Goal: Information Seeking & Learning: Learn about a topic

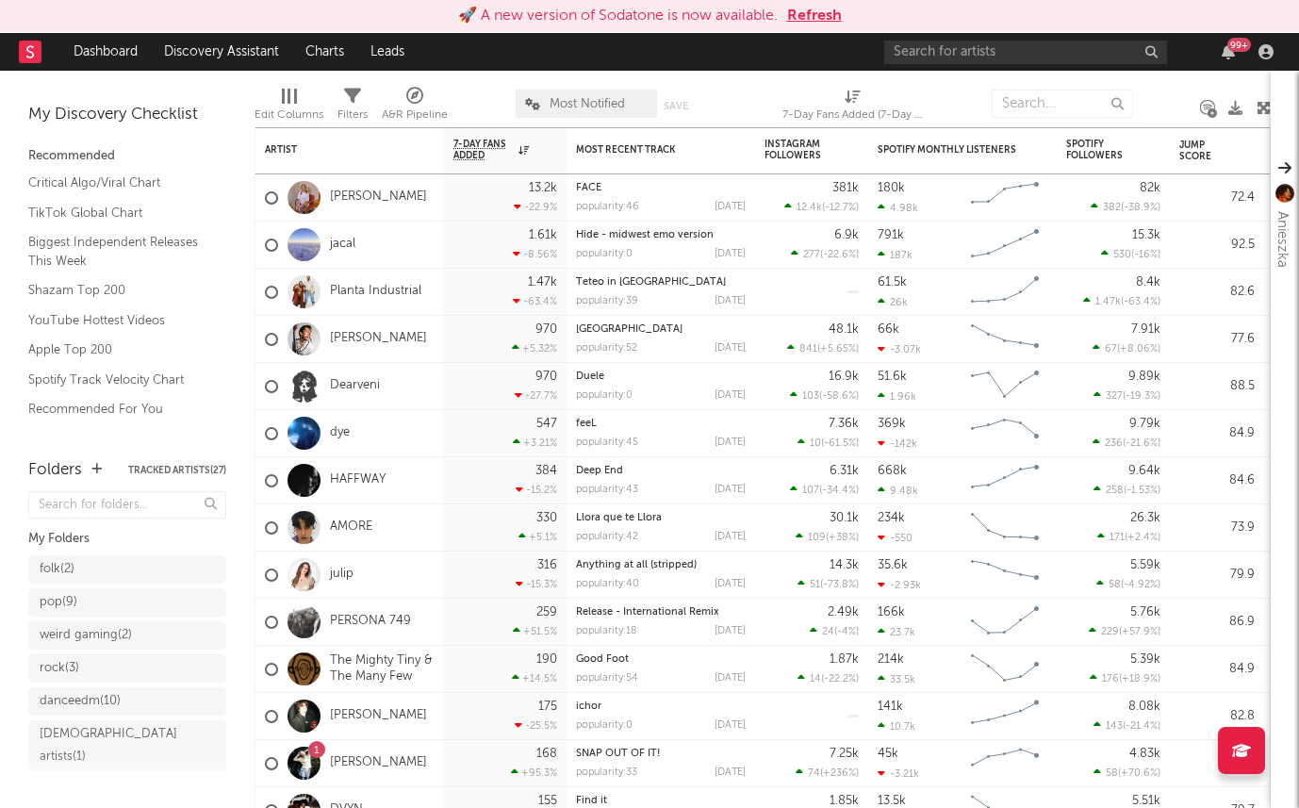
click at [804, 10] on button "Refresh" at bounding box center [814, 16] width 55 height 23
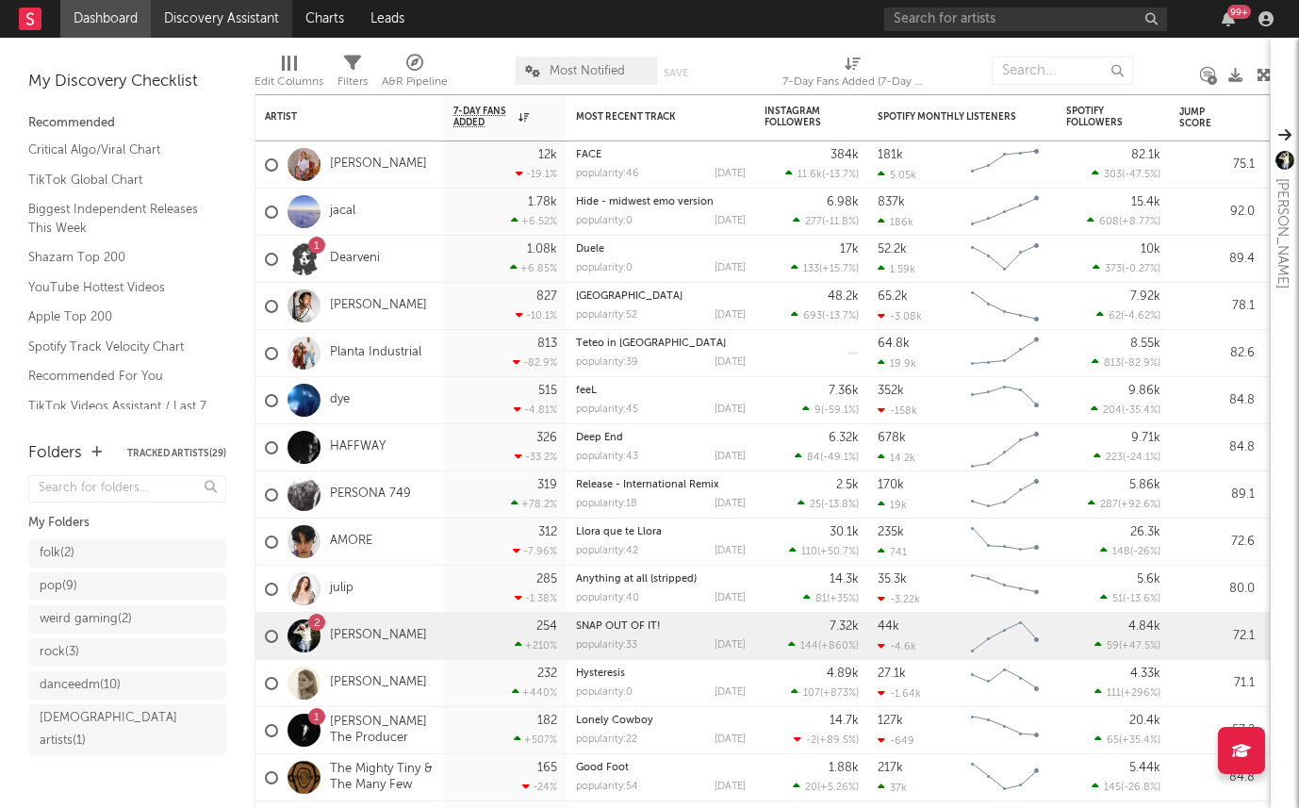
click at [210, 27] on link "Discovery Assistant" at bounding box center [221, 19] width 141 height 38
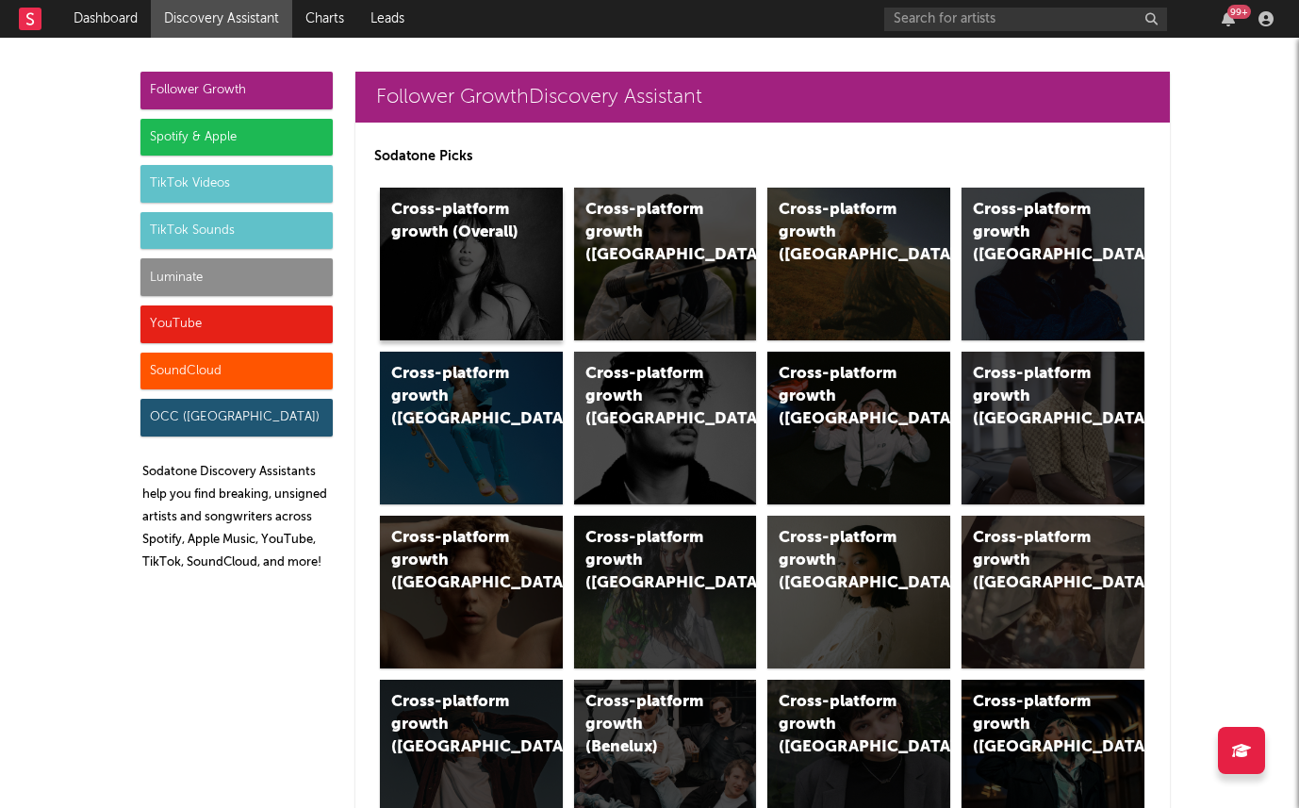
click at [471, 271] on div "Cross-platform growth (Overall)" at bounding box center [471, 264] width 183 height 153
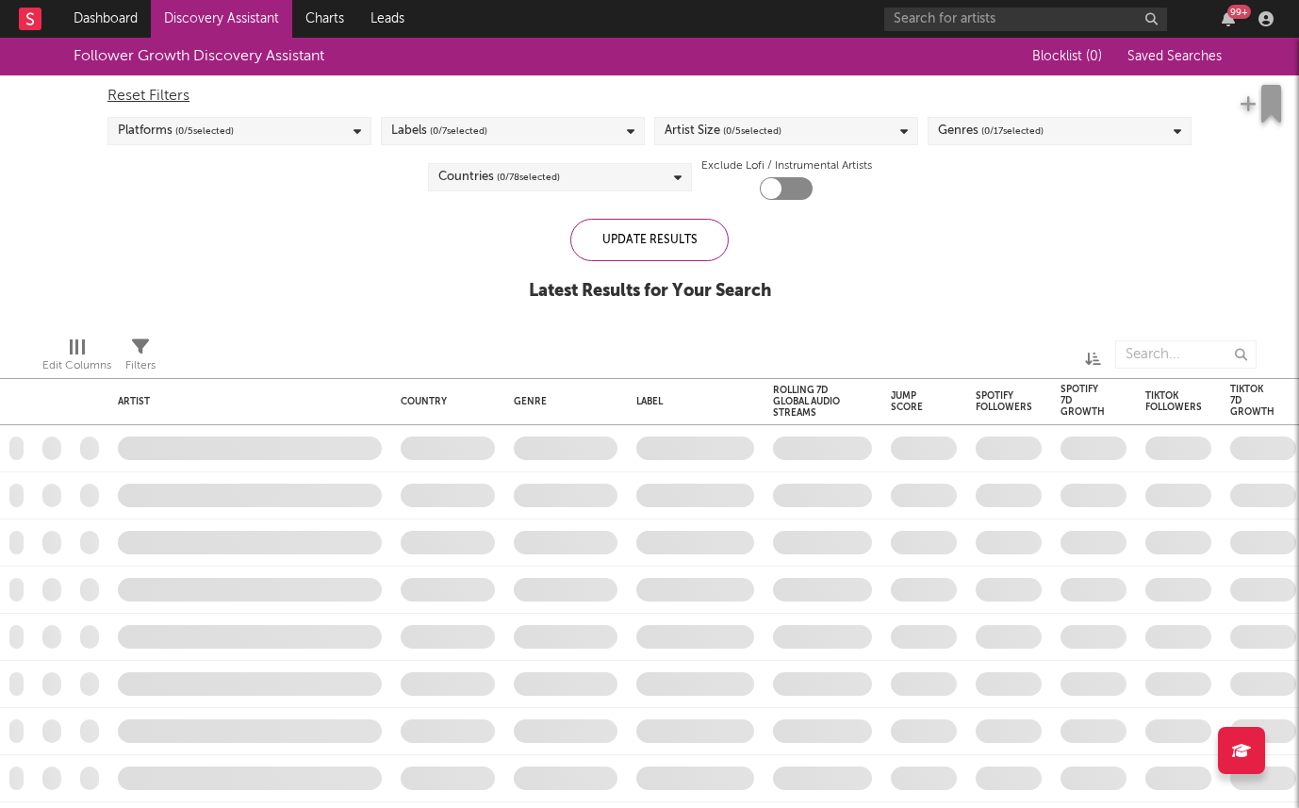
checkbox input "true"
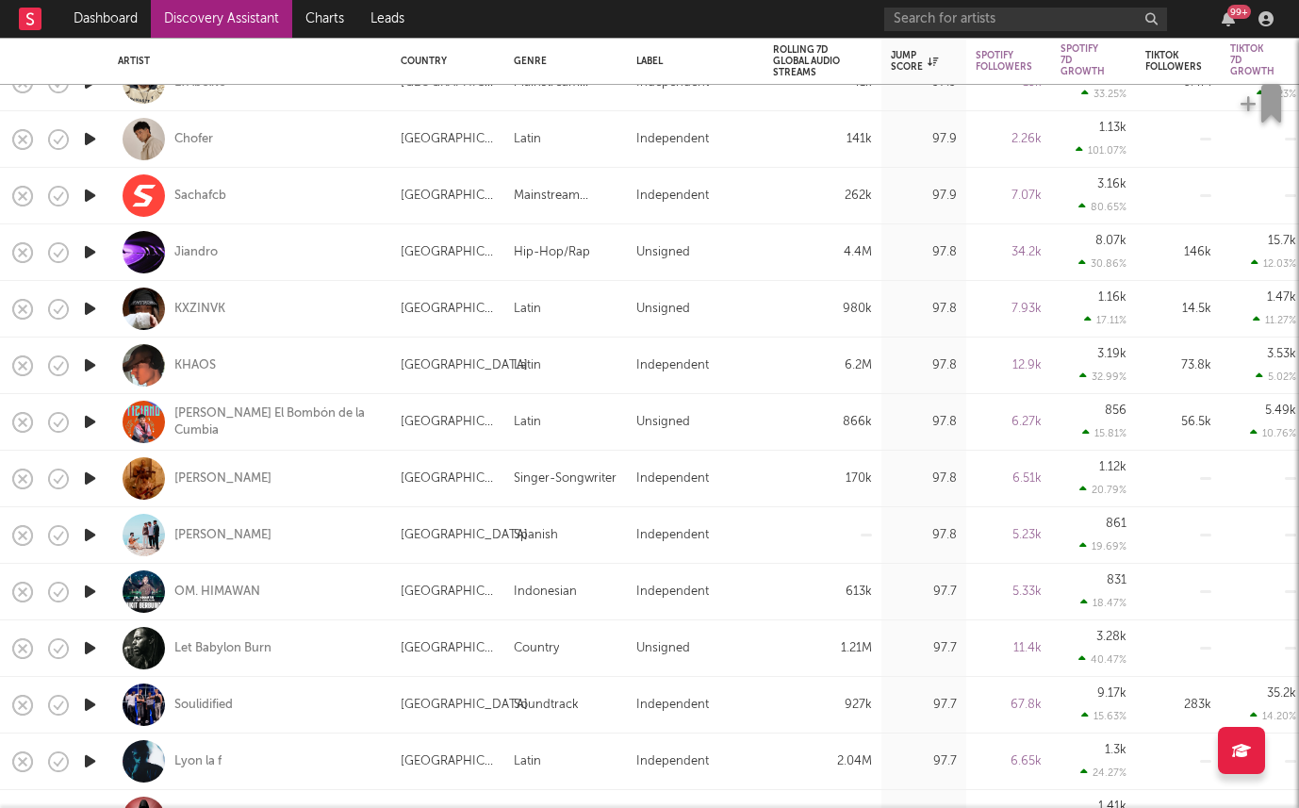
click at [88, 535] on icon "button" at bounding box center [90, 535] width 20 height 24
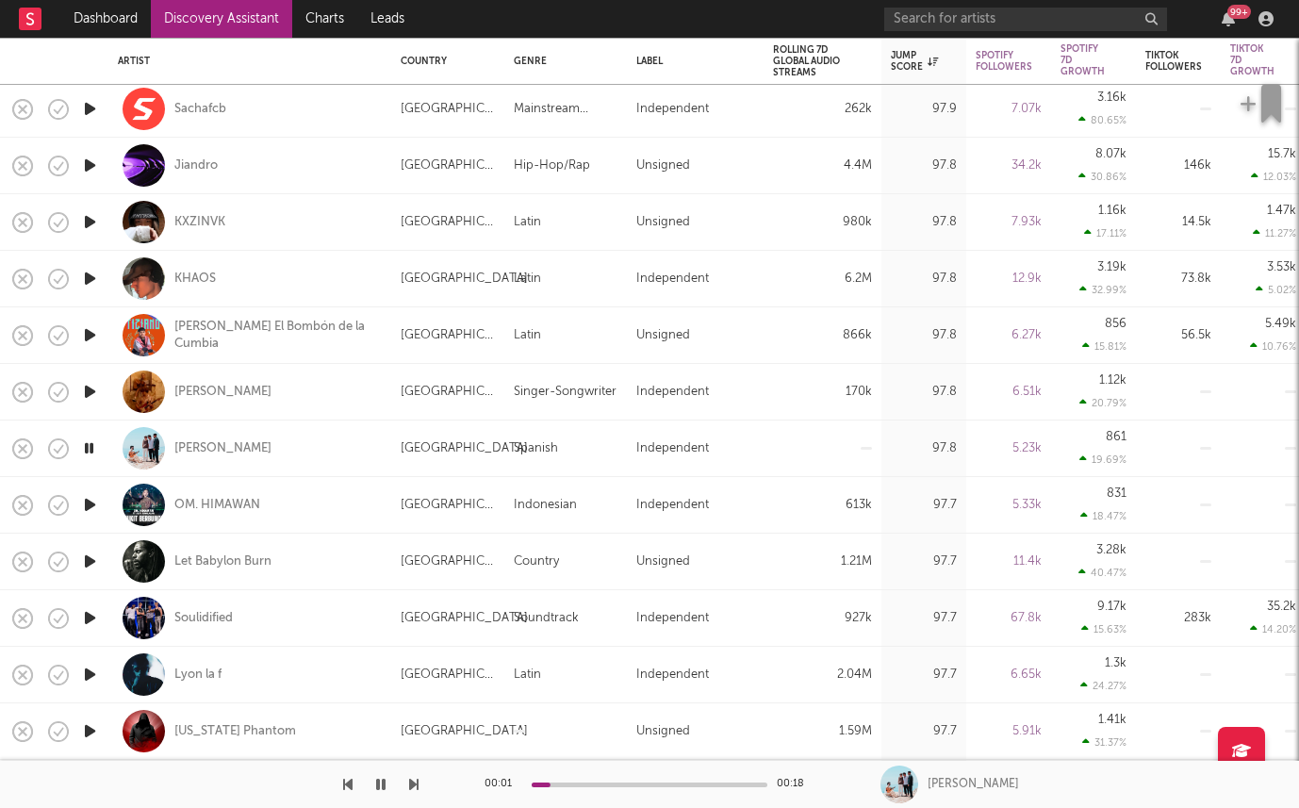
click at [83, 503] on icon "button" at bounding box center [90, 505] width 20 height 24
click at [85, 615] on icon "button" at bounding box center [90, 618] width 20 height 24
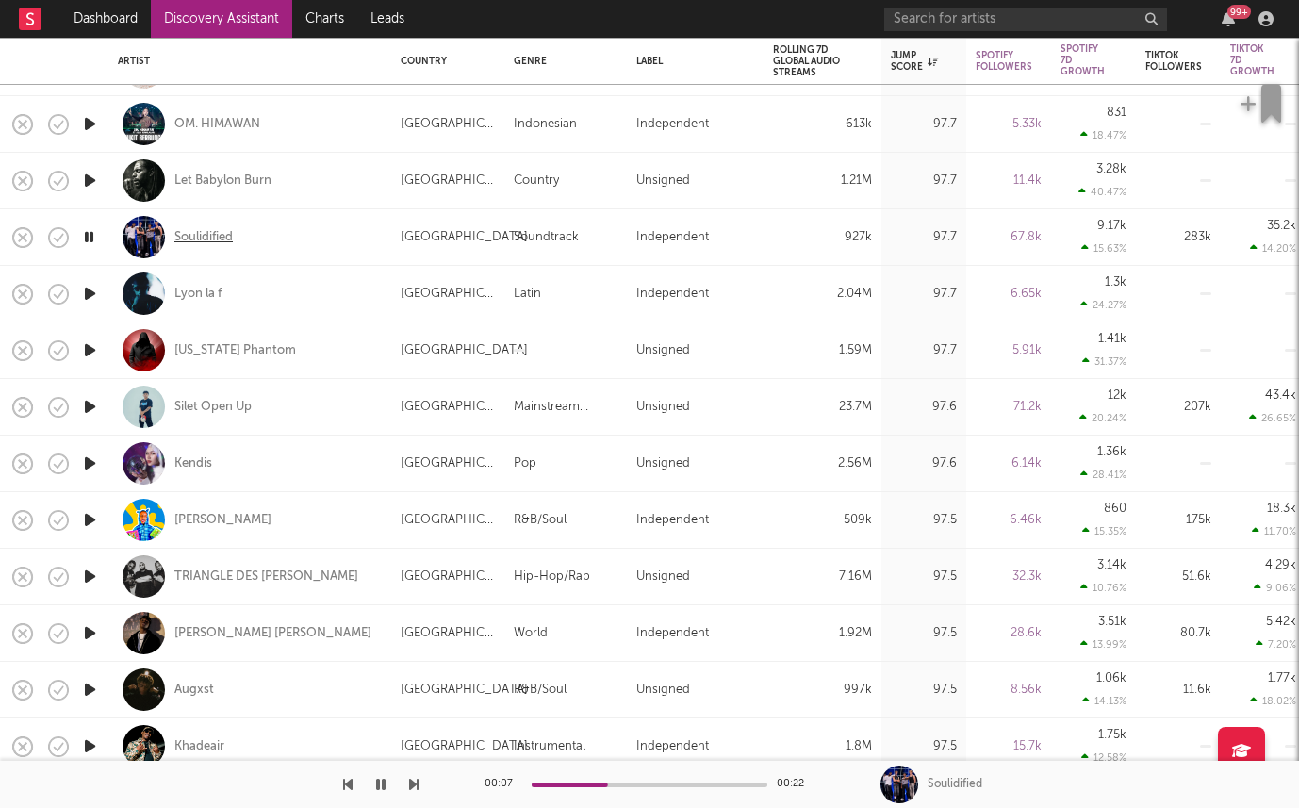
click at [204, 236] on div "Soulidified" at bounding box center [203, 237] width 58 height 17
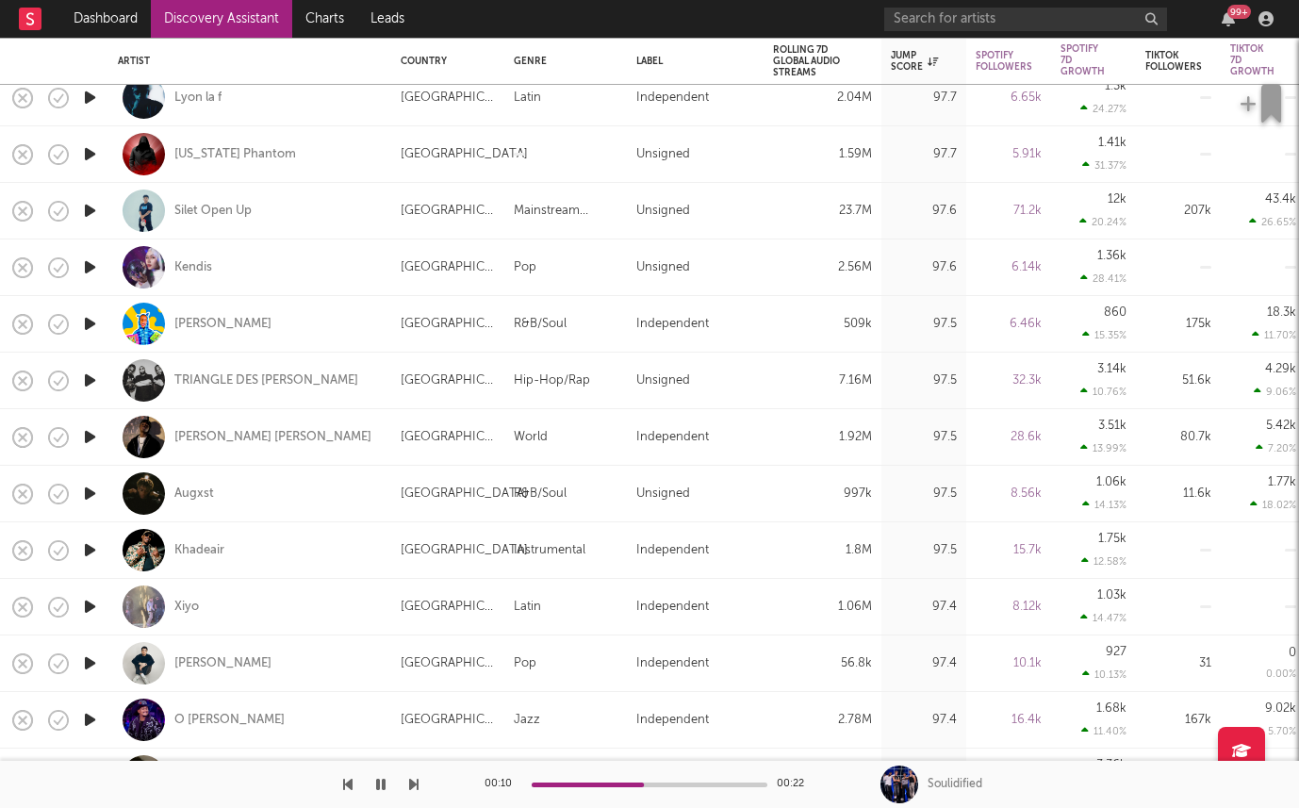
click at [84, 436] on icon "button" at bounding box center [90, 437] width 20 height 24
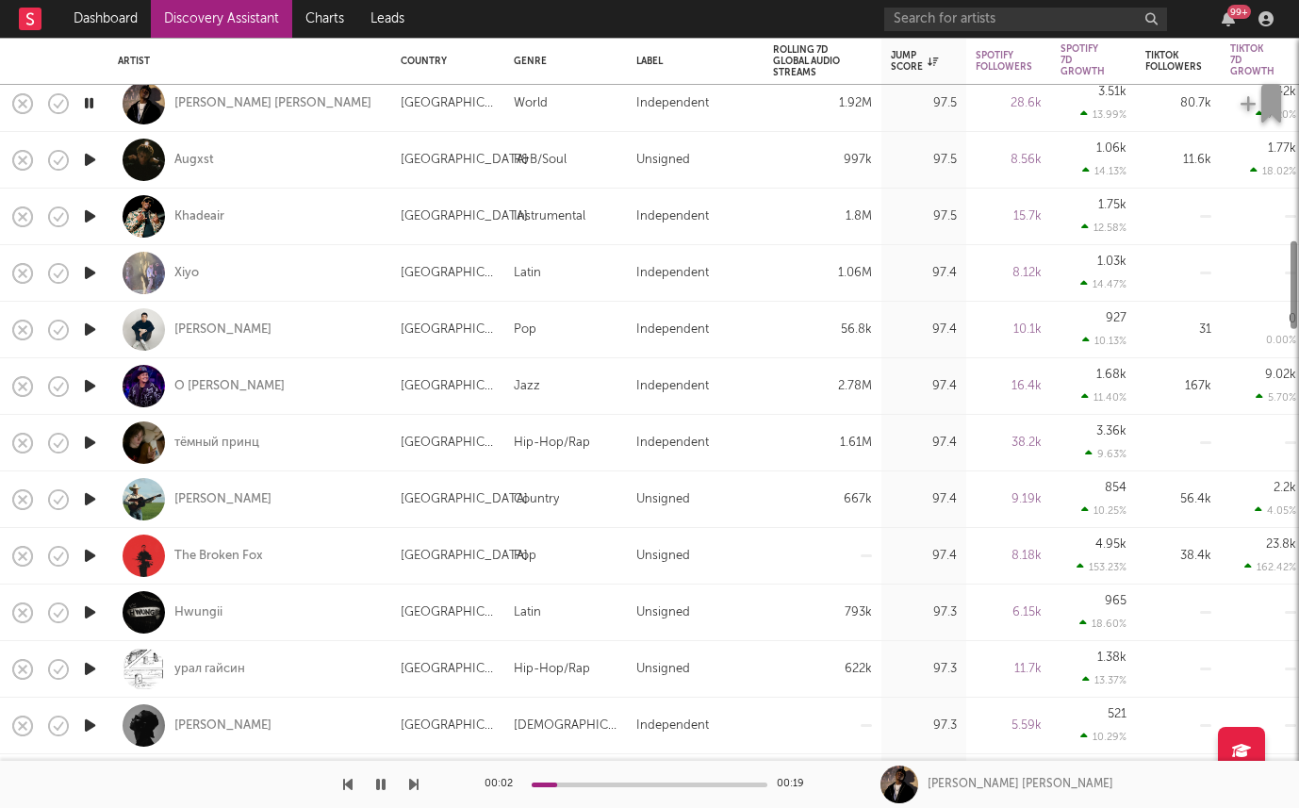
click at [84, 551] on icon "button" at bounding box center [90, 556] width 20 height 24
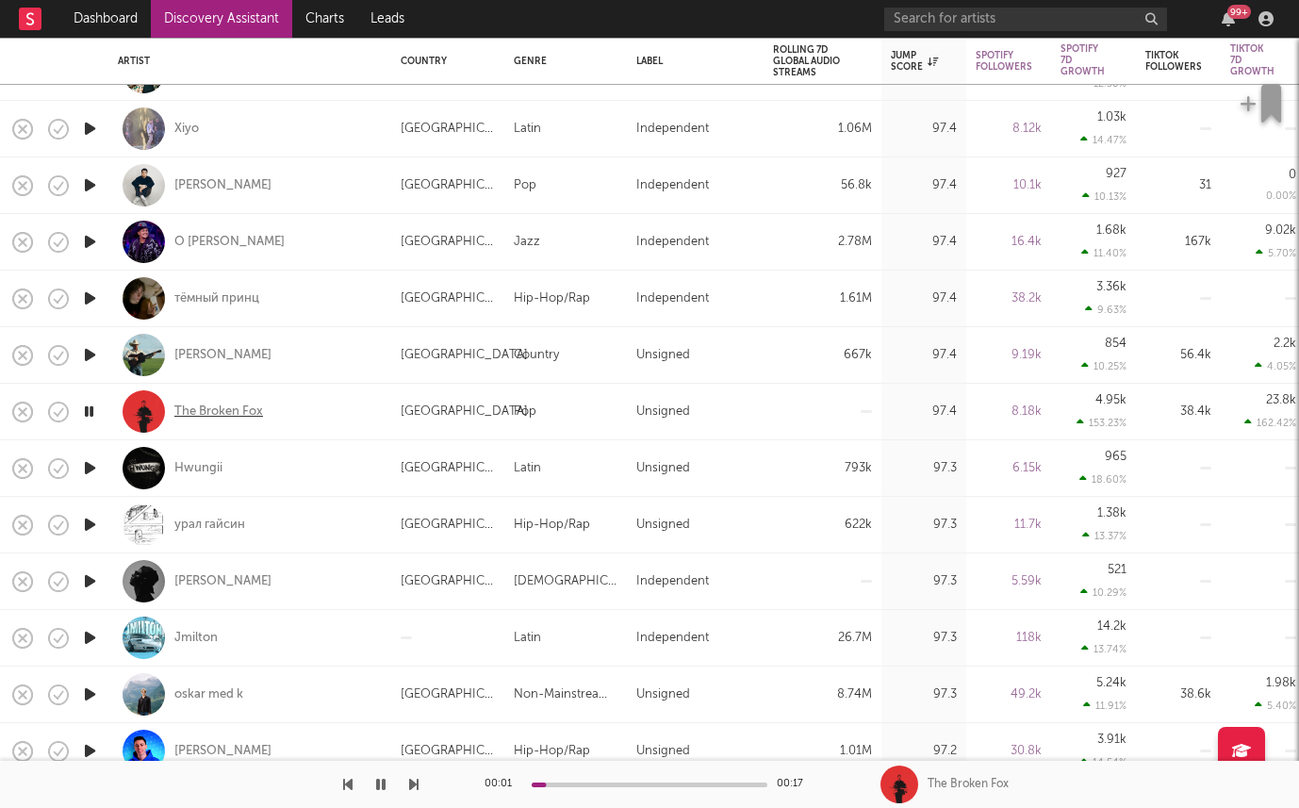
click at [224, 414] on div "The Broken Fox" at bounding box center [218, 411] width 89 height 17
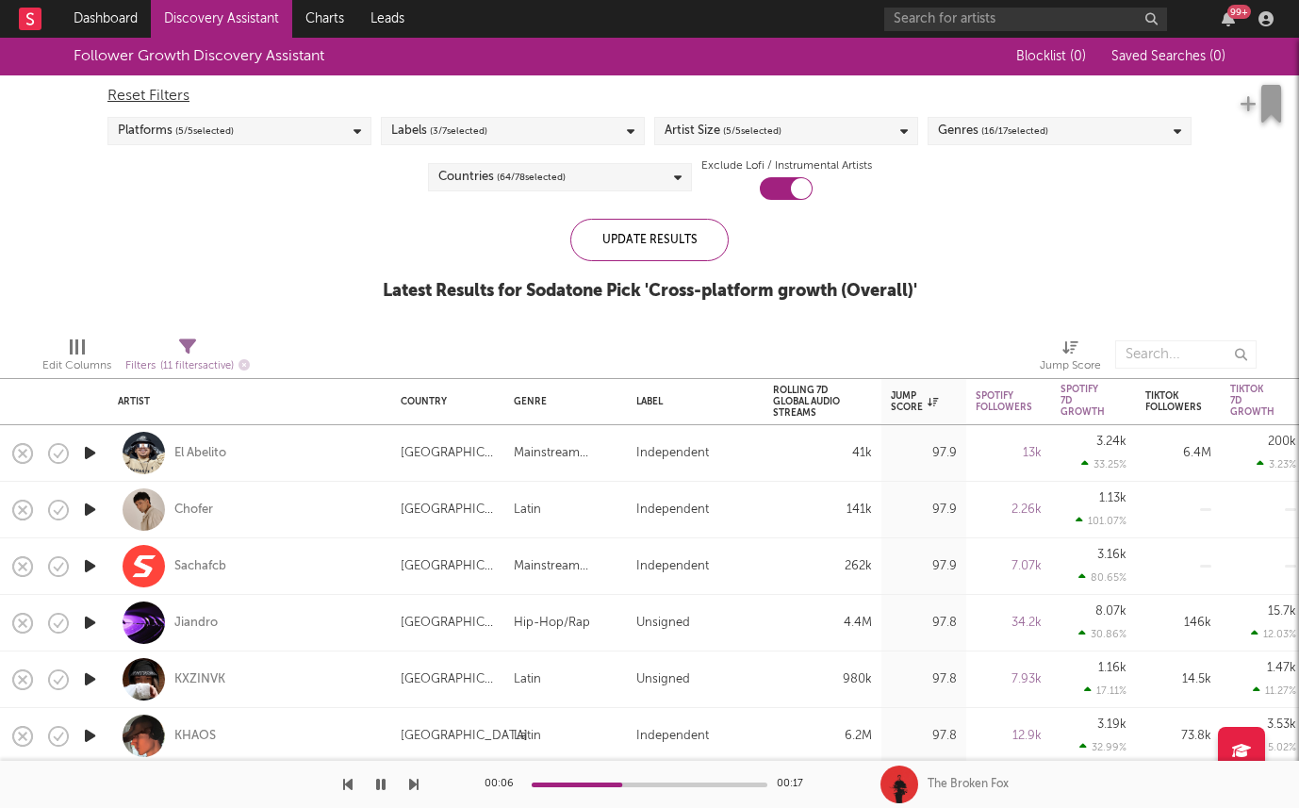
click at [480, 111] on div "Reset Filters Platforms ( 5 / 5 selected) Labels ( 3 / 7 selected) Artist Size …" at bounding box center [649, 137] width 1103 height 124
click at [453, 138] on span "( 3 / 7 selected)" at bounding box center [458, 131] width 57 height 23
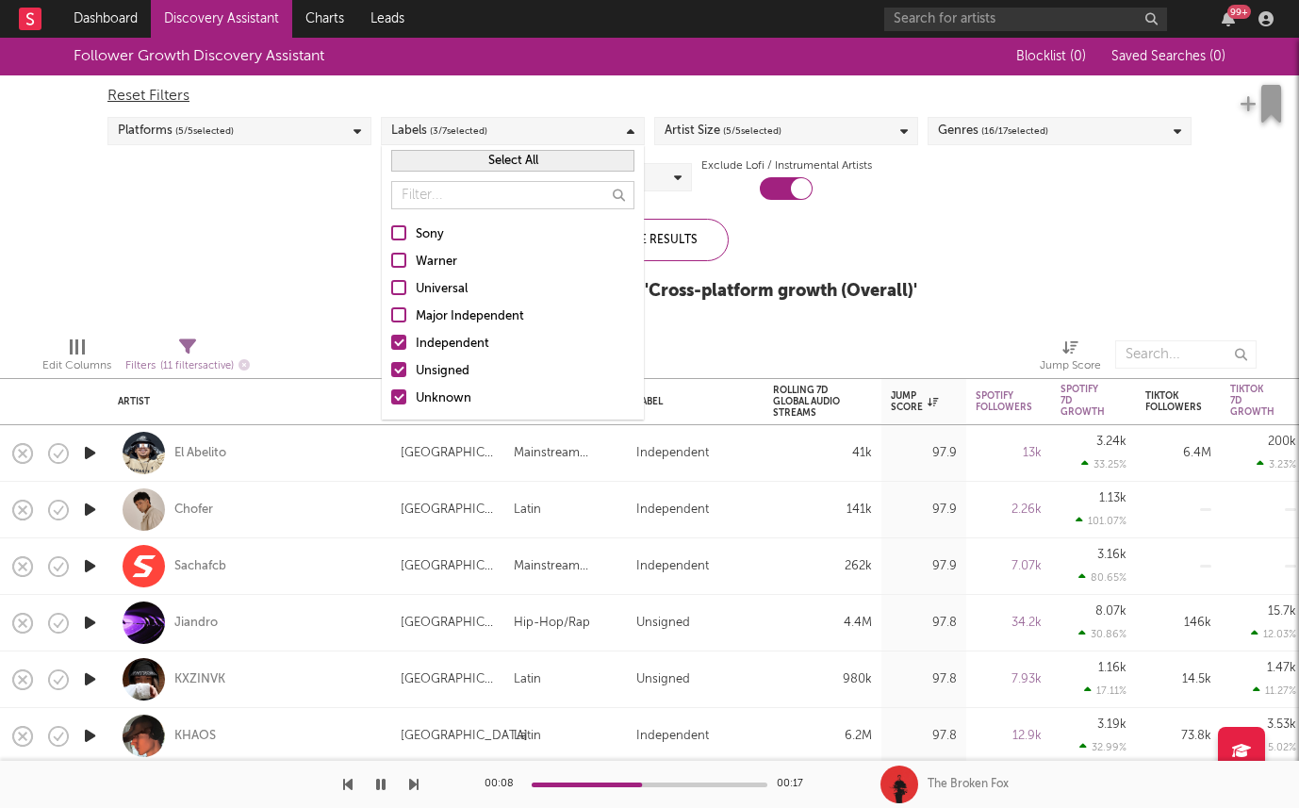
click at [406, 342] on label "Independent" at bounding box center [512, 344] width 243 height 23
click at [391, 342] on input "Independent" at bounding box center [391, 344] width 0 height 23
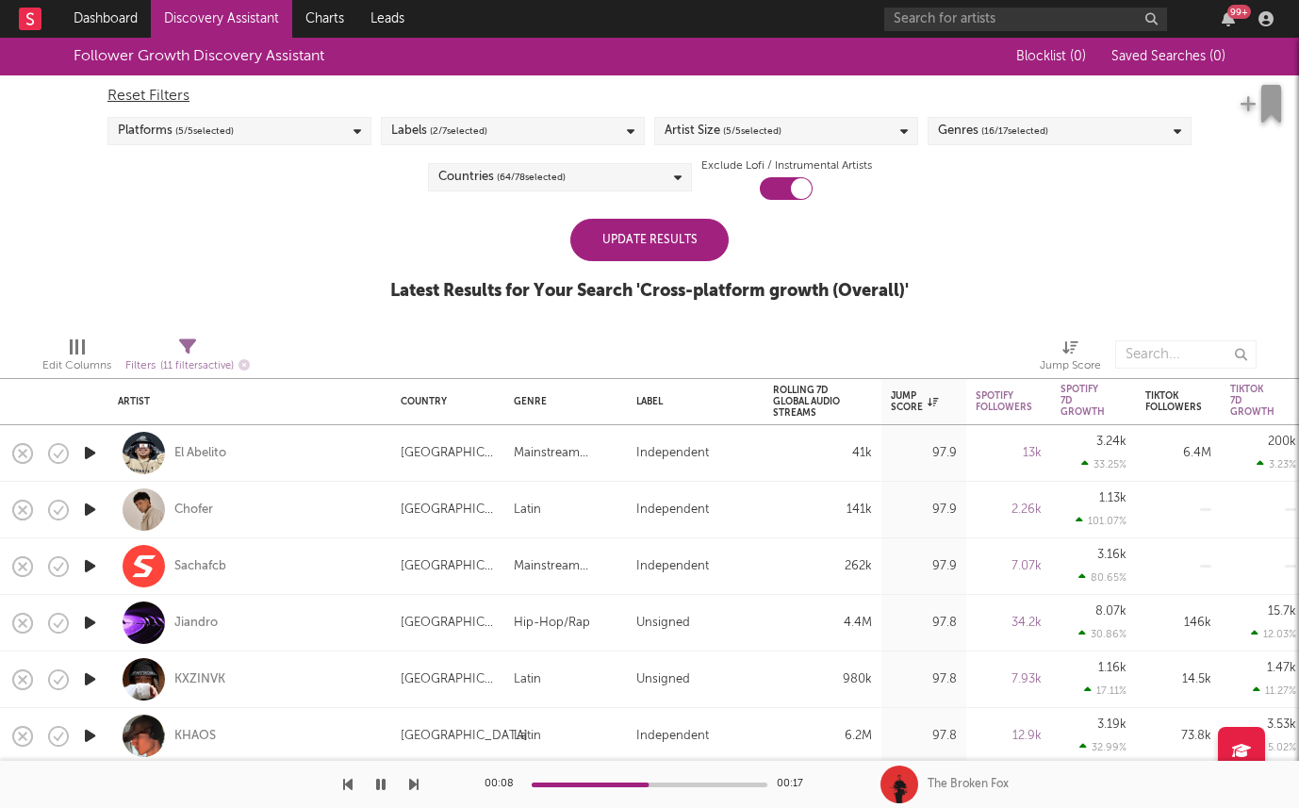
click at [259, 222] on div "Follower Growth Discovery Assistant Blocklist ( 0 ) Saved Searches ( 0 ) Reset …" at bounding box center [649, 180] width 1299 height 284
click at [656, 225] on div "Update Results" at bounding box center [649, 240] width 158 height 42
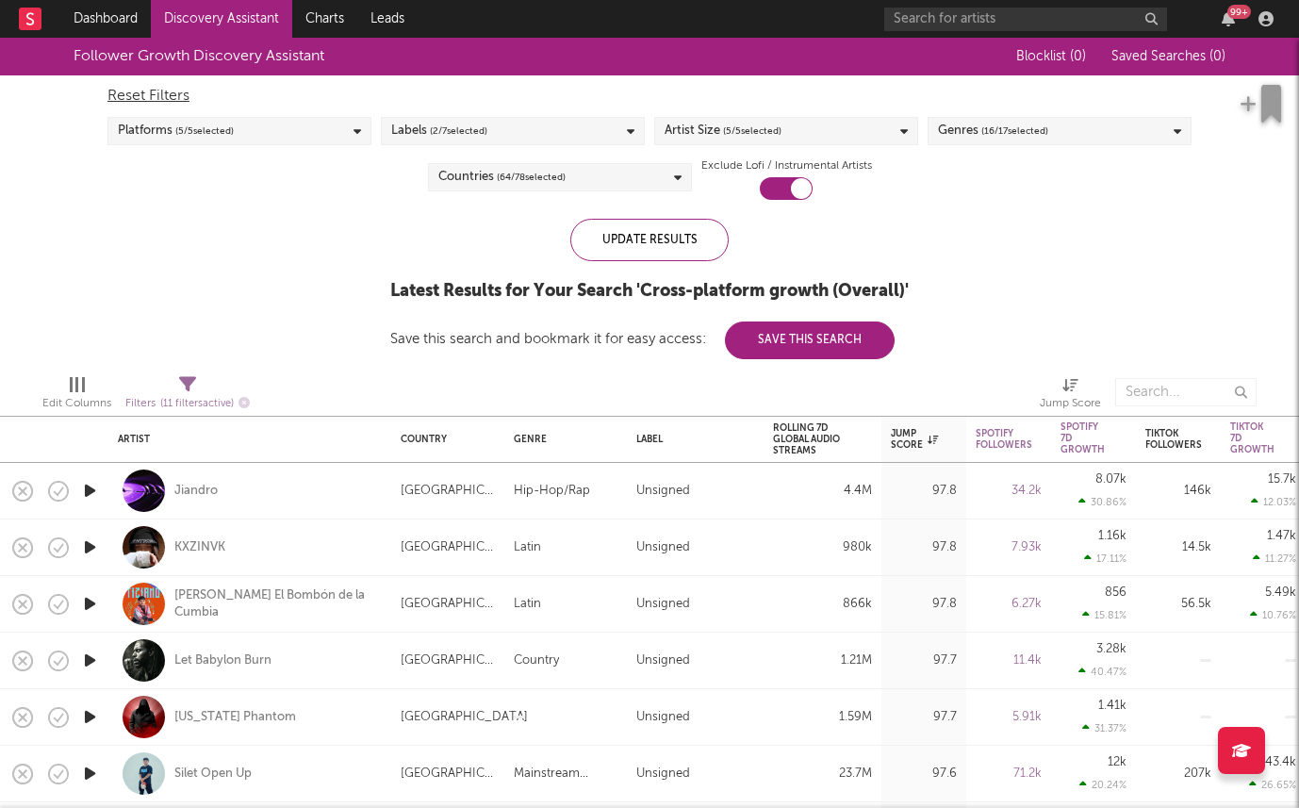
click at [97, 498] on icon "button" at bounding box center [90, 491] width 20 height 24
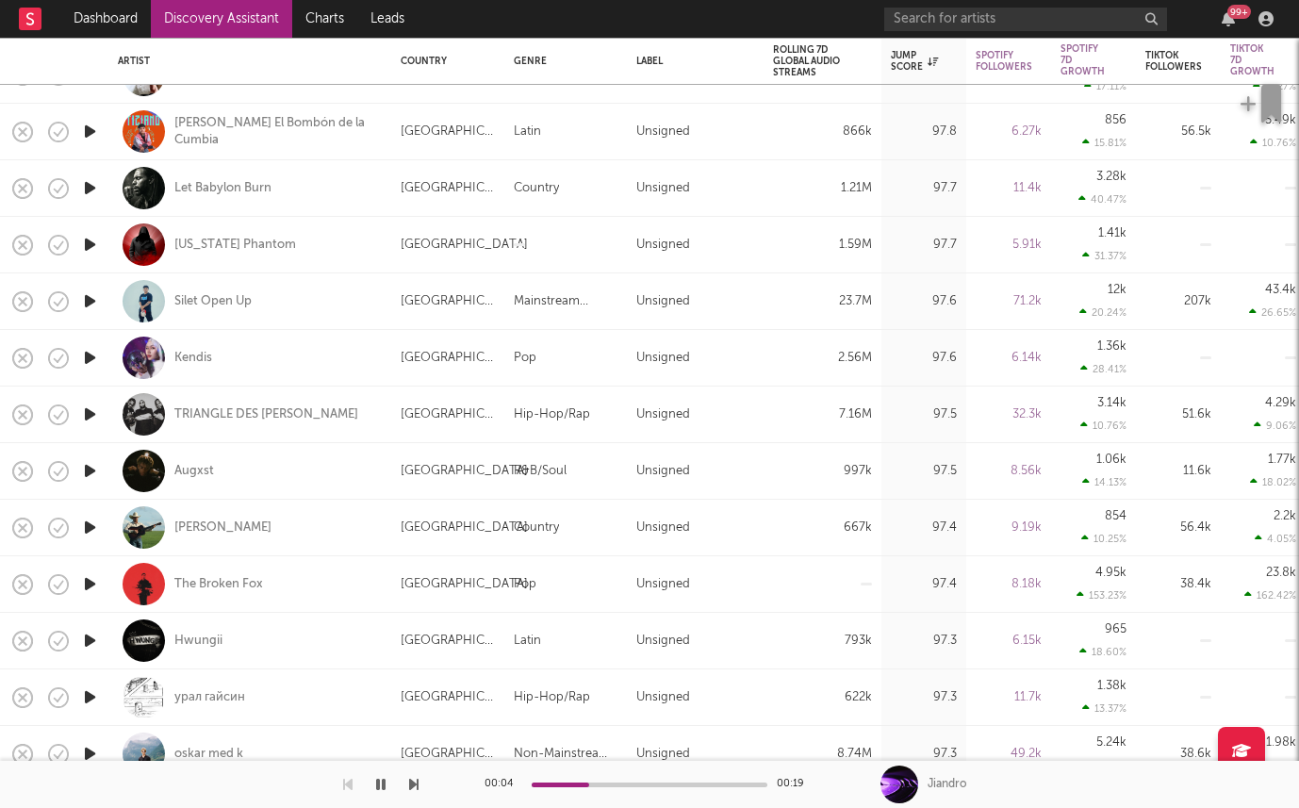
click at [105, 527] on div at bounding box center [90, 528] width 38 height 57
select select "1w"
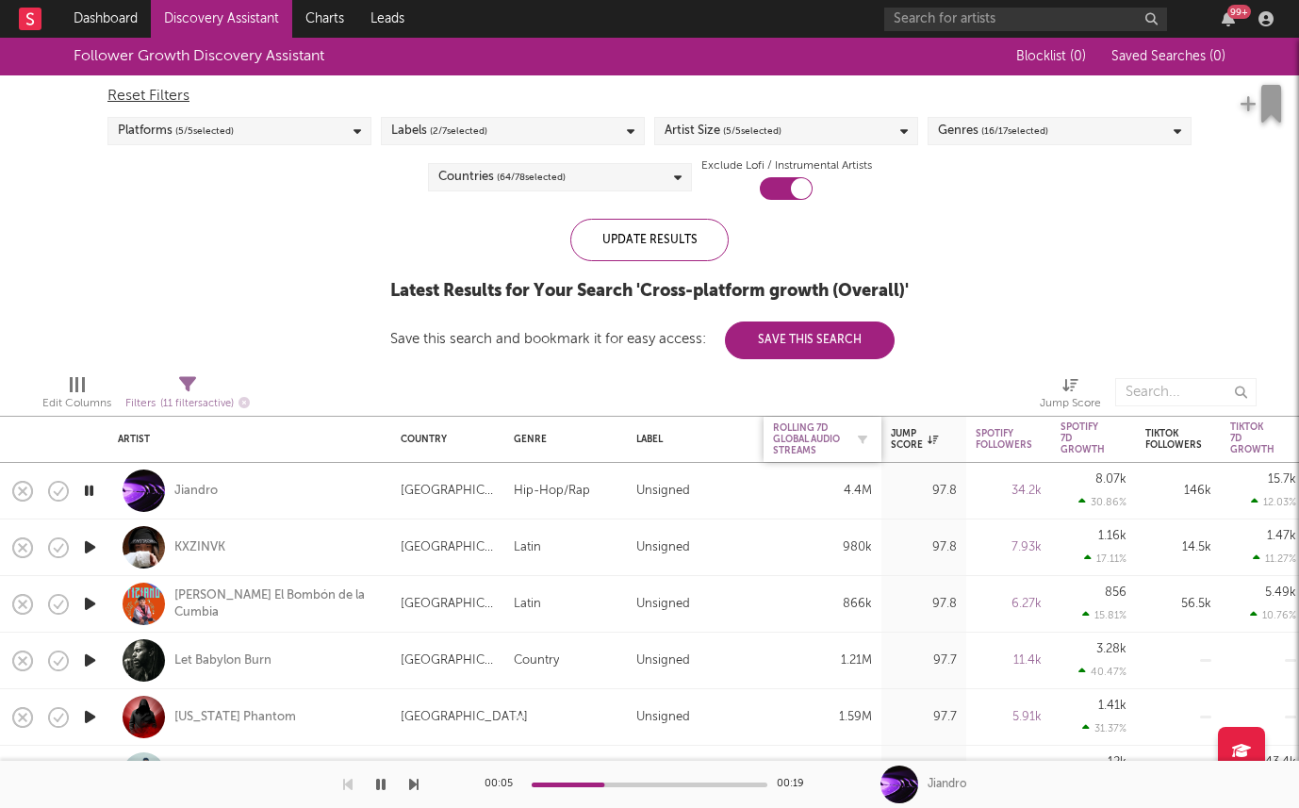
click at [826, 426] on div "Rolling 7D Global Audio Streams" at bounding box center [808, 439] width 71 height 34
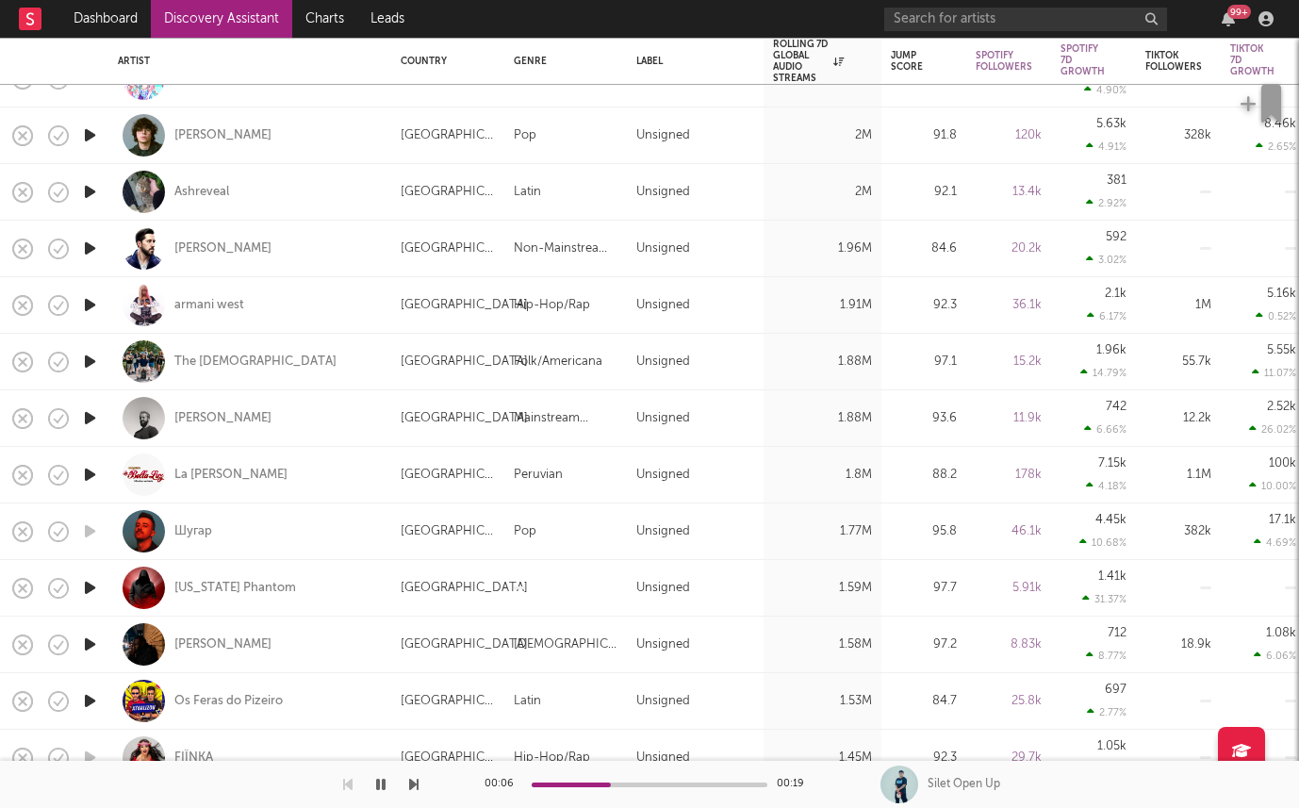
click at [85, 187] on icon "button" at bounding box center [90, 192] width 20 height 24
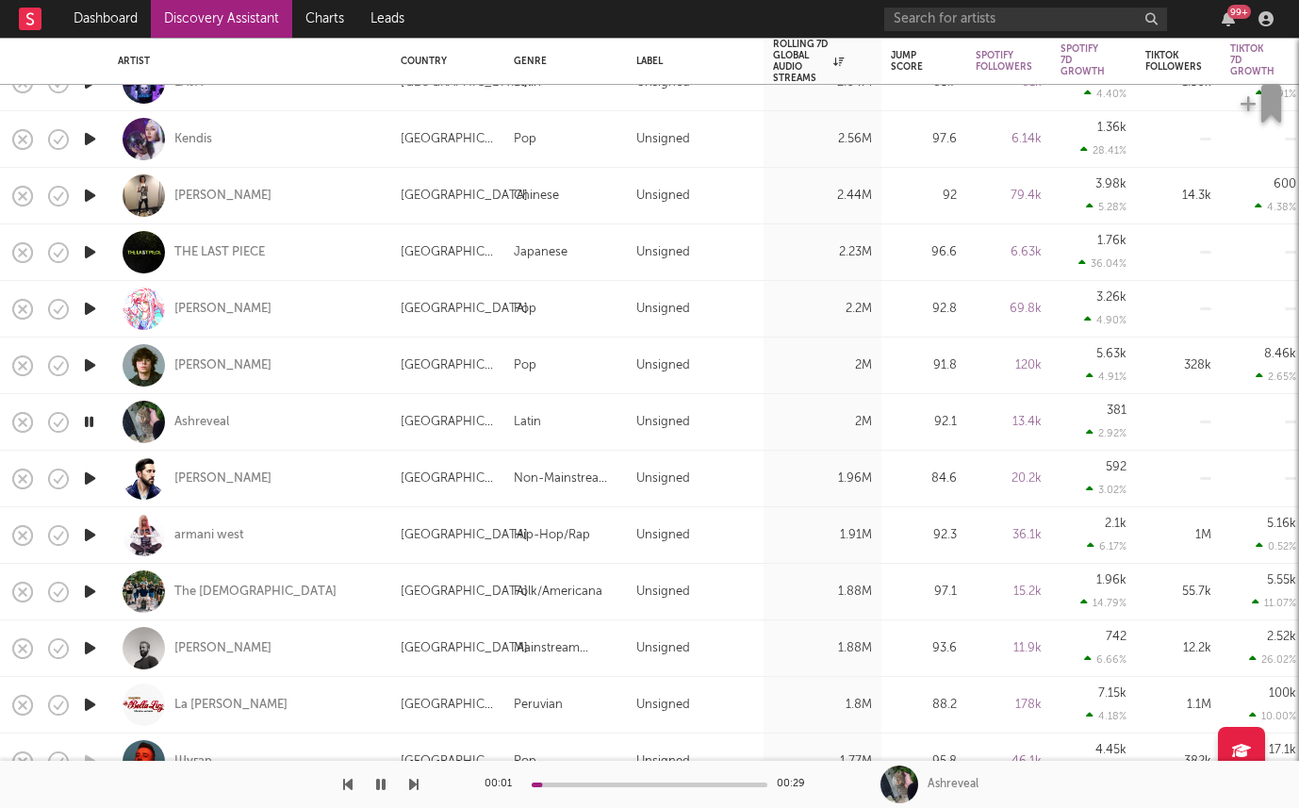
click at [88, 250] on icon "button" at bounding box center [90, 252] width 20 height 24
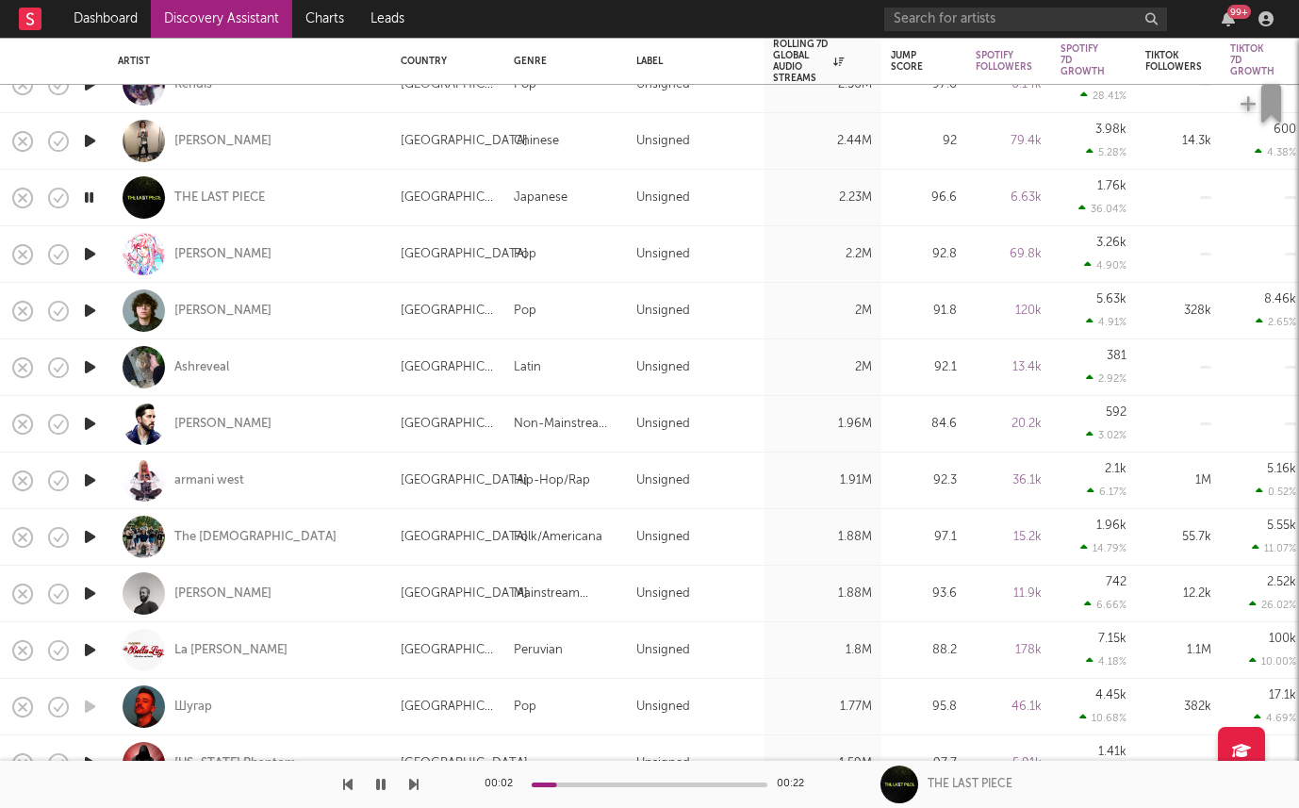
click at [90, 259] on icon "button" at bounding box center [90, 254] width 20 height 24
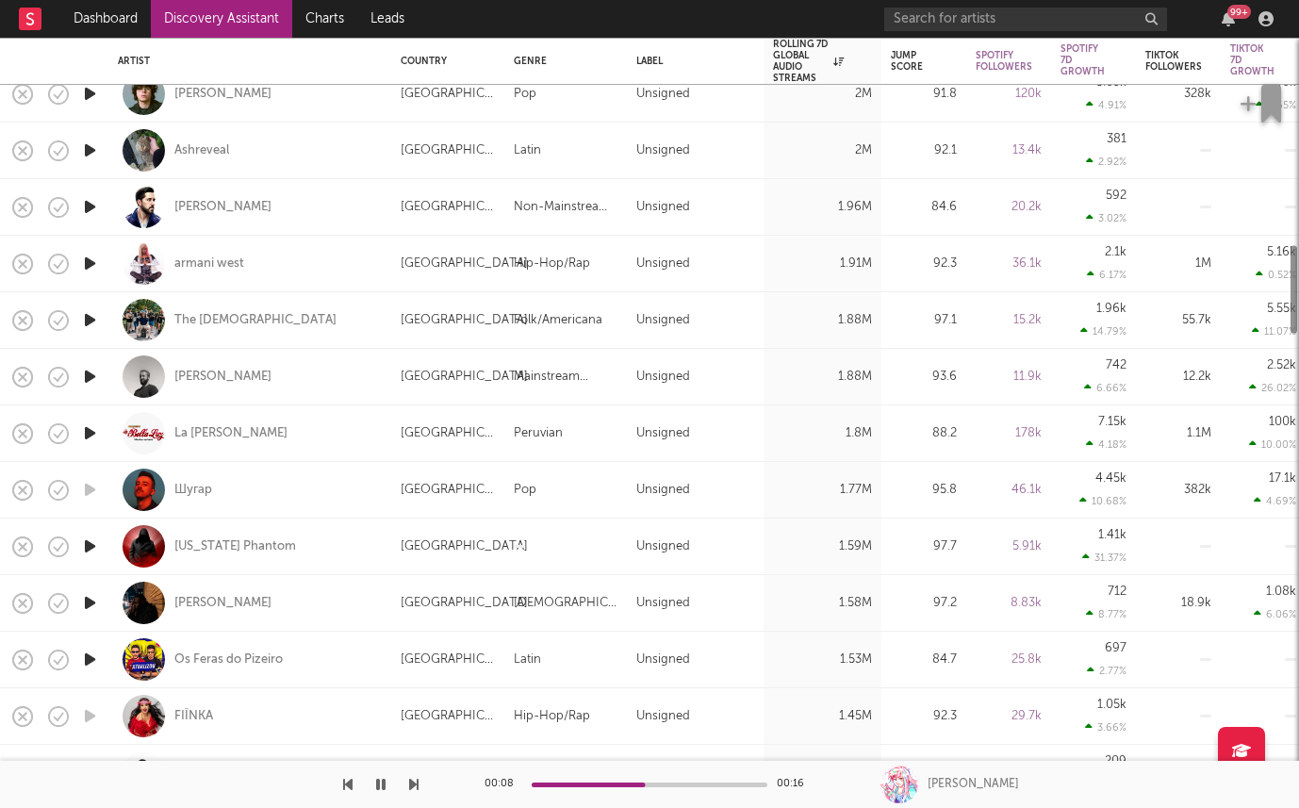
click at [87, 211] on icon "button" at bounding box center [90, 207] width 20 height 24
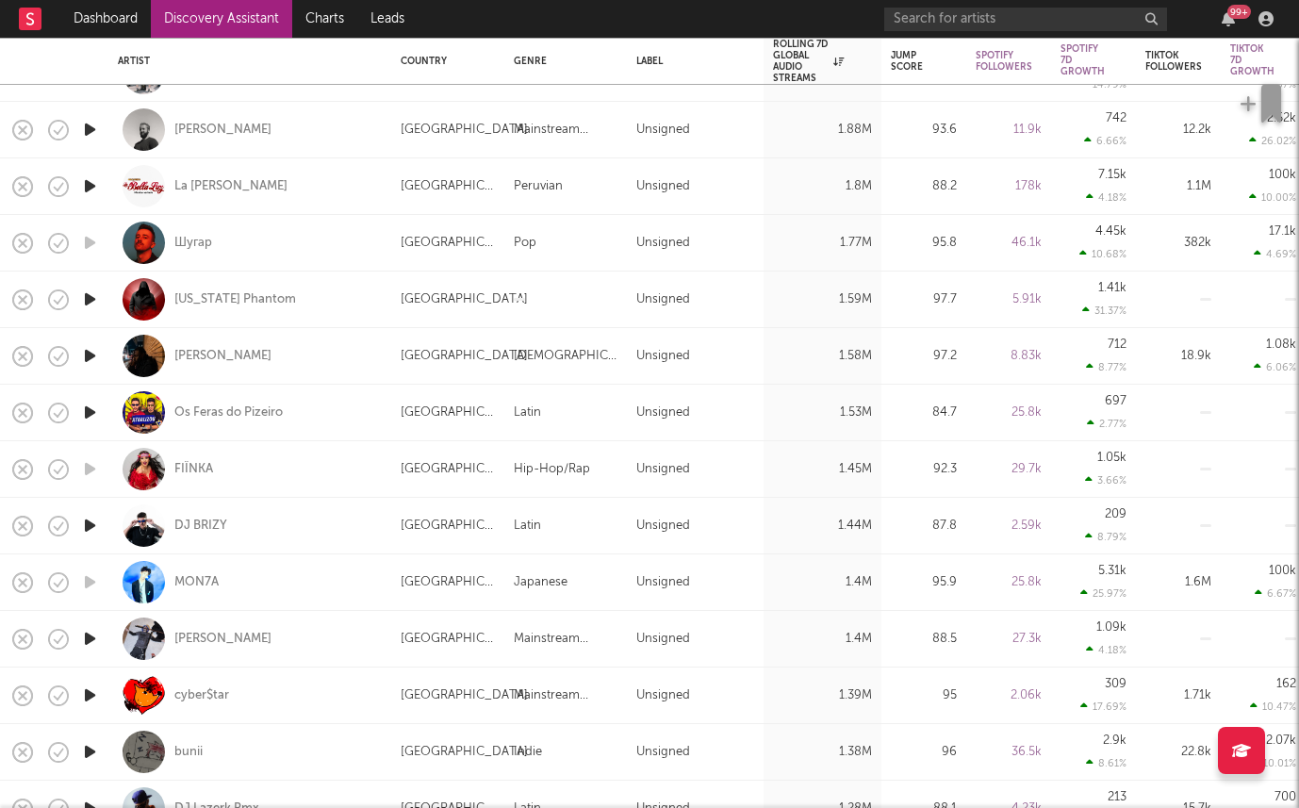
click at [88, 641] on icon "button" at bounding box center [90, 639] width 20 height 24
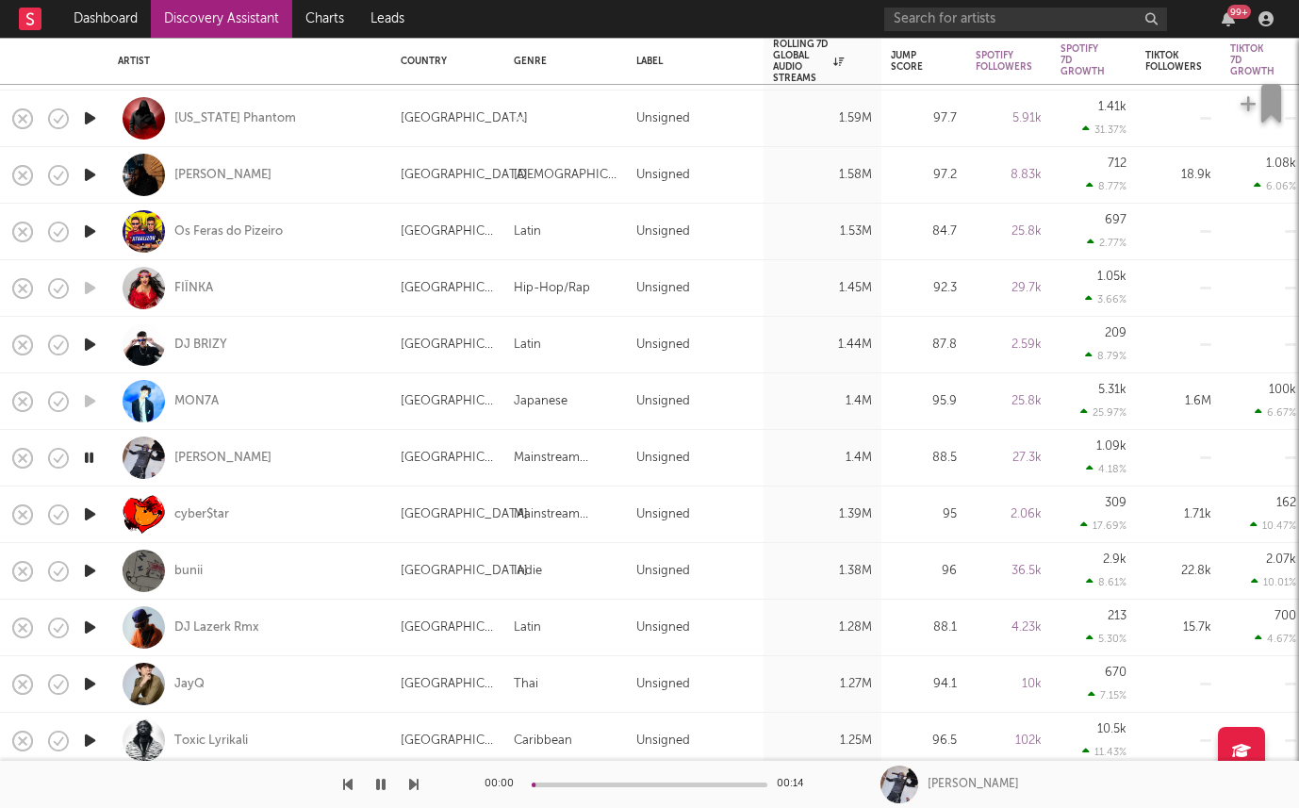
click at [106, 557] on div at bounding box center [90, 571] width 38 height 57
select select "1w"
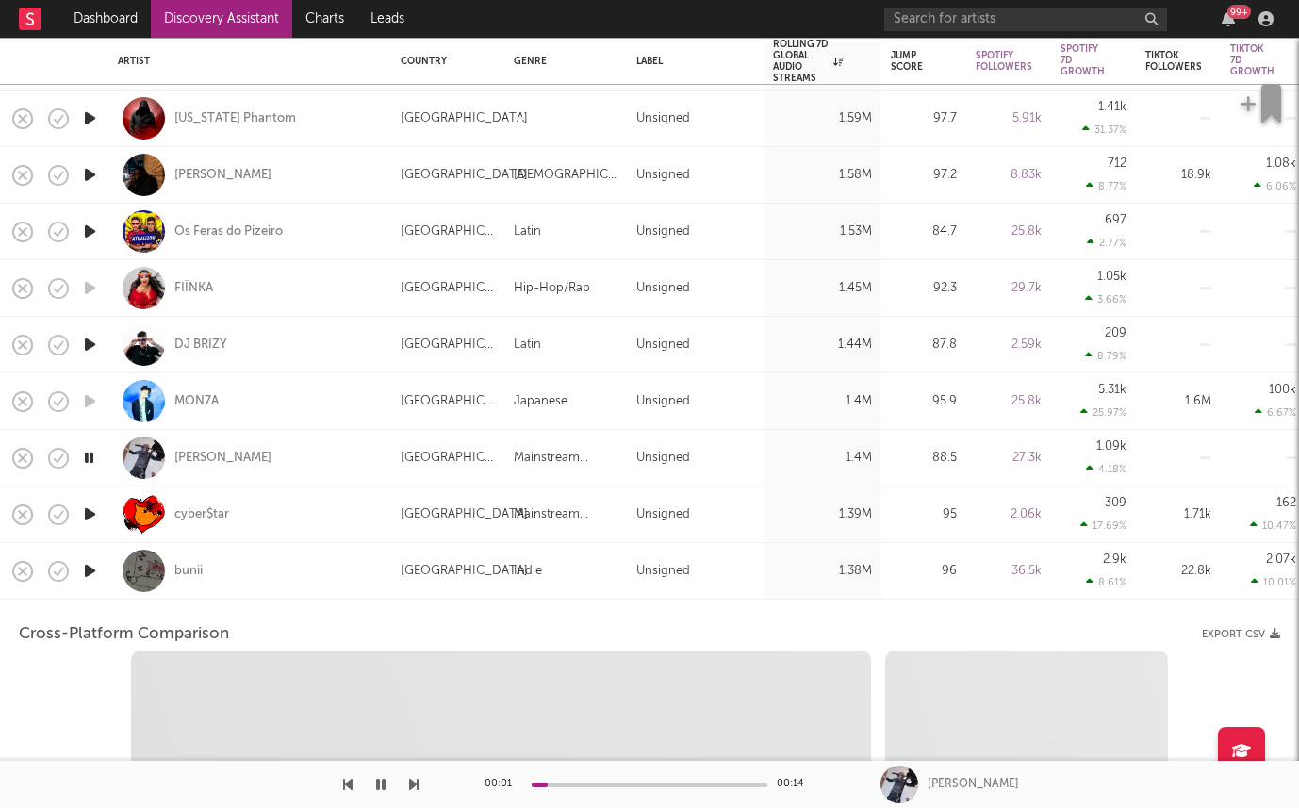
drag, startPoint x: 112, startPoint y: 552, endPoint x: 70, endPoint y: 583, distance: 52.0
click at [112, 552] on div "bunii" at bounding box center [249, 571] width 283 height 57
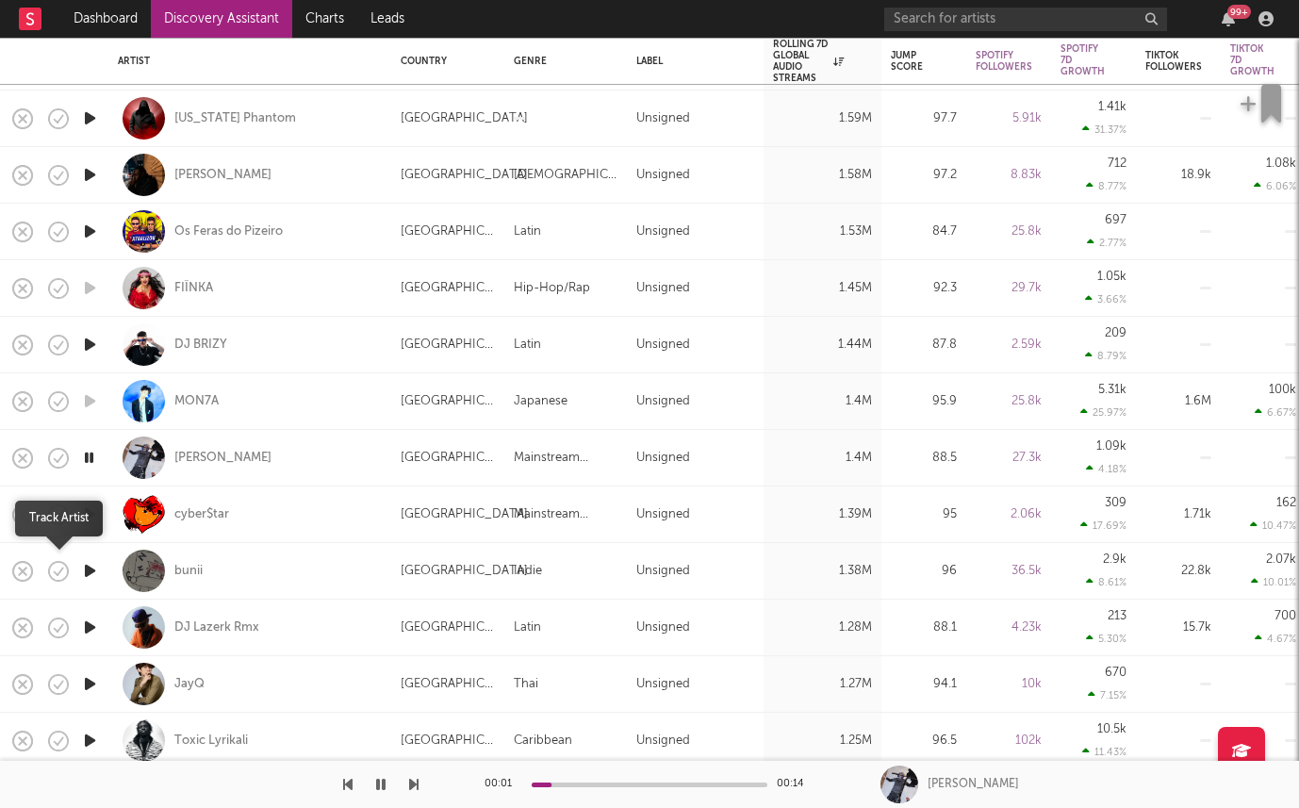
click at [70, 583] on icon "button" at bounding box center [58, 571] width 26 height 26
click at [57, 573] on icon "button" at bounding box center [60, 571] width 6 height 8
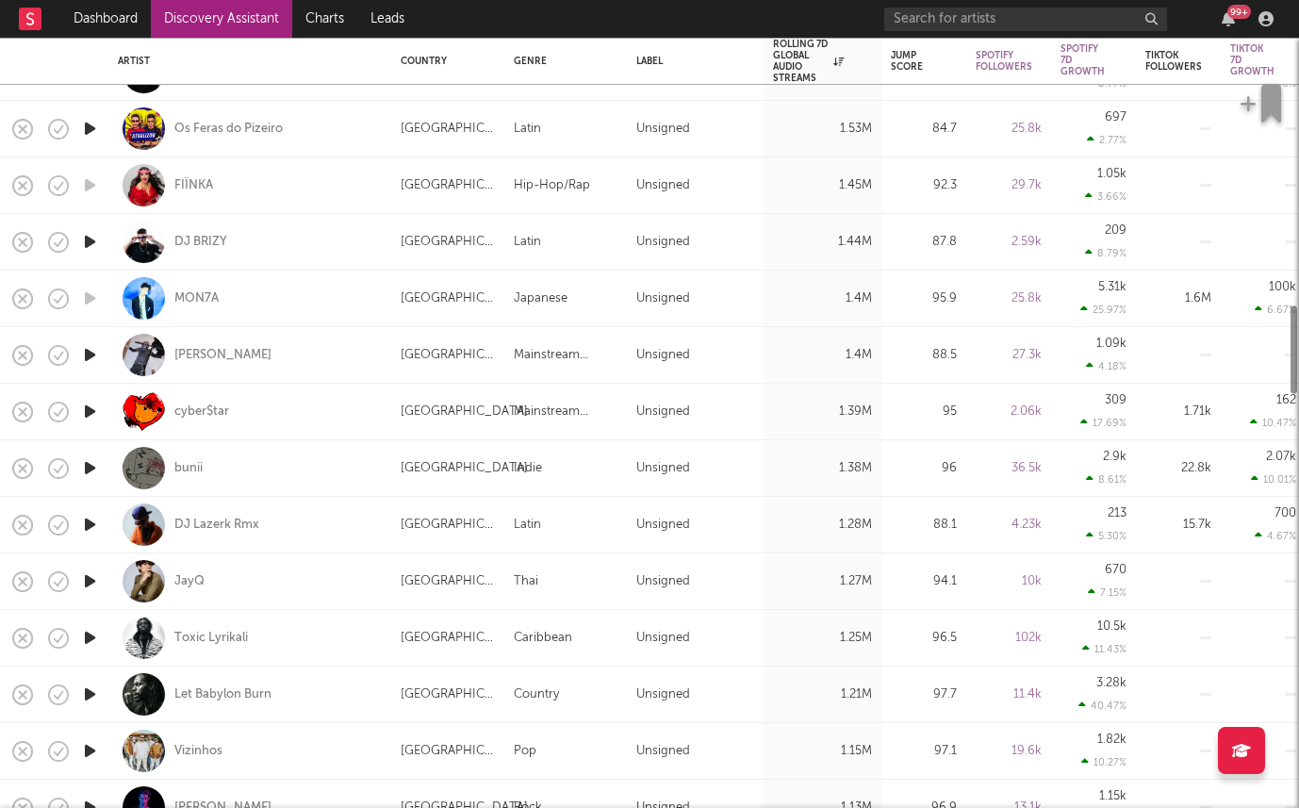
click at [90, 584] on icon "button" at bounding box center [90, 581] width 20 height 24
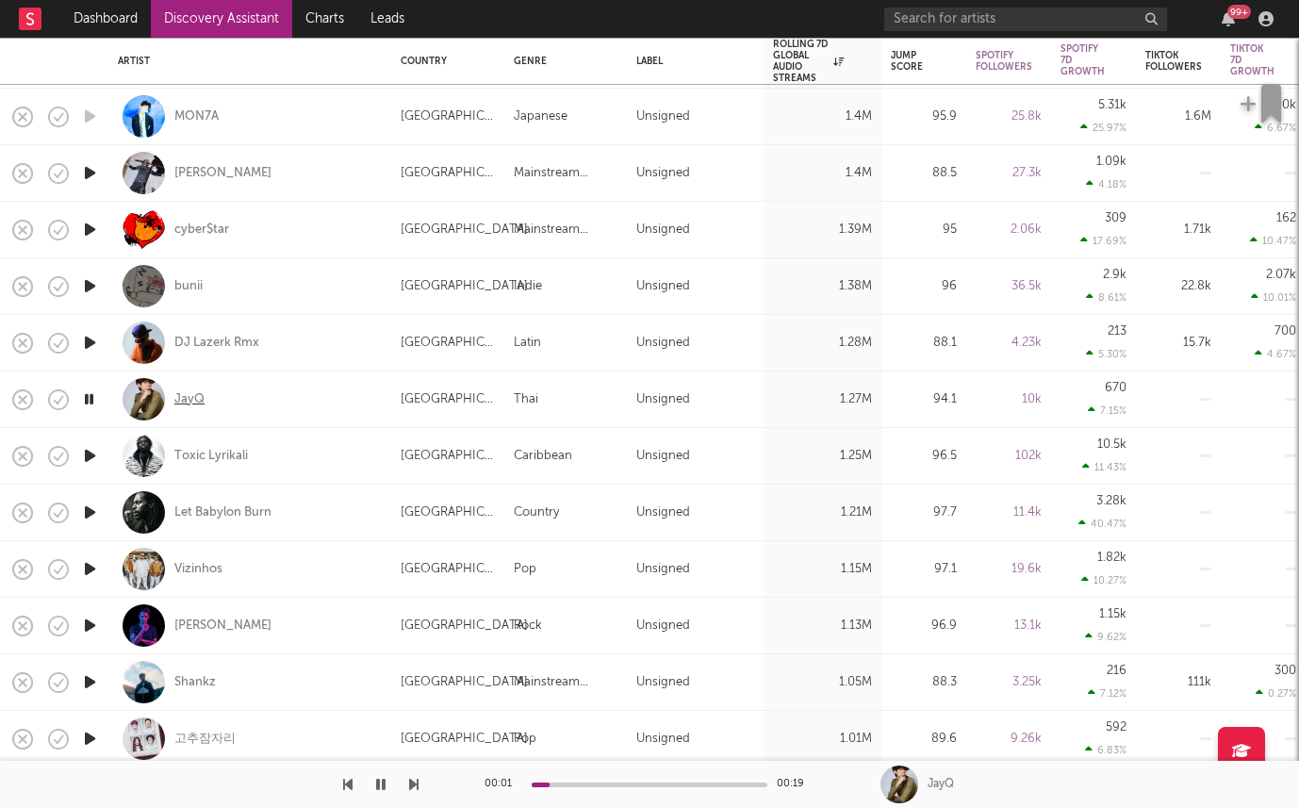
click at [185, 402] on div "JayQ" at bounding box center [189, 399] width 30 height 17
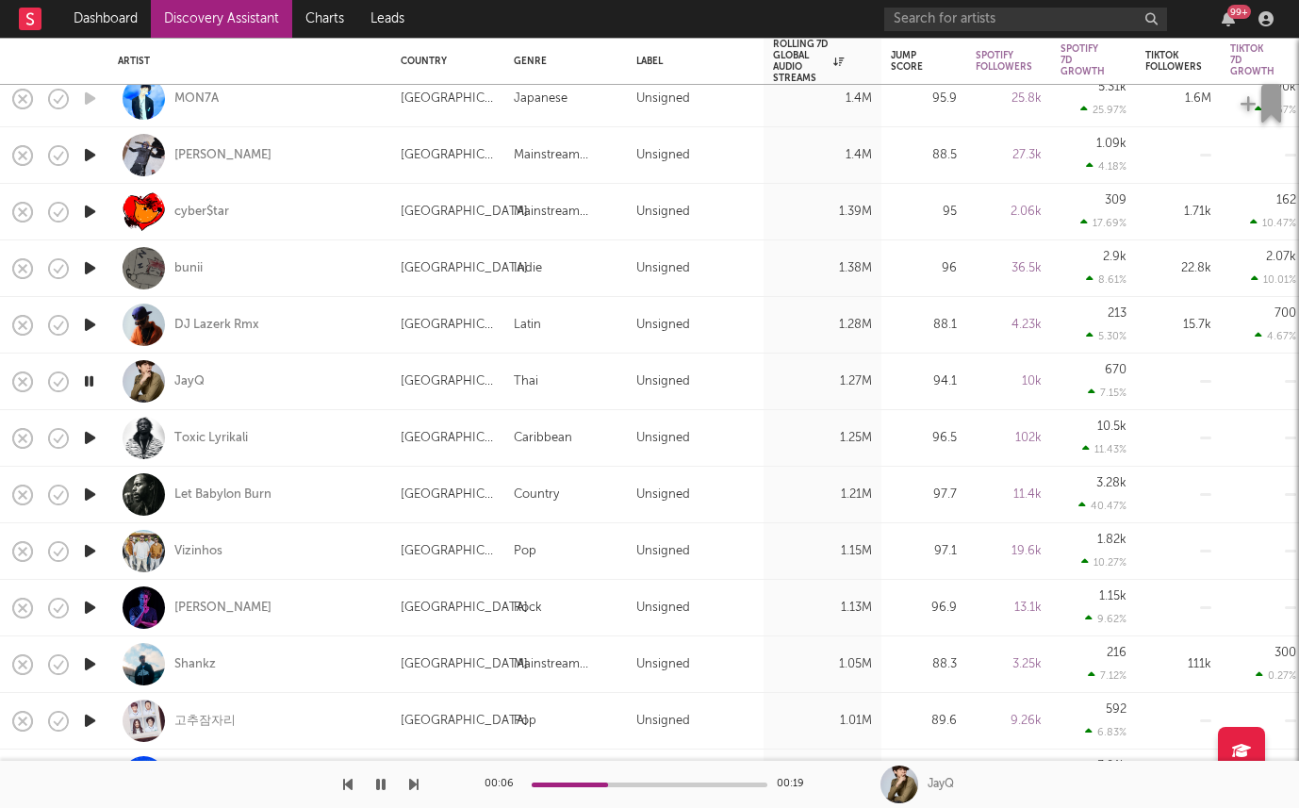
click at [94, 546] on icon "button" at bounding box center [90, 551] width 20 height 24
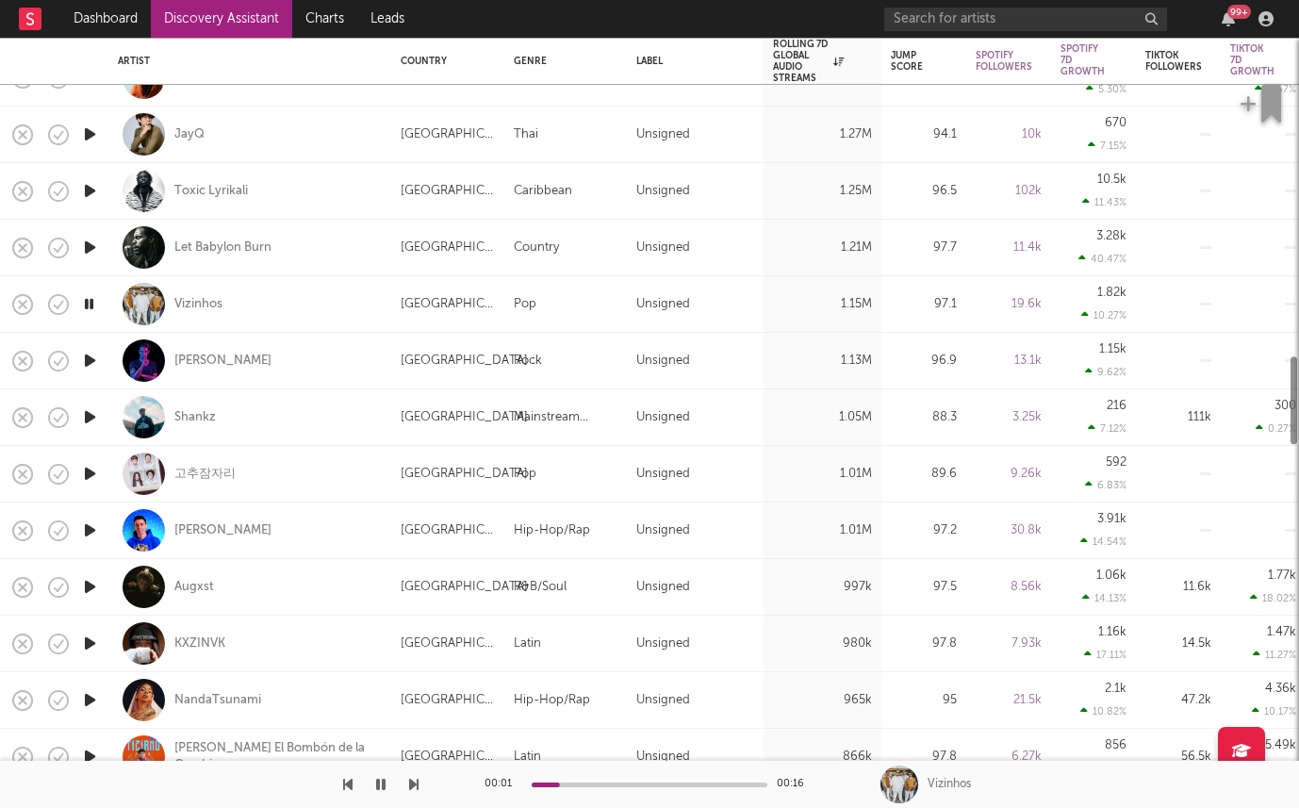
click at [85, 539] on icon "button" at bounding box center [90, 530] width 20 height 24
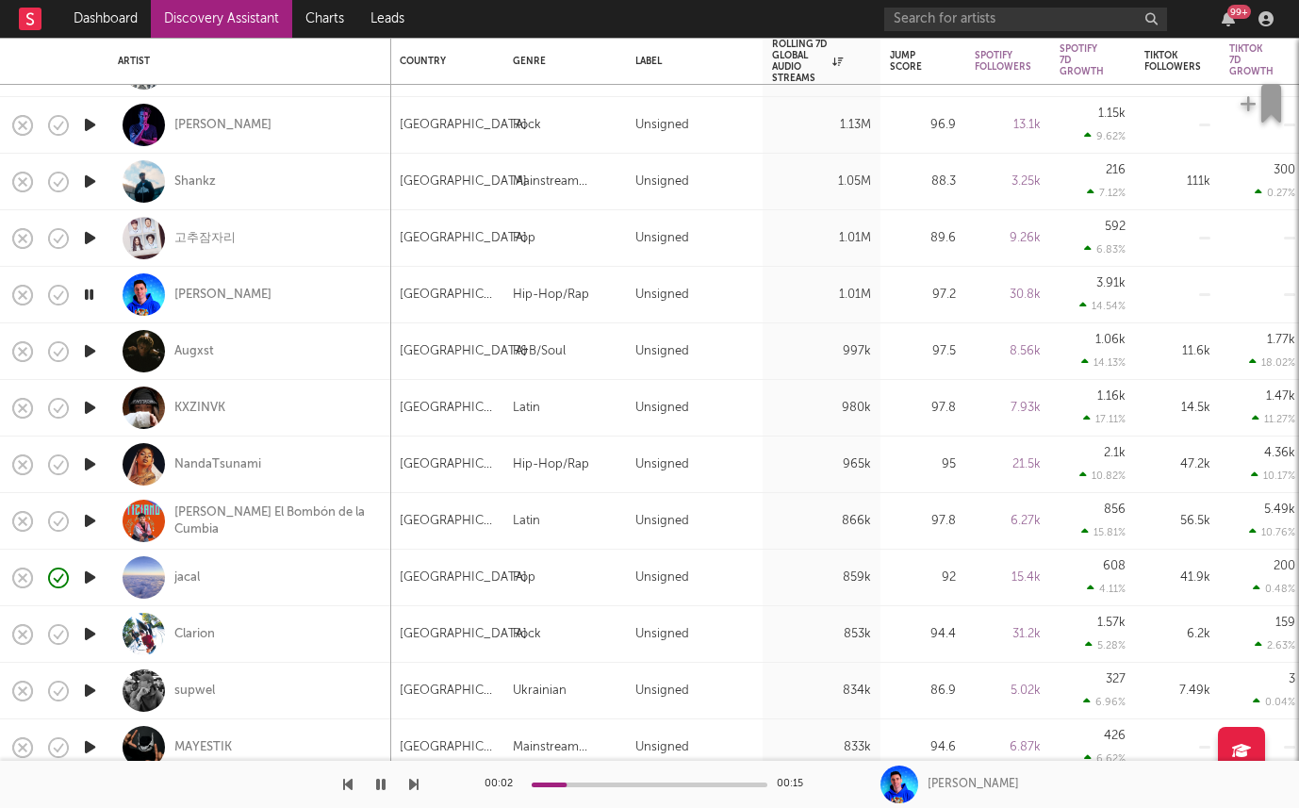
click at [87, 636] on icon "button" at bounding box center [90, 634] width 20 height 24
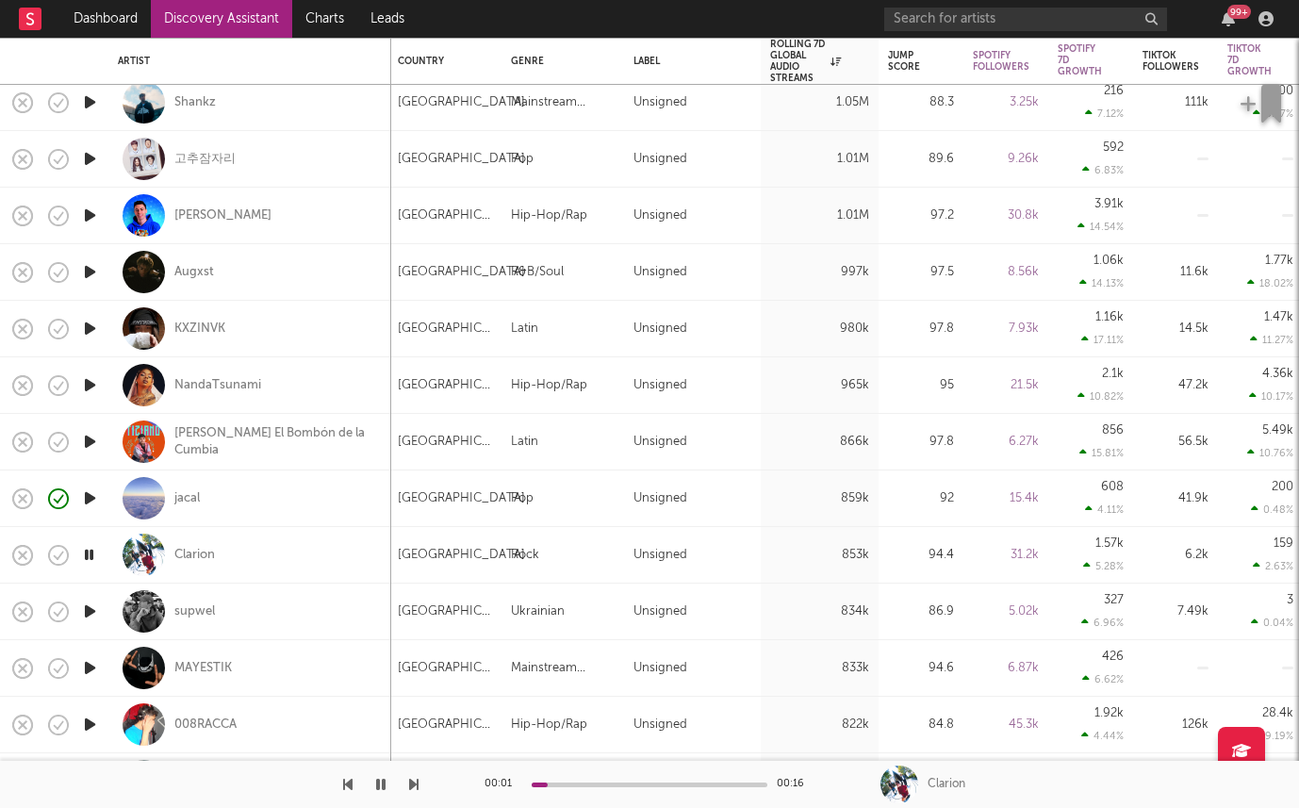
click at [88, 617] on icon "button" at bounding box center [90, 611] width 20 height 24
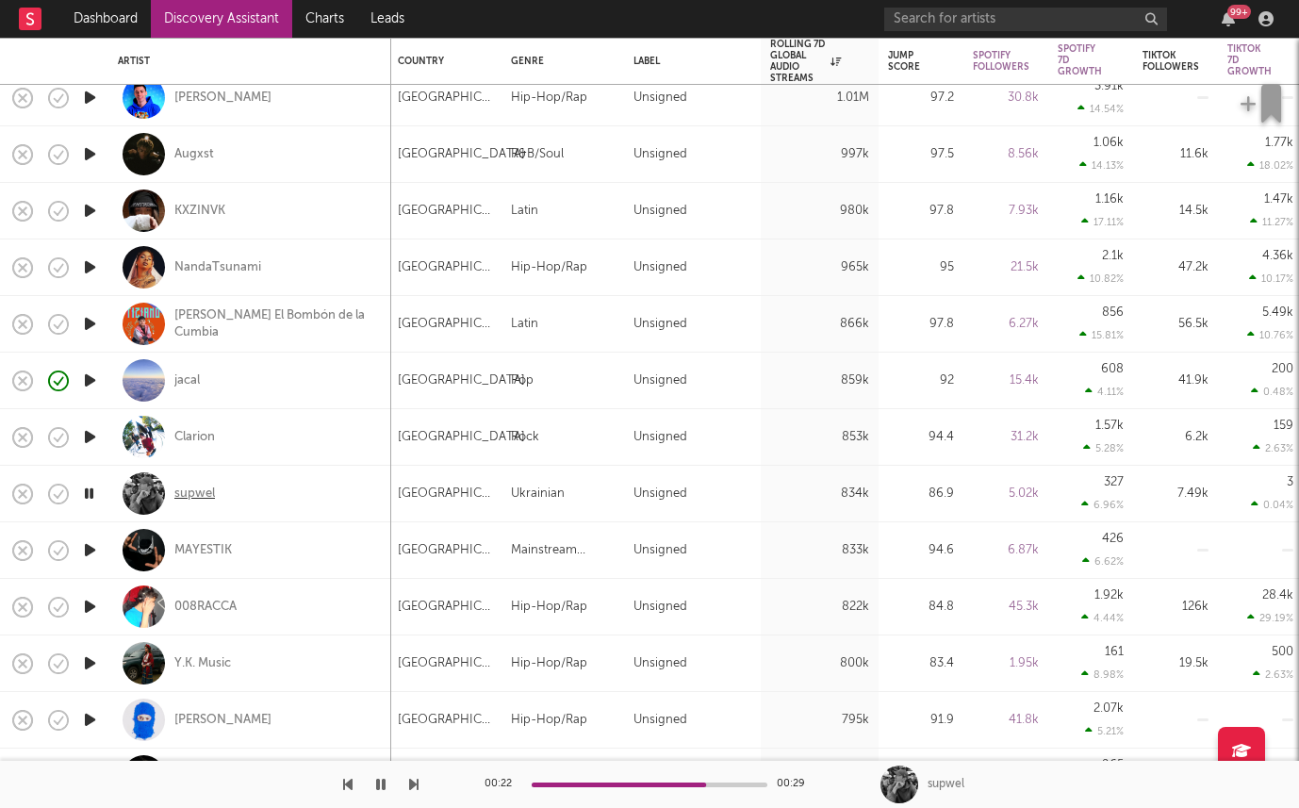
click at [189, 495] on div "supwel" at bounding box center [194, 493] width 41 height 17
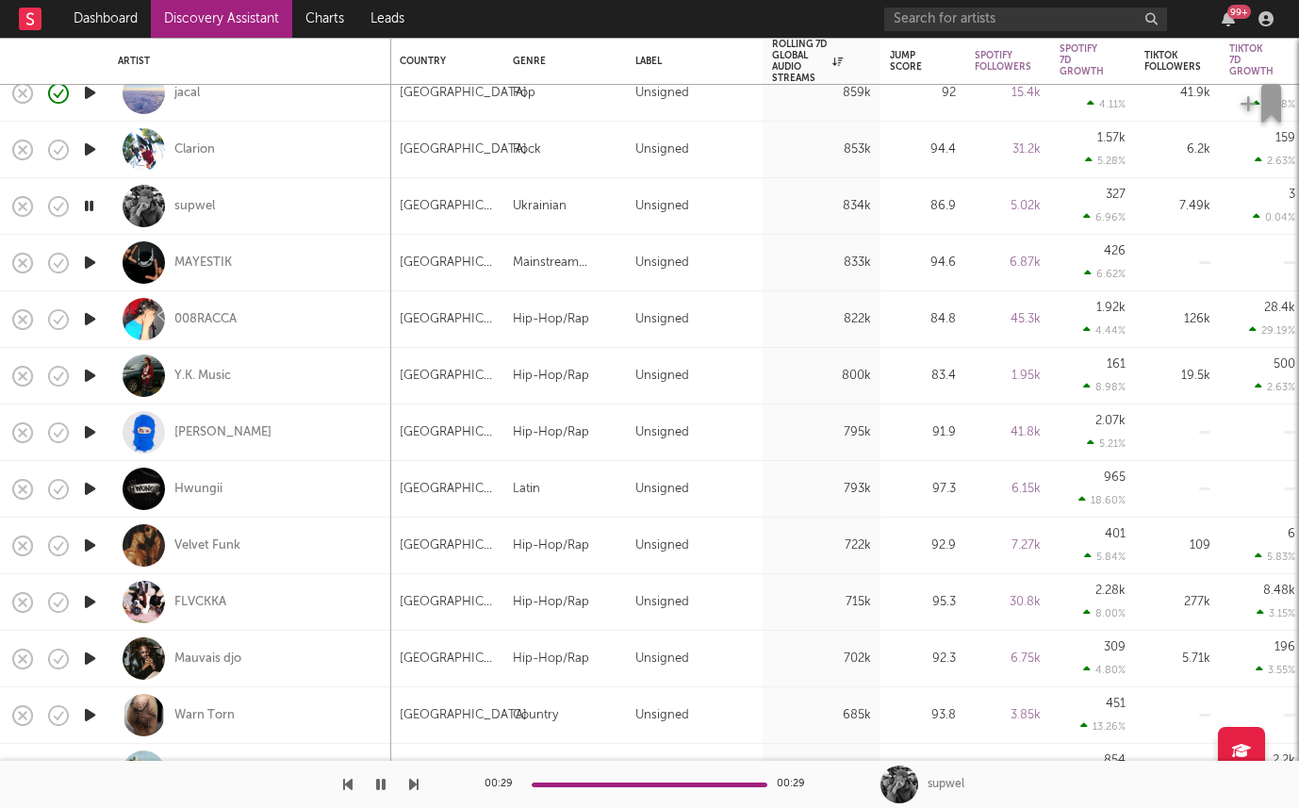
click at [85, 597] on icon "button" at bounding box center [90, 602] width 20 height 24
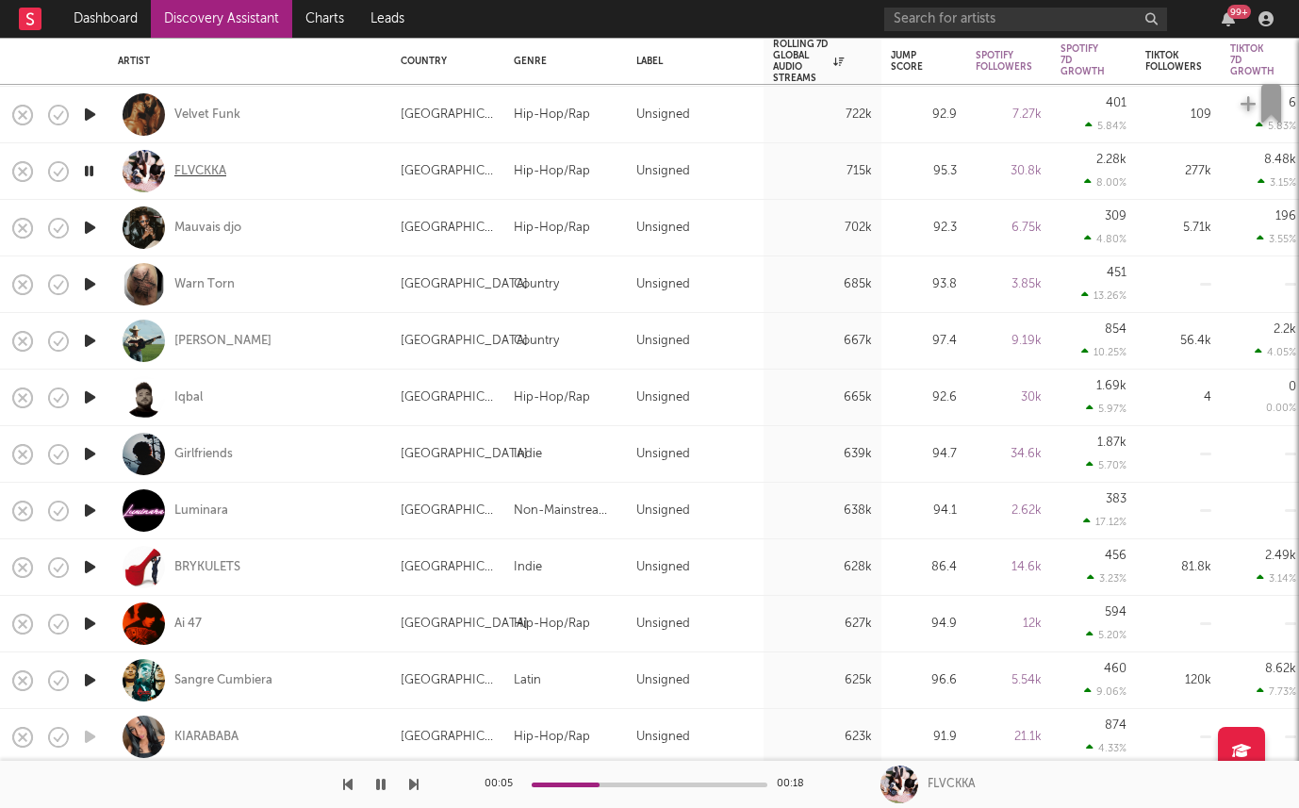
click at [196, 171] on div "FLVCKKA" at bounding box center [200, 171] width 52 height 17
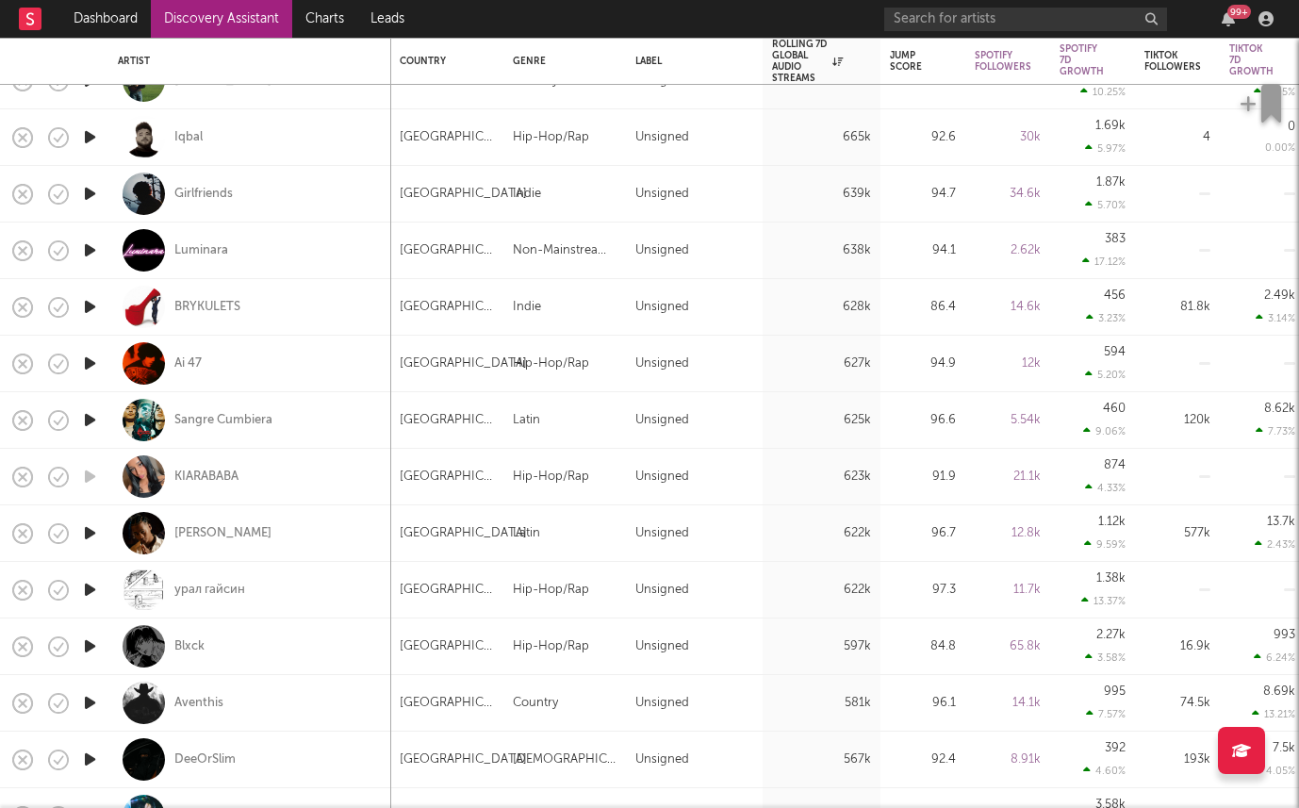
click at [96, 534] on icon "button" at bounding box center [90, 533] width 20 height 24
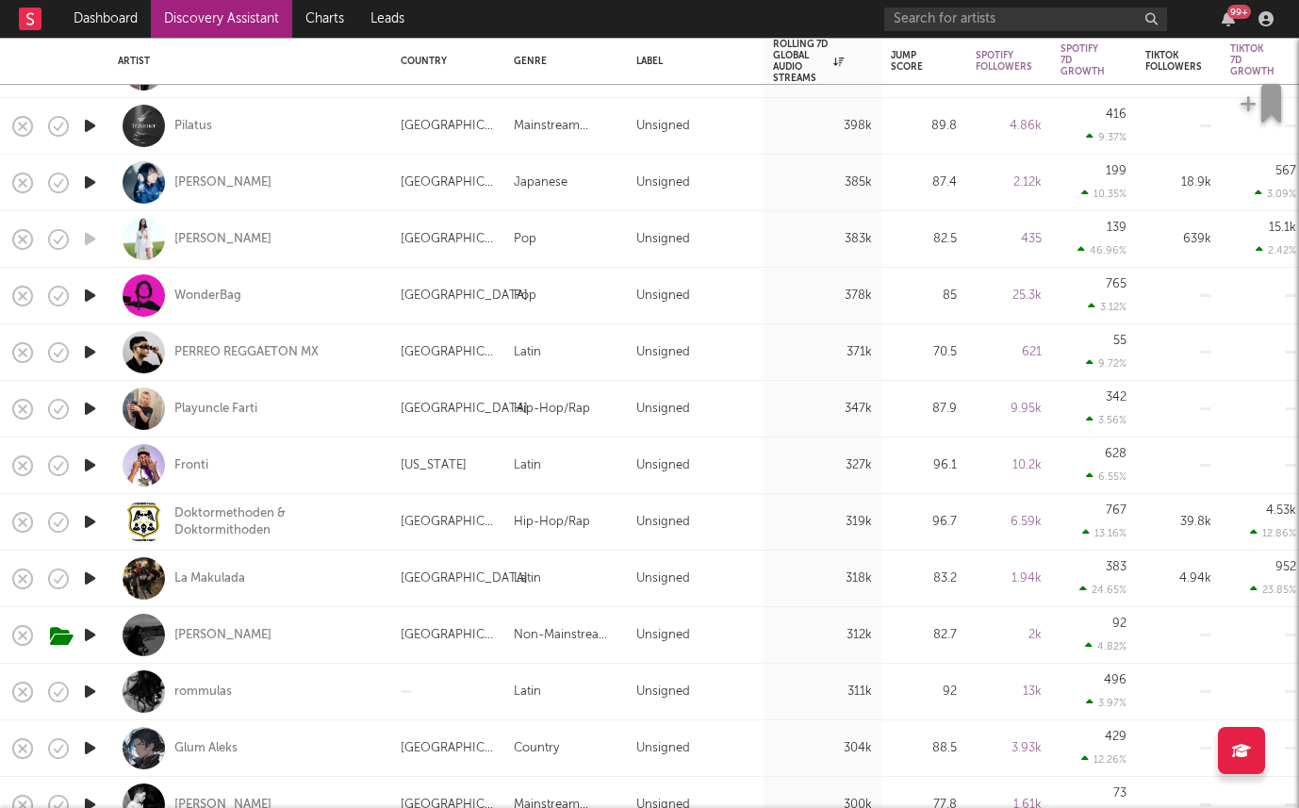
click at [86, 573] on icon "button" at bounding box center [90, 579] width 20 height 24
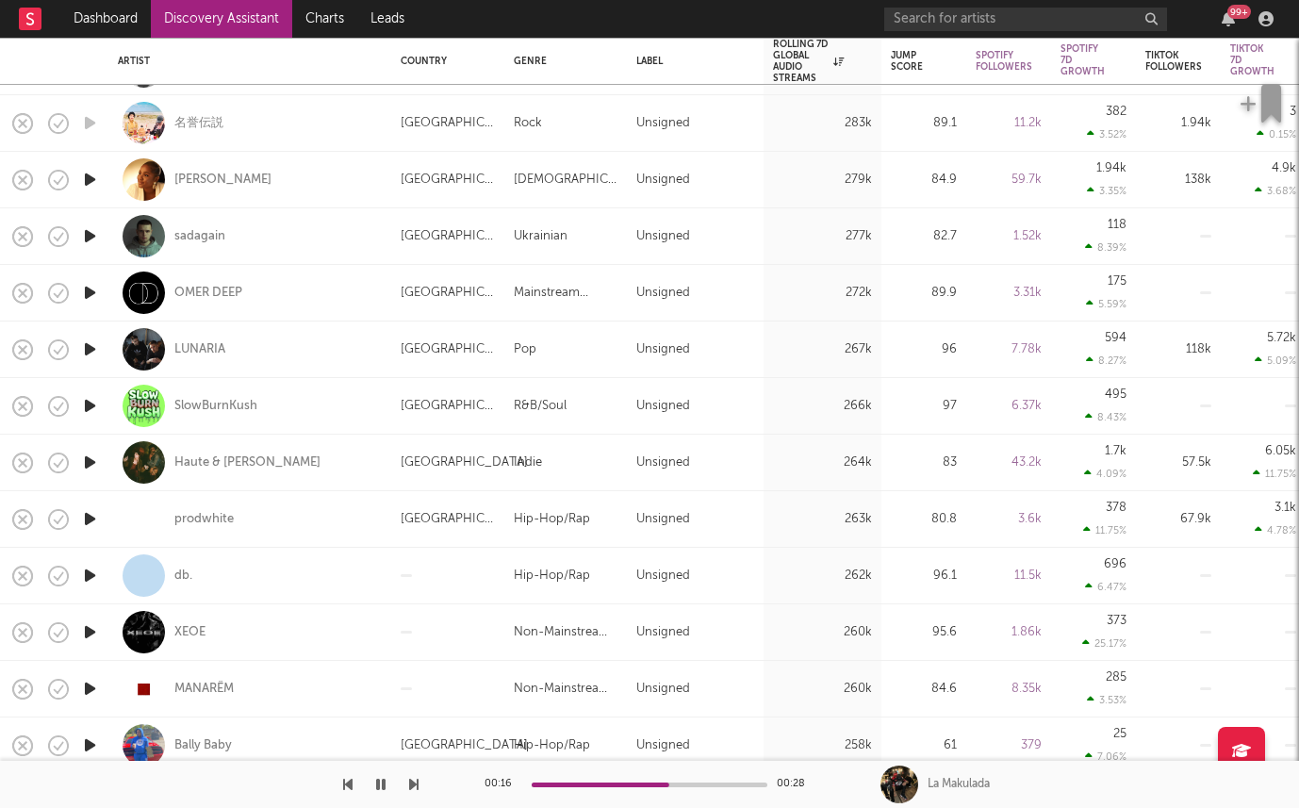
click at [89, 468] on icon "button" at bounding box center [90, 463] width 20 height 24
click at [181, 468] on div "Haute & Freddy" at bounding box center [247, 462] width 146 height 17
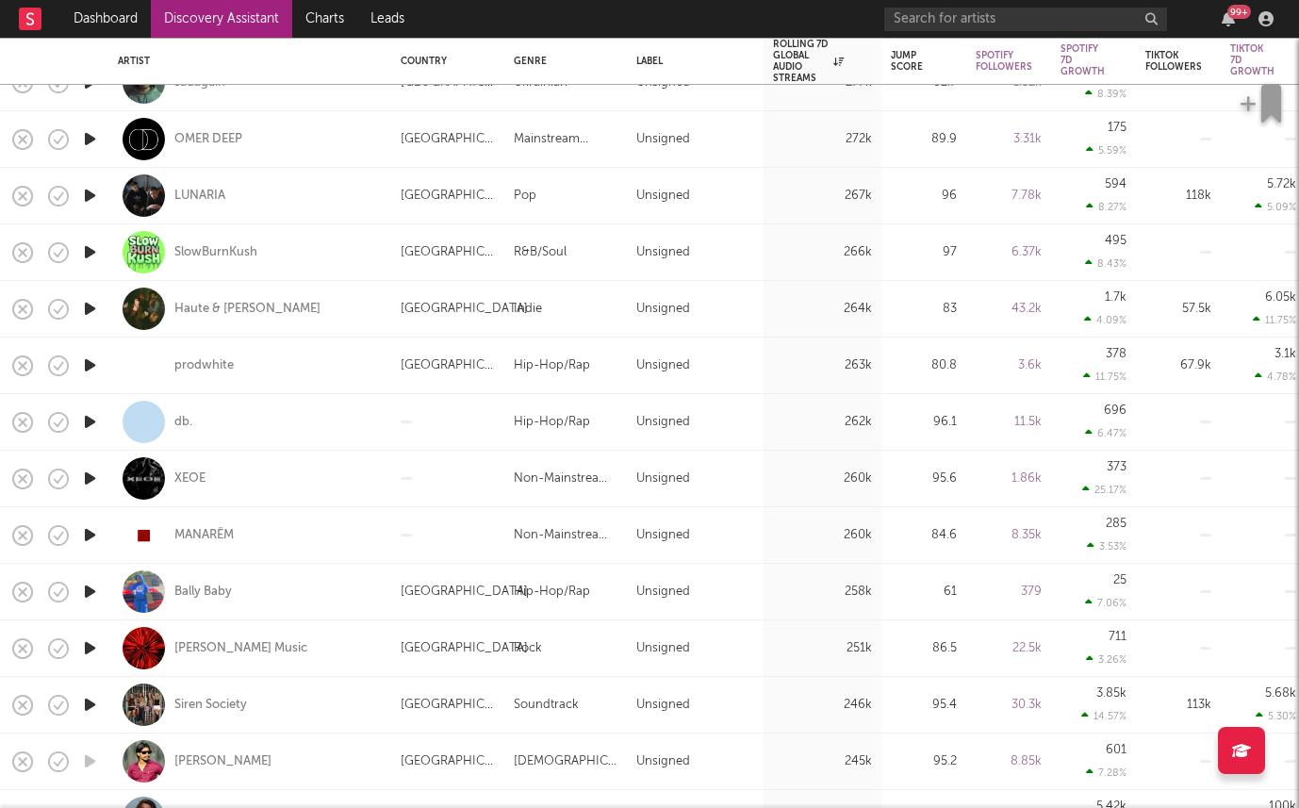
click at [91, 596] on icon "button" at bounding box center [90, 592] width 20 height 24
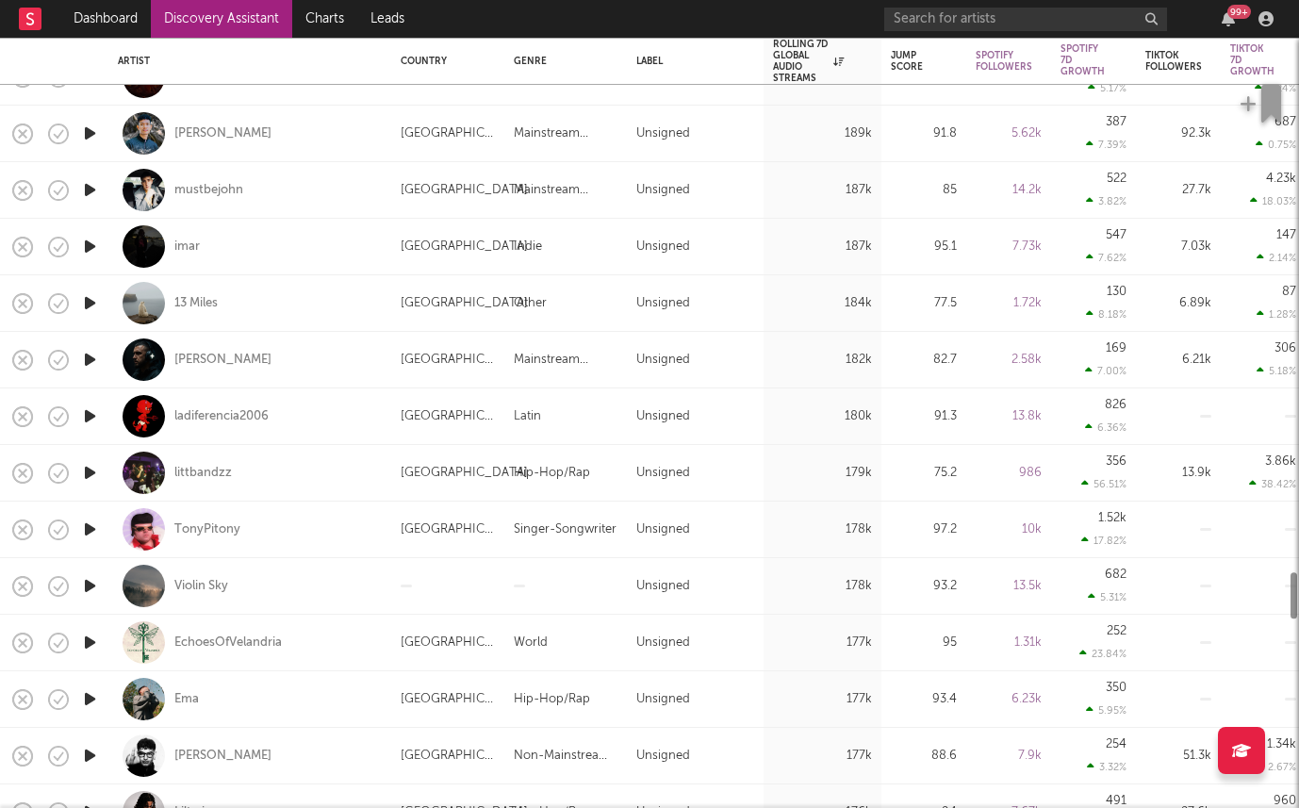
click at [90, 528] on icon "button" at bounding box center [90, 529] width 20 height 24
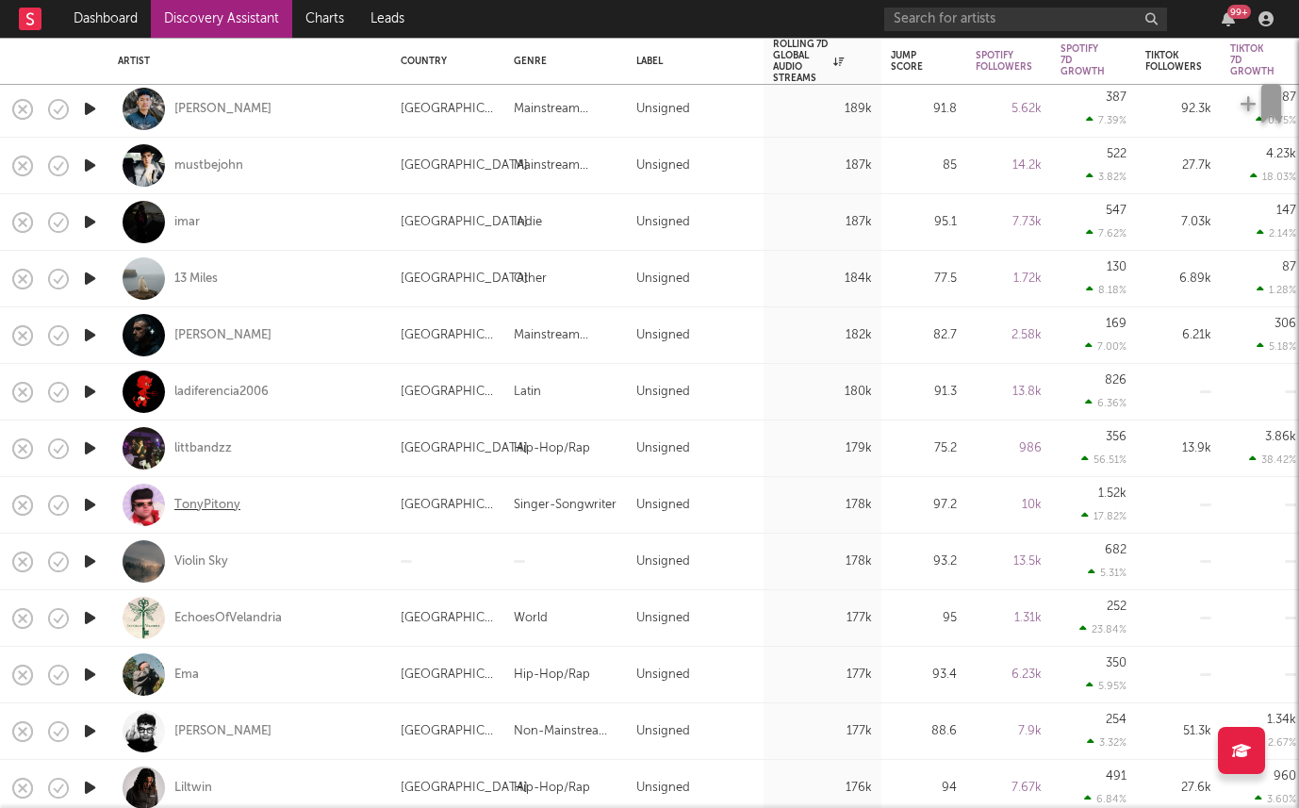
click at [217, 503] on div "TonyPitony" at bounding box center [207, 505] width 66 height 17
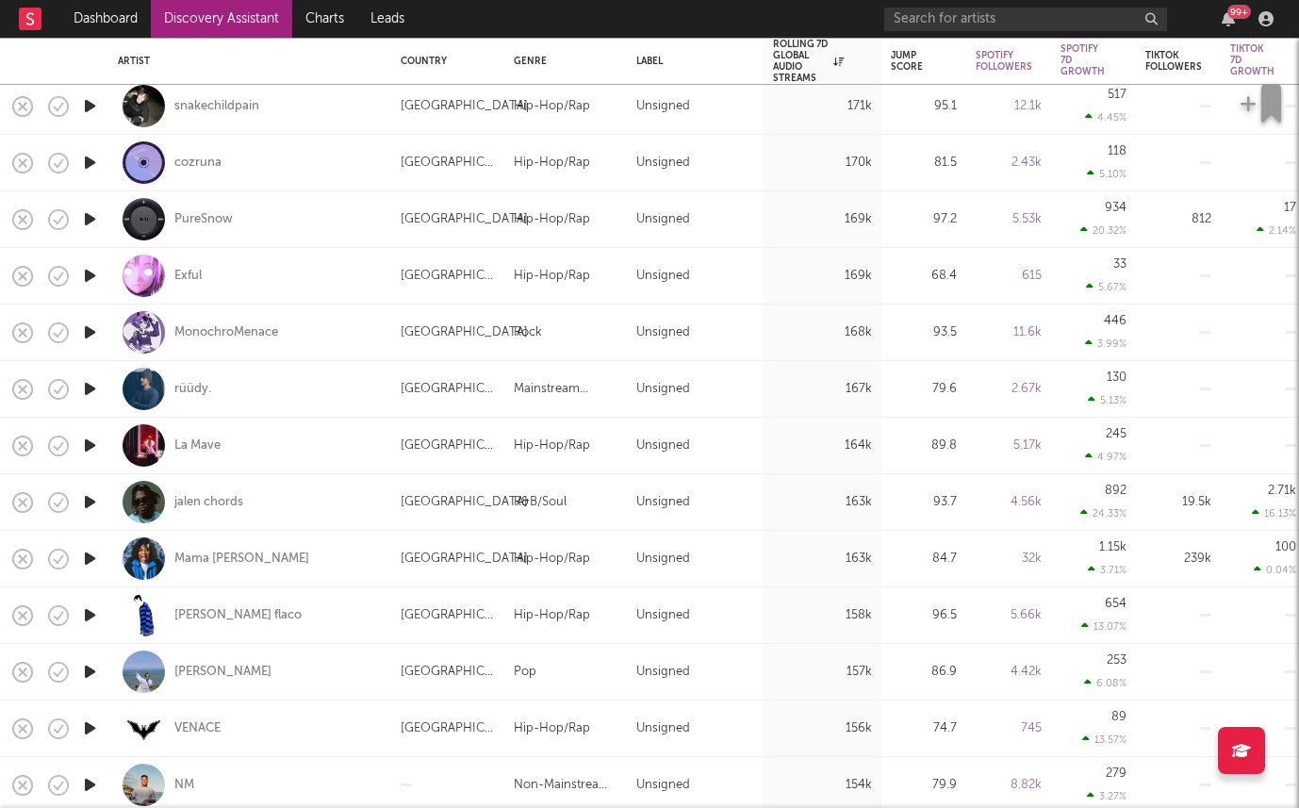
click at [90, 556] on icon "button" at bounding box center [90, 559] width 20 height 24
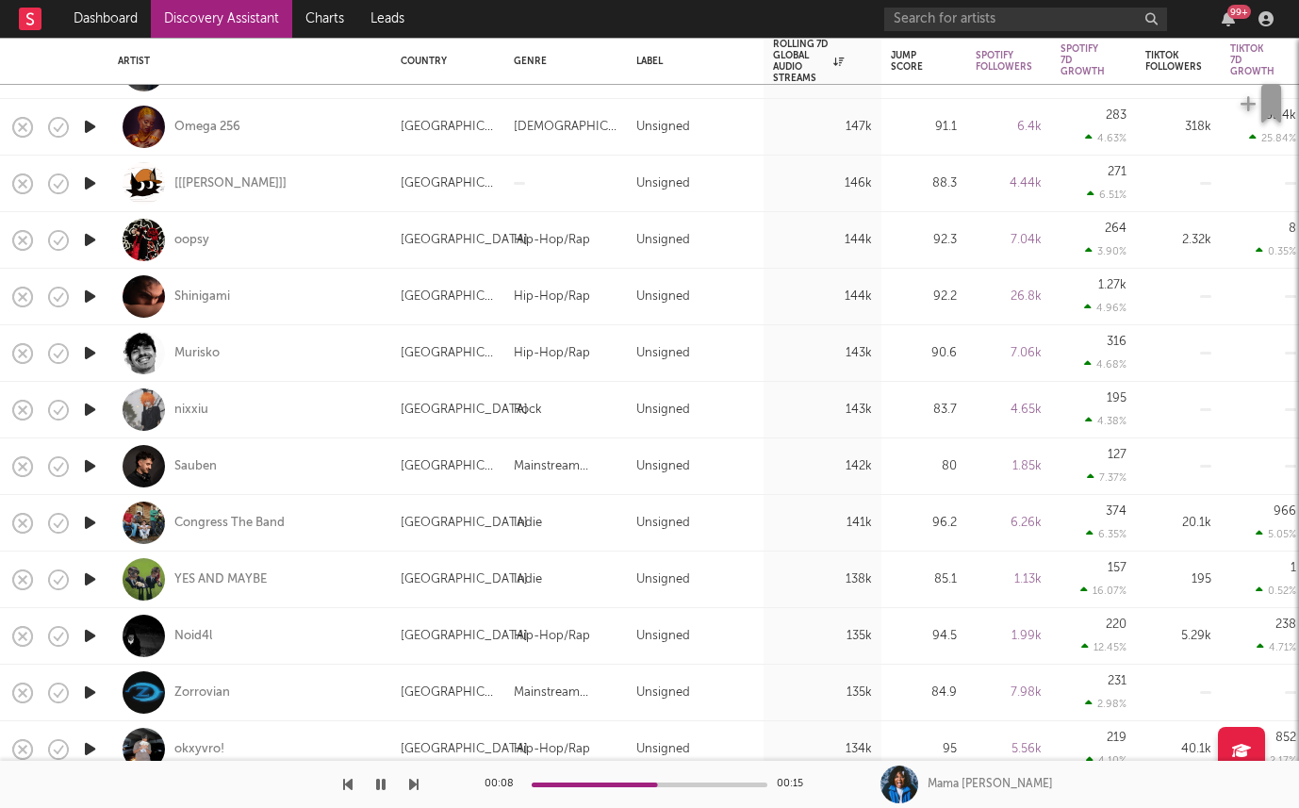
click at [89, 521] on icon "button" at bounding box center [90, 523] width 20 height 24
click at [182, 522] on div "Congress The Band" at bounding box center [229, 523] width 110 height 17
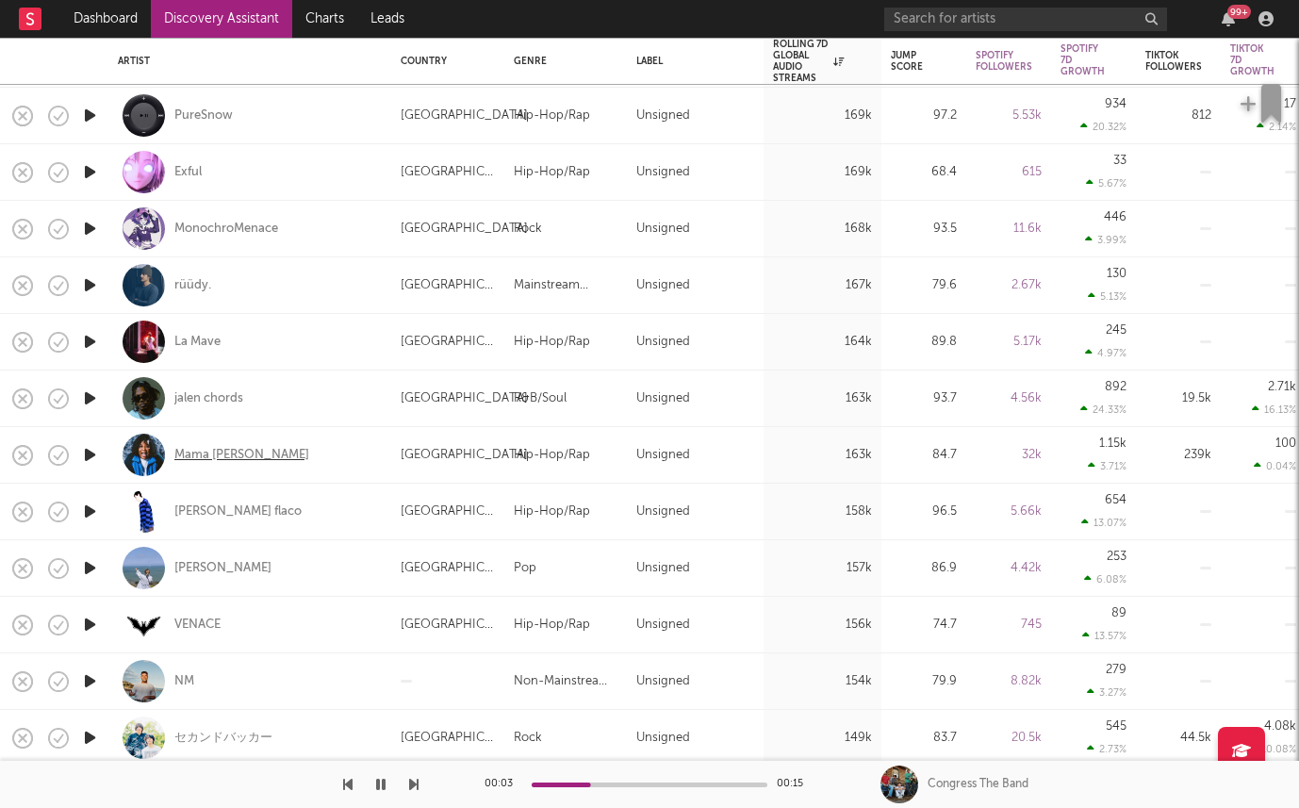
click at [209, 453] on div "Mama Duke" at bounding box center [241, 455] width 135 height 17
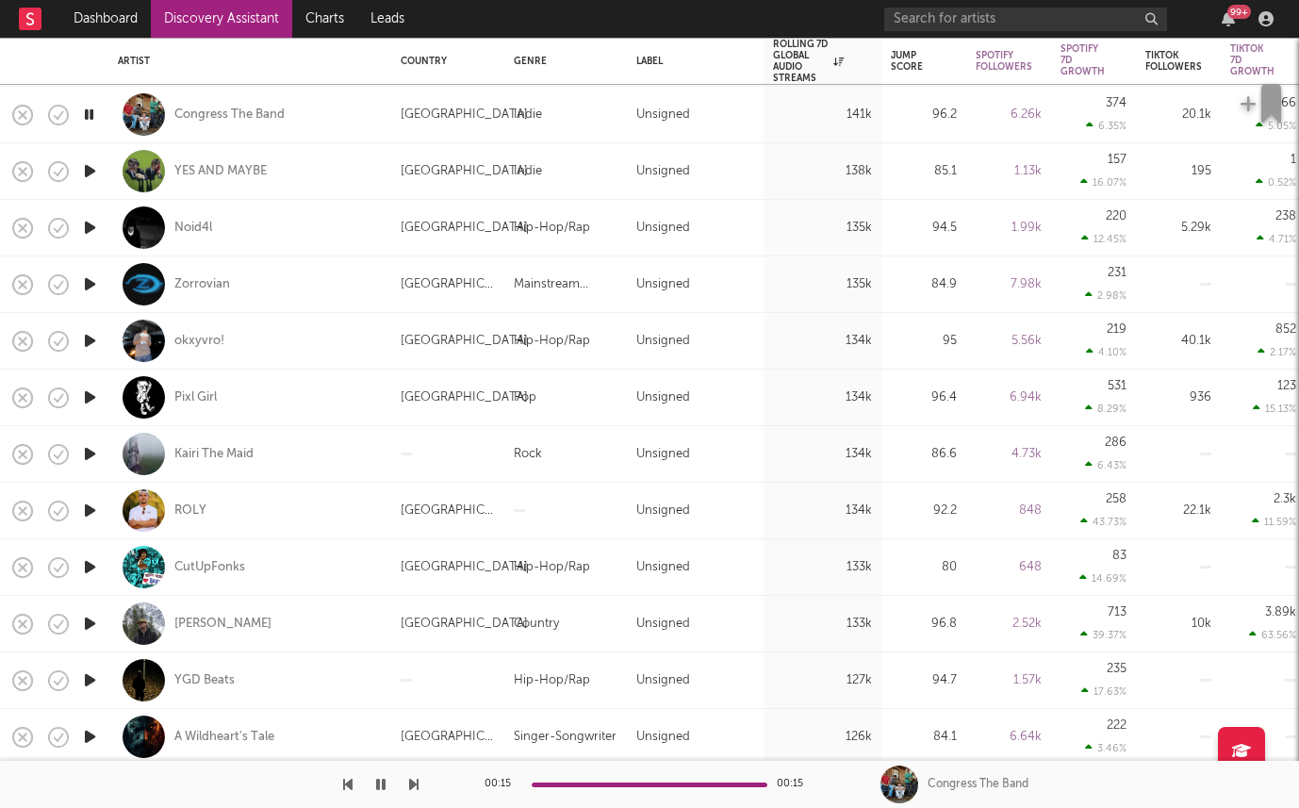
click at [90, 573] on icon "button" at bounding box center [90, 567] width 20 height 24
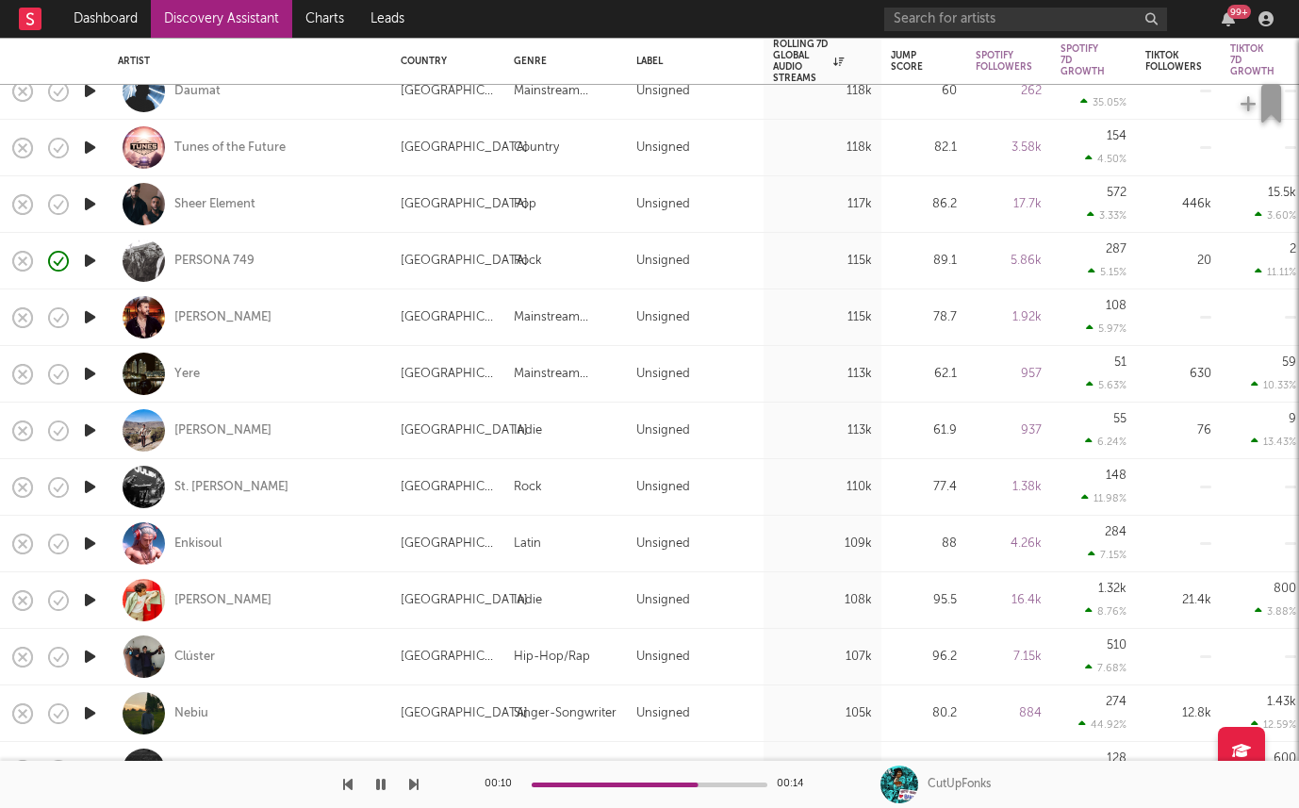
click at [97, 429] on icon "button" at bounding box center [90, 431] width 20 height 24
click at [195, 434] on div "Kamran Khan" at bounding box center [222, 430] width 97 height 17
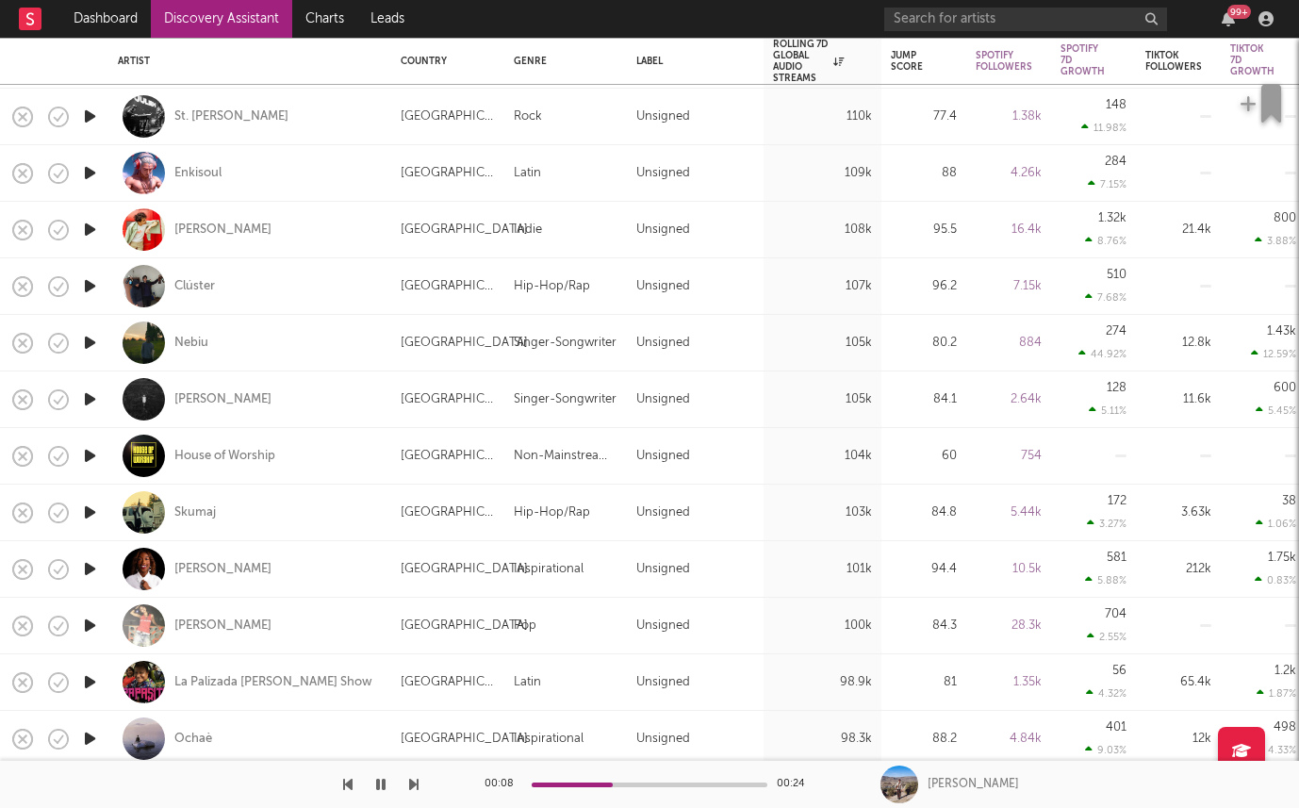
click at [89, 505] on icon "button" at bounding box center [90, 513] width 20 height 24
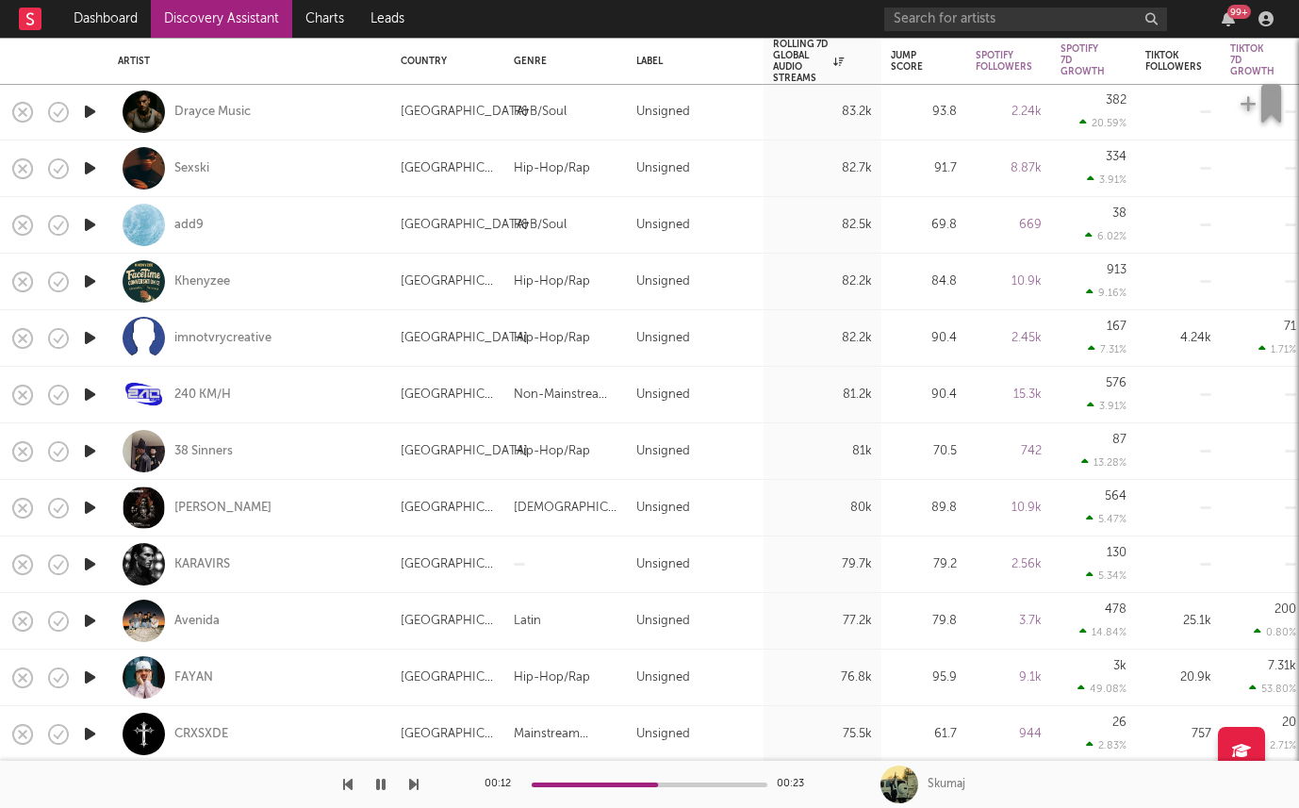
click at [83, 456] on icon "button" at bounding box center [90, 451] width 20 height 24
click at [82, 393] on icon "button" at bounding box center [90, 395] width 20 height 24
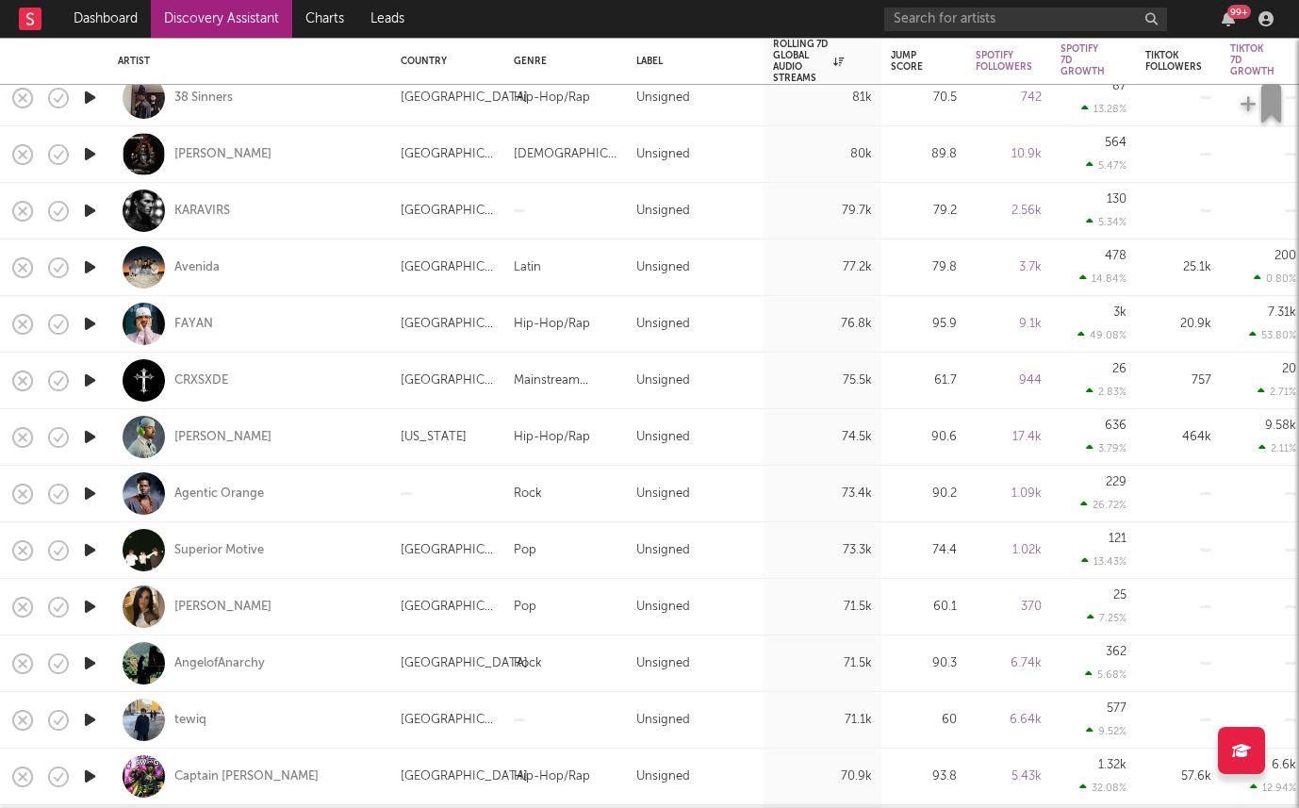
click at [90, 95] on icon "button" at bounding box center [90, 98] width 20 height 24
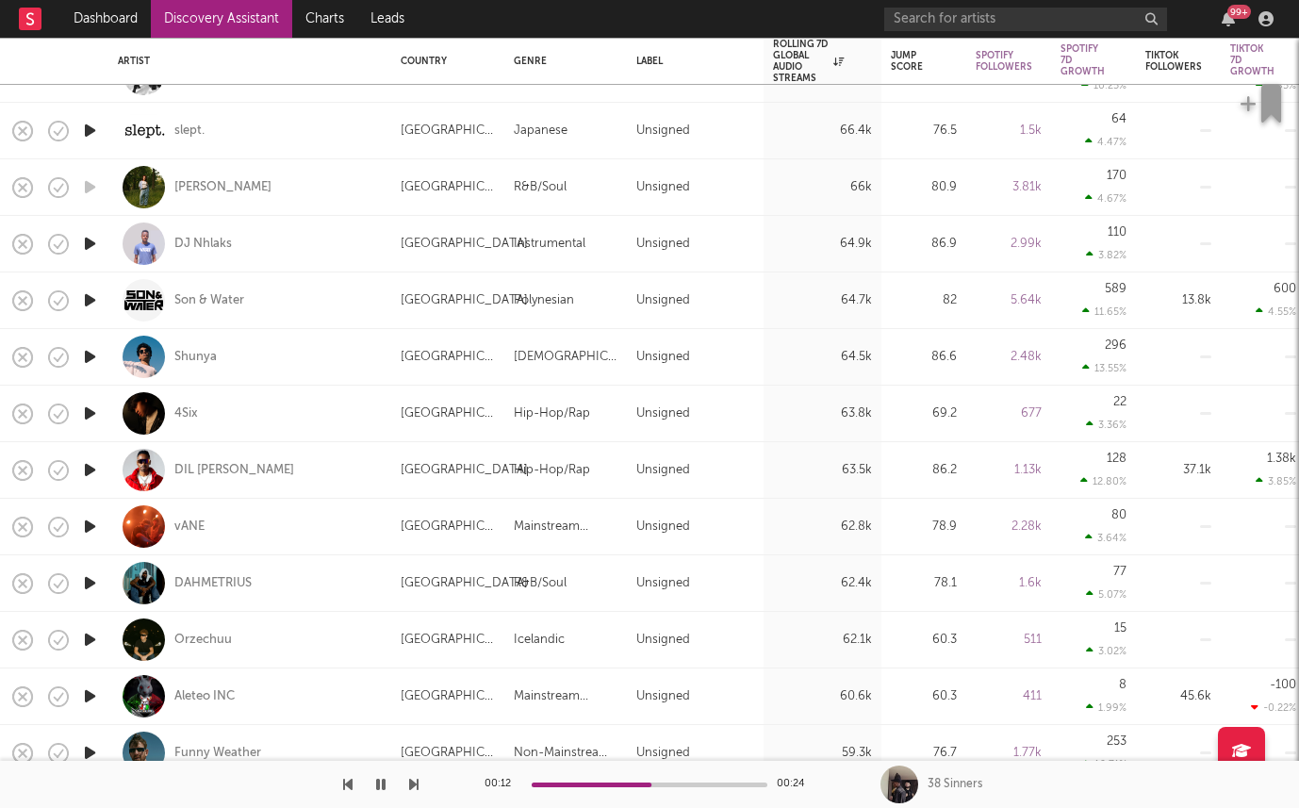
click at [98, 524] on icon "button" at bounding box center [90, 527] width 20 height 24
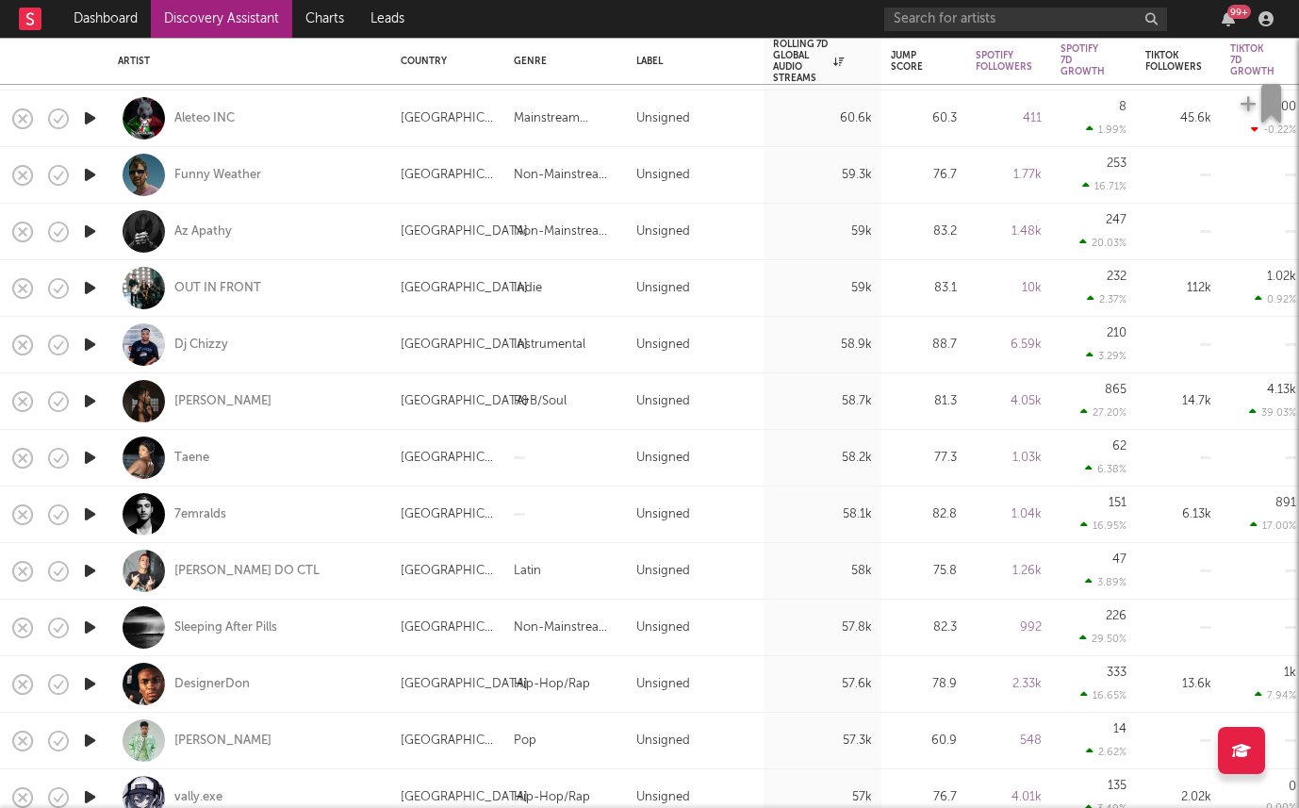
click at [82, 290] on icon "button" at bounding box center [90, 288] width 20 height 24
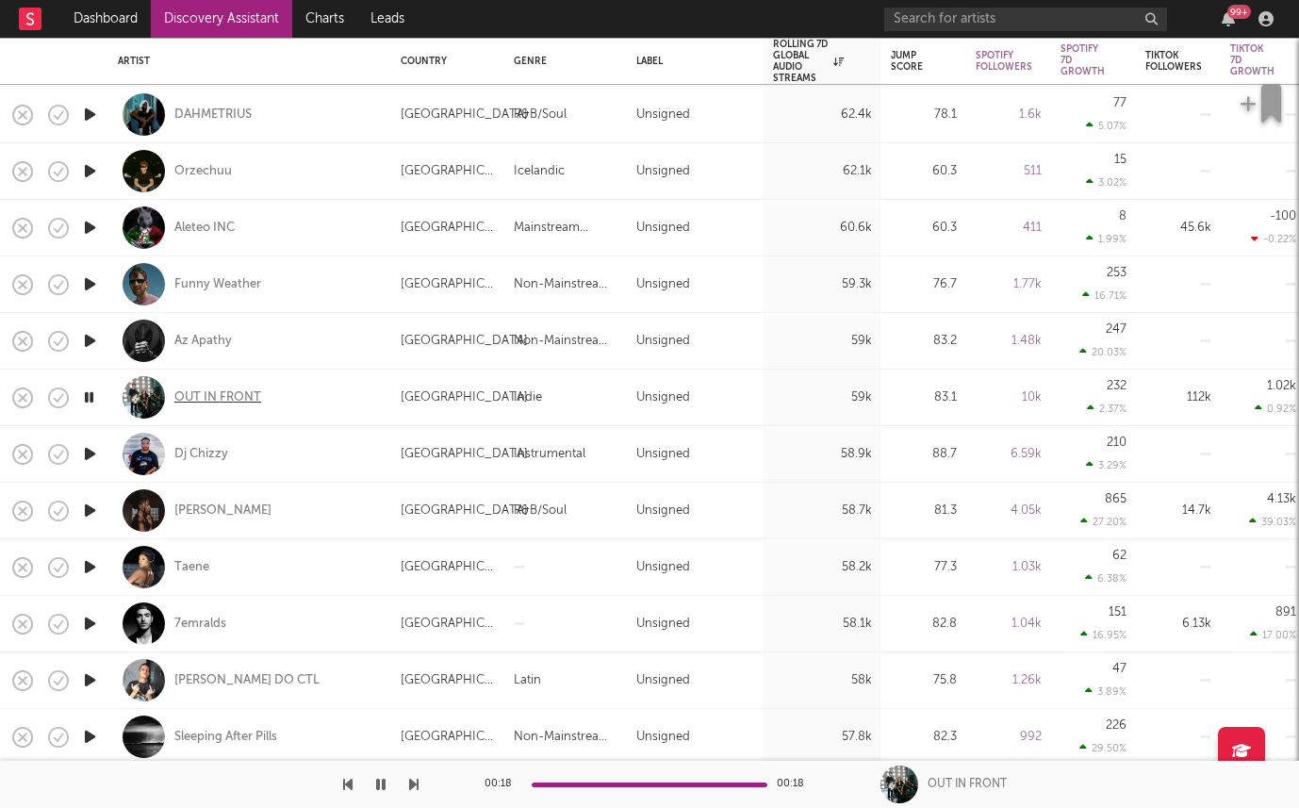
click at [224, 405] on div "OUT IN FRONT" at bounding box center [217, 397] width 87 height 17
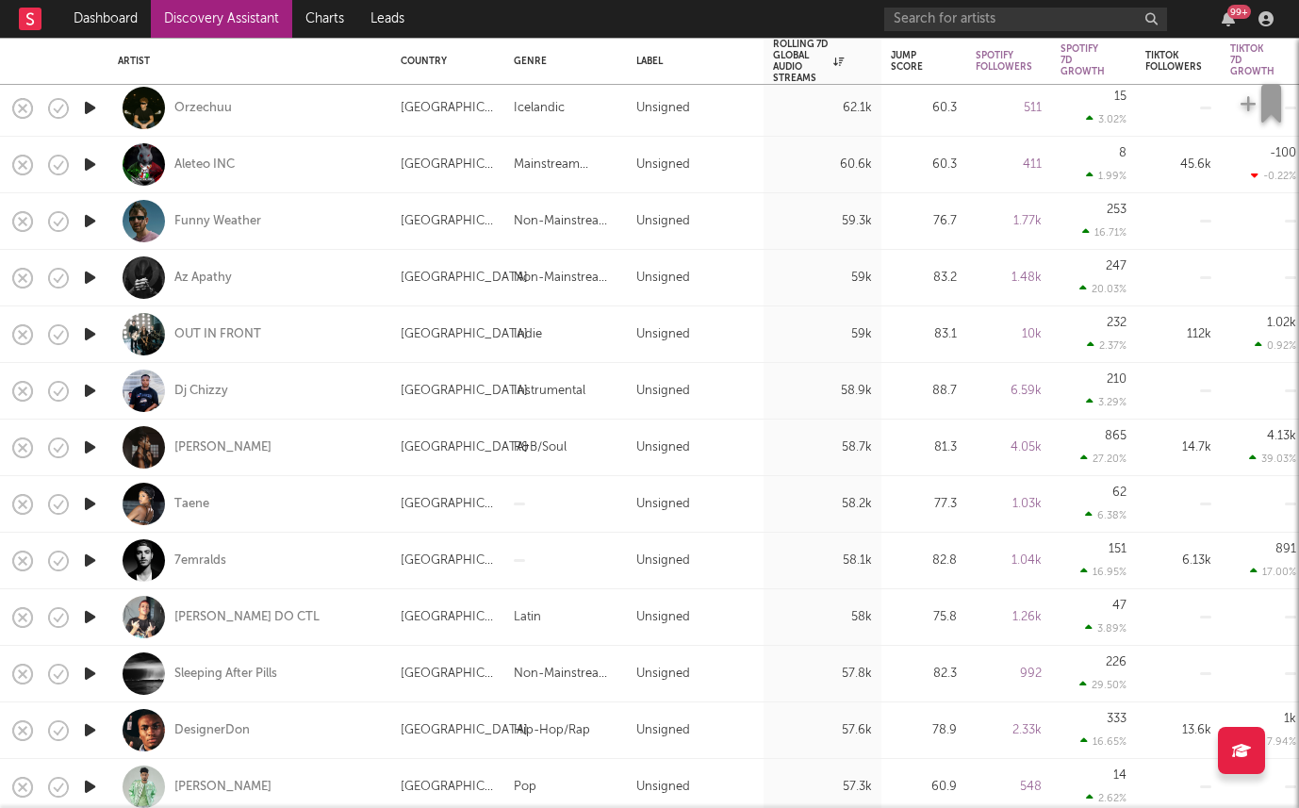
click at [90, 445] on icon "button" at bounding box center [90, 447] width 20 height 24
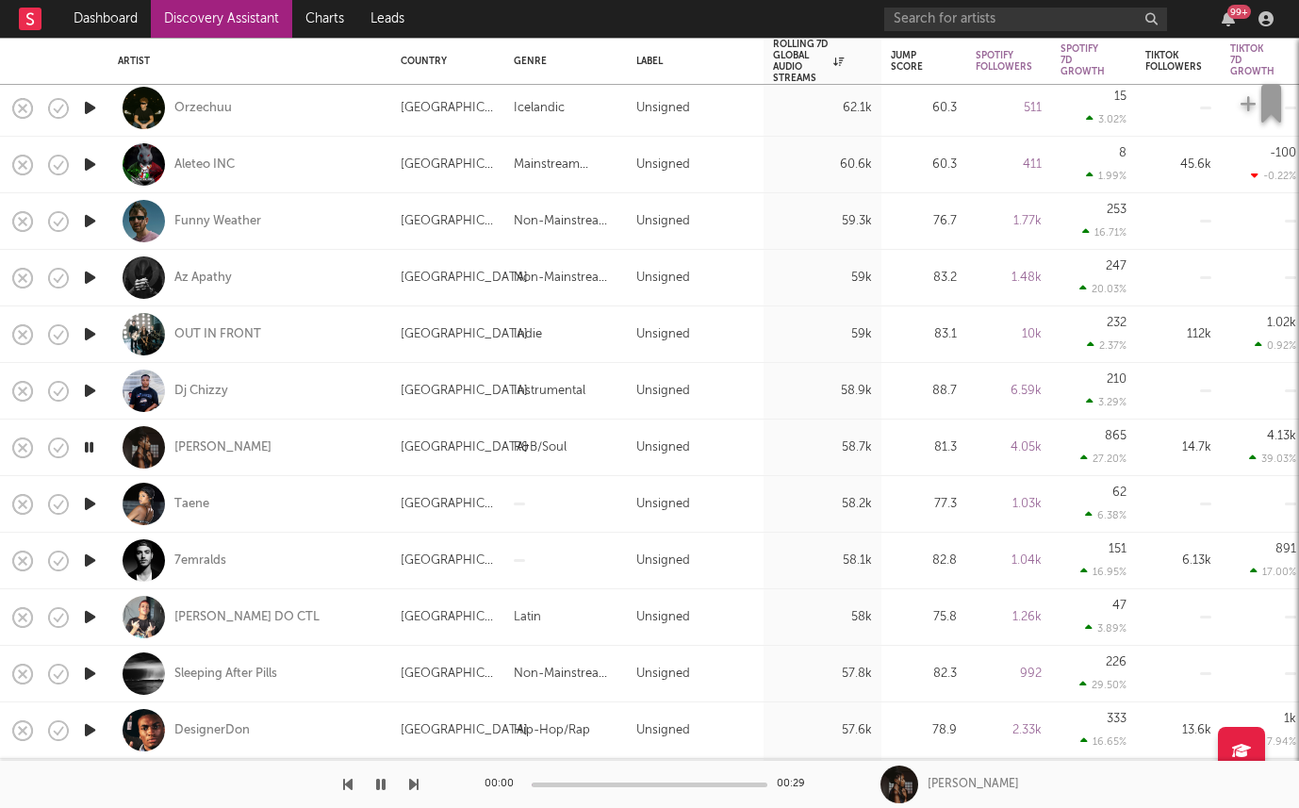
click at [90, 445] on icon "button" at bounding box center [89, 447] width 18 height 24
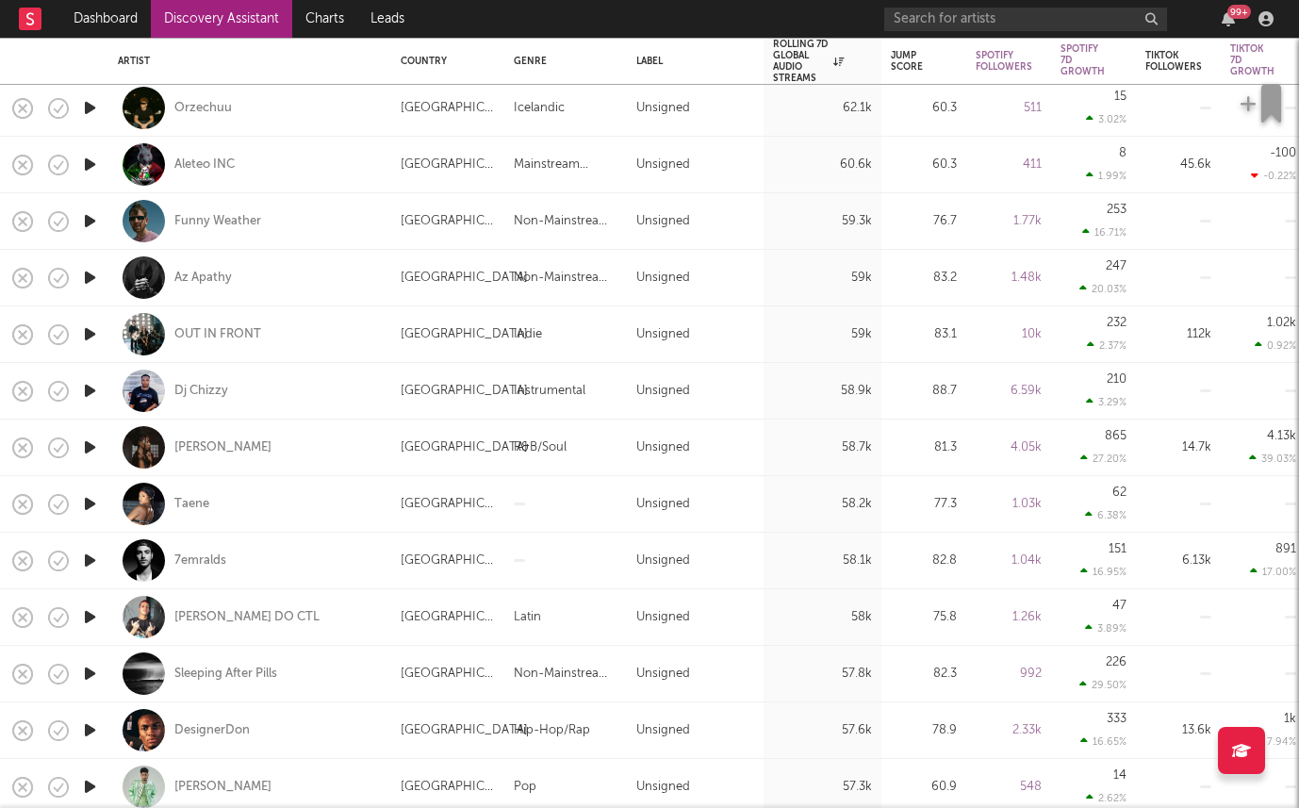
click at [90, 497] on icon "button" at bounding box center [90, 504] width 20 height 24
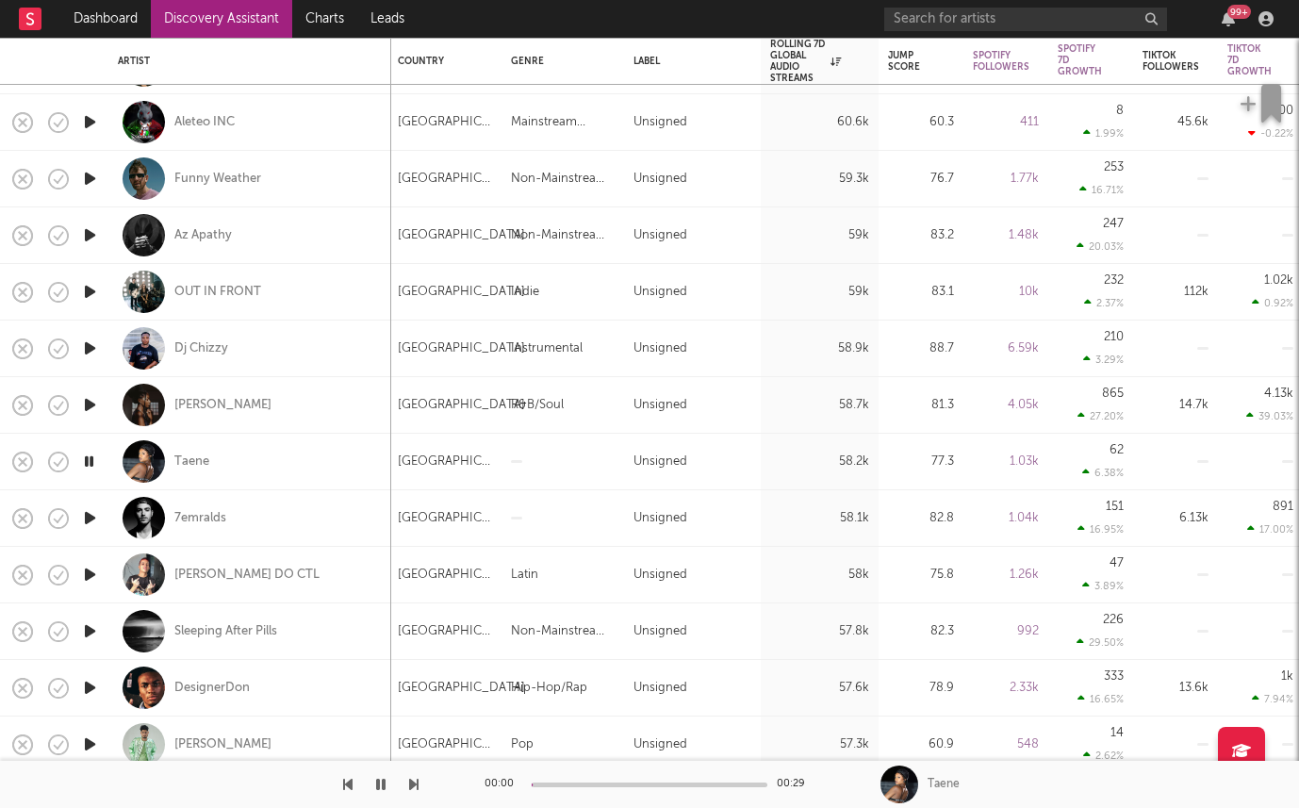
click at [83, 523] on icon "button" at bounding box center [90, 518] width 20 height 24
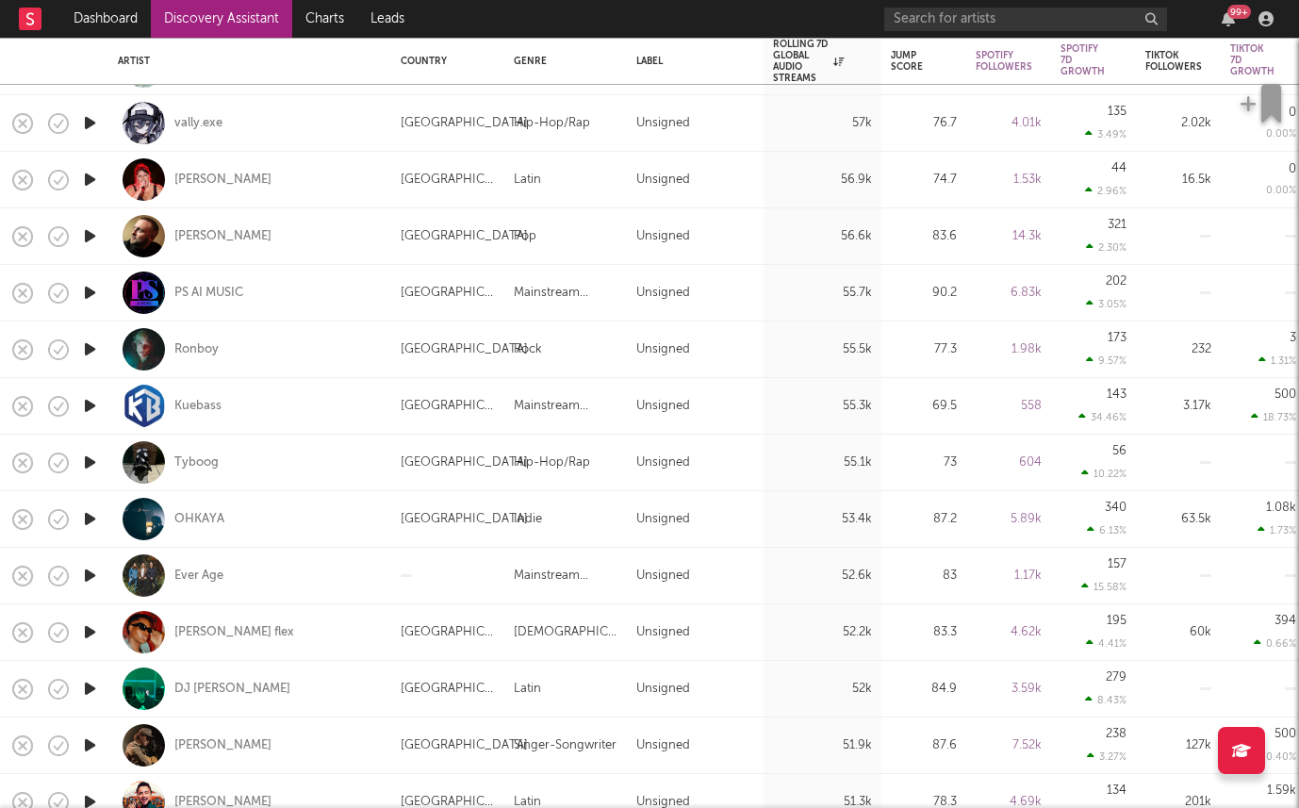
click at [89, 579] on icon "button" at bounding box center [90, 576] width 20 height 24
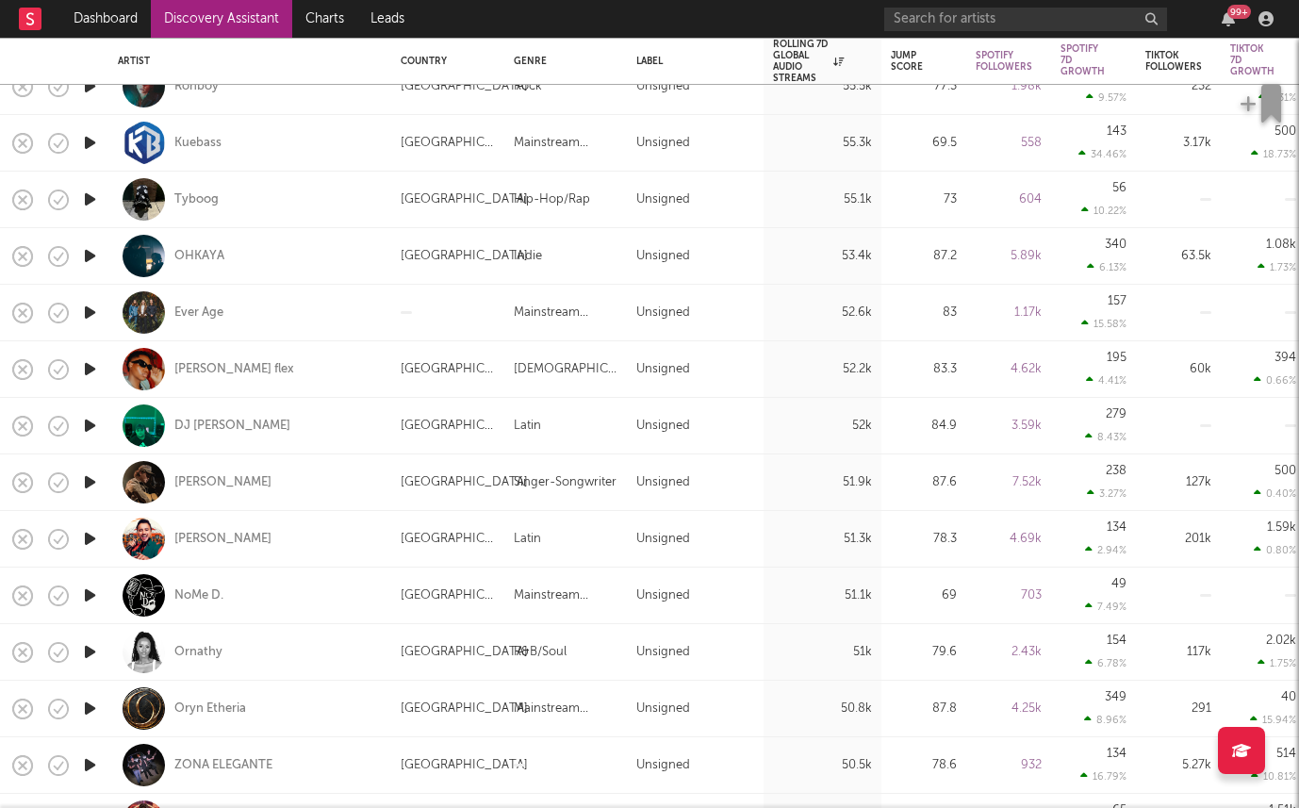
click at [89, 595] on icon "button" at bounding box center [90, 595] width 20 height 24
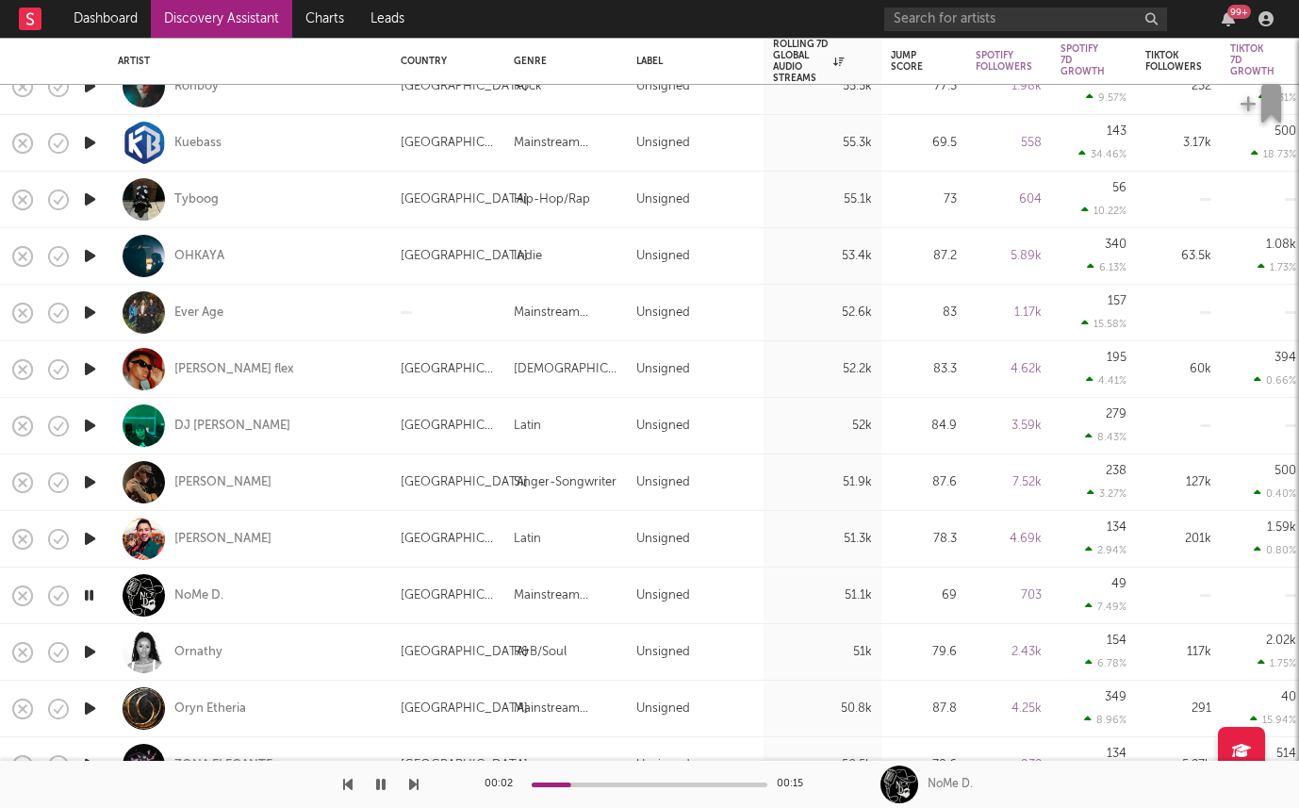
click at [90, 533] on icon "button" at bounding box center [90, 539] width 20 height 24
click at [89, 472] on icon "button" at bounding box center [90, 482] width 20 height 24
drag, startPoint x: 100, startPoint y: 309, endPoint x: 137, endPoint y: 488, distance: 182.8
click at [211, 485] on div "Colton Bowlin" at bounding box center [222, 482] width 97 height 17
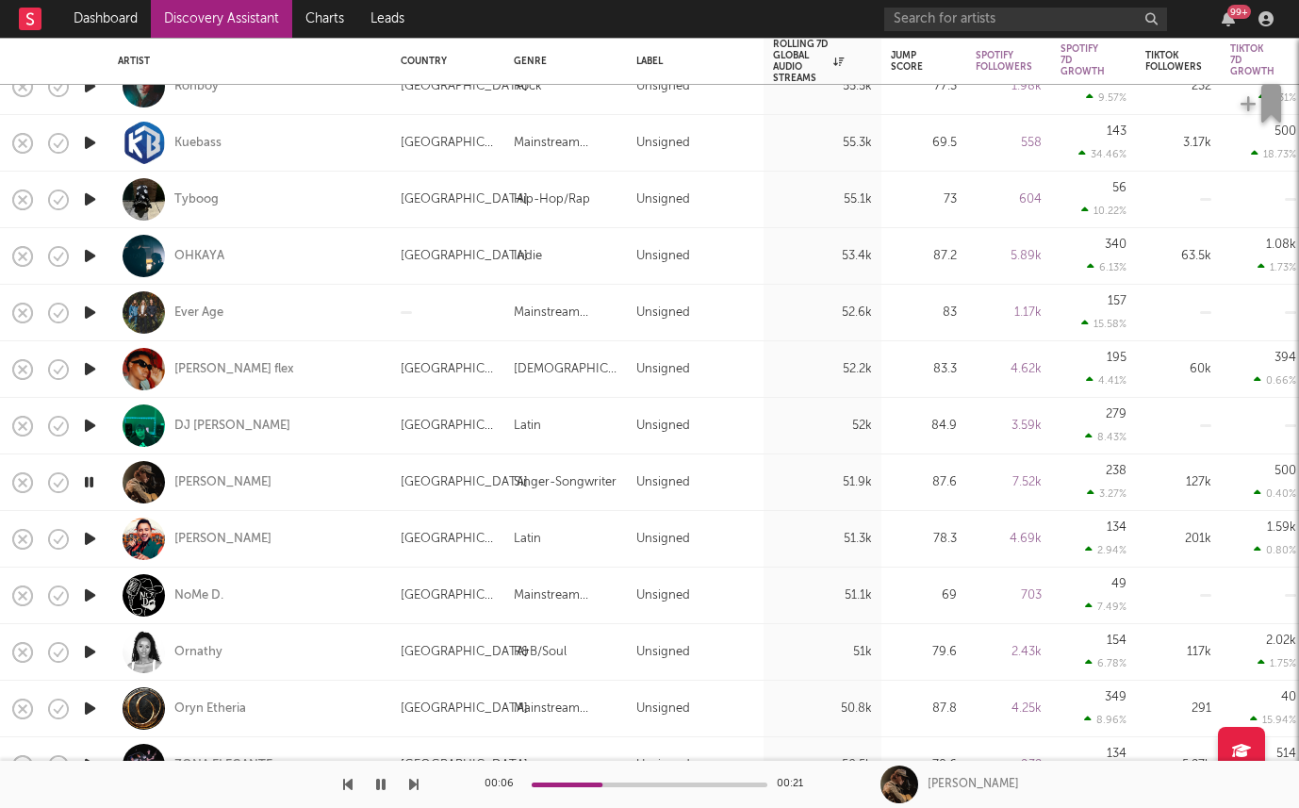
click at [88, 302] on icon "button" at bounding box center [90, 313] width 20 height 24
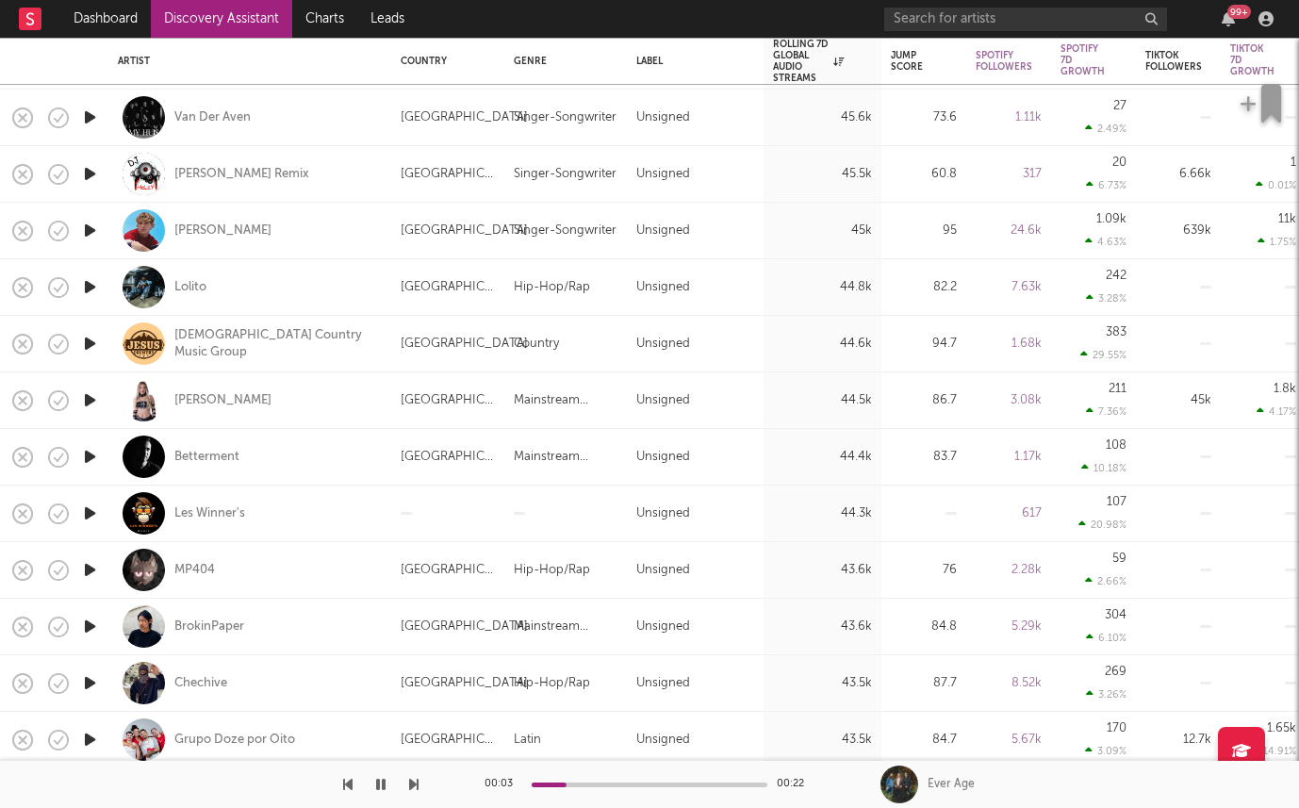
click at [97, 452] on icon "button" at bounding box center [90, 457] width 20 height 24
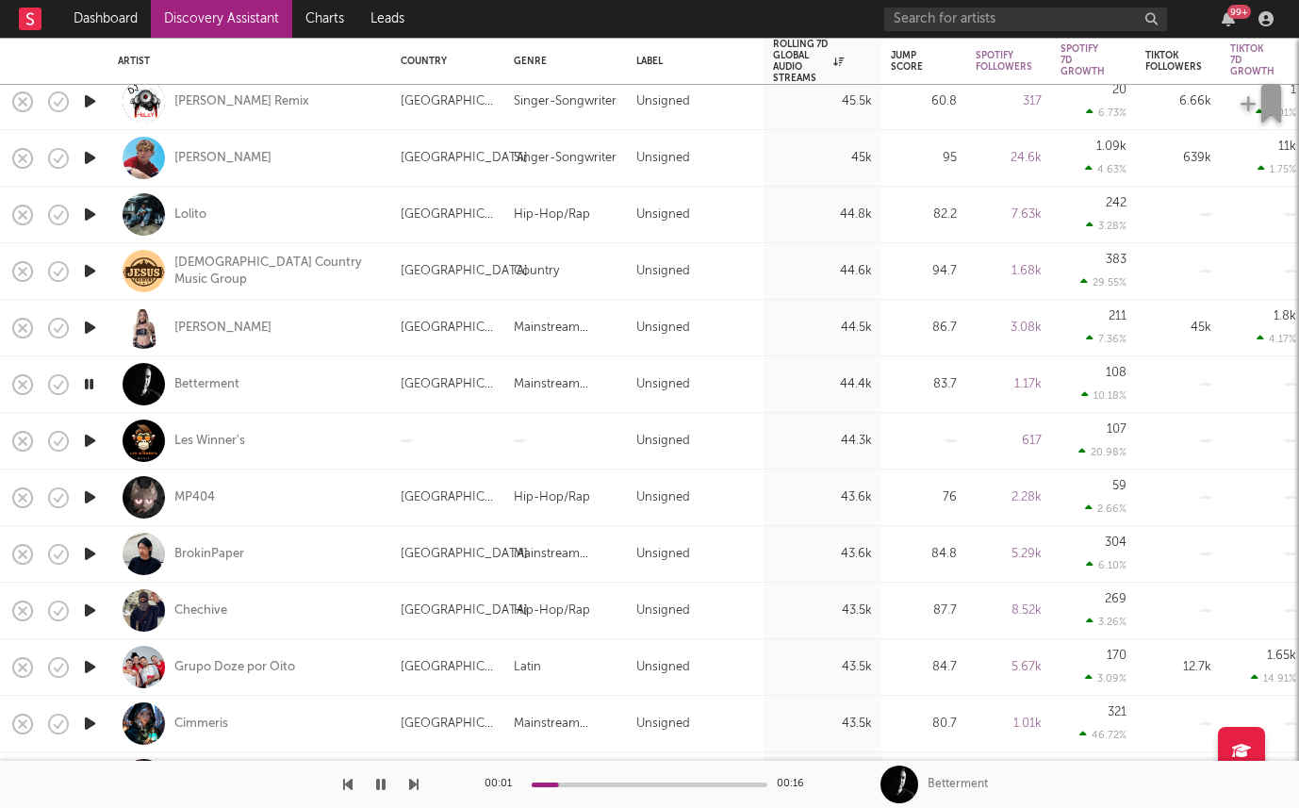
click at [85, 554] on icon "button" at bounding box center [90, 554] width 20 height 24
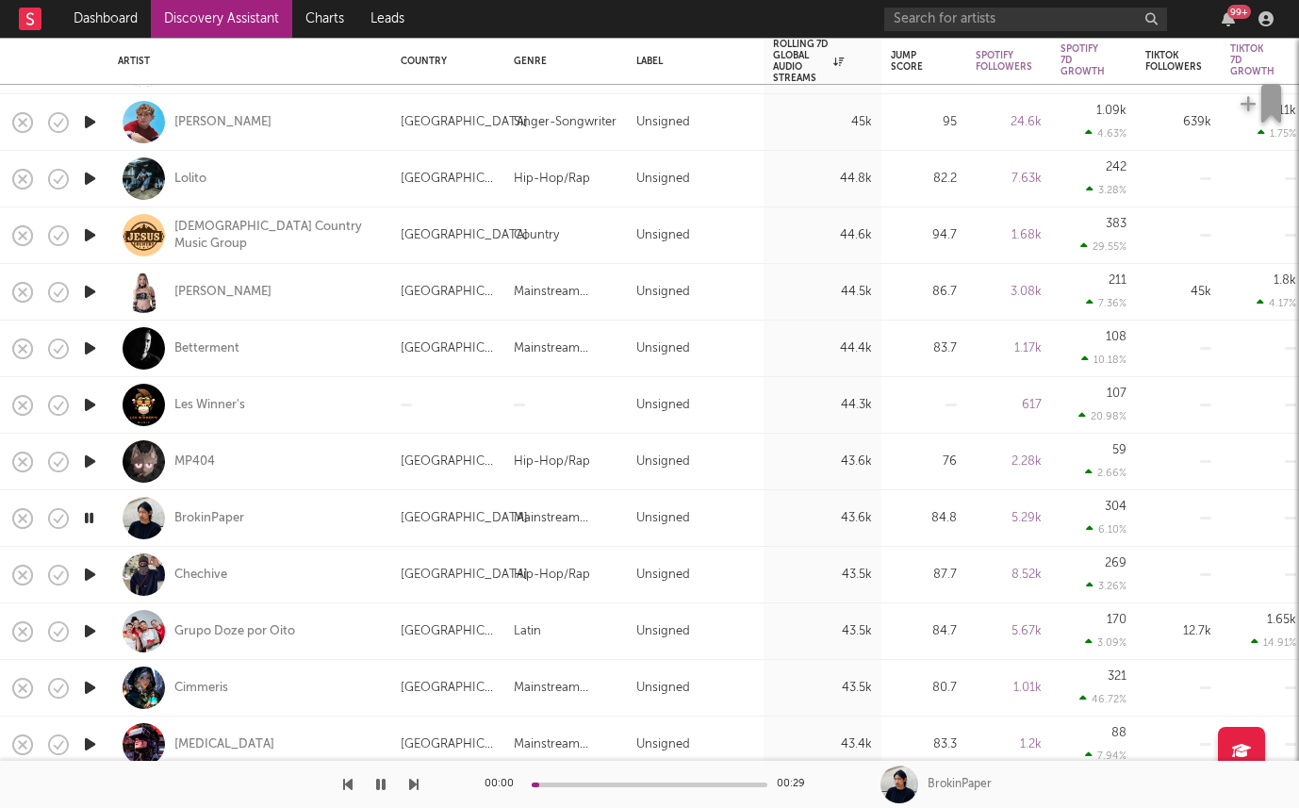
click at [84, 569] on icon "button" at bounding box center [90, 575] width 20 height 24
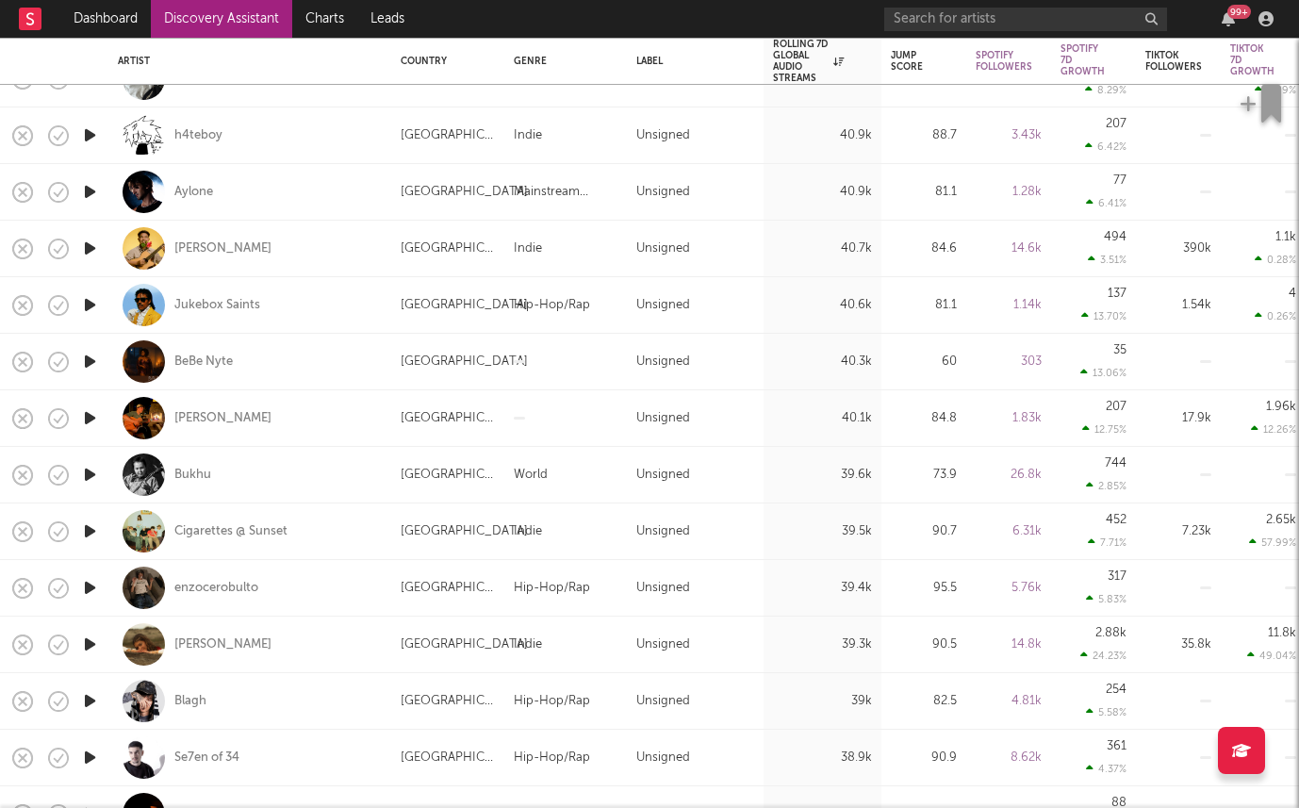
click at [89, 519] on icon "button" at bounding box center [90, 531] width 20 height 24
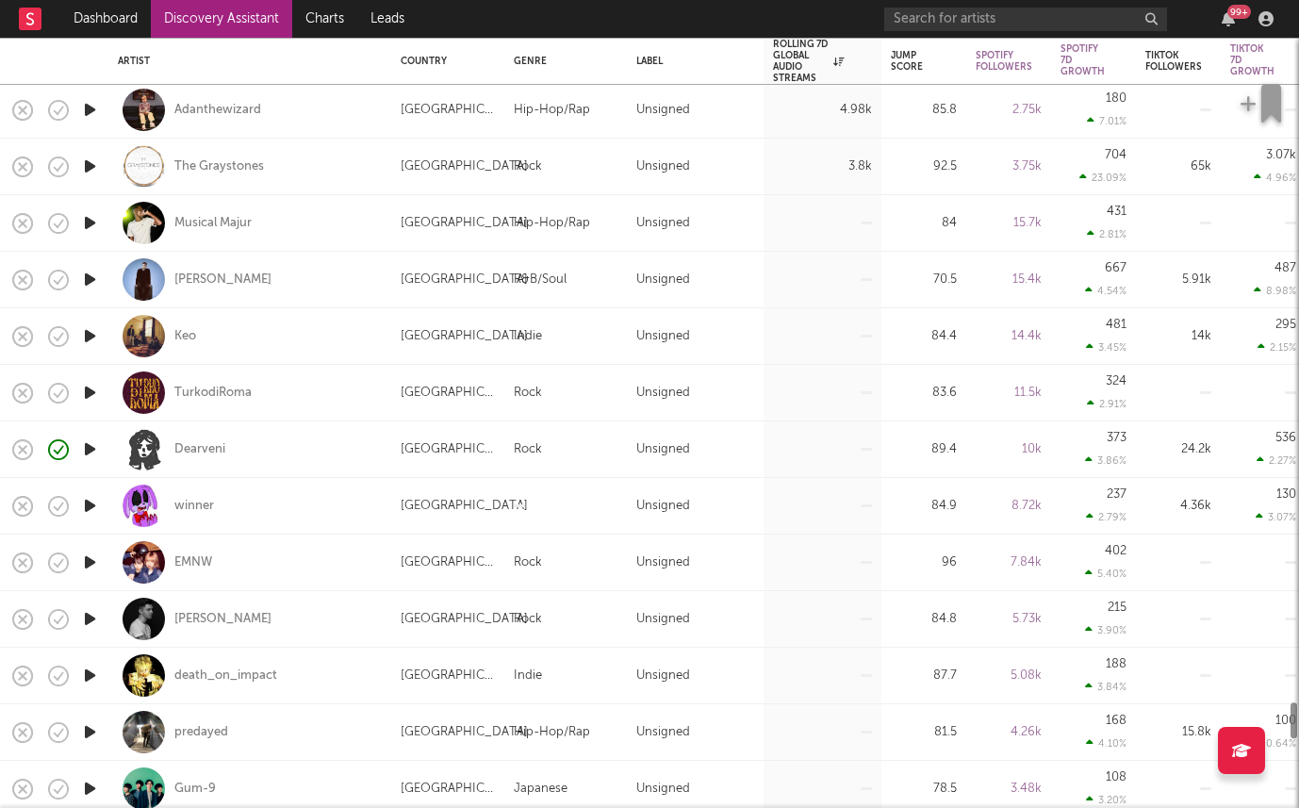
click at [92, 618] on icon "button" at bounding box center [90, 619] width 20 height 24
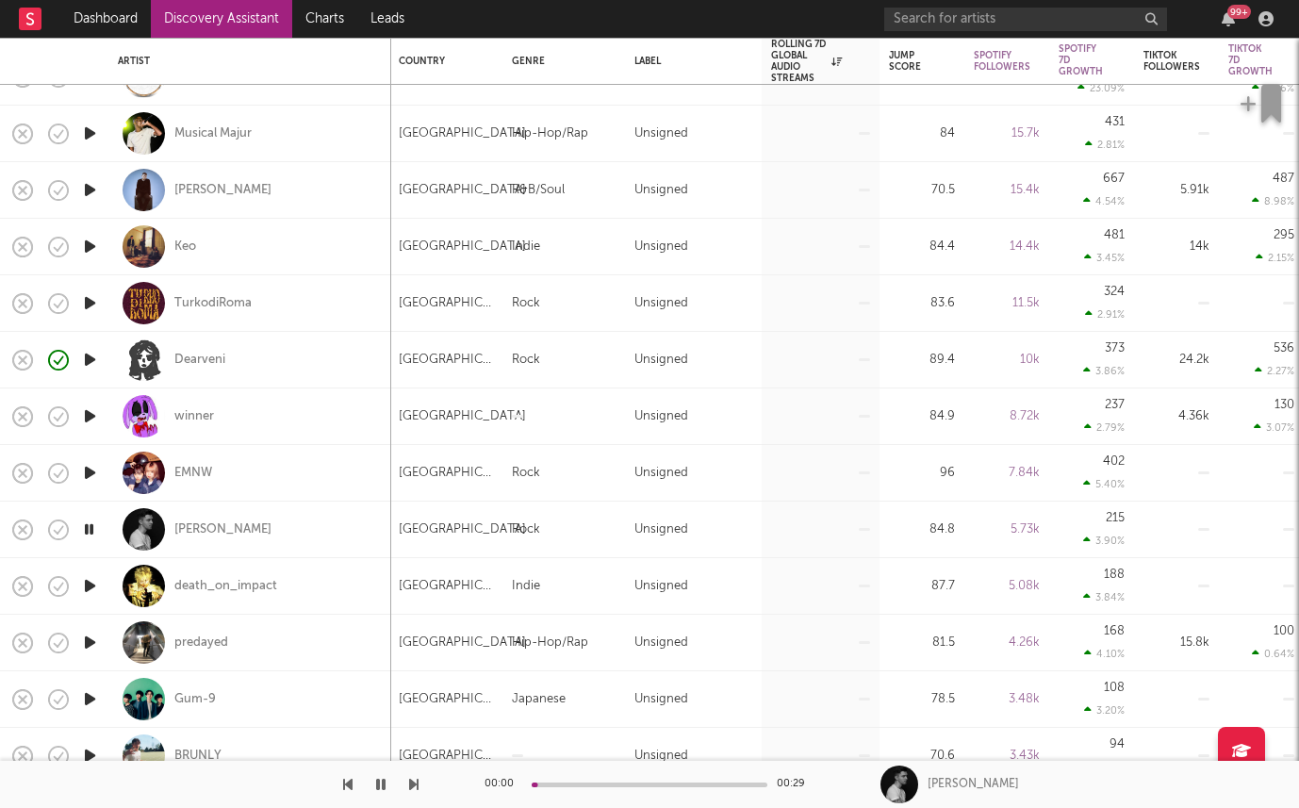
click at [92, 584] on icon "button" at bounding box center [90, 586] width 20 height 24
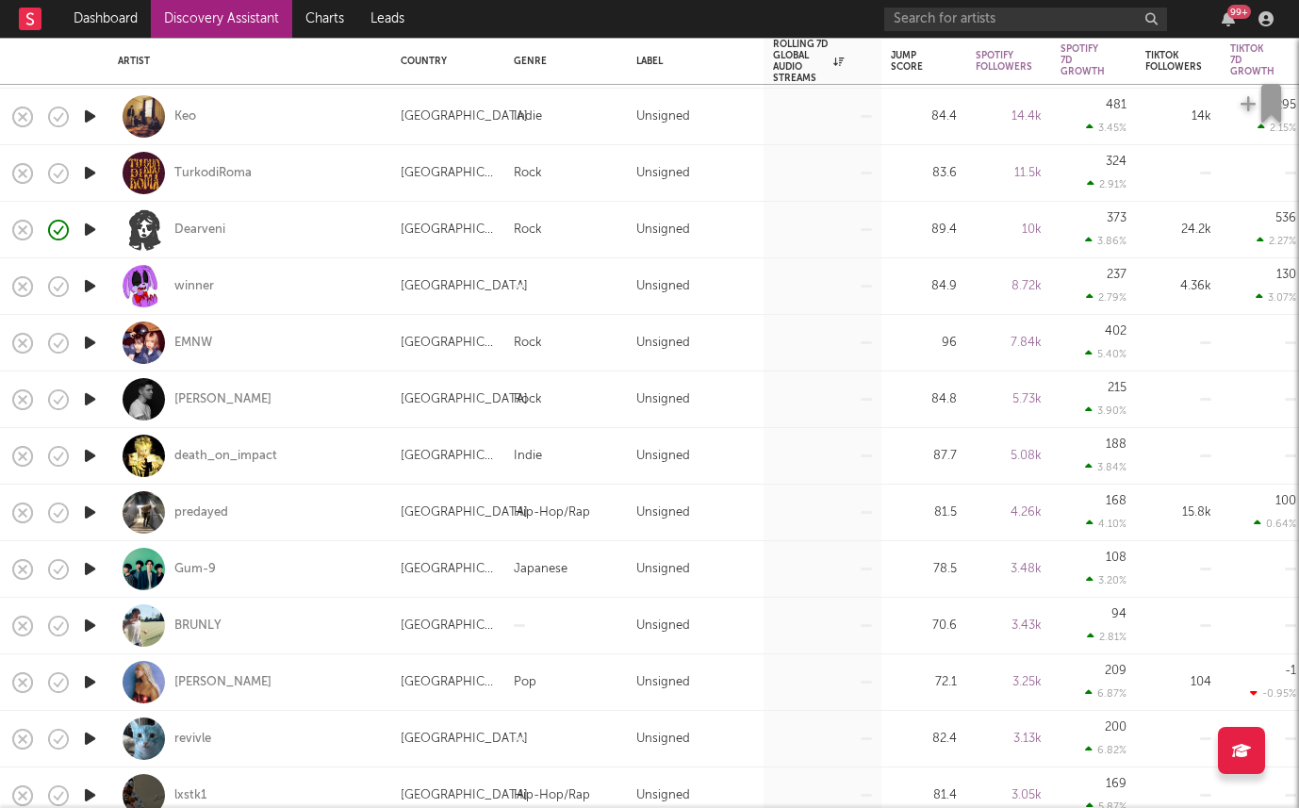
click at [82, 460] on icon "button" at bounding box center [90, 456] width 20 height 24
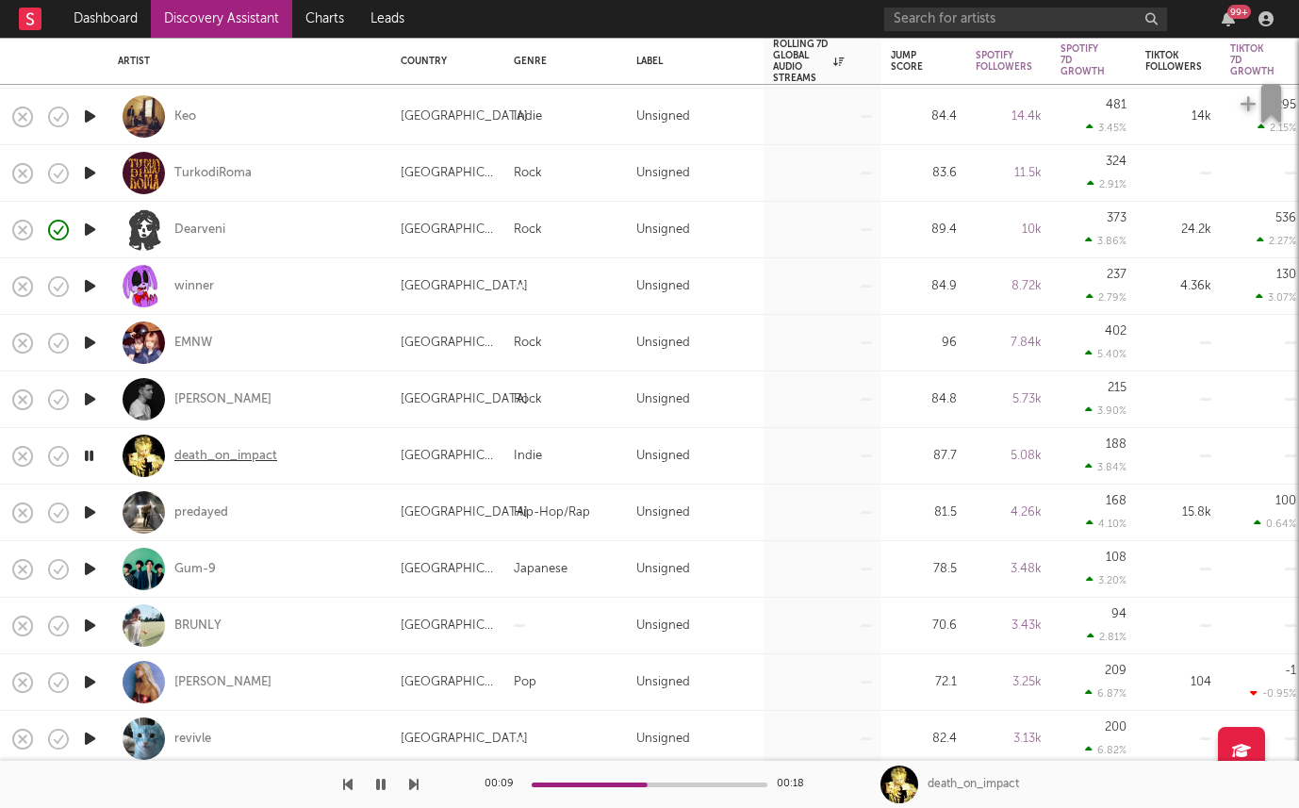
click at [203, 459] on div "death_on_impact" at bounding box center [225, 456] width 103 height 17
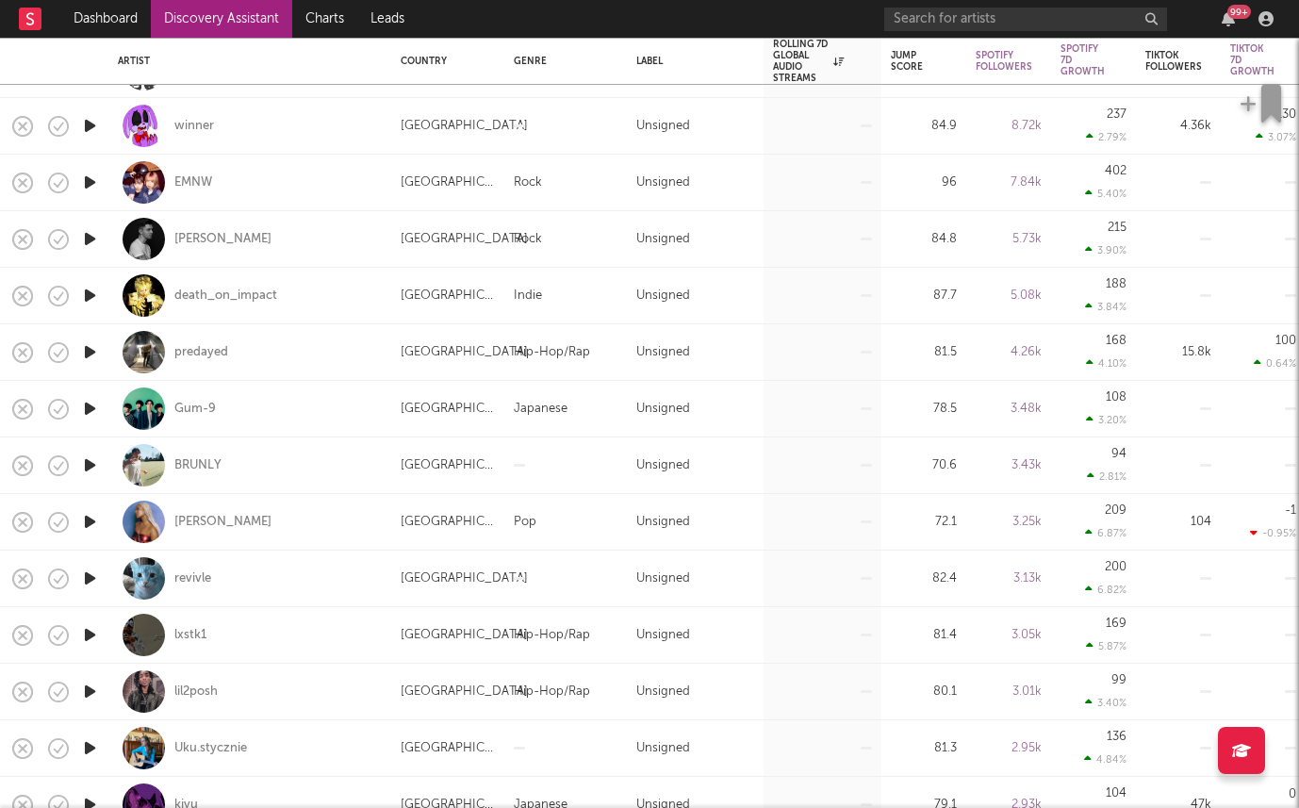
click at [86, 241] on icon "button" at bounding box center [90, 239] width 20 height 24
click at [189, 7] on link "Discovery Assistant" at bounding box center [221, 19] width 141 height 38
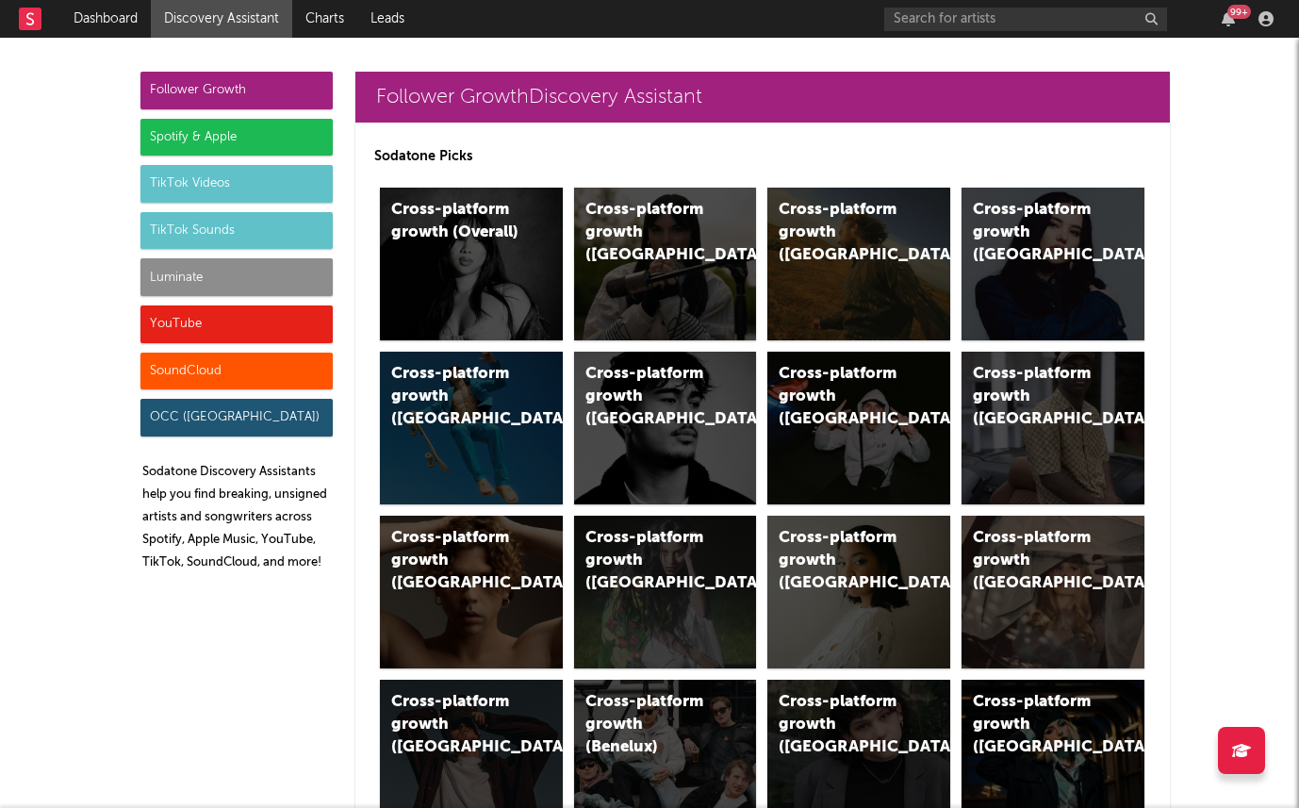
click at [243, 289] on div "Luminate" at bounding box center [236, 277] width 192 height 38
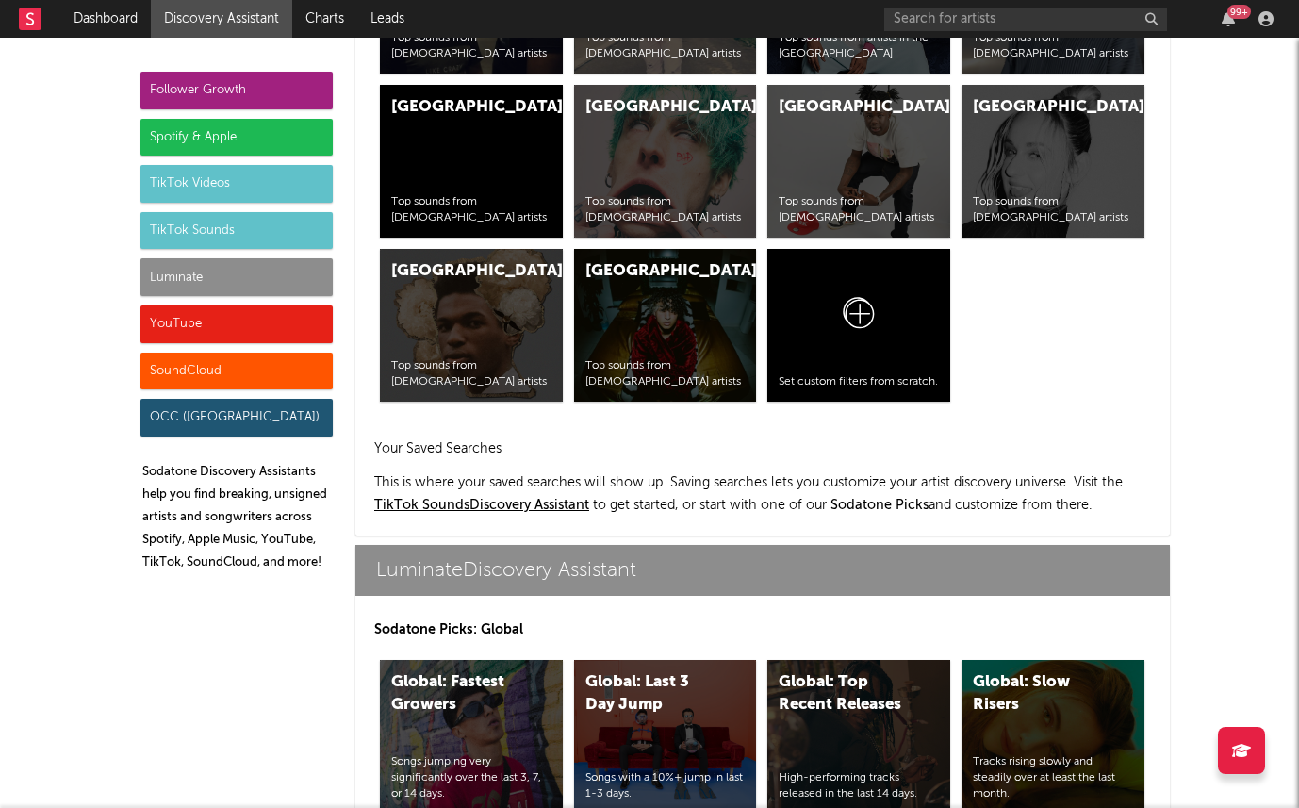
scroll to position [8211, 0]
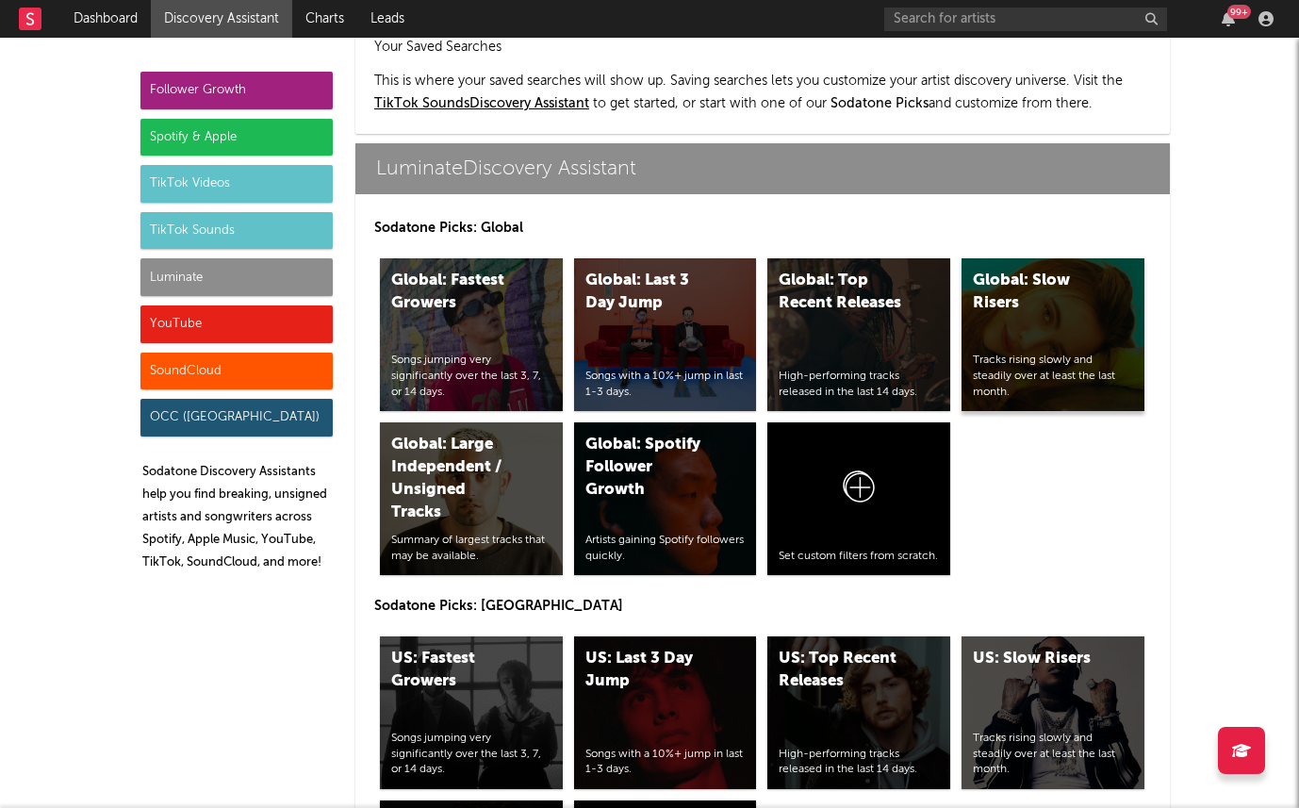
click at [1045, 270] on div "Global: Slow Risers" at bounding box center [1037, 292] width 128 height 45
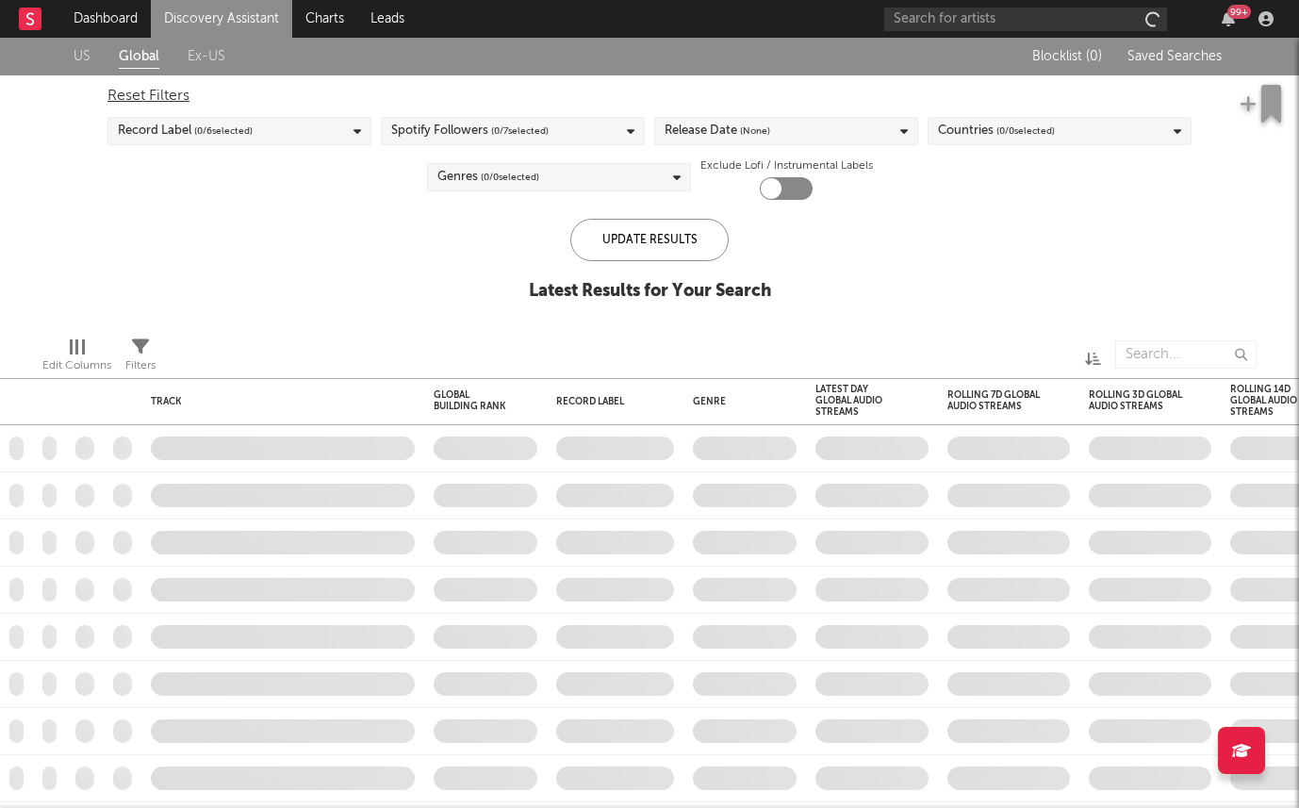
checkbox input "true"
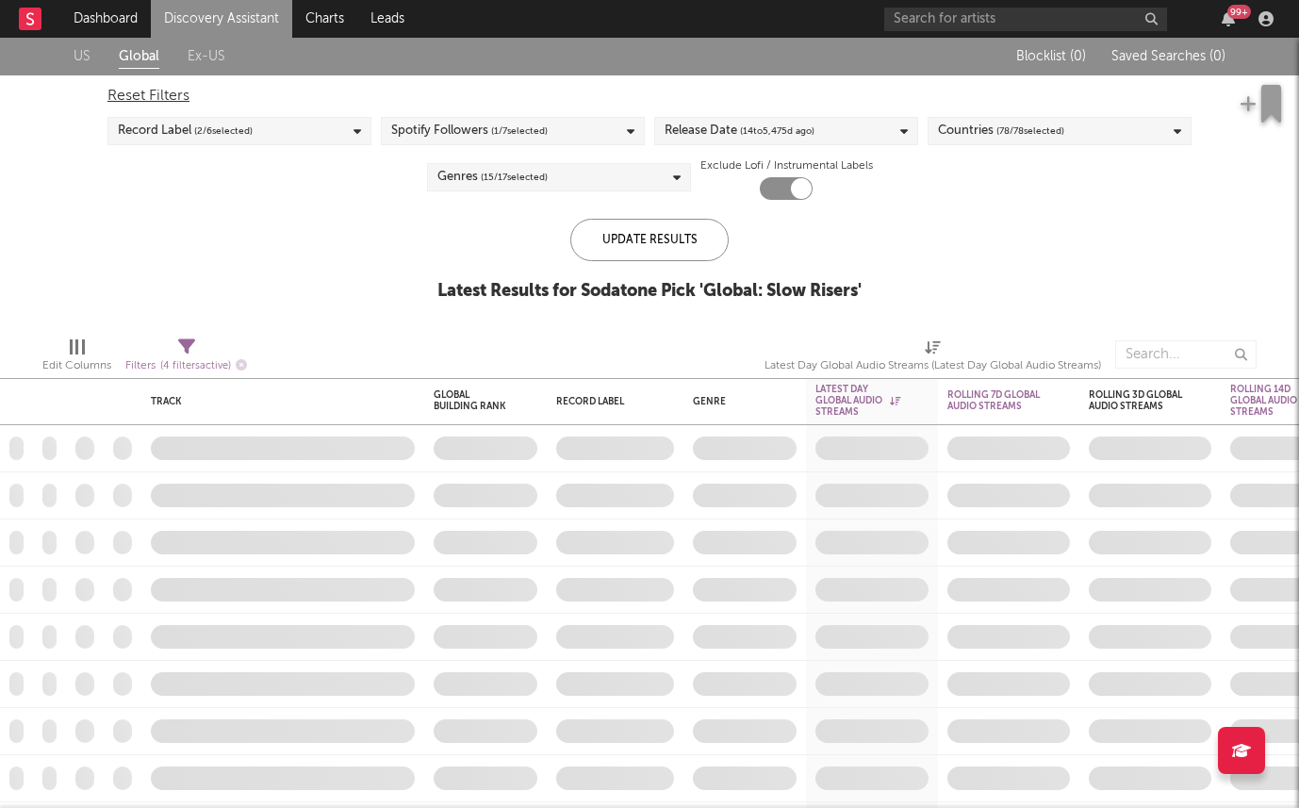
click at [224, 18] on link "Discovery Assistant" at bounding box center [221, 19] width 141 height 38
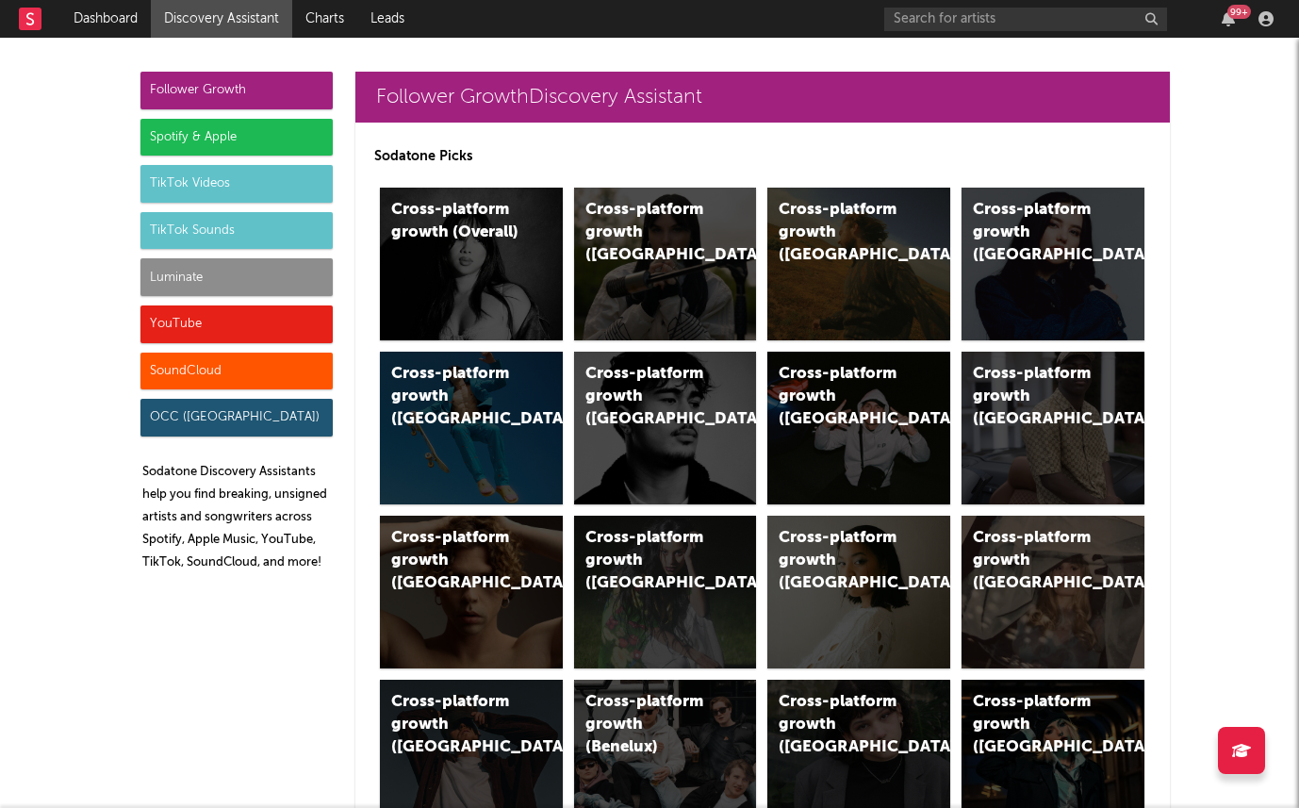
click at [255, 156] on div "Follower Growth Spotify & Apple TikTok Videos TikTok Sounds Luminate YouTube So…" at bounding box center [236, 329] width 192 height 515
click at [255, 147] on div "Spotify & Apple" at bounding box center [236, 138] width 192 height 38
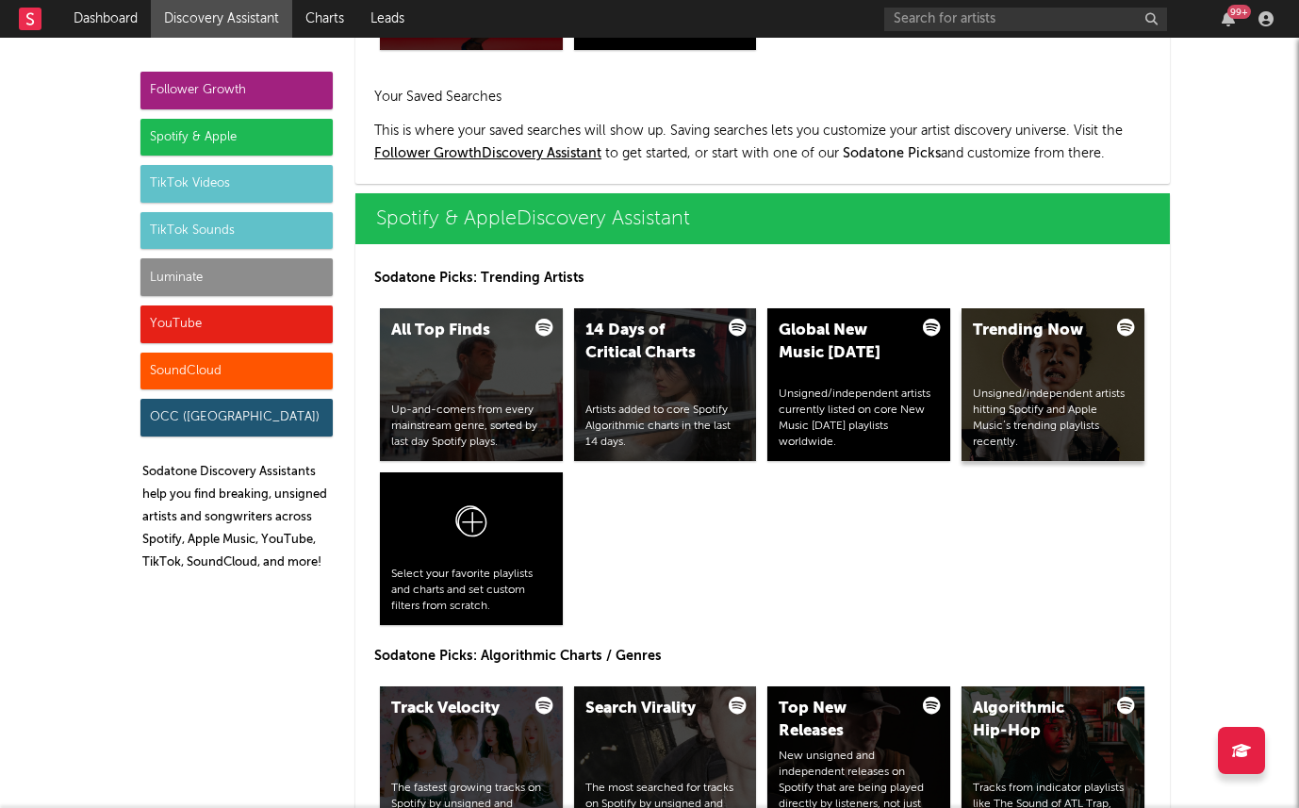
scroll to position [1884, 0]
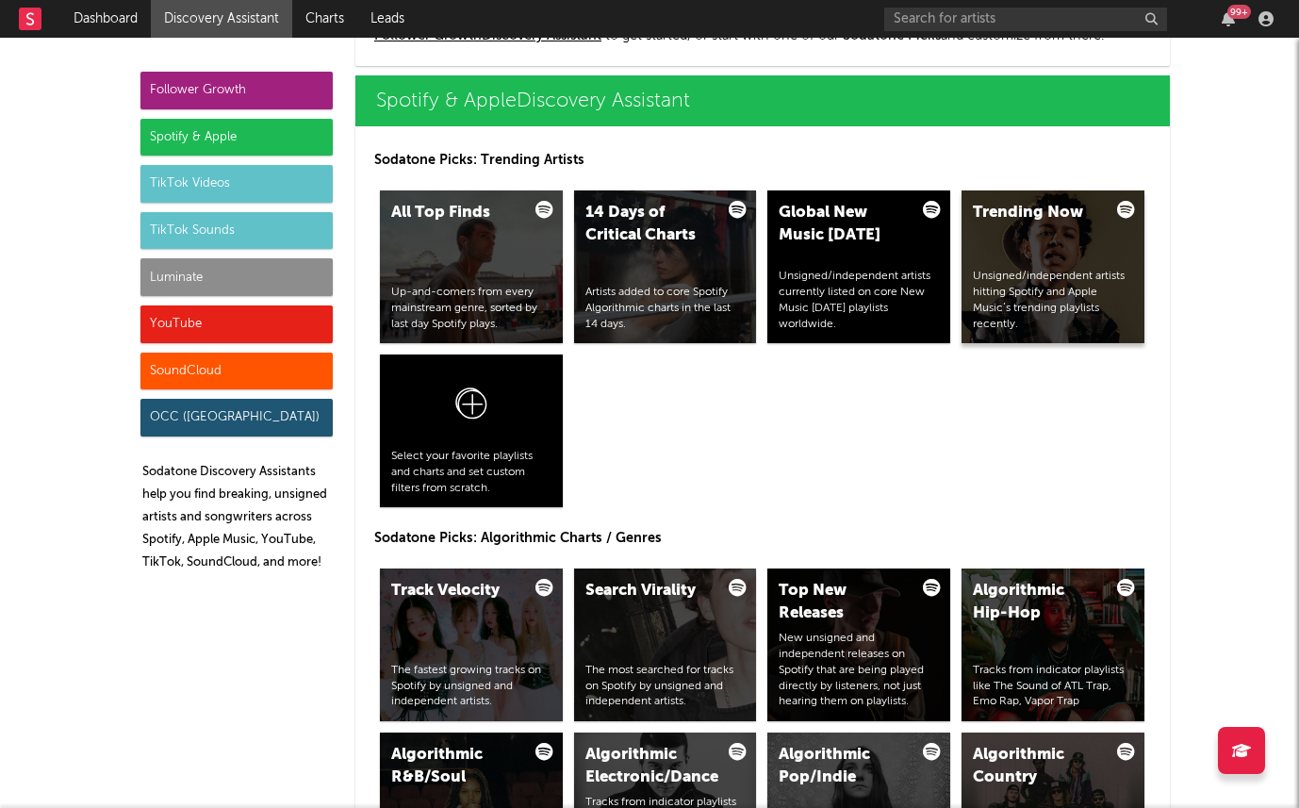
click at [1055, 245] on div "Trending Now Unsigned/independent artists hitting Spotify and Apple Music’s tre…" at bounding box center [1052, 266] width 183 height 153
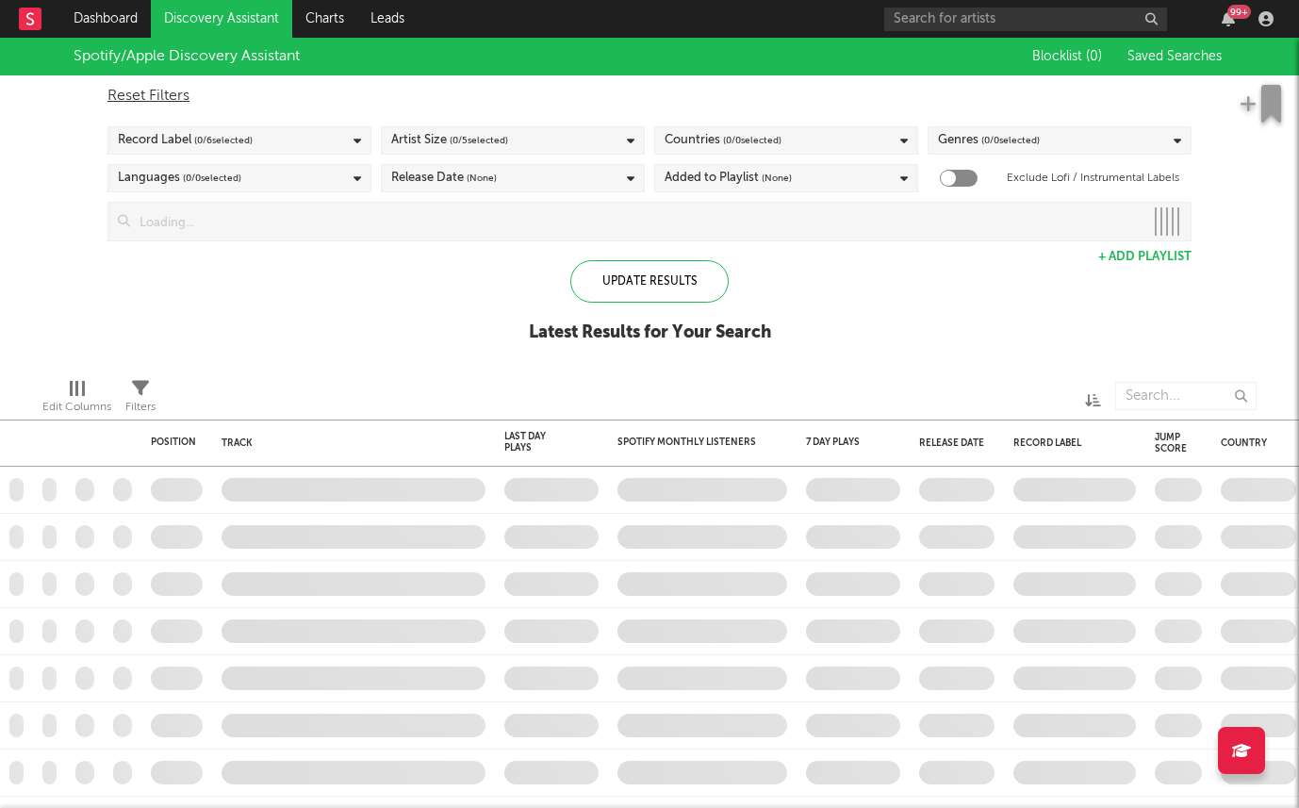
checkbox input "true"
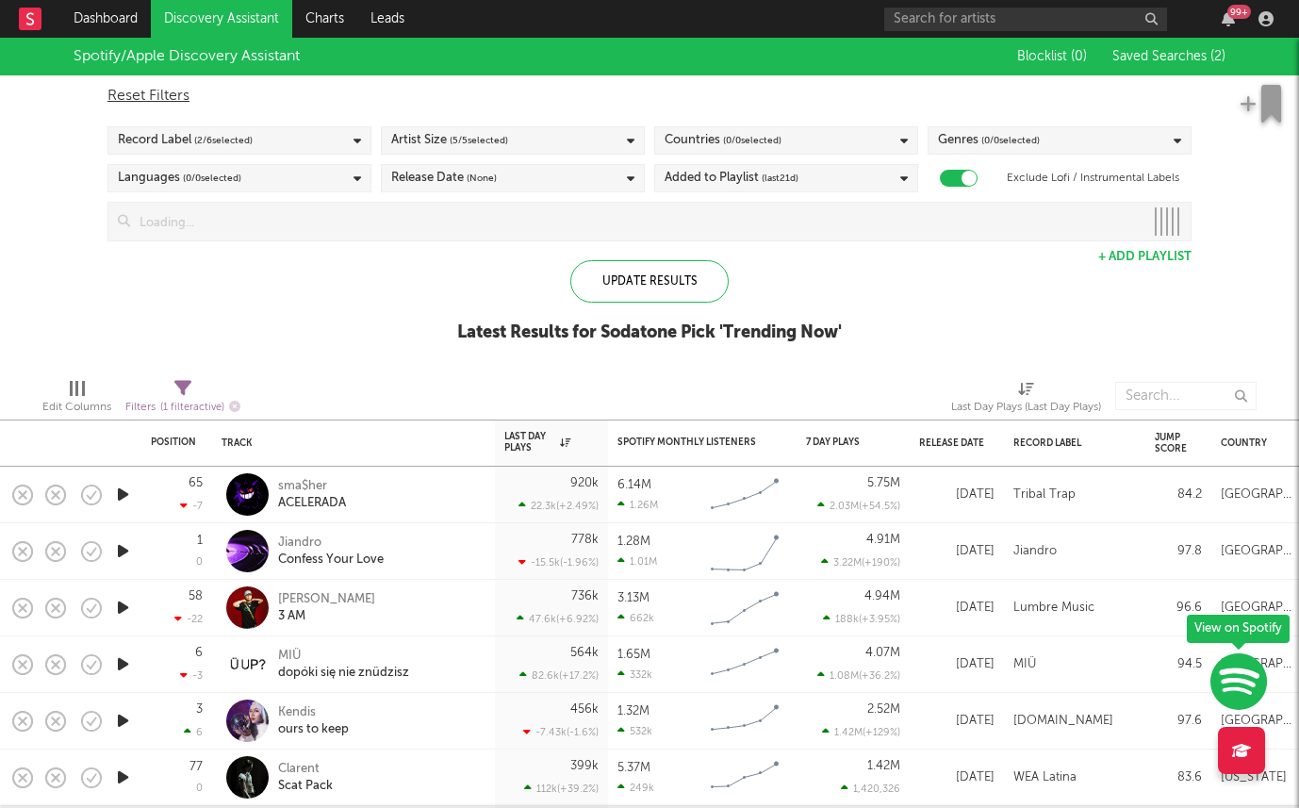
click at [275, 147] on div "Record Label ( 2 / 6 selected)" at bounding box center [239, 140] width 264 height 28
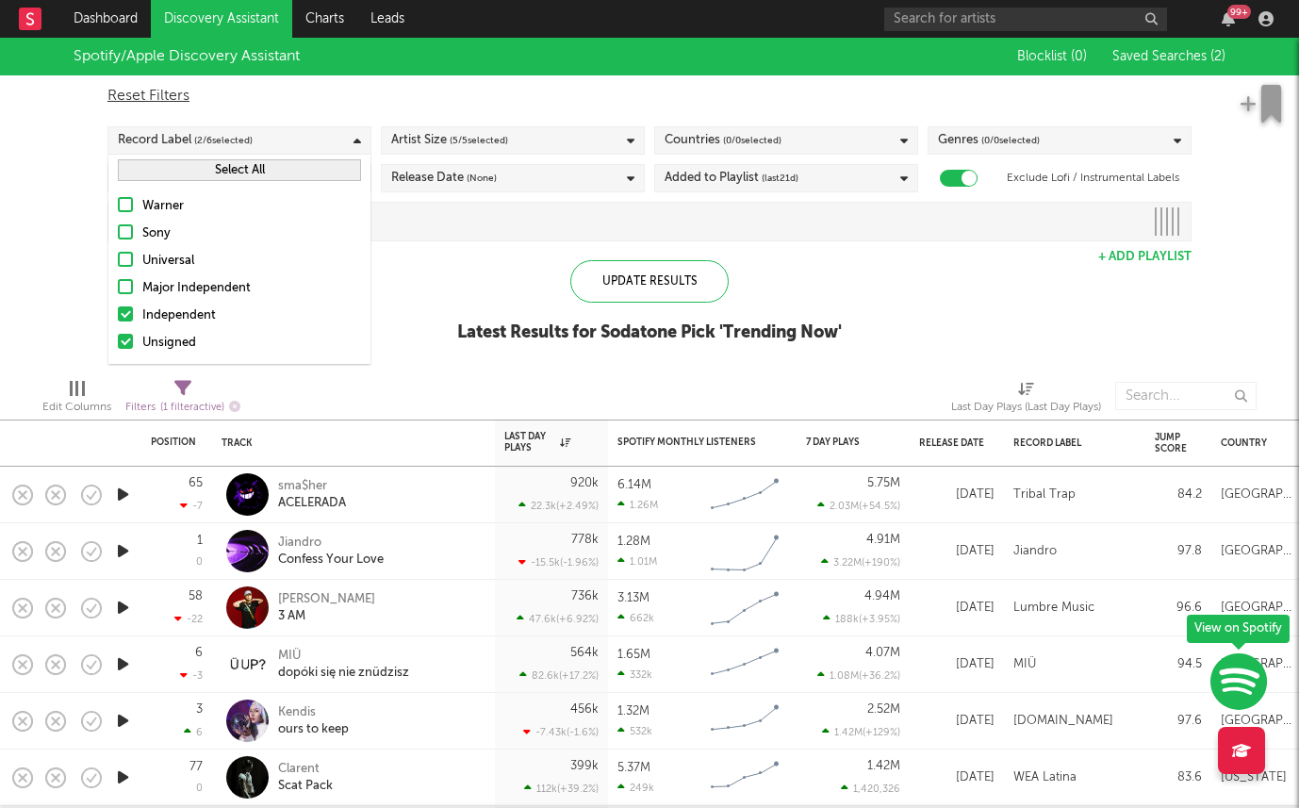
click at [166, 315] on div "Independent" at bounding box center [251, 315] width 219 height 23
click at [118, 315] on input "Independent" at bounding box center [118, 315] width 0 height 23
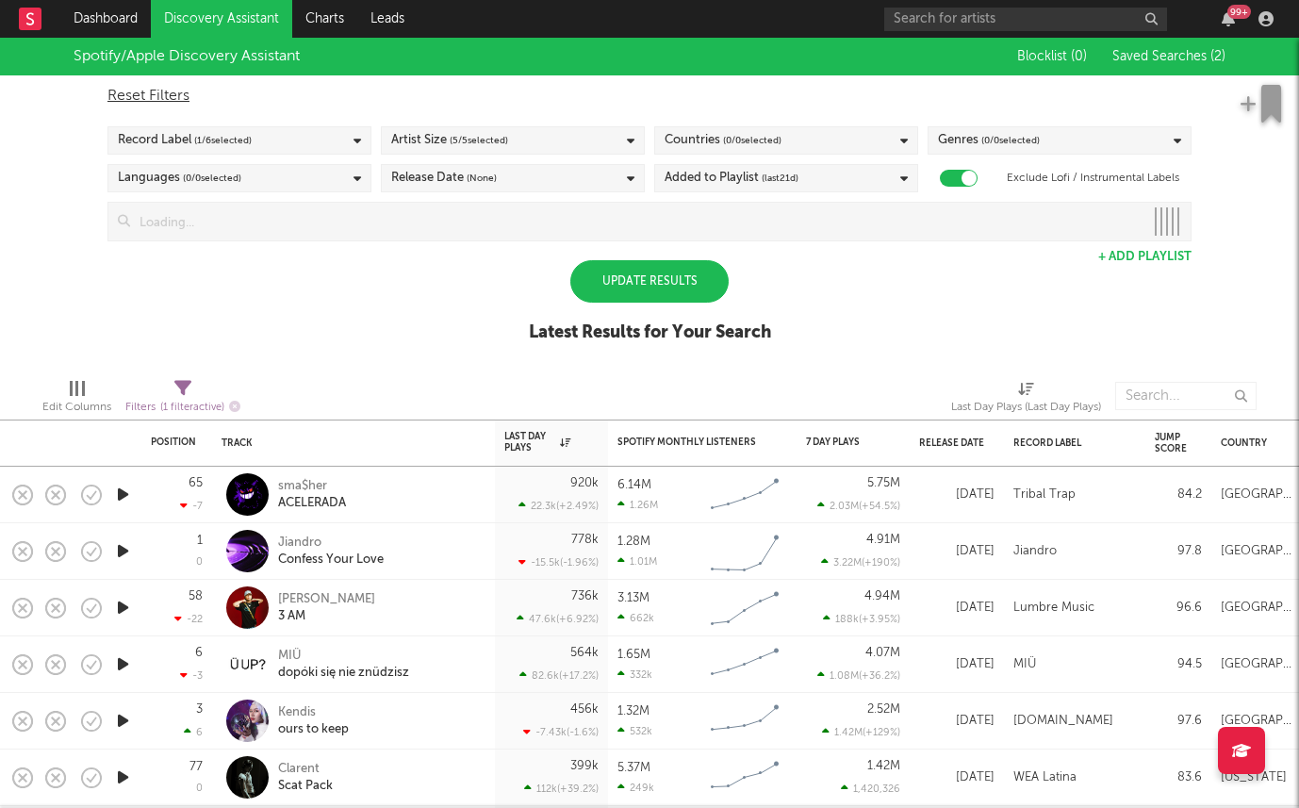
click at [83, 295] on div "Spotify/Apple Discovery Assistant Blocklist ( 0 ) Saved Searches ( 2 ) Reset Fi…" at bounding box center [649, 200] width 1299 height 325
click at [646, 271] on div "Update Results" at bounding box center [649, 281] width 158 height 42
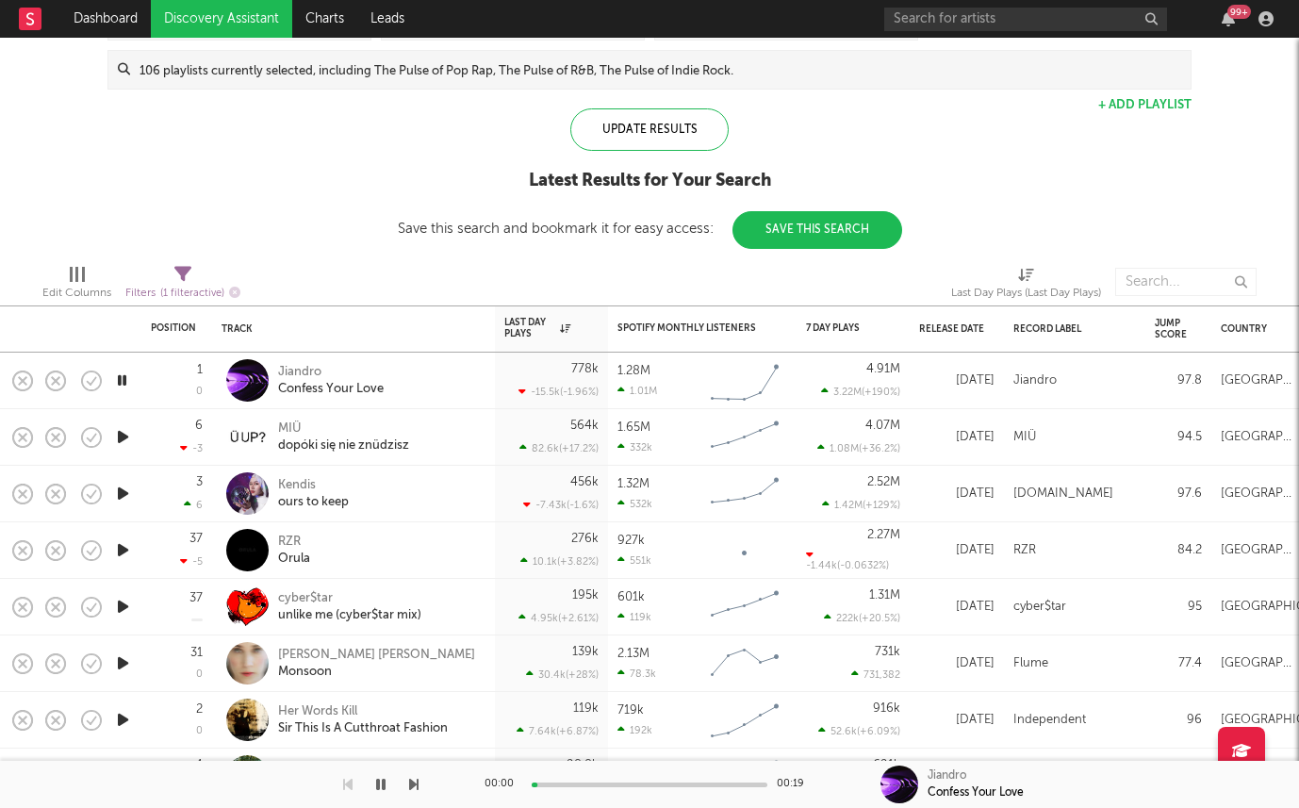
click at [122, 656] on icon "button" at bounding box center [123, 663] width 20 height 24
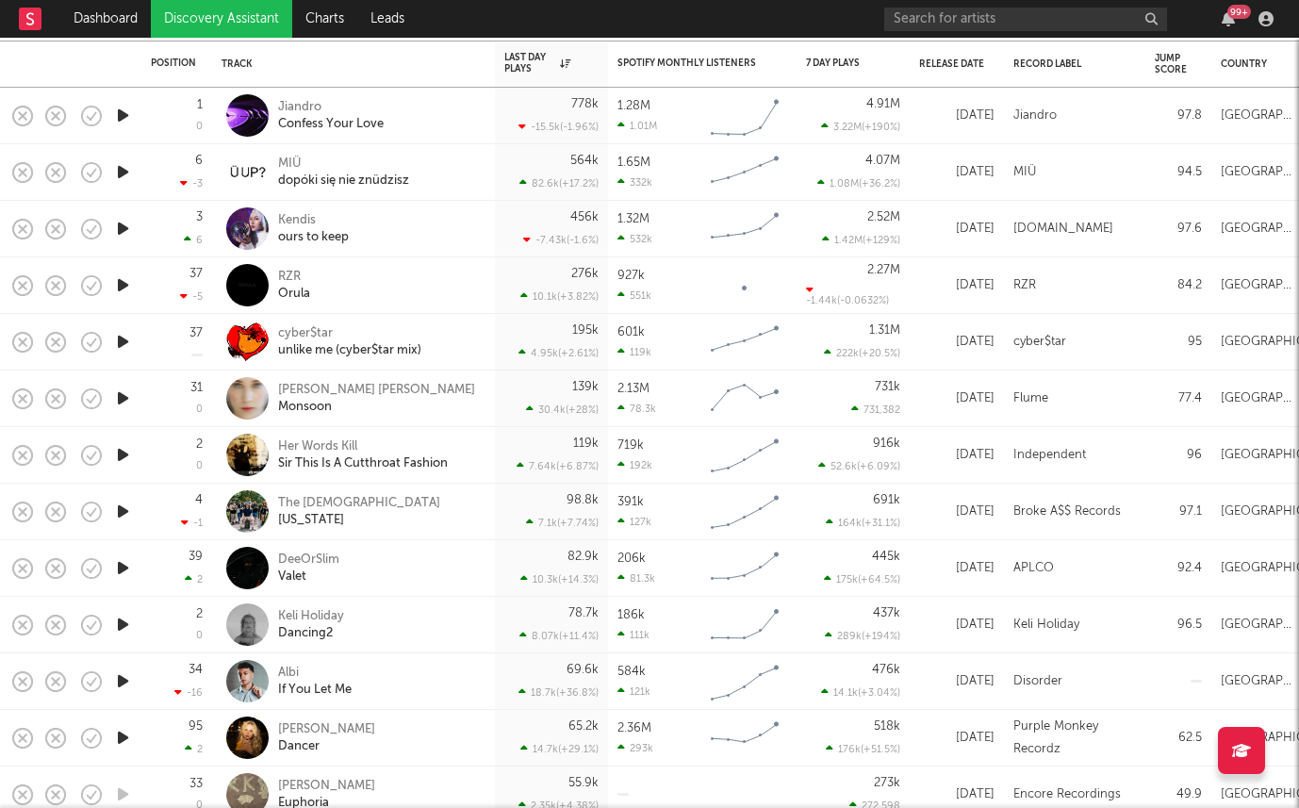
click at [125, 452] on icon "button" at bounding box center [123, 455] width 20 height 24
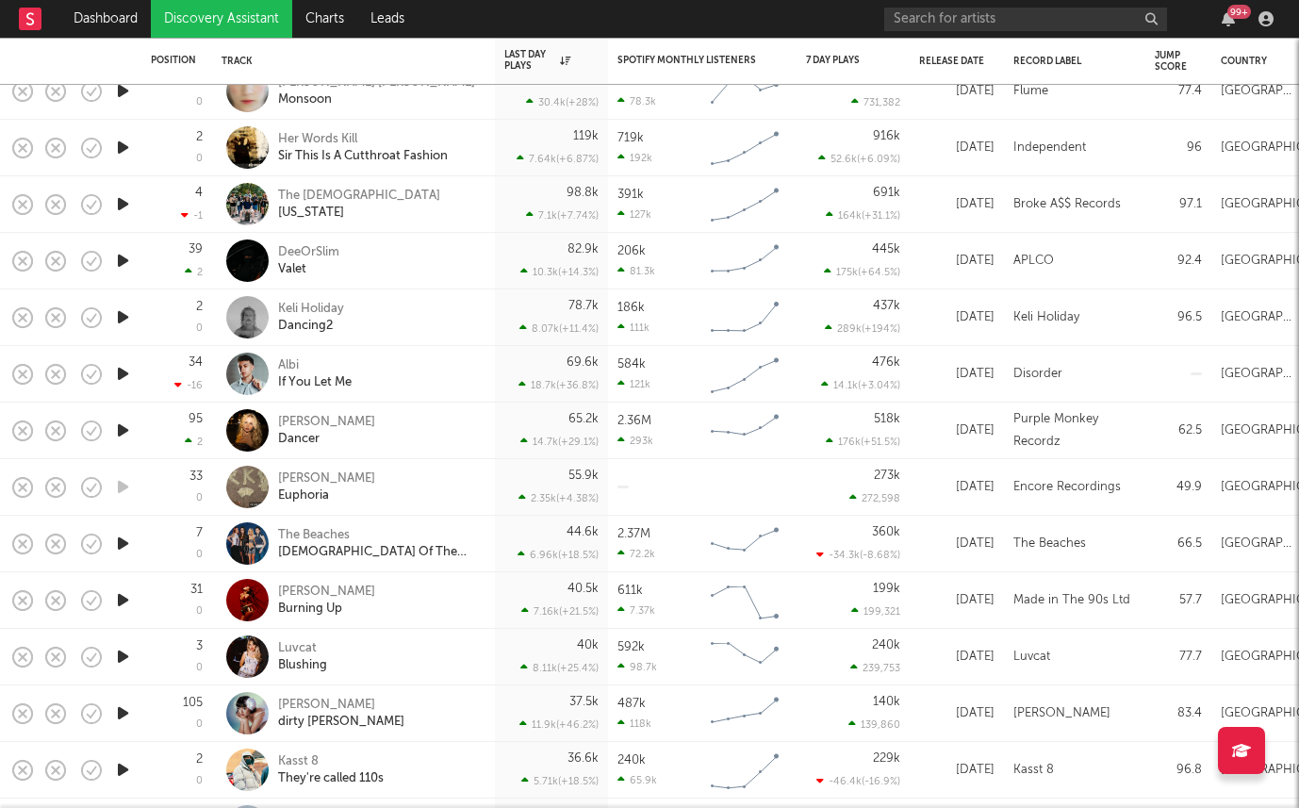
click at [120, 422] on icon "button" at bounding box center [123, 431] width 20 height 24
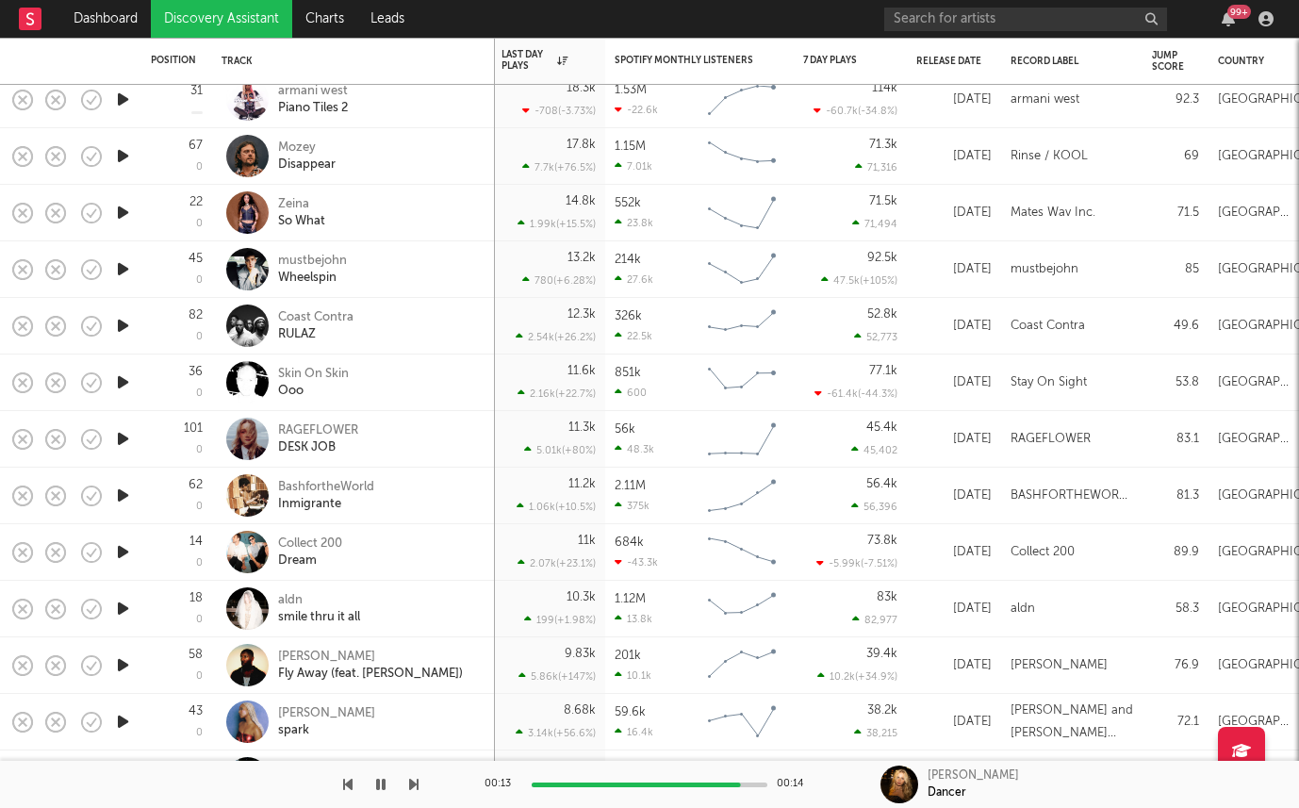
click at [119, 328] on icon "button" at bounding box center [123, 326] width 20 height 24
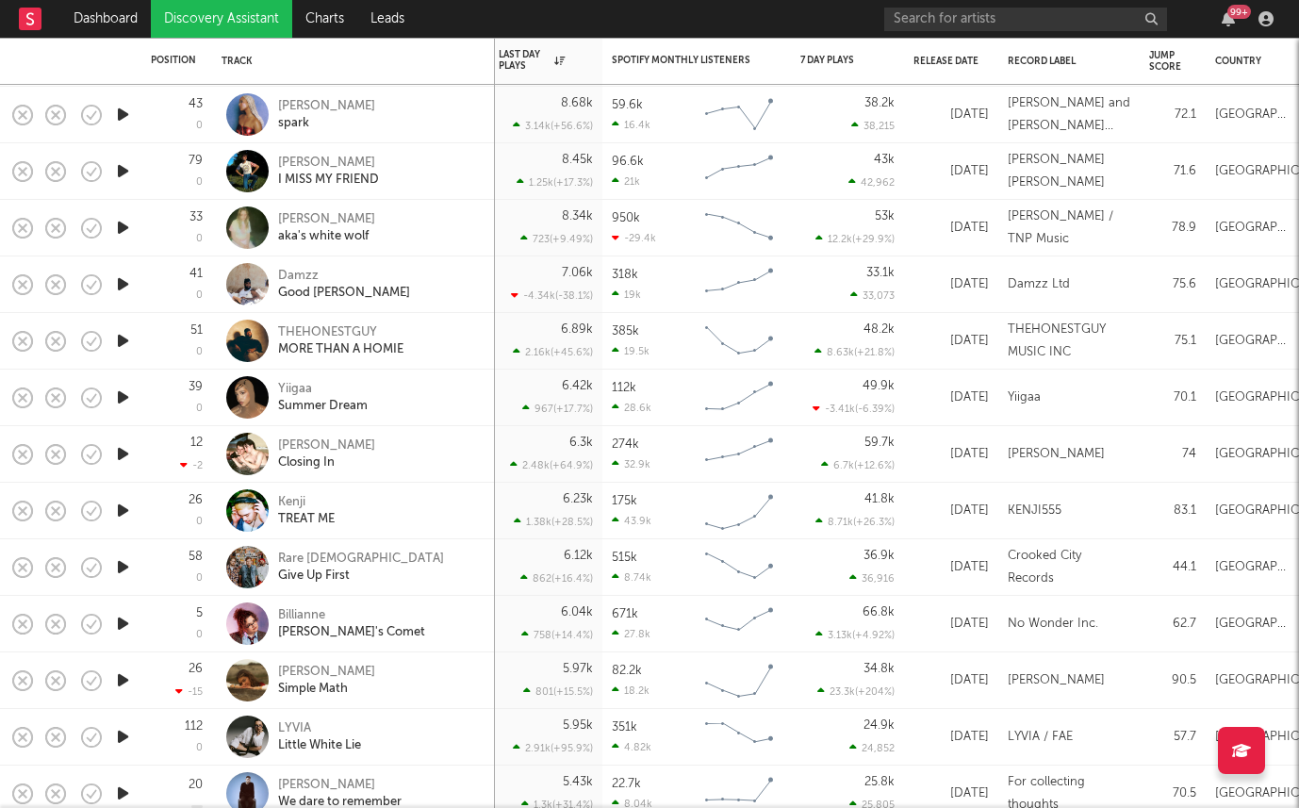
click at [120, 572] on icon "button" at bounding box center [123, 567] width 20 height 24
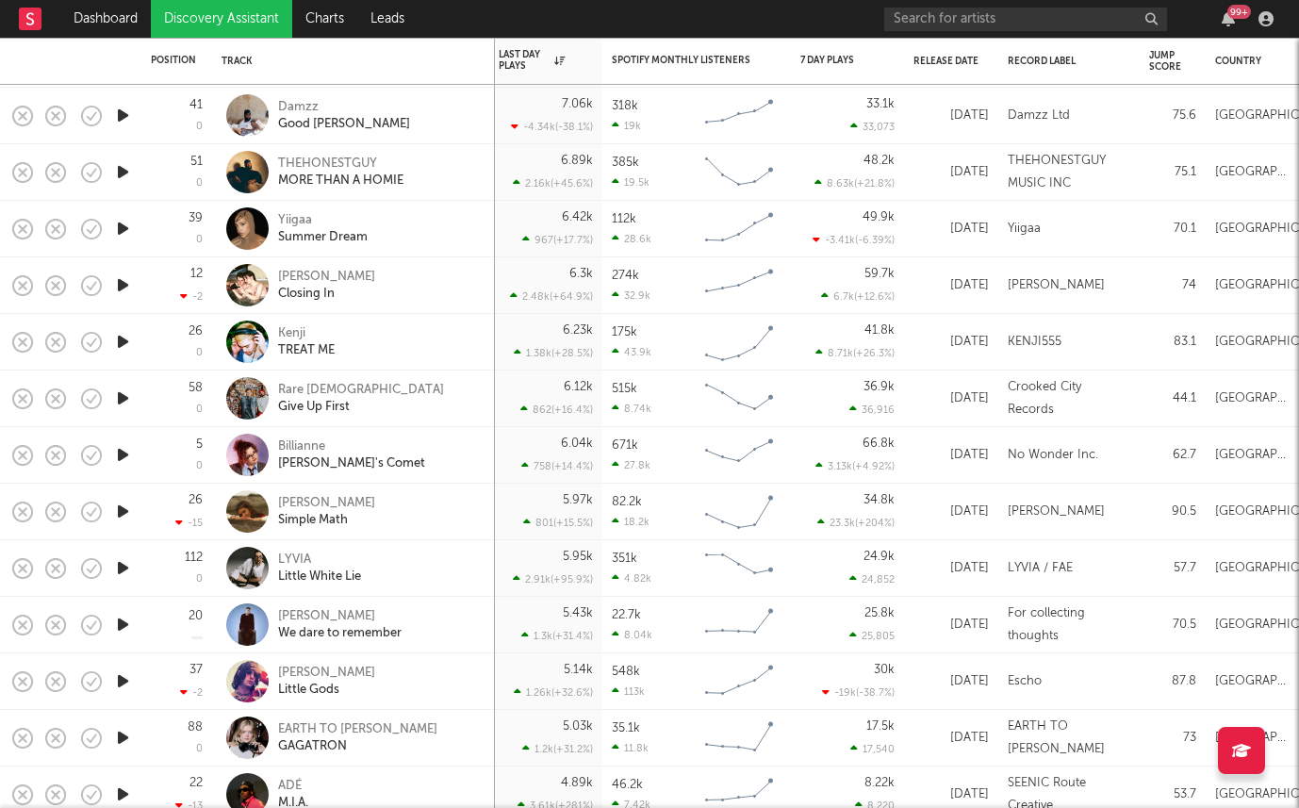
click at [117, 505] on icon "button" at bounding box center [123, 512] width 20 height 24
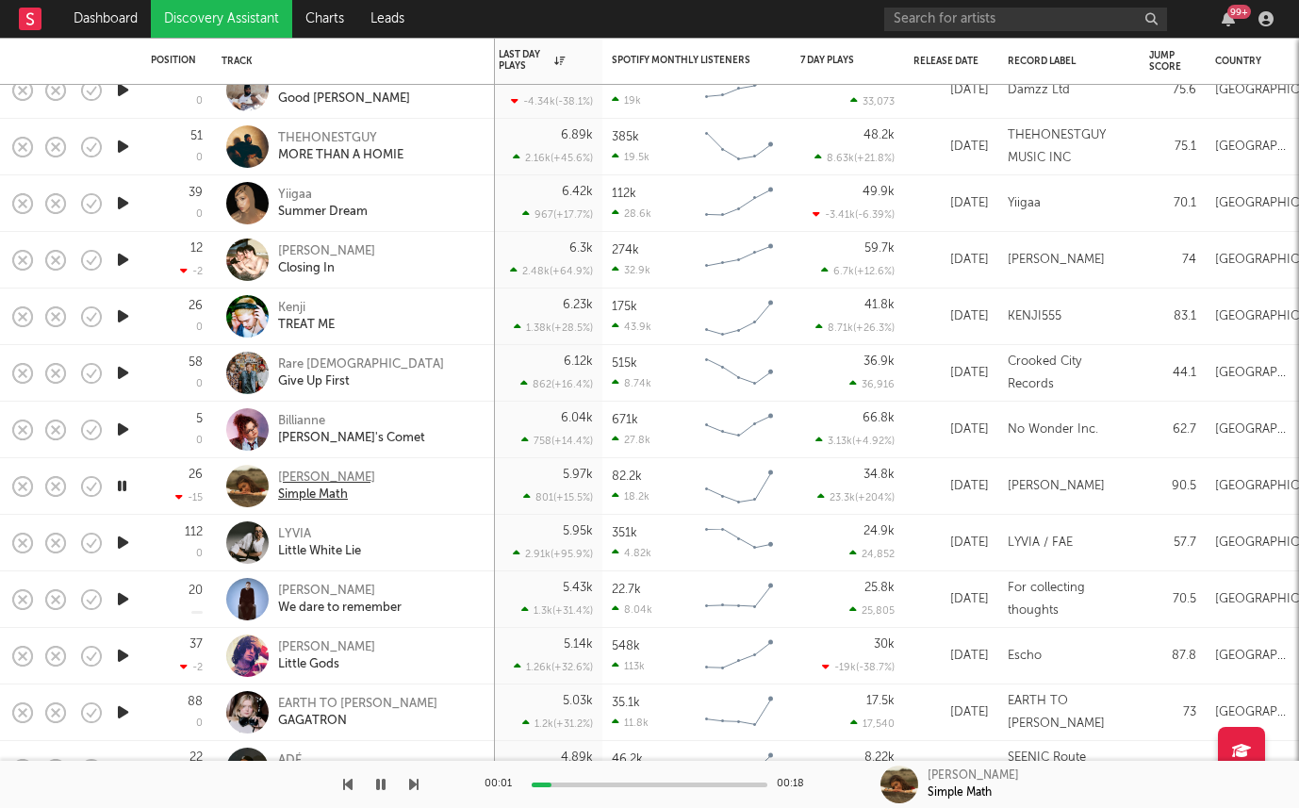
click at [320, 478] on div "Emma Andersen" at bounding box center [326, 477] width 97 height 17
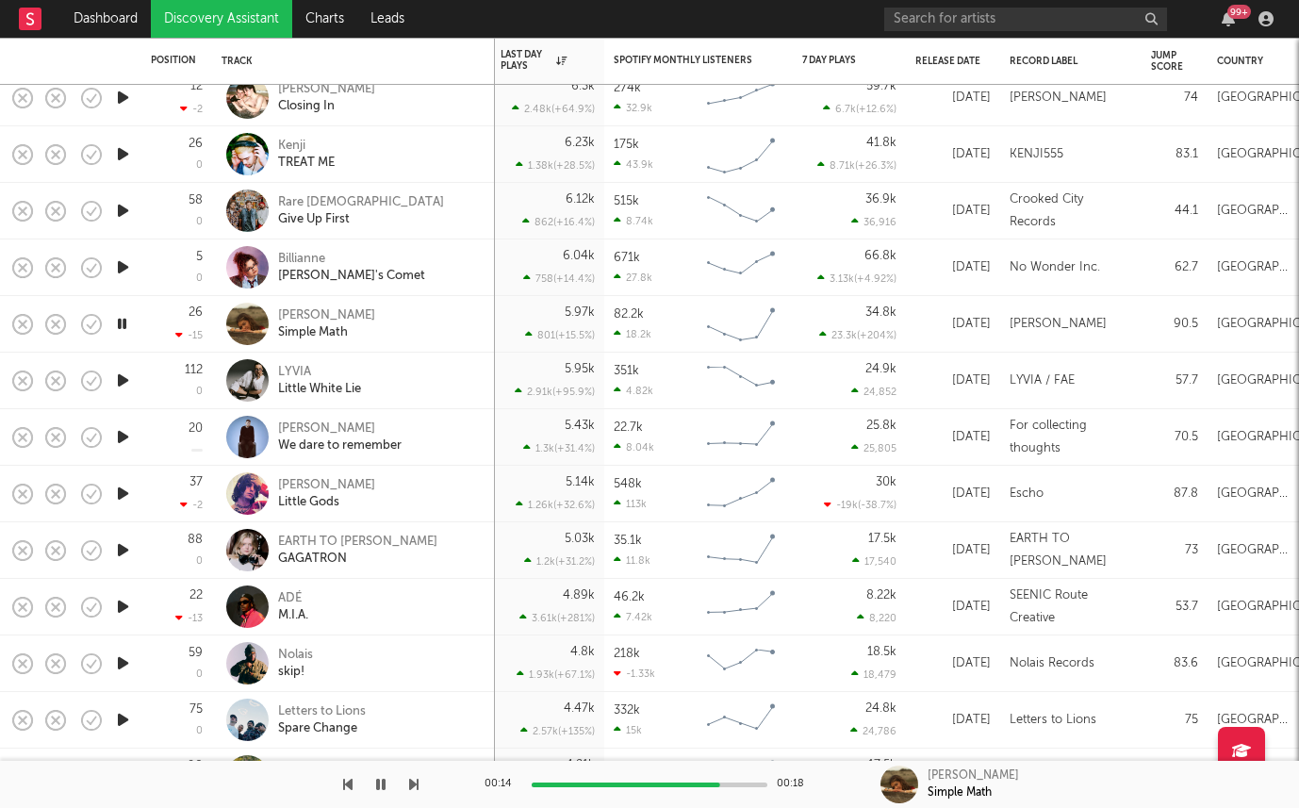
click at [117, 431] on icon "button" at bounding box center [123, 437] width 20 height 24
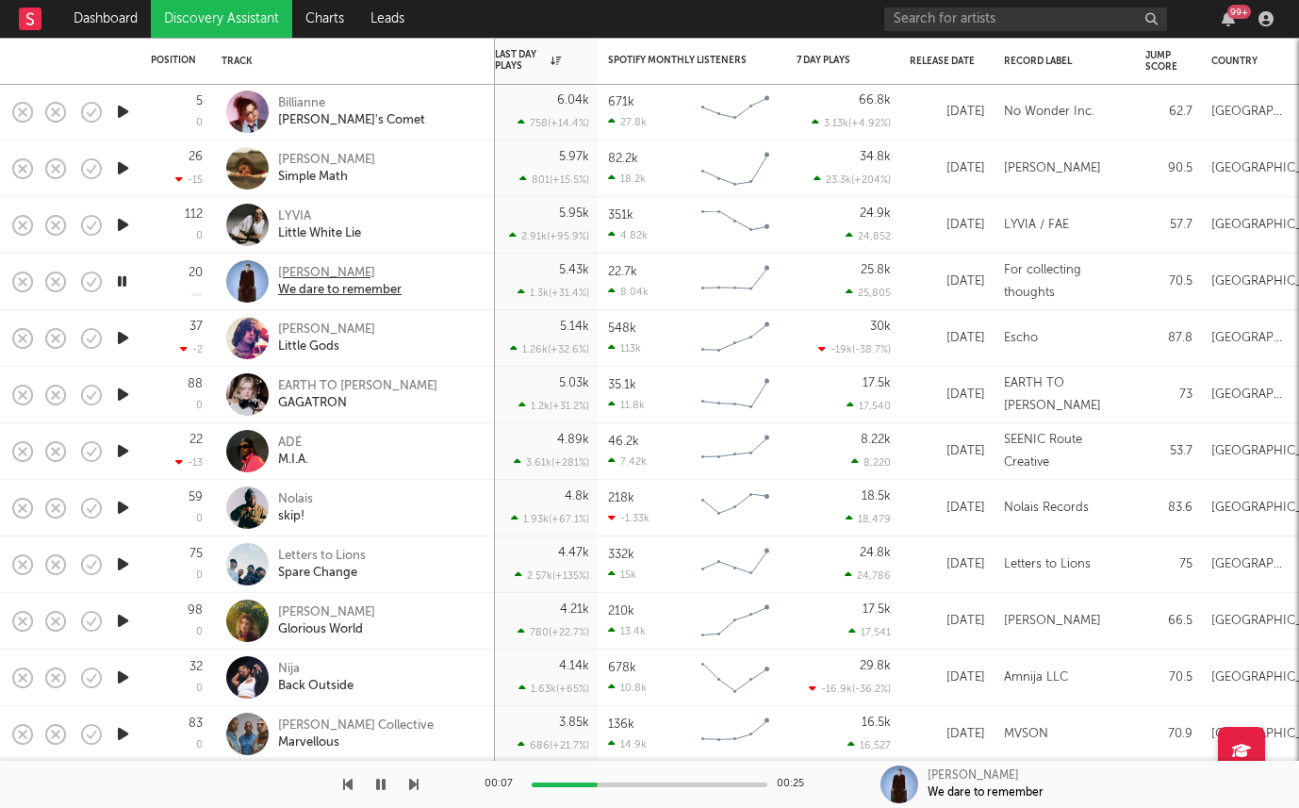
click at [305, 270] on div "Mei Jun" at bounding box center [339, 273] width 123 height 17
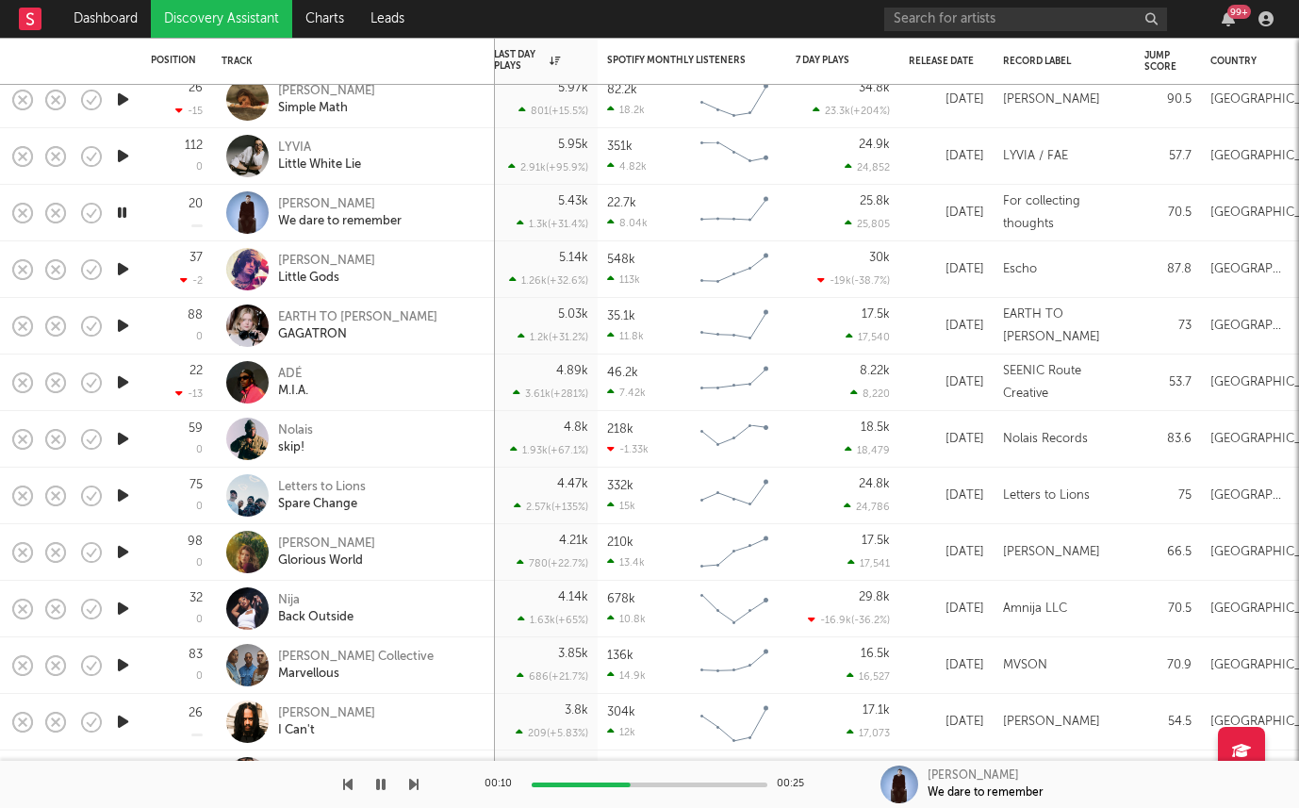
click at [123, 324] on icon "button" at bounding box center [123, 326] width 20 height 24
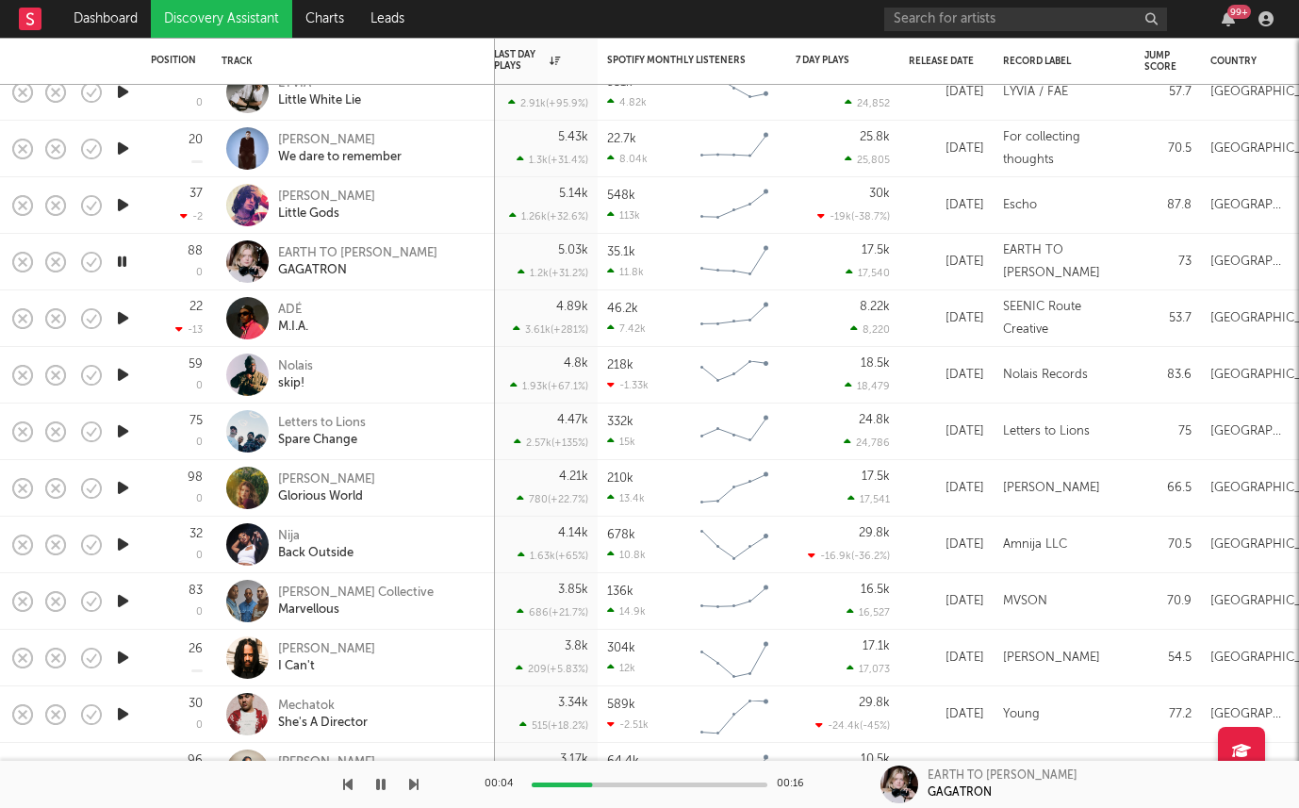
click at [123, 433] on icon "button" at bounding box center [123, 431] width 20 height 24
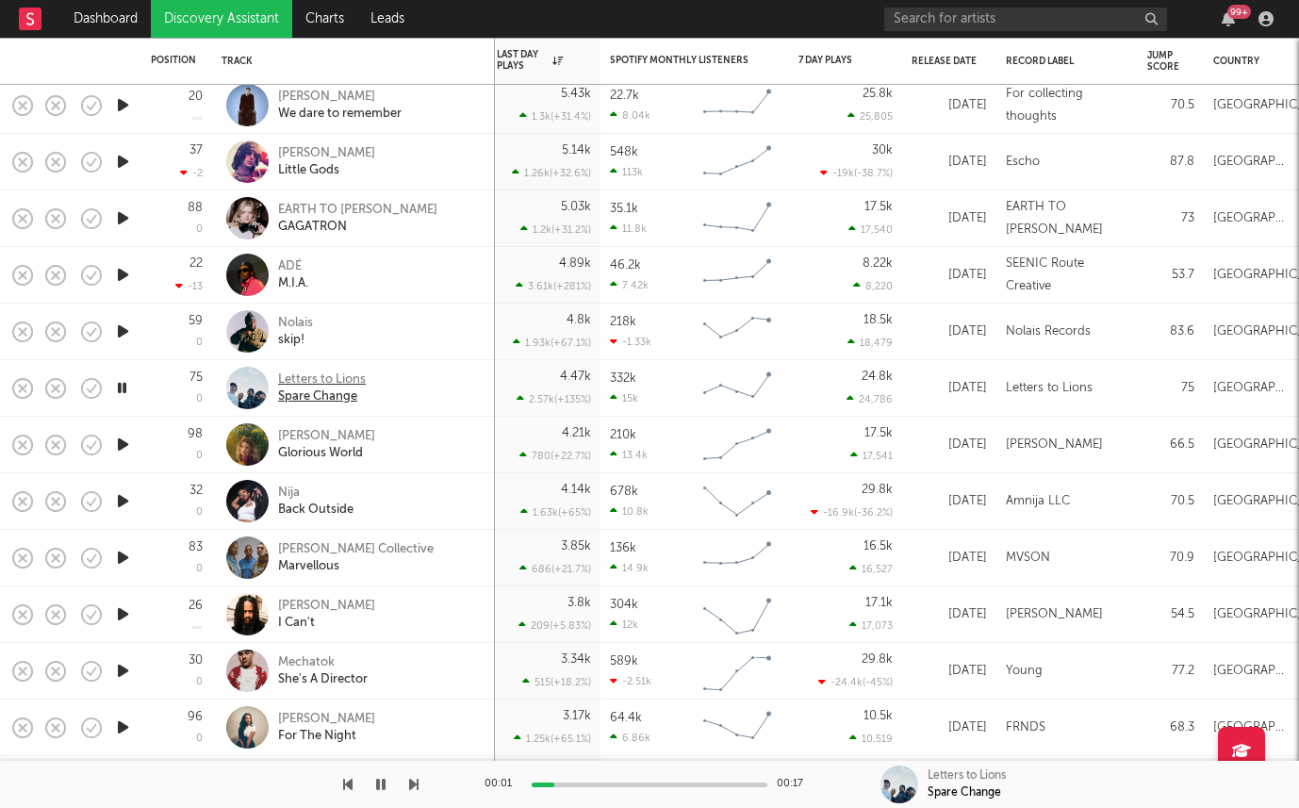
click at [320, 378] on div "Letters to Lions" at bounding box center [322, 379] width 88 height 17
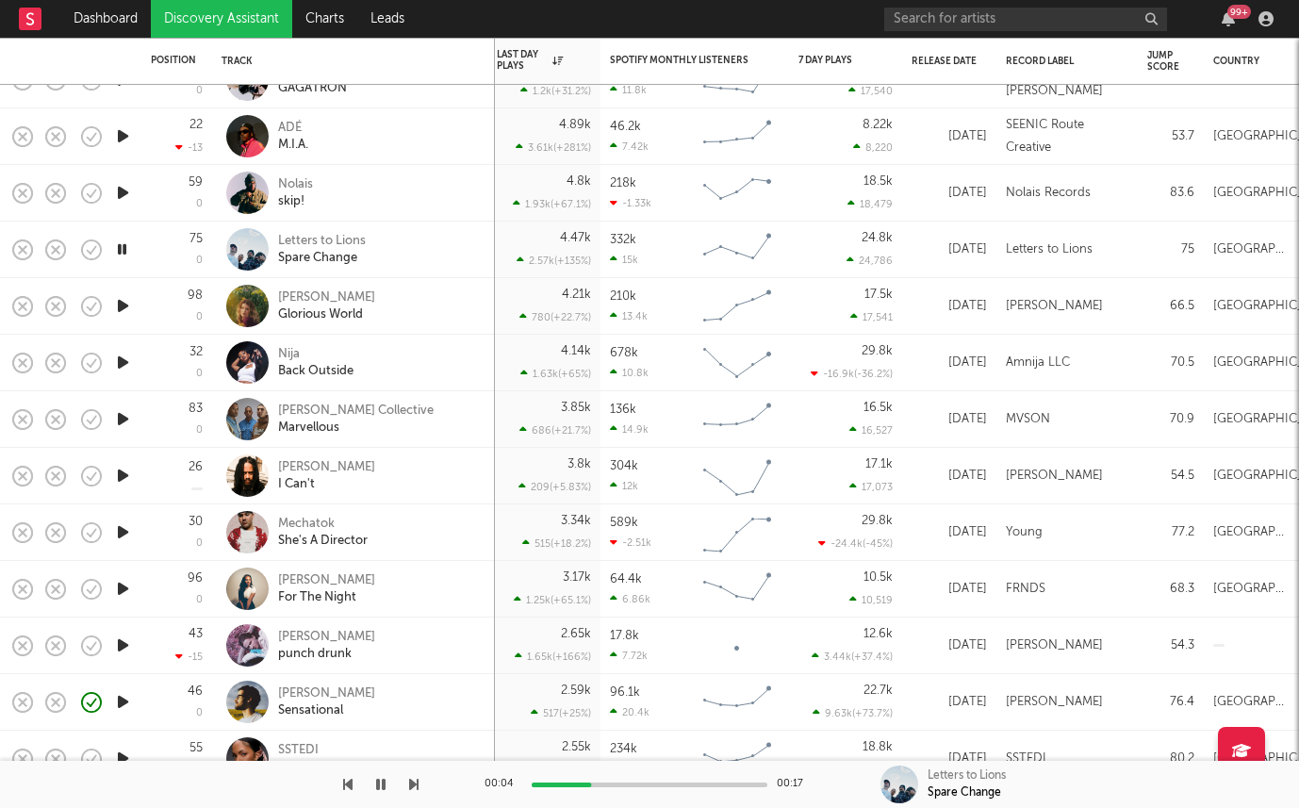
click at [110, 304] on div at bounding box center [123, 306] width 38 height 57
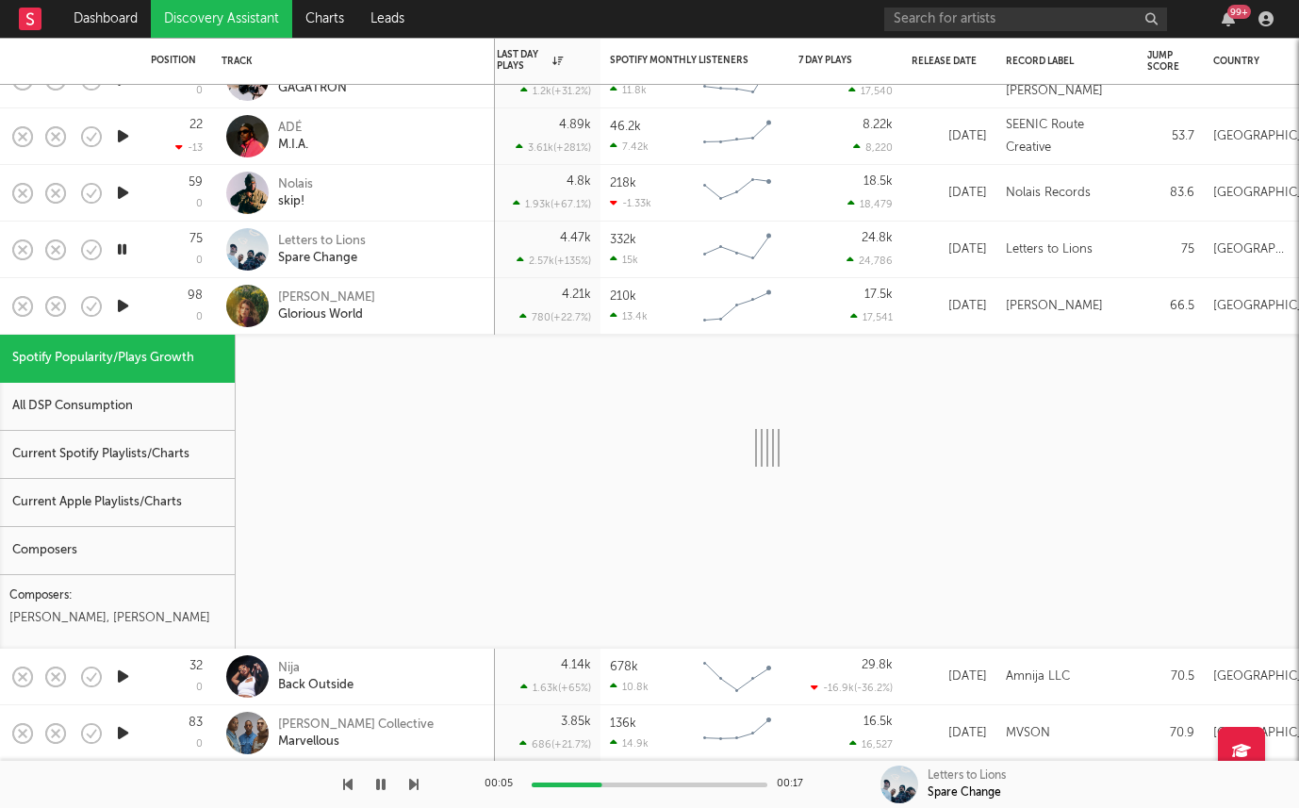
click at [118, 307] on icon "button" at bounding box center [123, 306] width 20 height 24
select select "1w"
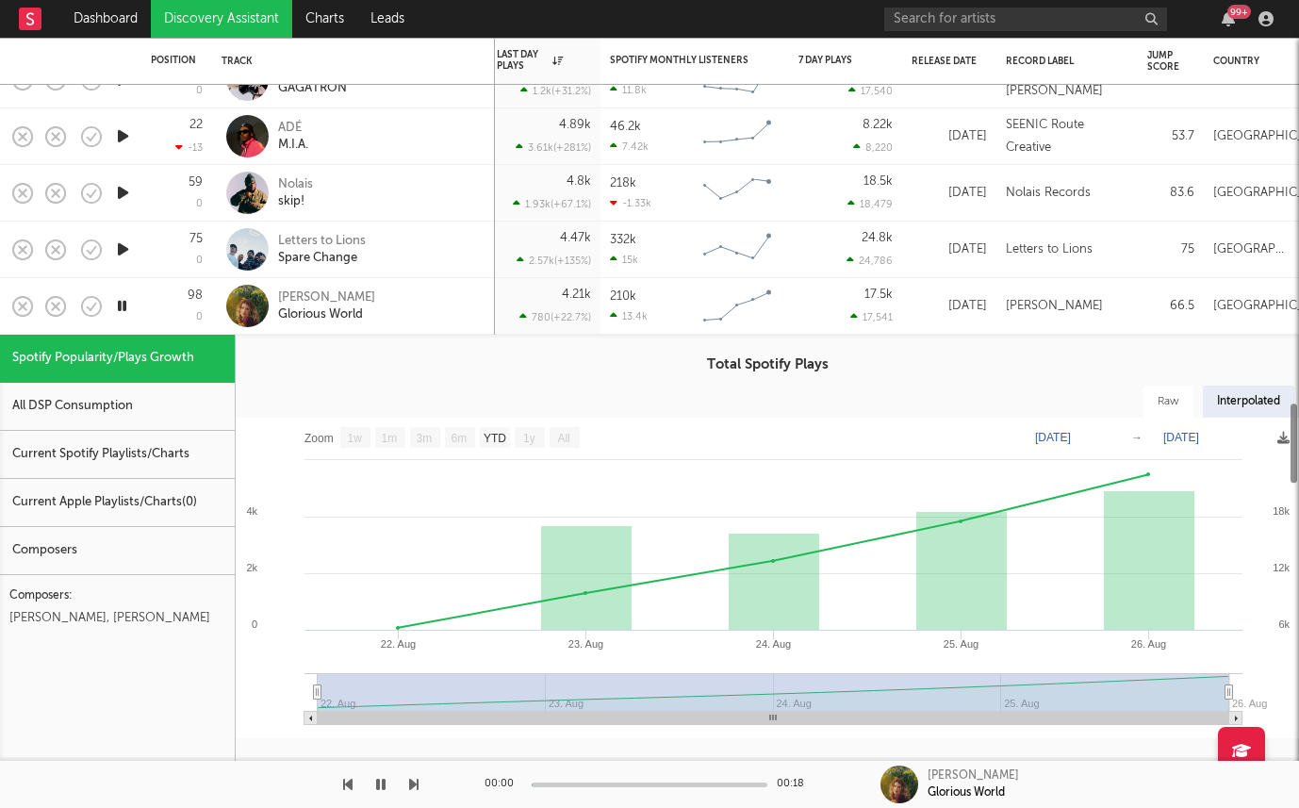
click at [169, 306] on div "98 0" at bounding box center [177, 306] width 52 height 56
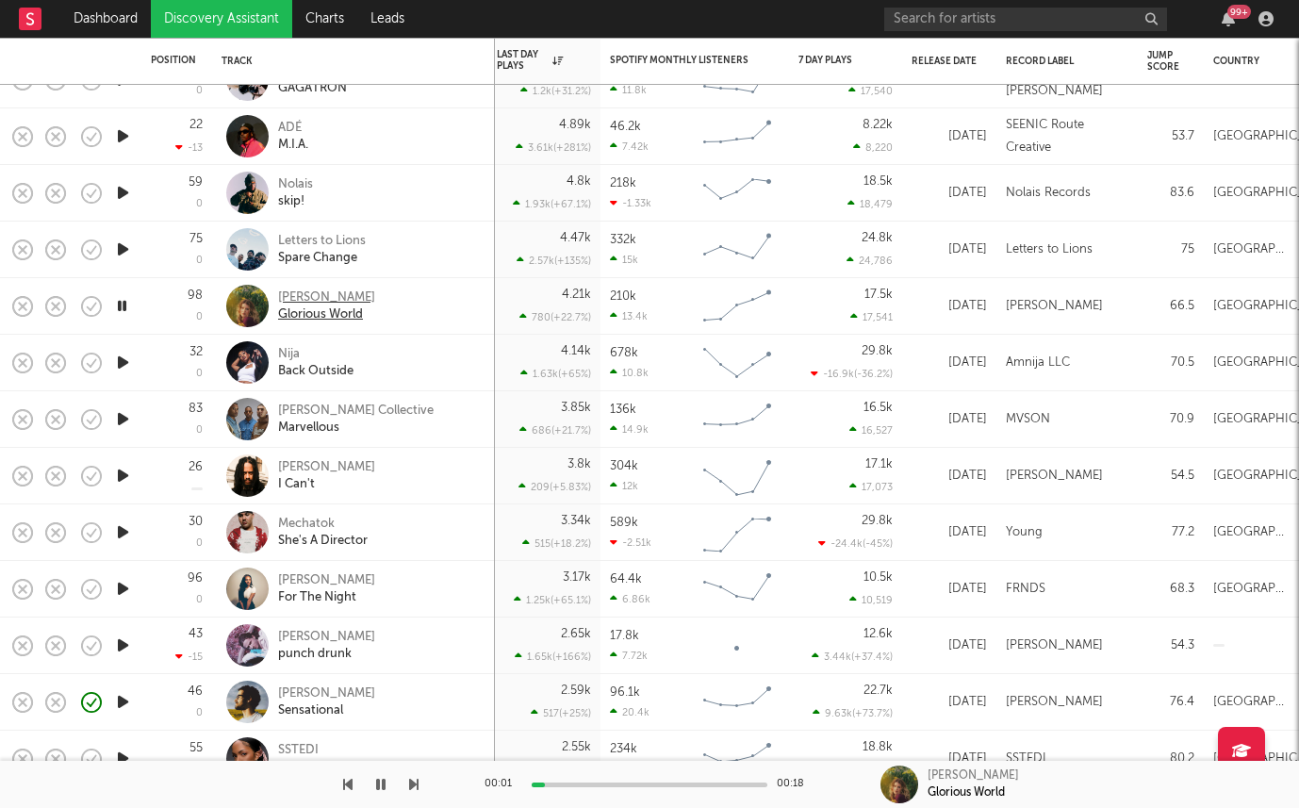
click at [285, 294] on div "Hannah Grace" at bounding box center [326, 297] width 97 height 17
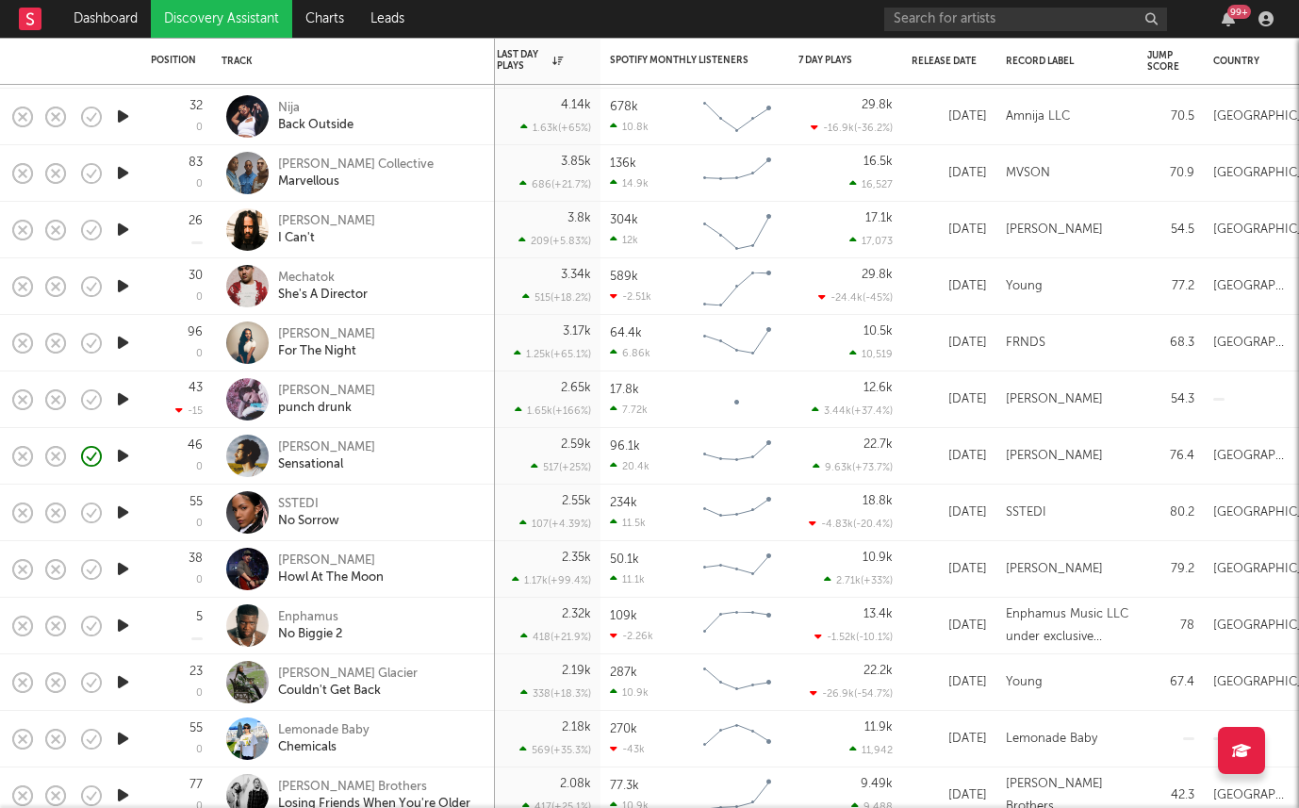
click at [124, 393] on icon "button" at bounding box center [123, 399] width 20 height 24
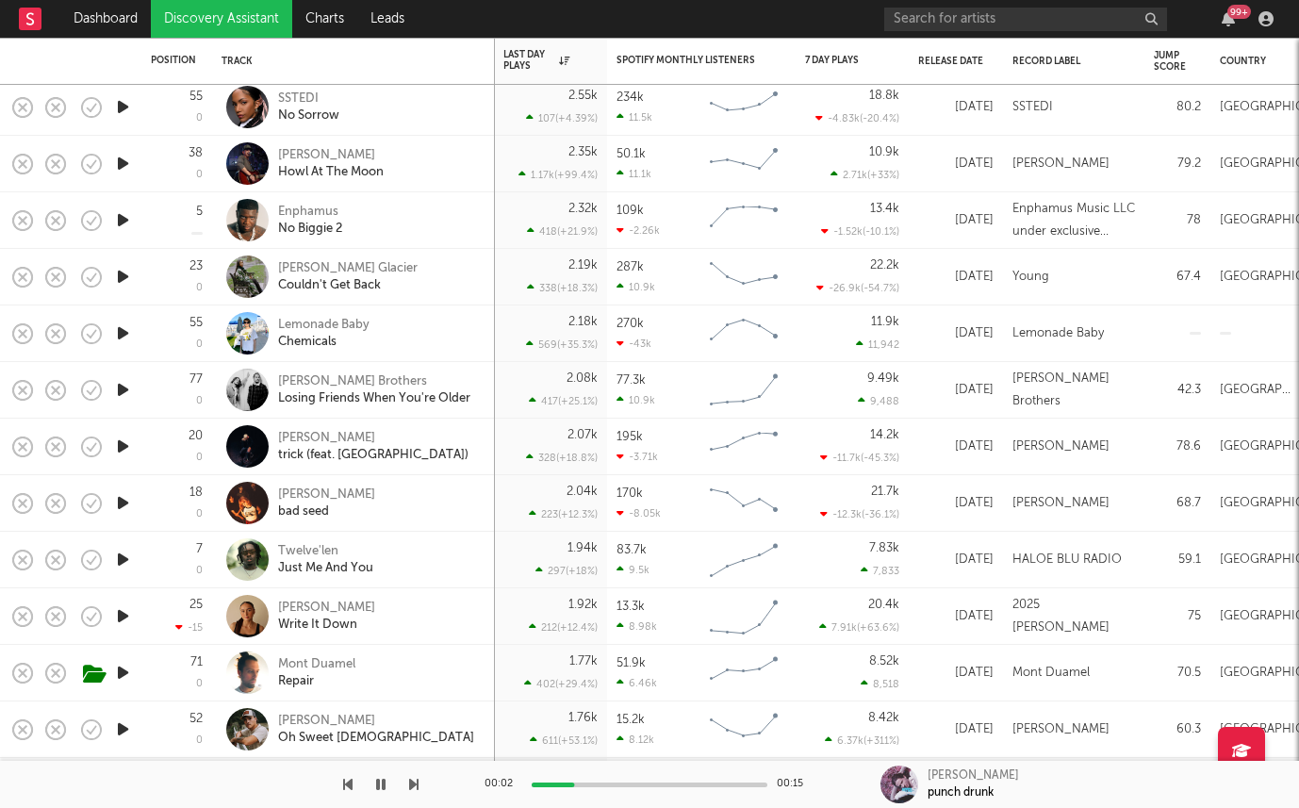
click at [121, 331] on icon "button" at bounding box center [123, 333] width 20 height 24
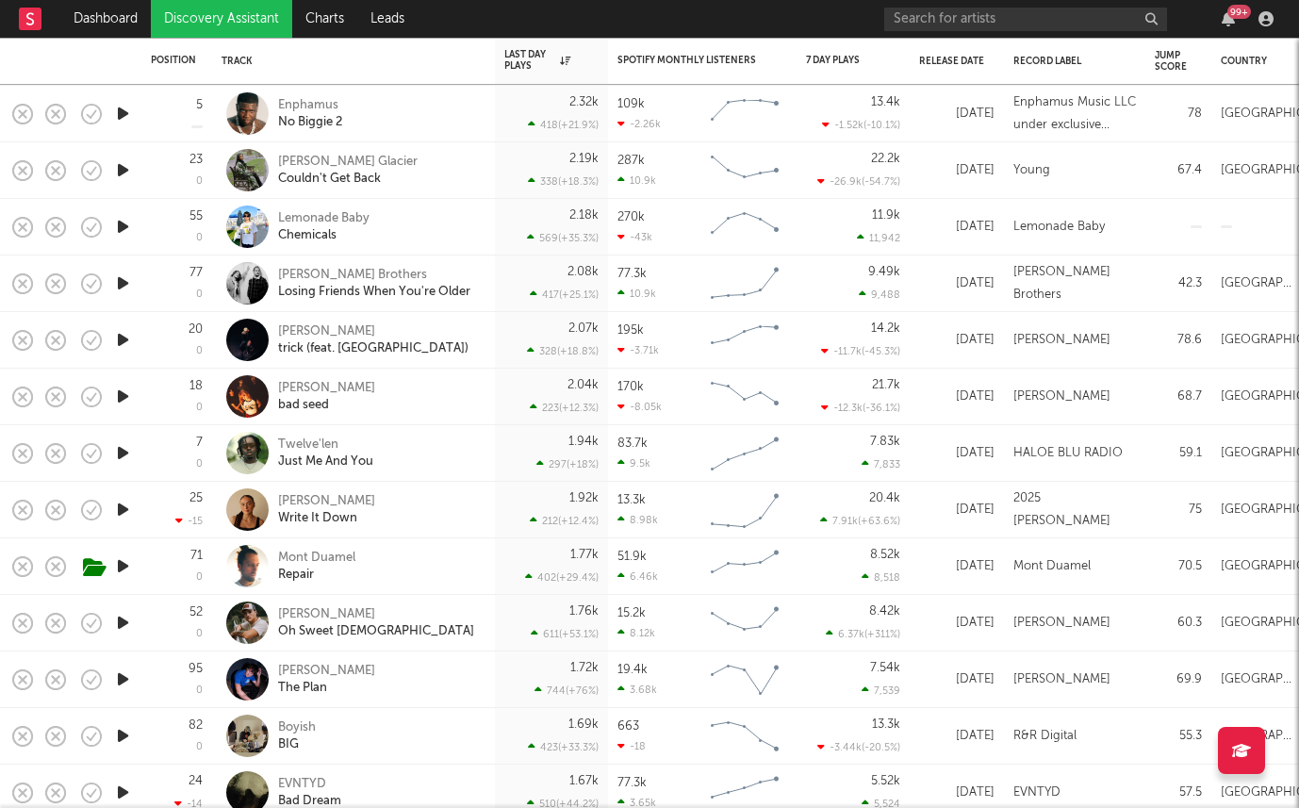
click at [123, 285] on icon "button" at bounding box center [123, 283] width 20 height 24
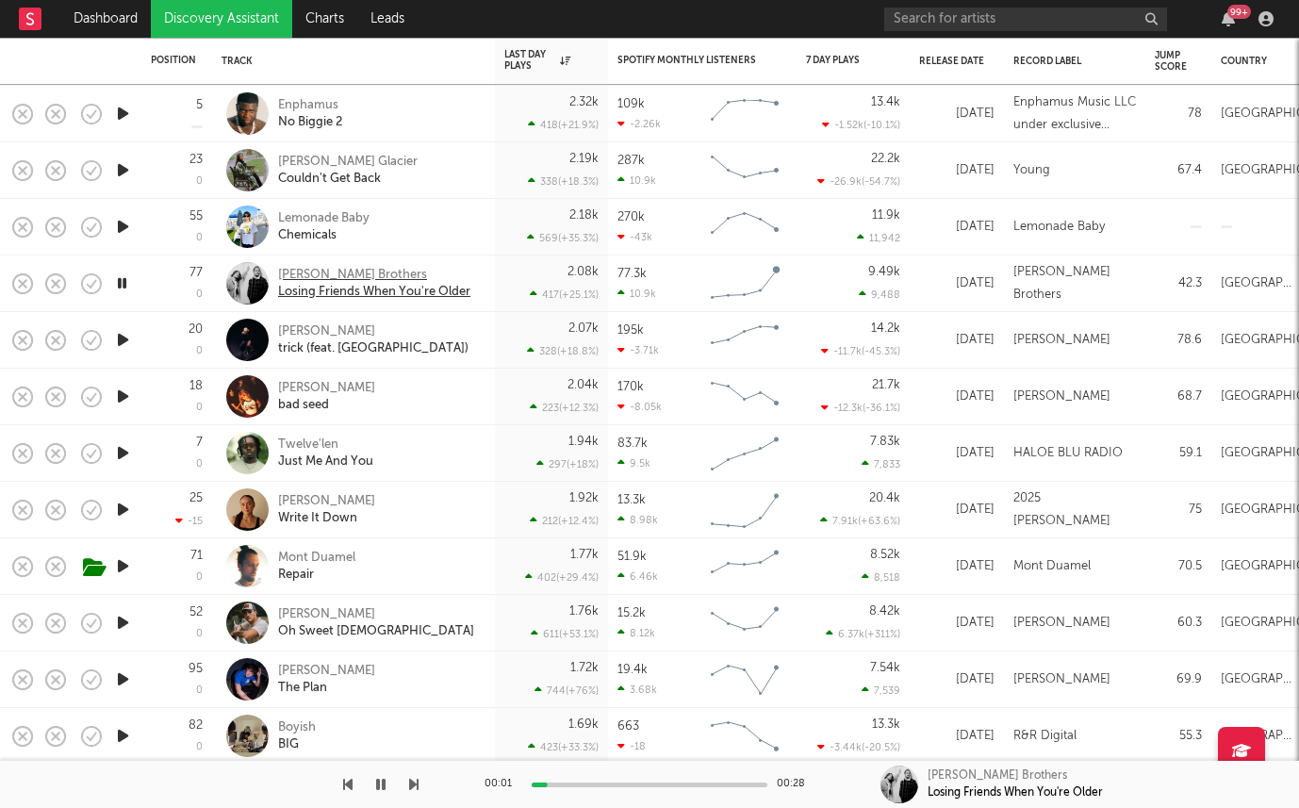
click at [307, 276] on div "Pierce Brothers" at bounding box center [374, 275] width 192 height 17
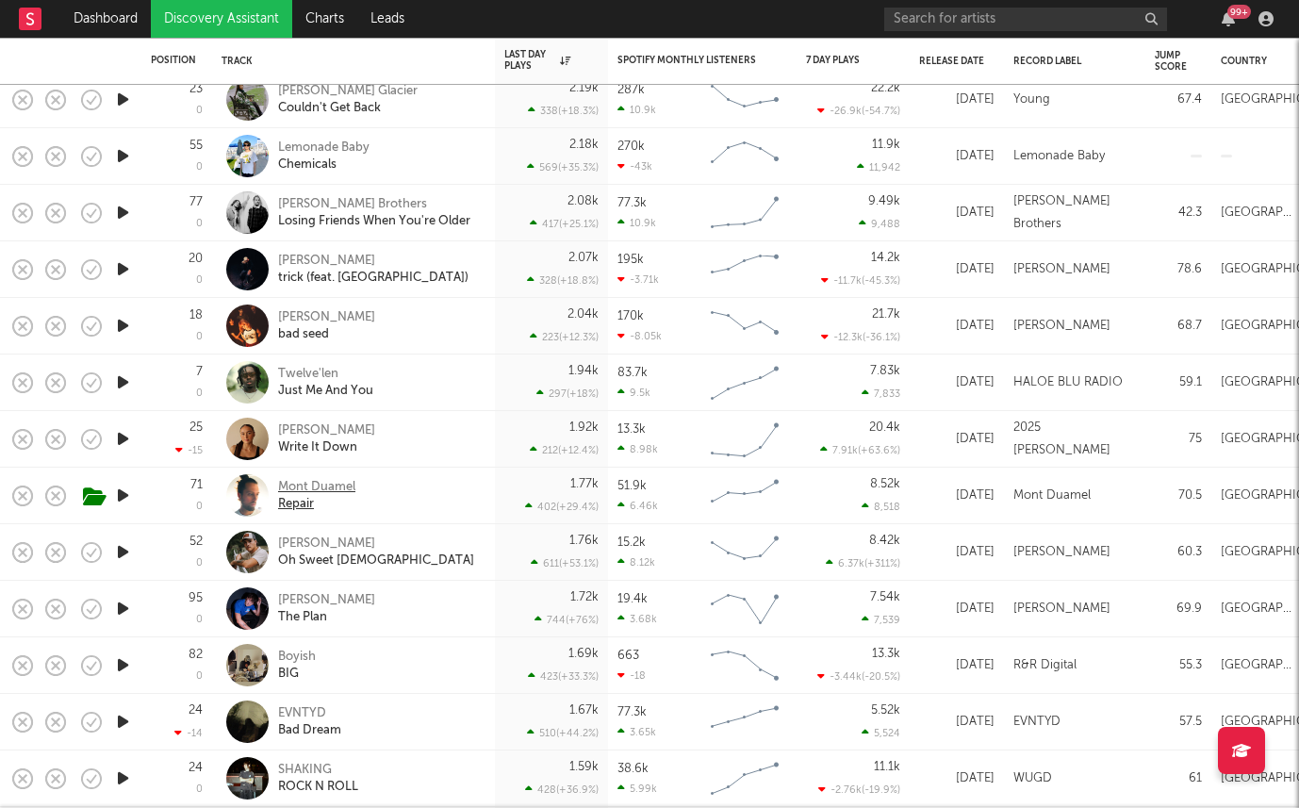
click at [312, 479] on div "Mont Duamel" at bounding box center [316, 487] width 77 height 17
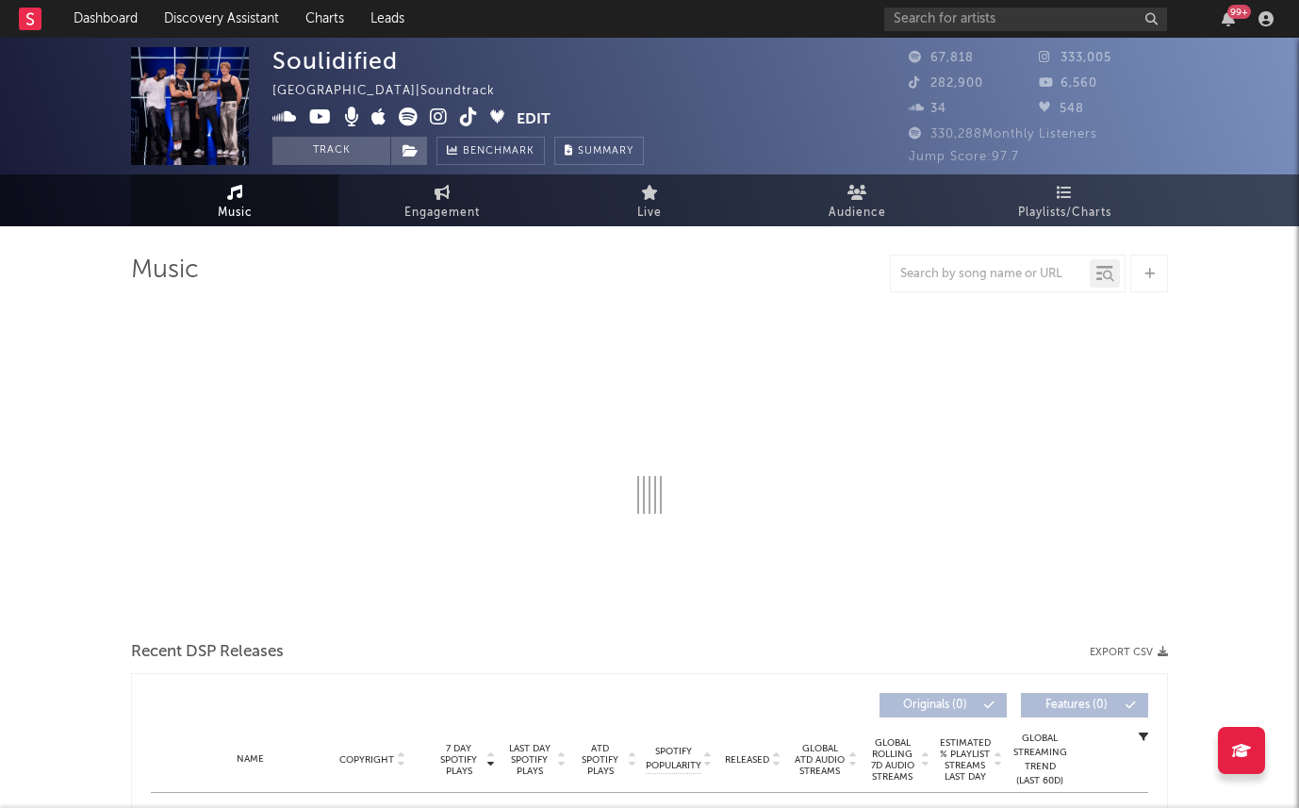
select select "1w"
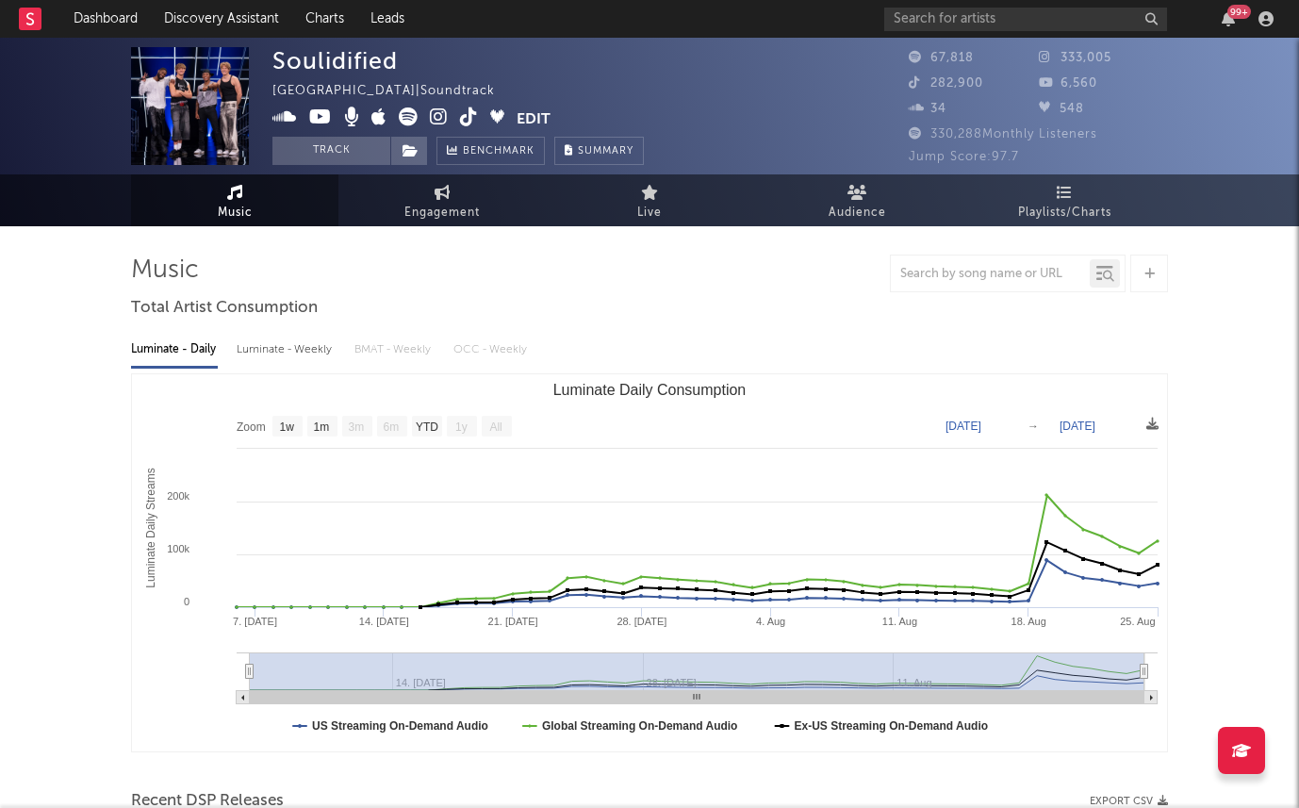
click at [190, 94] on img at bounding box center [190, 106] width 118 height 118
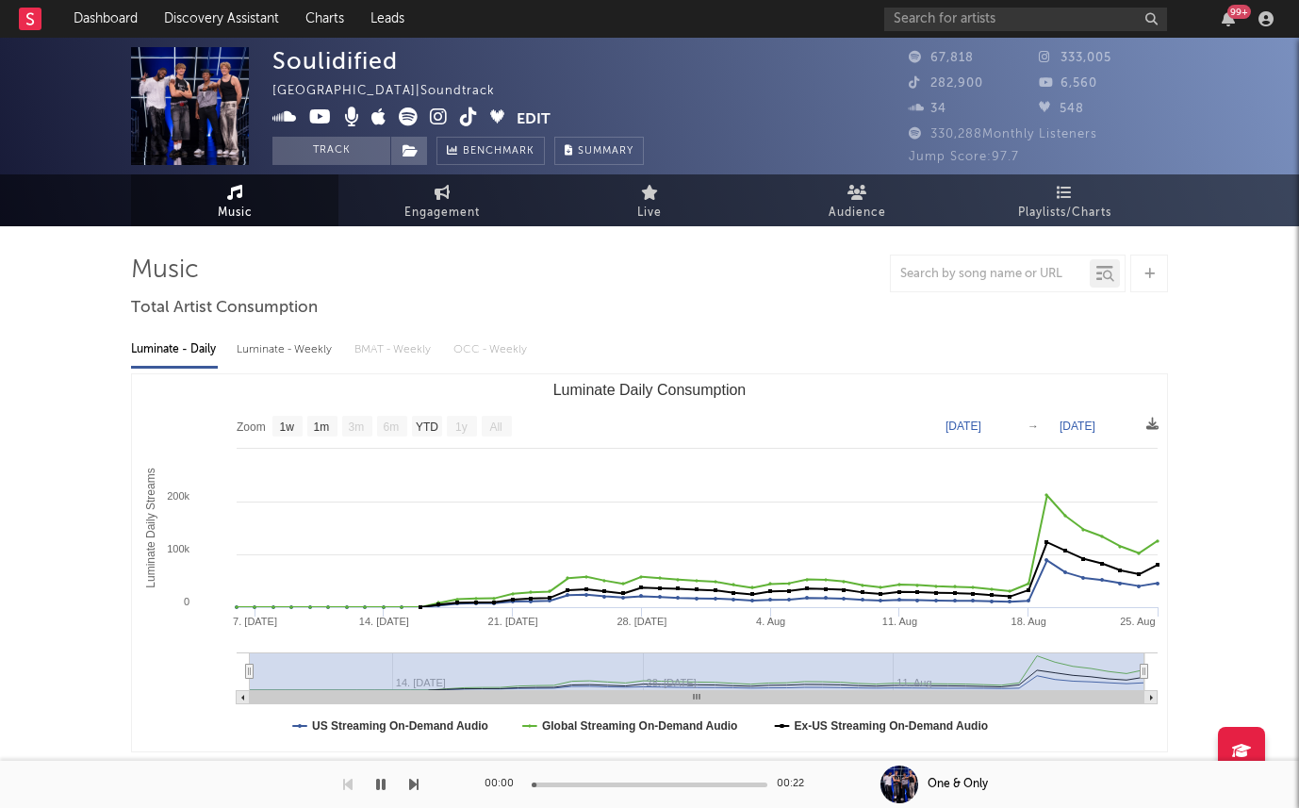
click at [264, 334] on div "Luminate - Weekly" at bounding box center [286, 350] width 99 height 32
select select "1w"
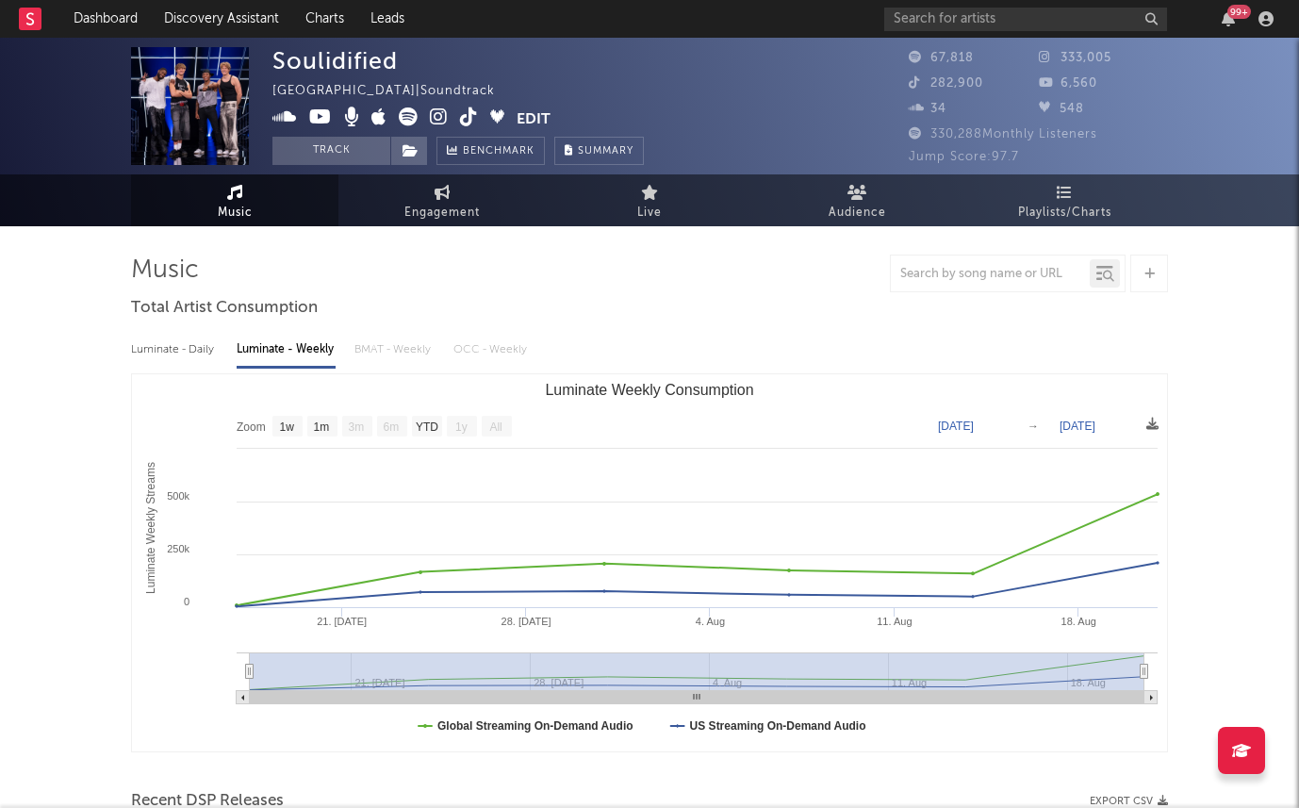
click at [432, 117] on icon at bounding box center [439, 116] width 18 height 19
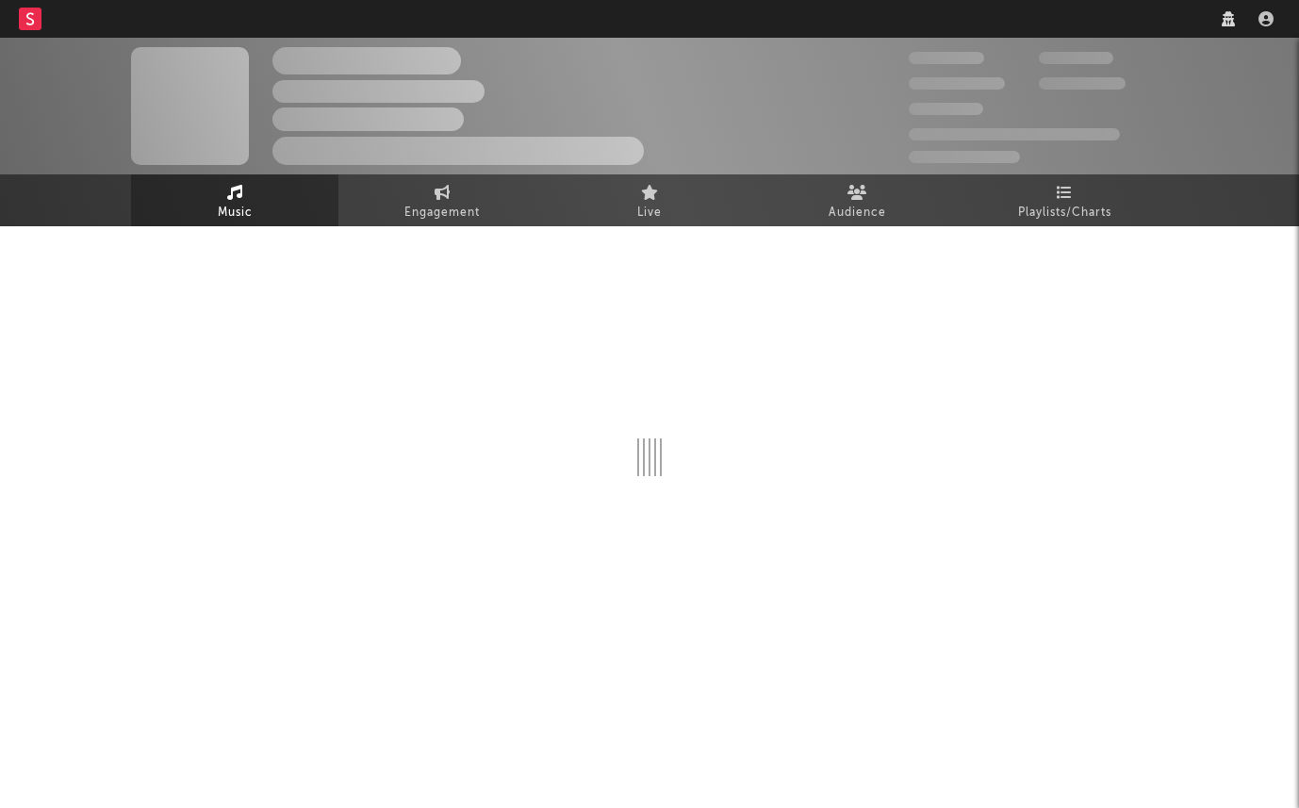
select select "1w"
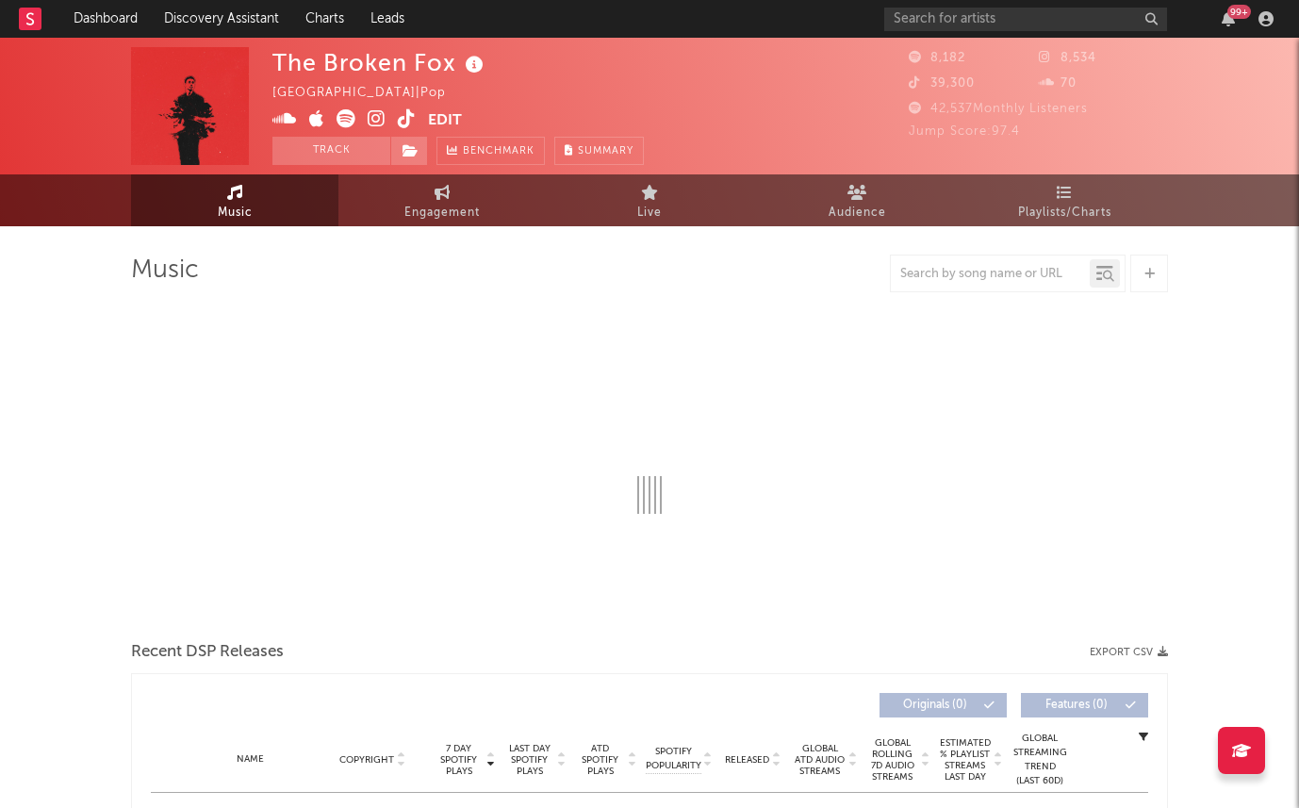
select select "1w"
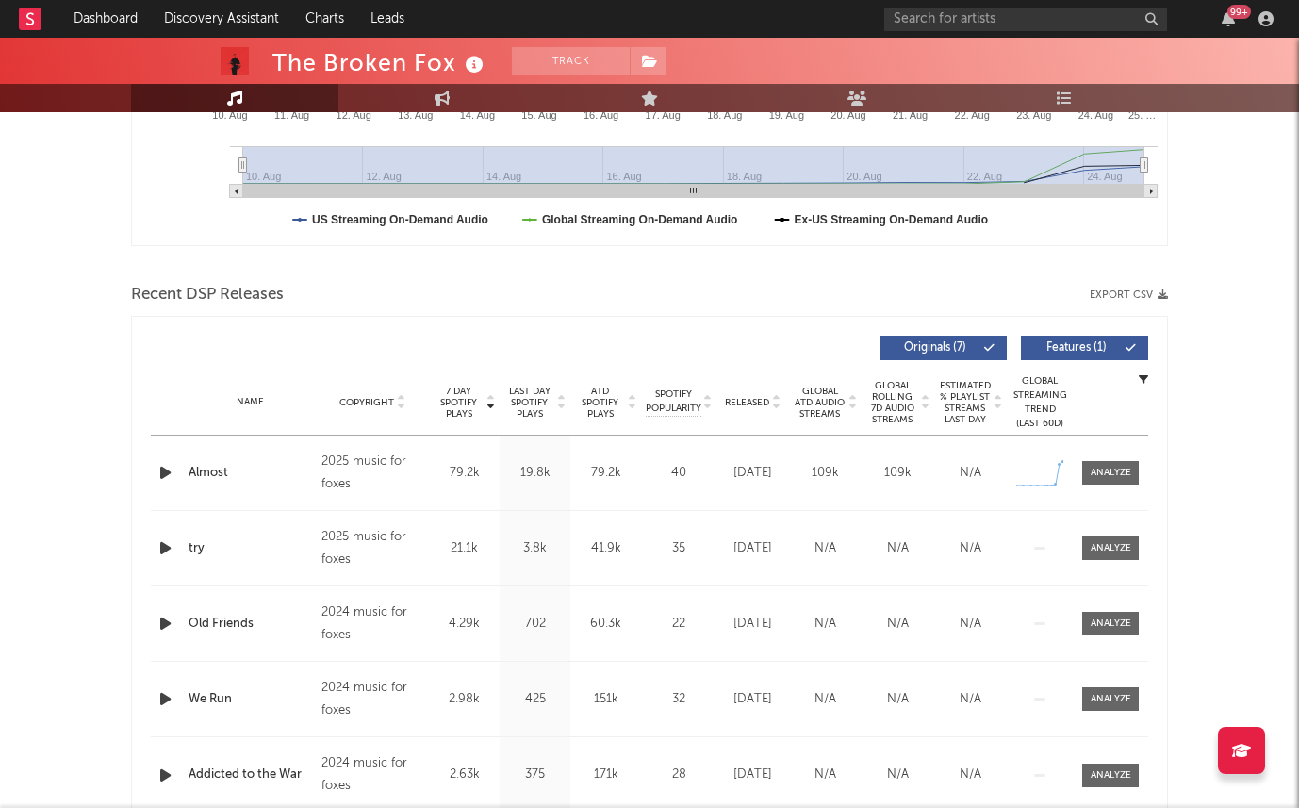
scroll to position [634, 0]
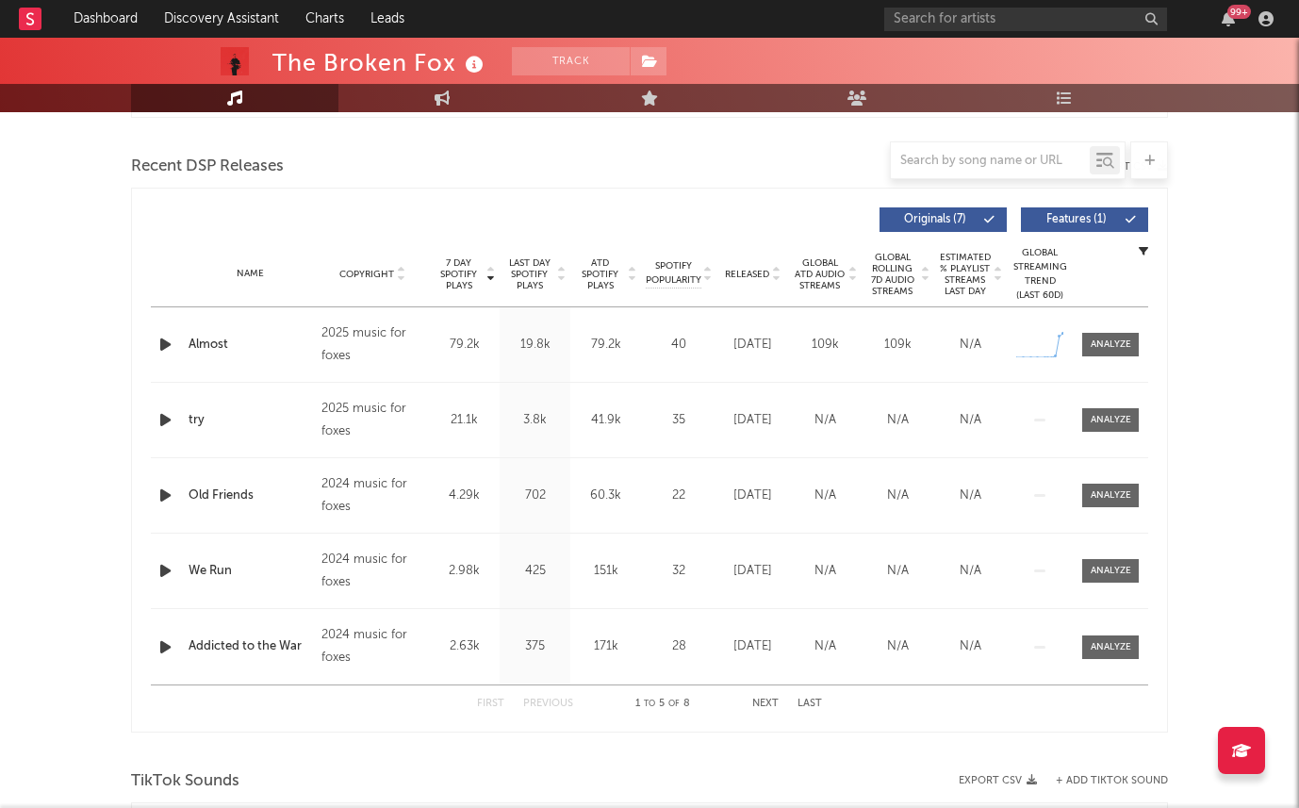
click at [531, 274] on span "Last Day Spotify Plays" at bounding box center [529, 274] width 50 height 34
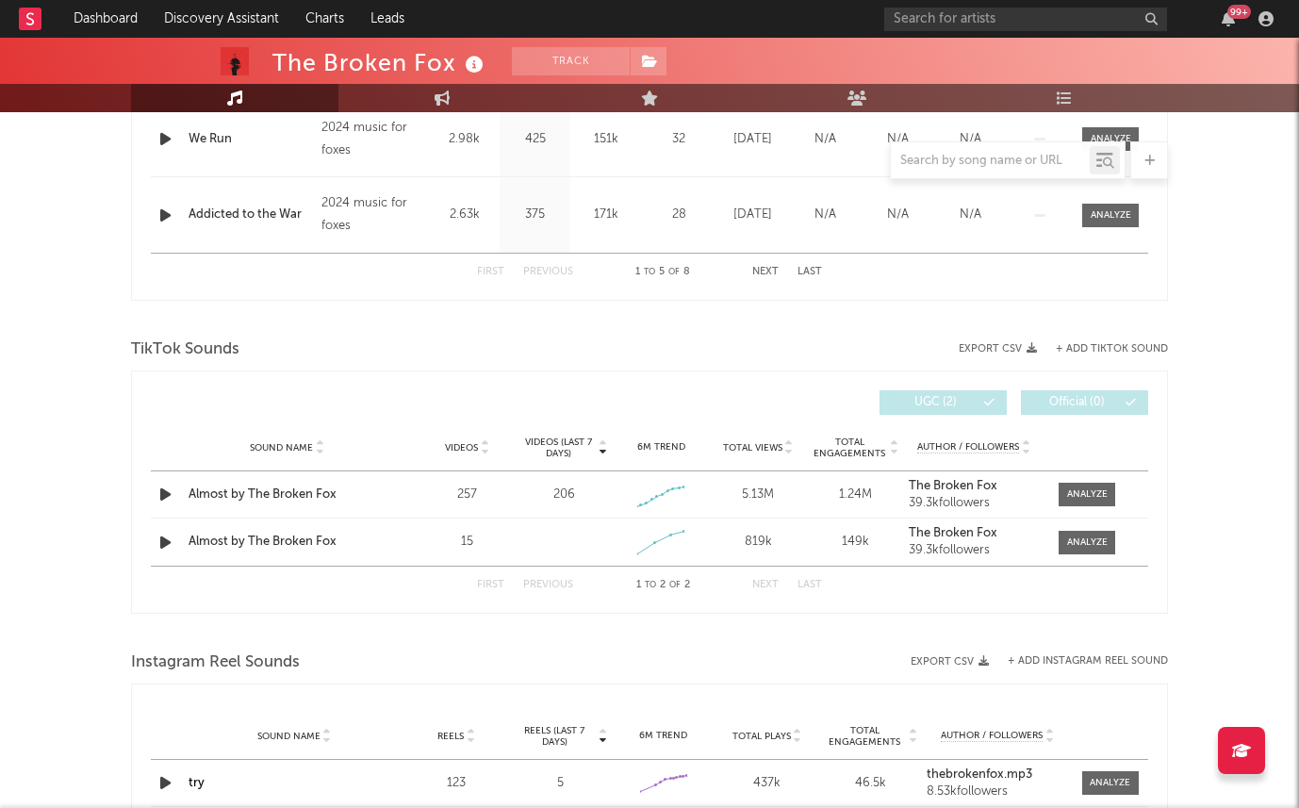
scroll to position [1207, 0]
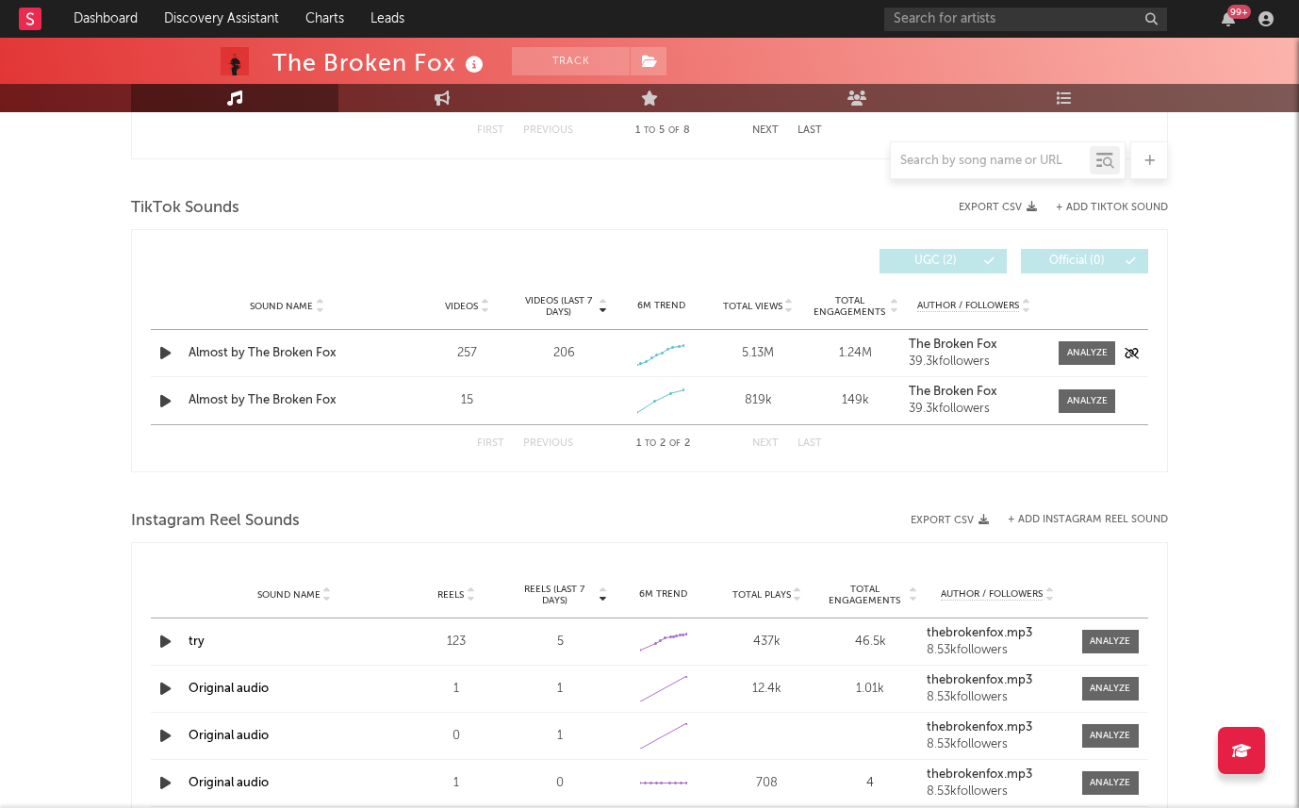
click at [936, 346] on strong "The Broken Fox" at bounding box center [953, 344] width 89 height 12
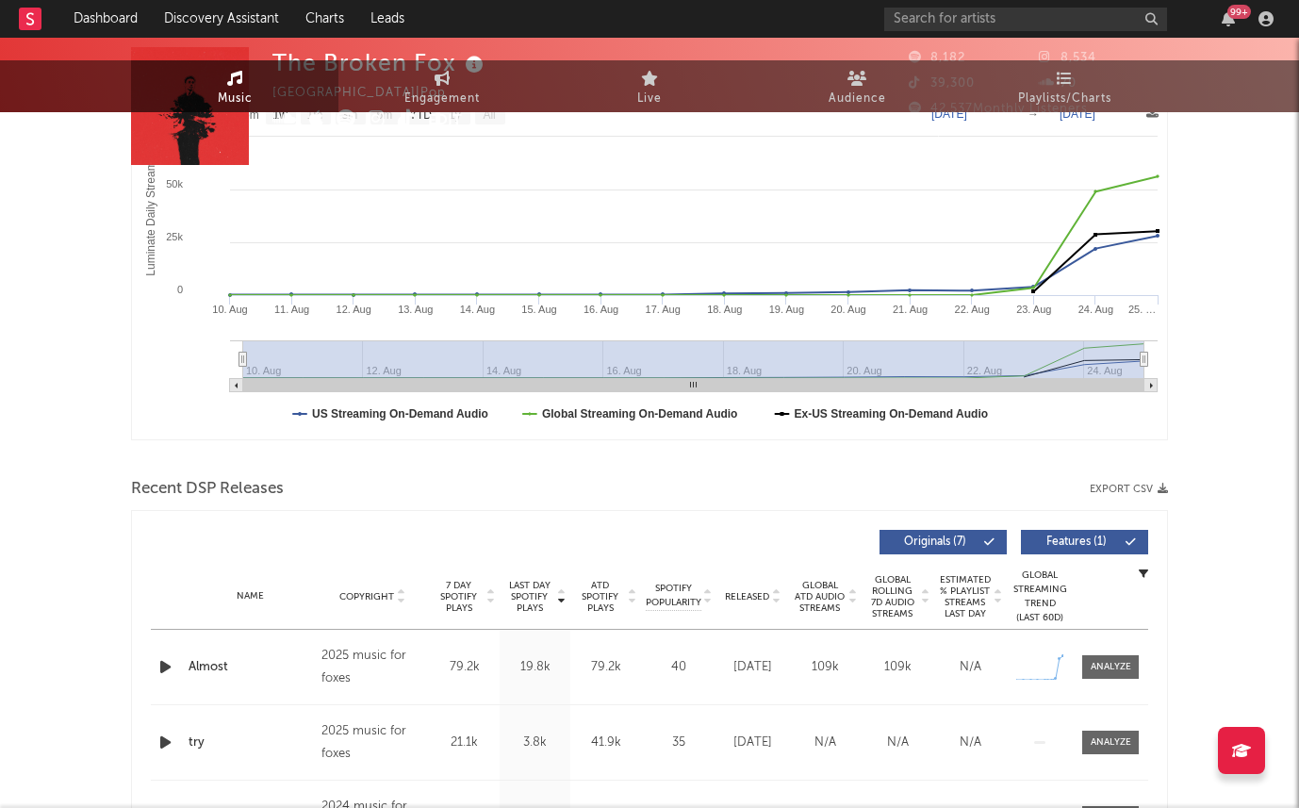
scroll to position [0, 0]
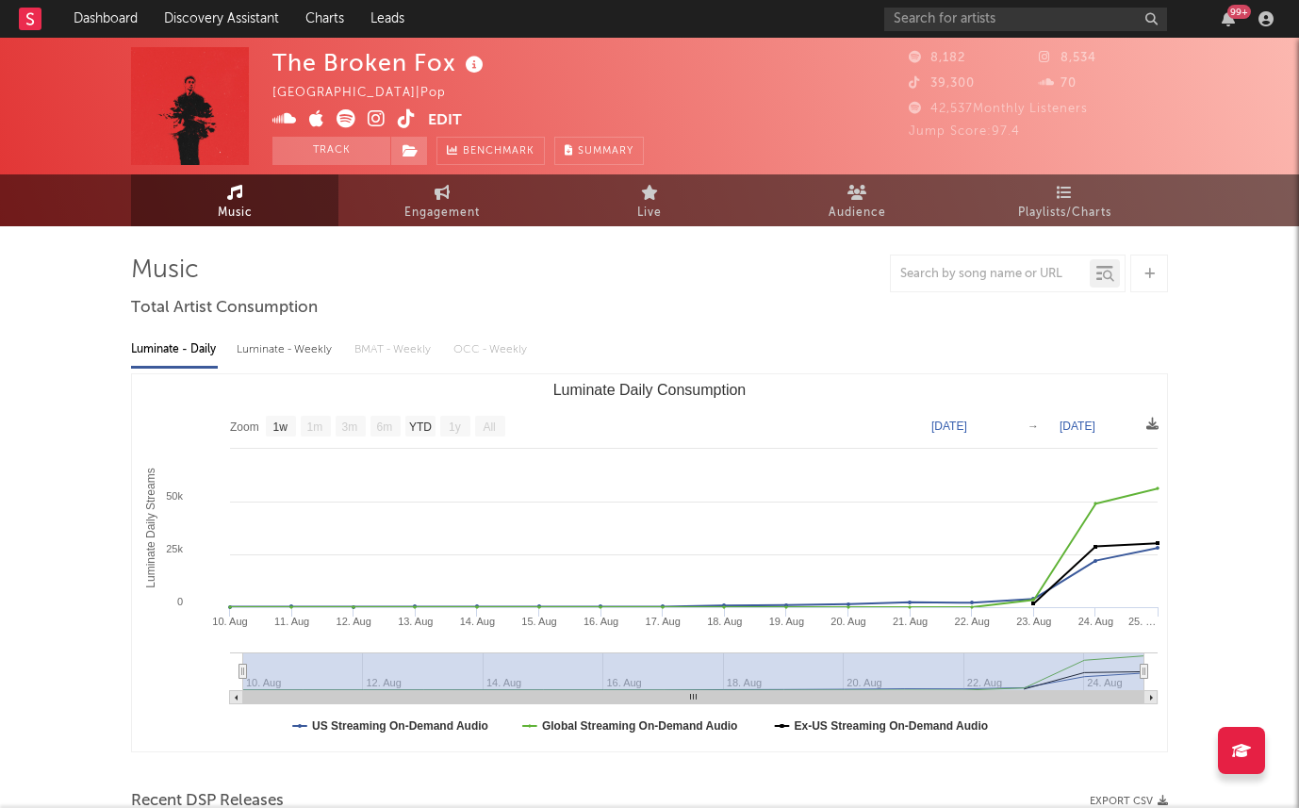
click at [378, 114] on icon at bounding box center [377, 118] width 18 height 19
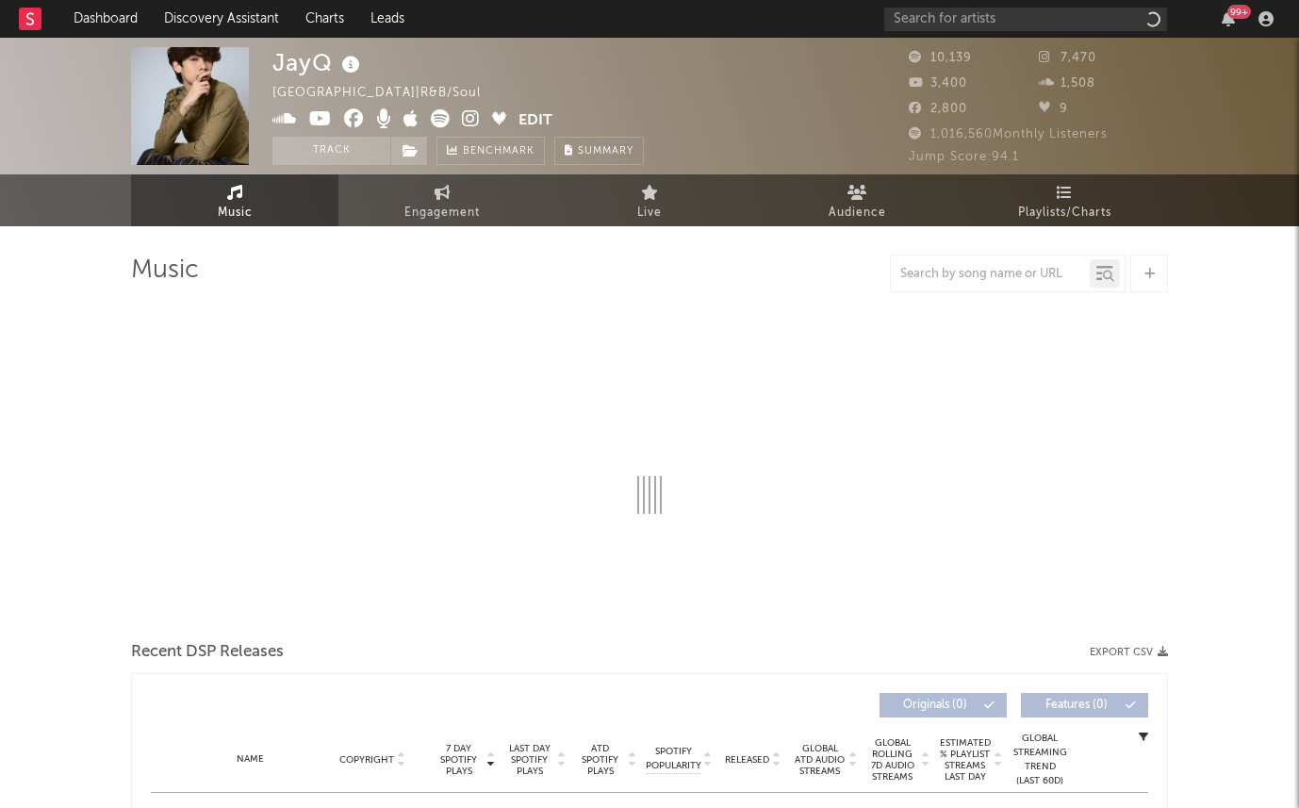
select select "1w"
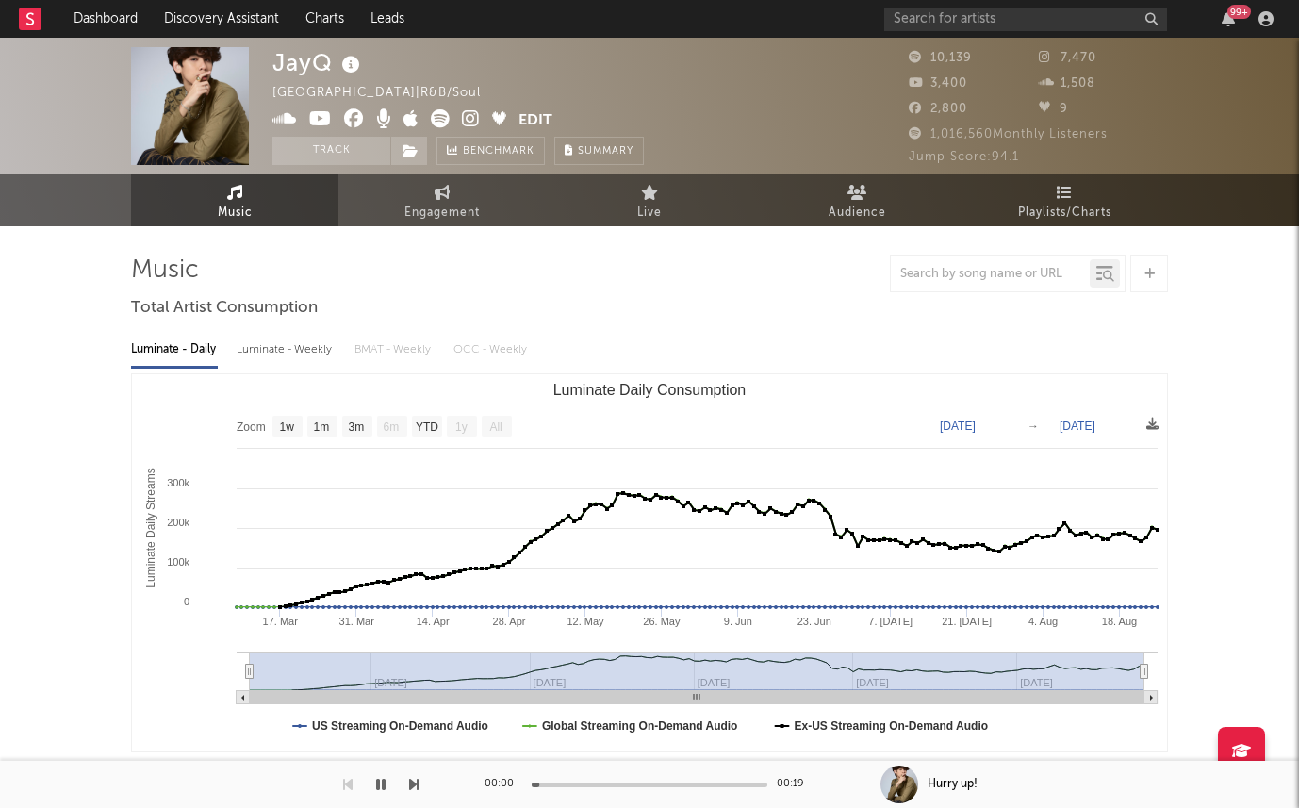
click at [276, 353] on div "Luminate - Weekly" at bounding box center [286, 350] width 99 height 32
select select "6m"
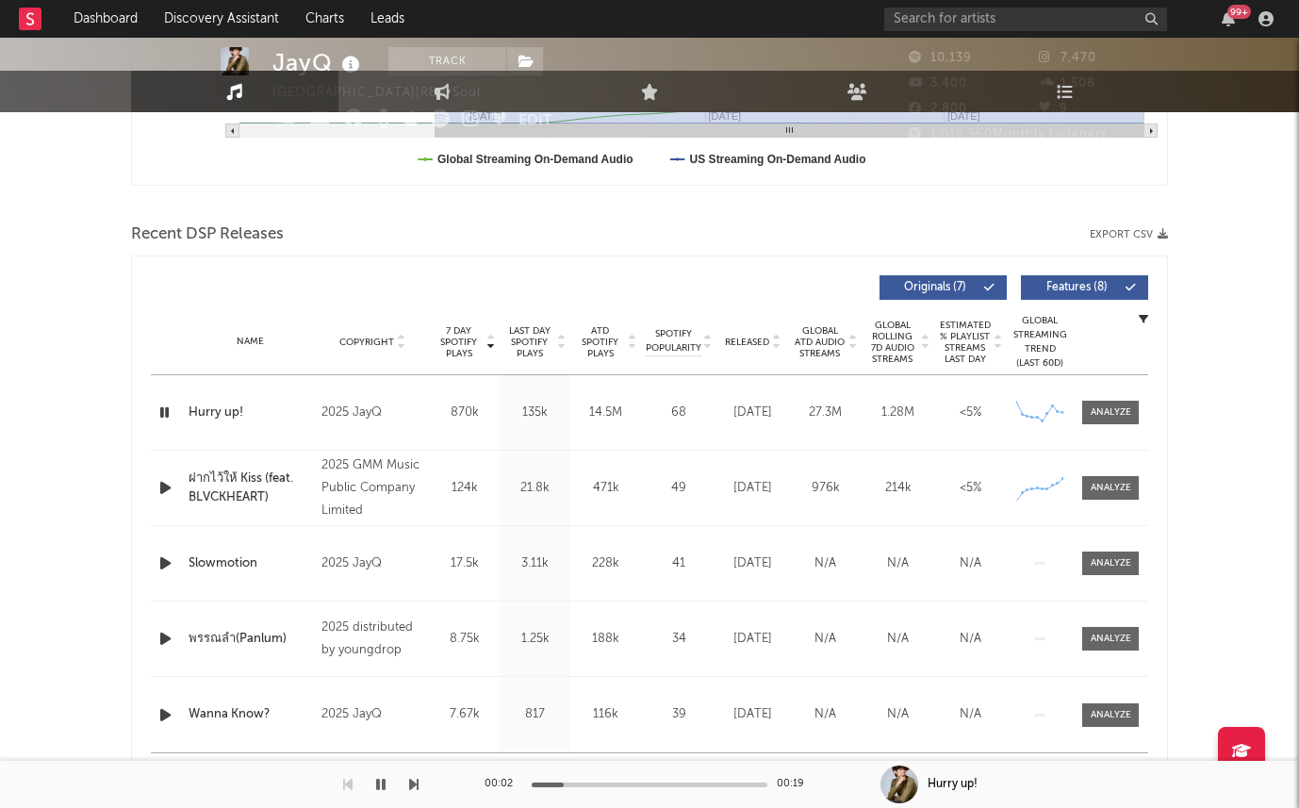
scroll to position [658, 0]
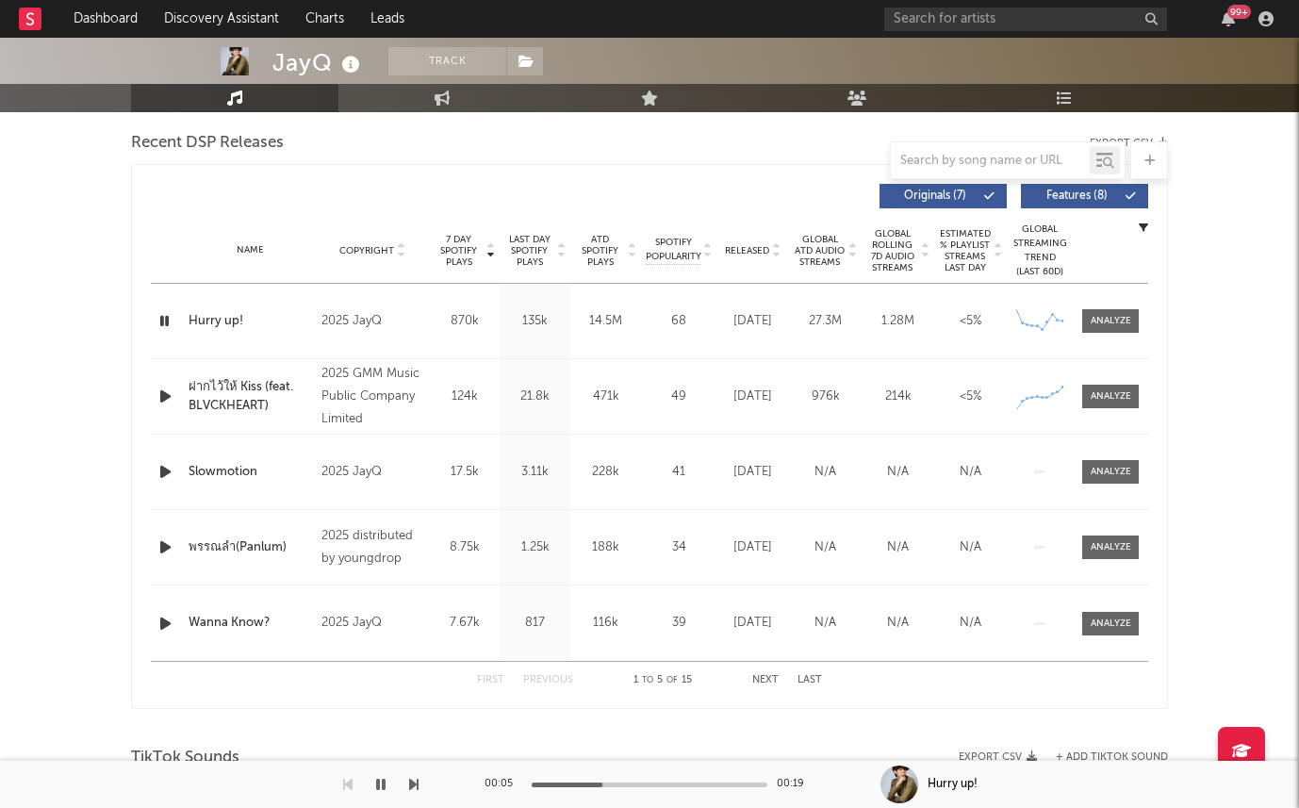
click at [731, 243] on div "Released" at bounding box center [752, 250] width 63 height 14
click at [452, 248] on span "7 Day Spotify Plays" at bounding box center [459, 251] width 50 height 34
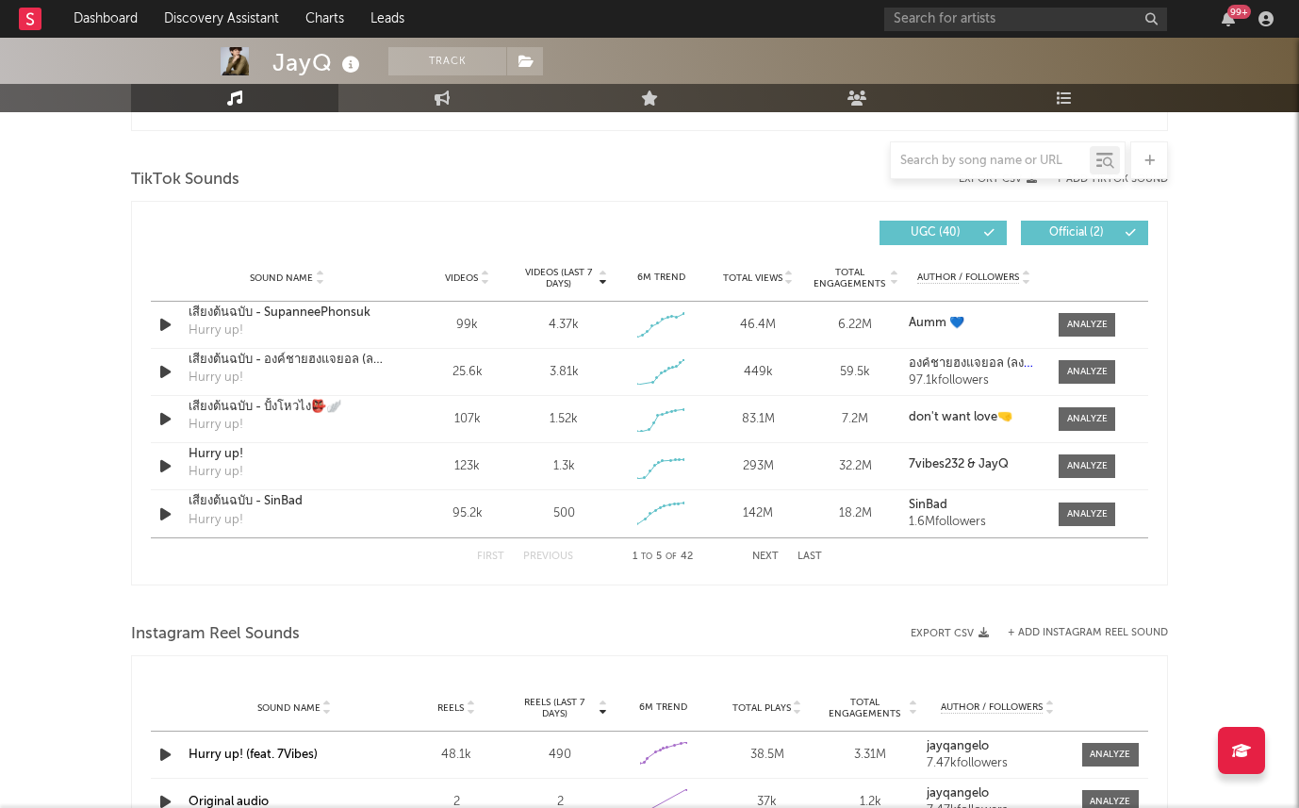
scroll to position [1237, 0]
click at [160, 324] on icon "button" at bounding box center [166, 324] width 20 height 24
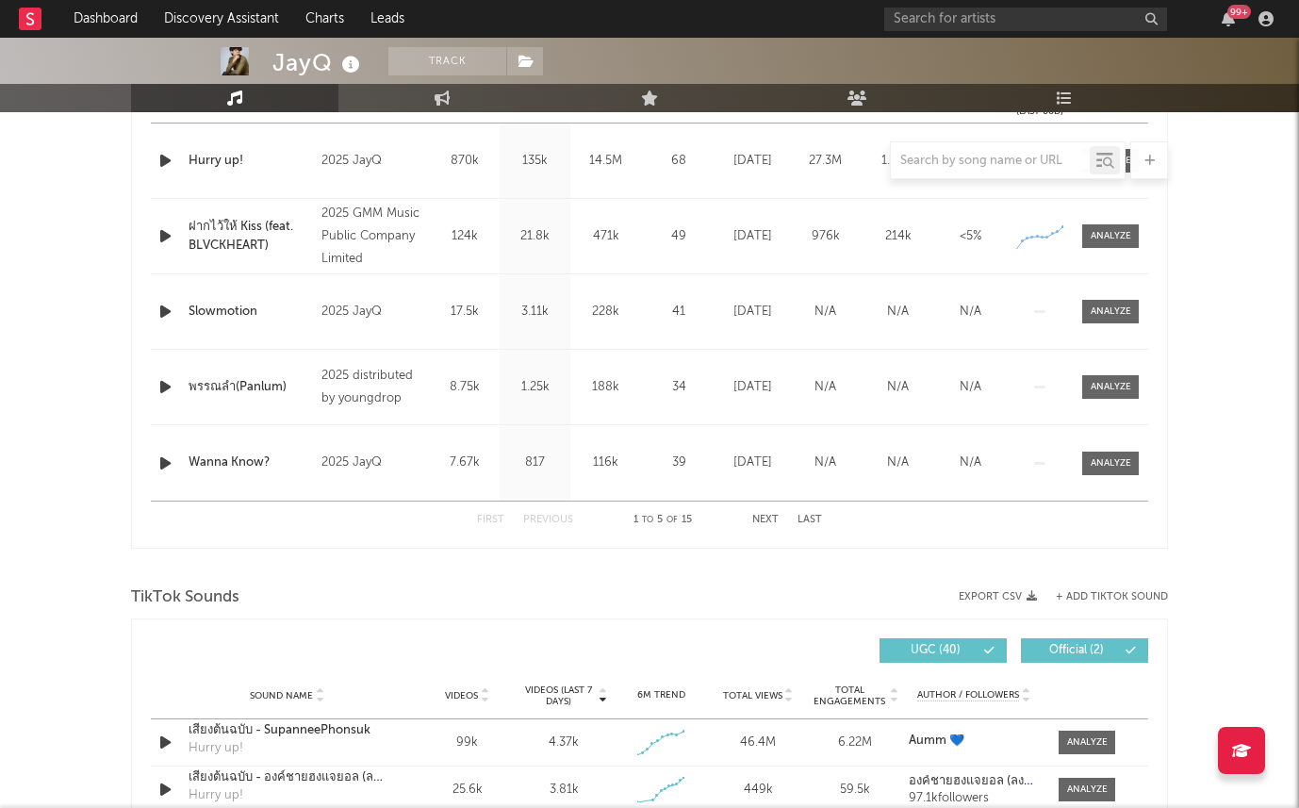
scroll to position [485, 0]
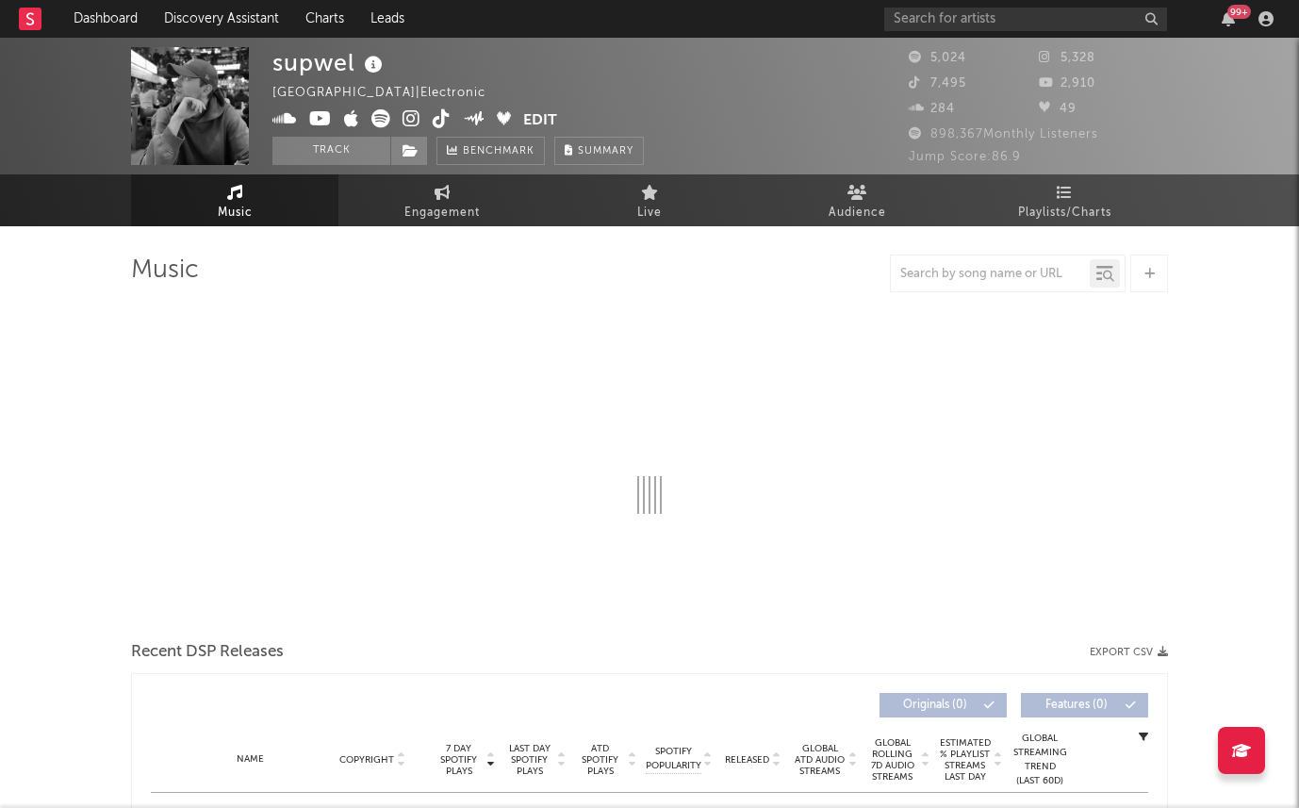
select select "6m"
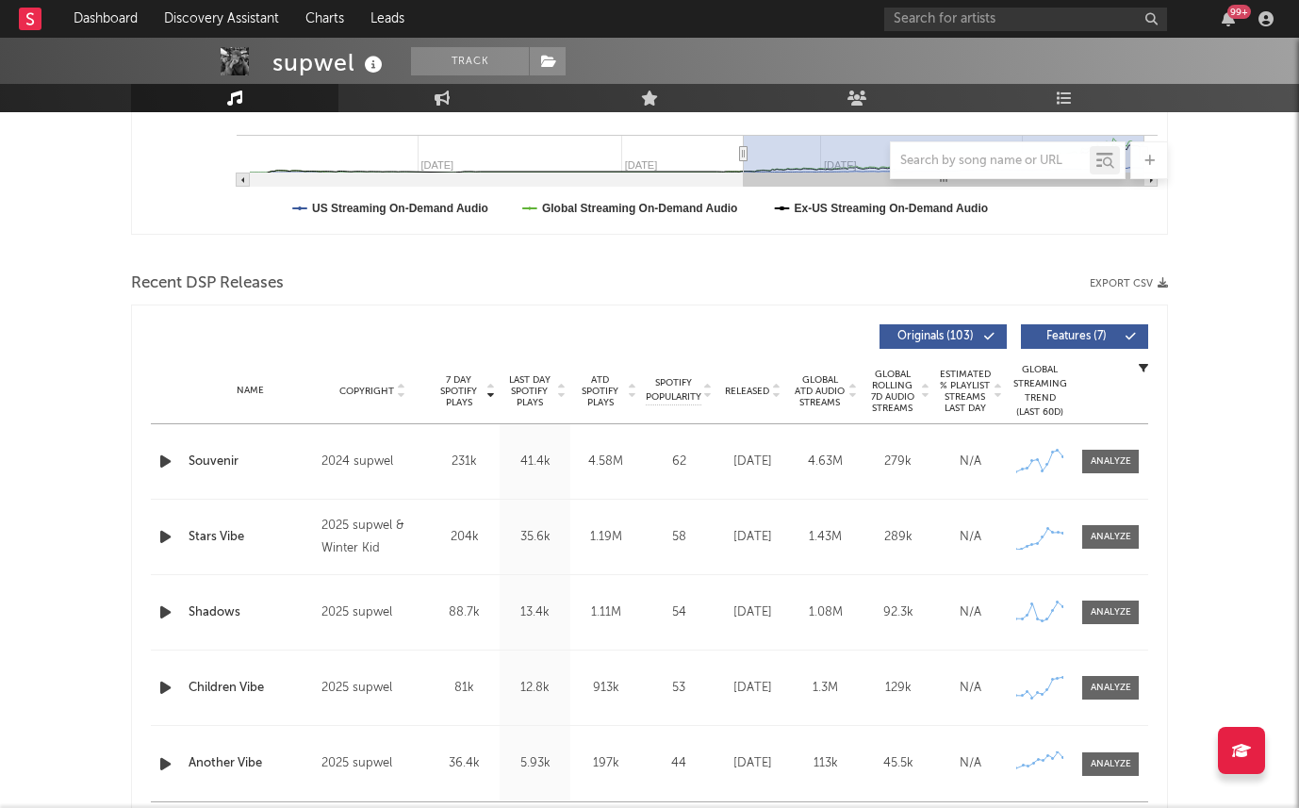
scroll to position [699, 0]
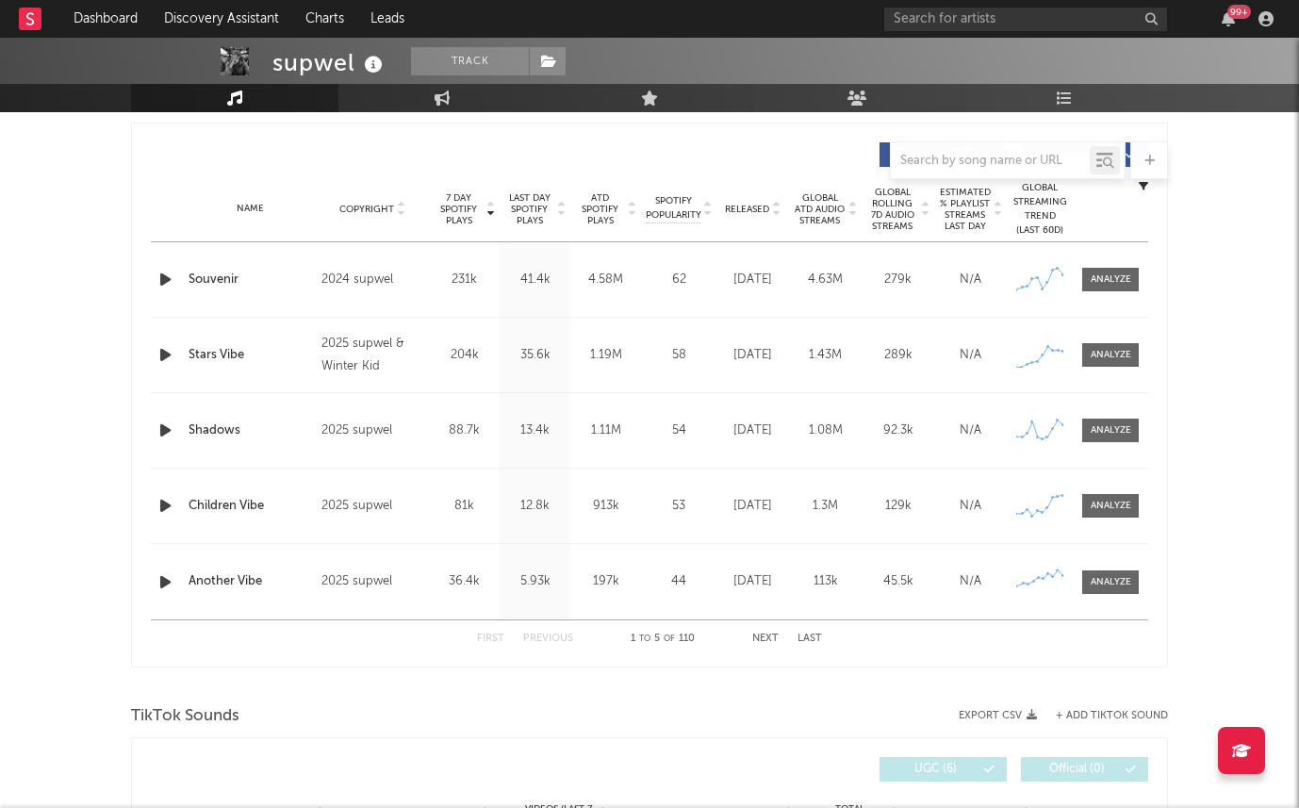
click at [734, 211] on span "Released" at bounding box center [747, 209] width 44 height 11
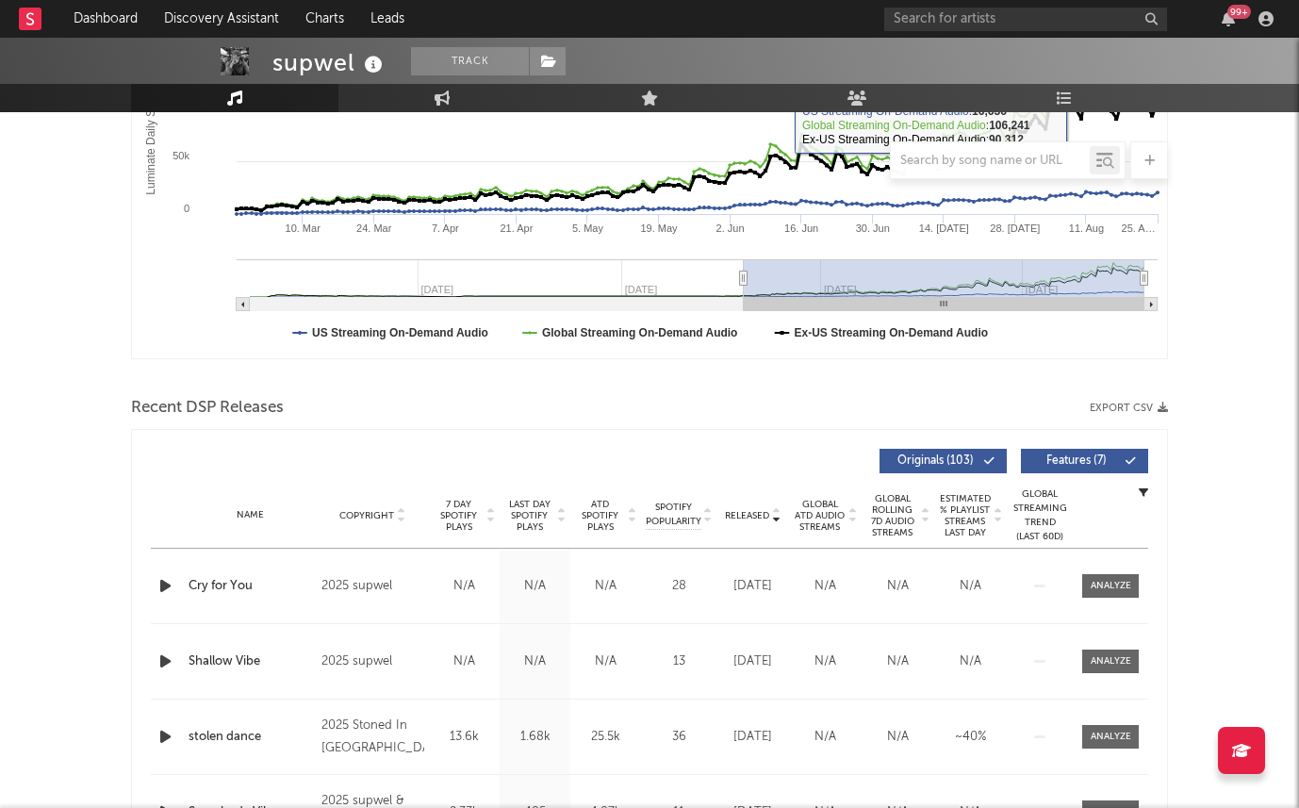
scroll to position [0, 0]
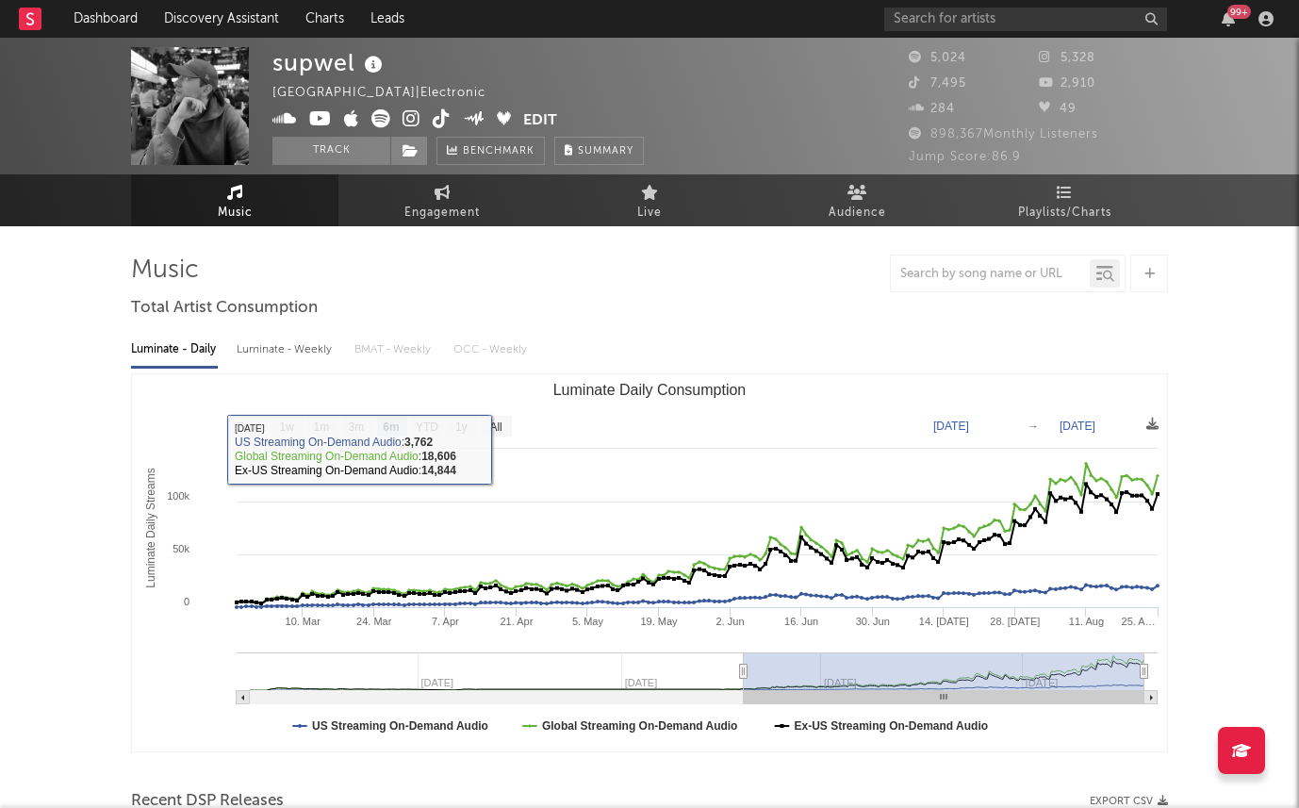
click at [285, 360] on div "Luminate - Weekly" at bounding box center [286, 350] width 99 height 32
select select "6m"
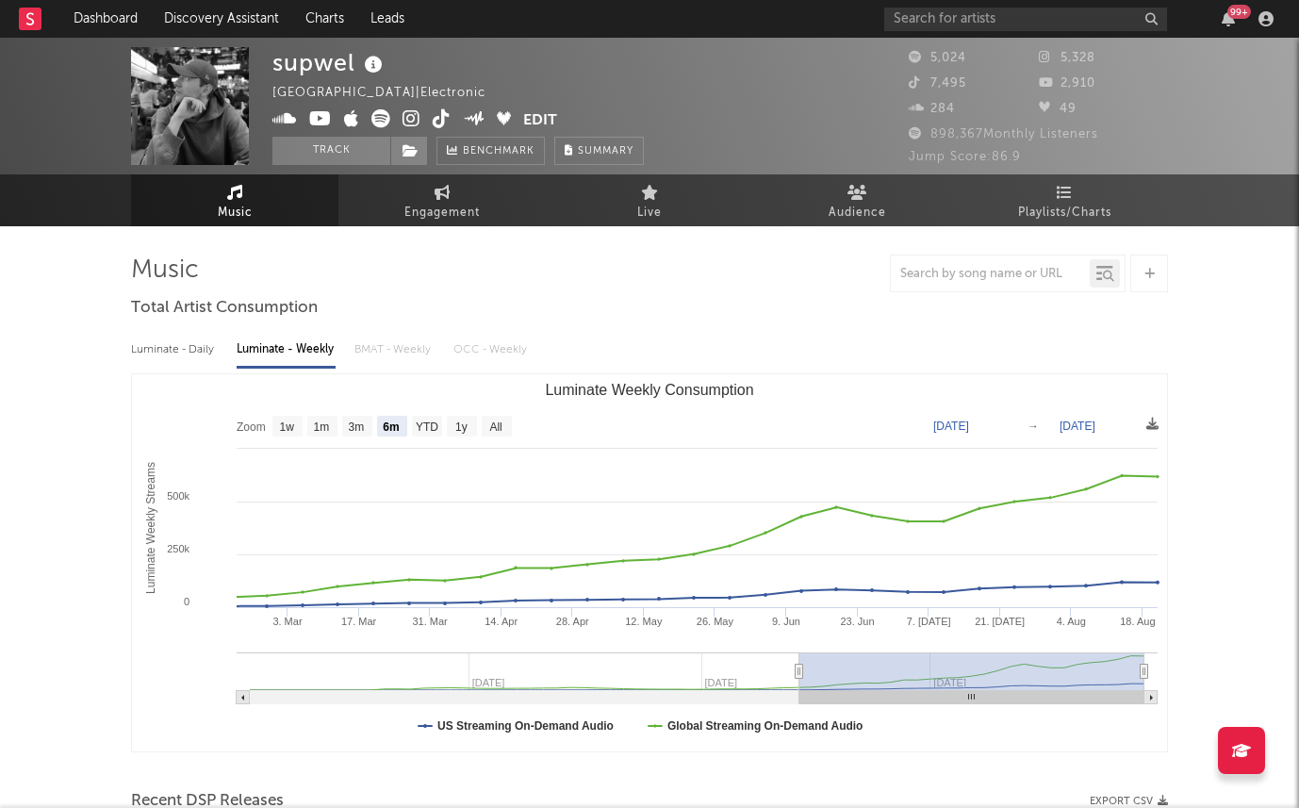
click at [410, 123] on icon at bounding box center [411, 118] width 18 height 19
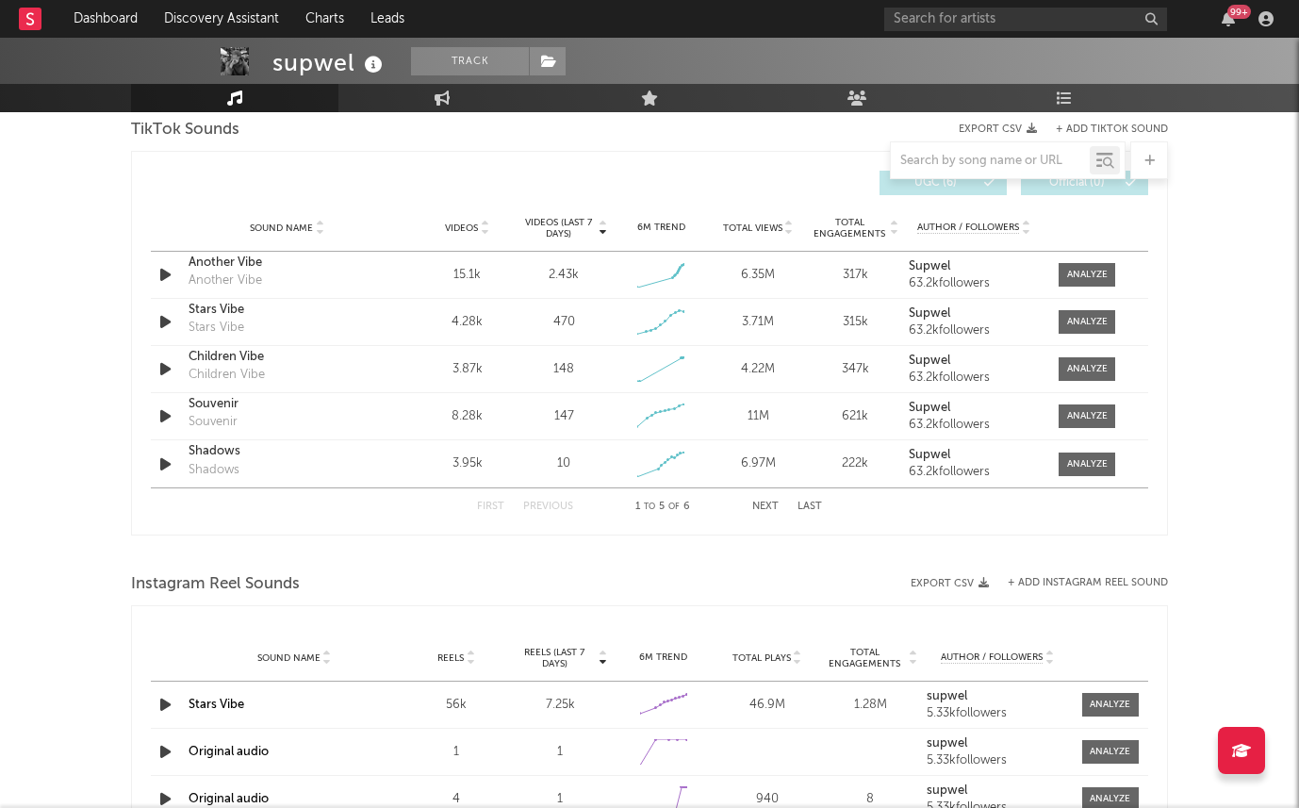
scroll to position [1265, 0]
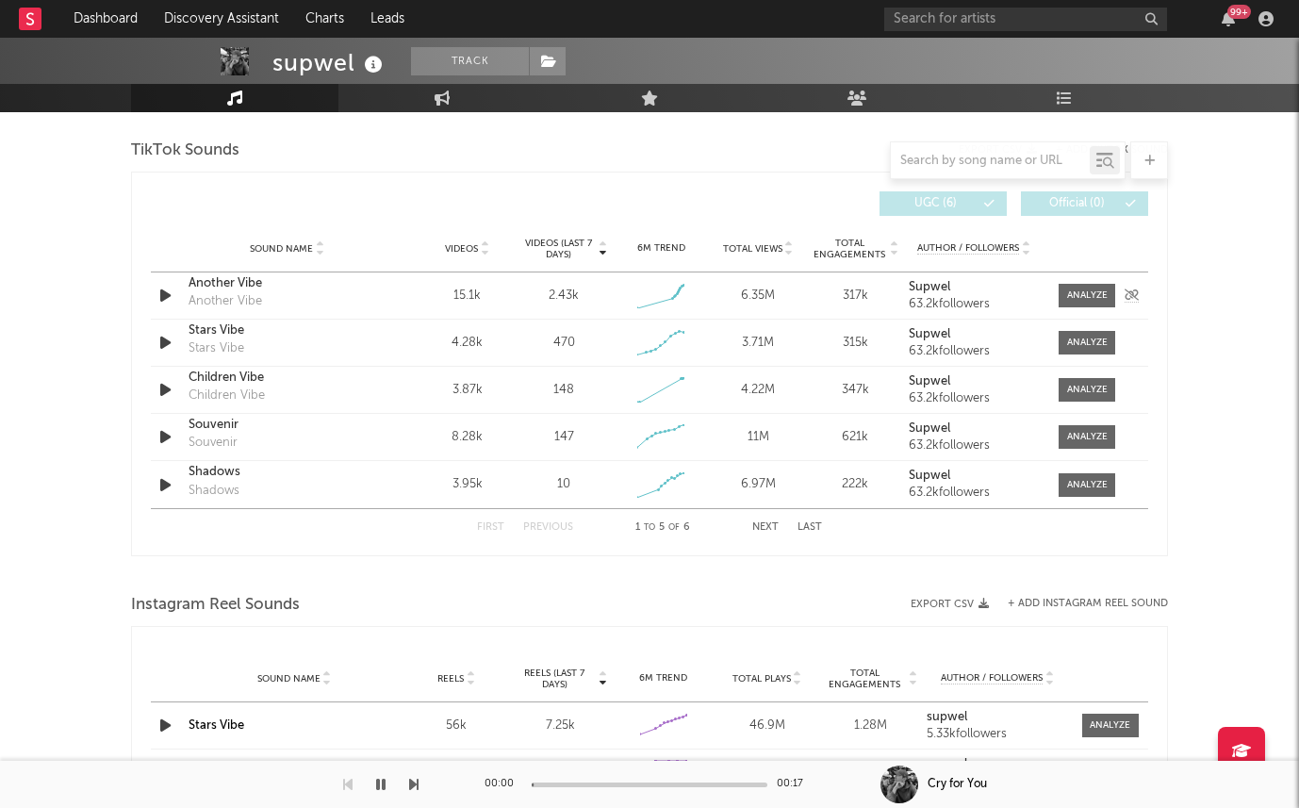
click at [161, 296] on icon "button" at bounding box center [166, 296] width 20 height 24
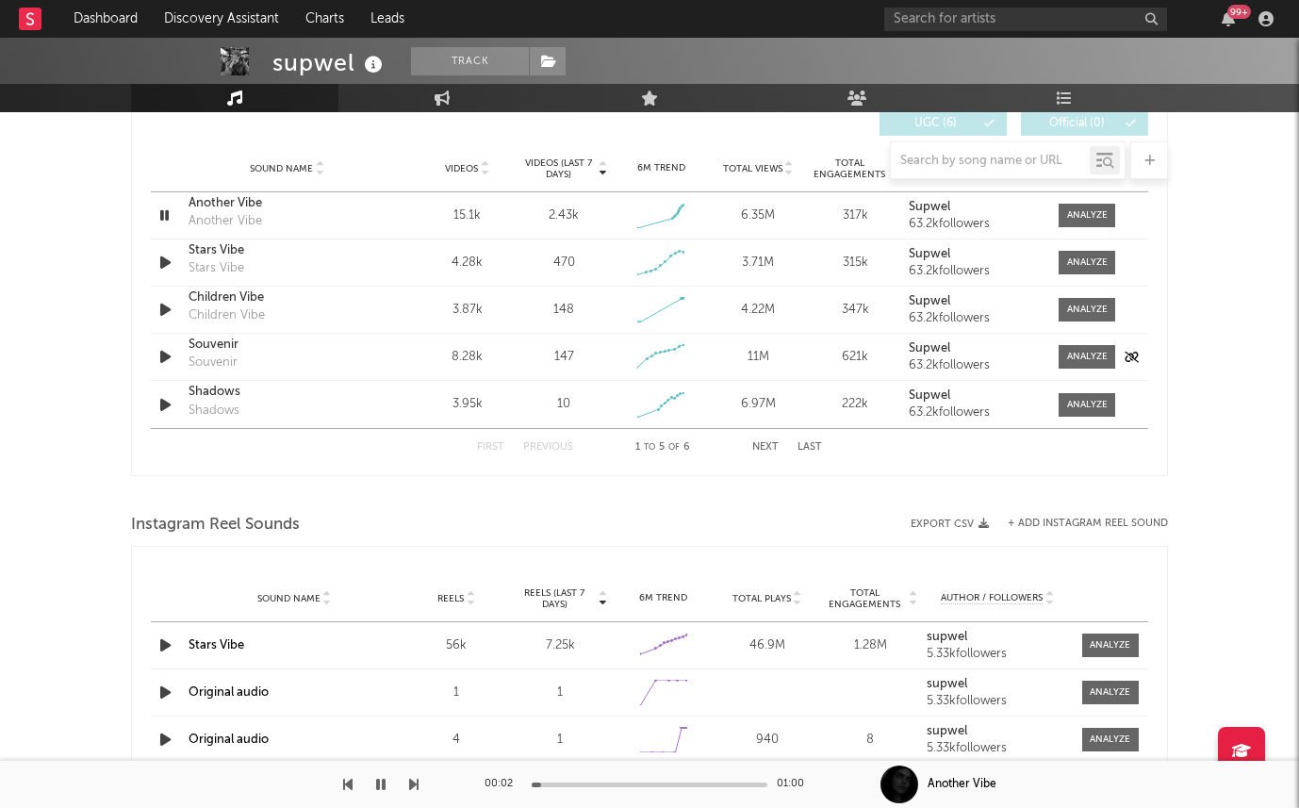
scroll to position [1343, 0]
click at [170, 270] on icon "button" at bounding box center [166, 265] width 20 height 24
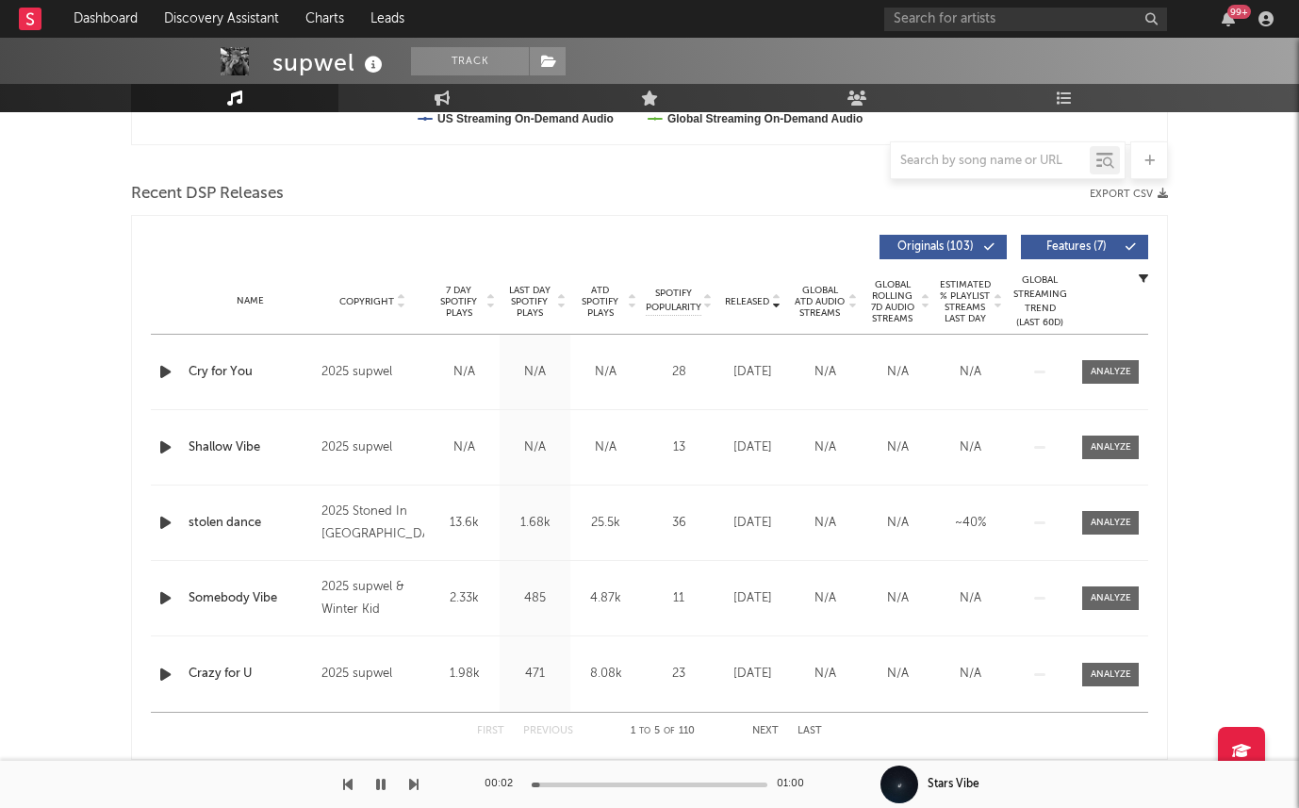
scroll to position [0, 0]
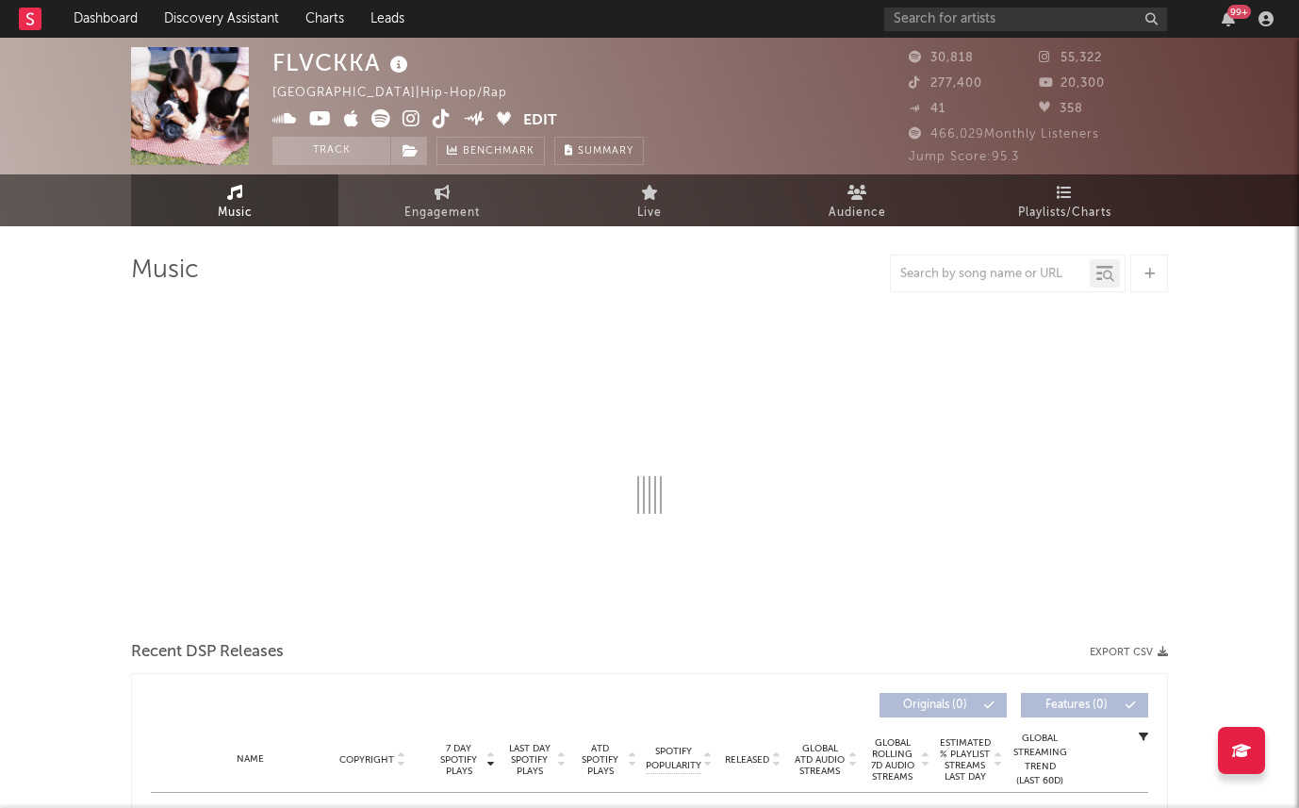
select select "6m"
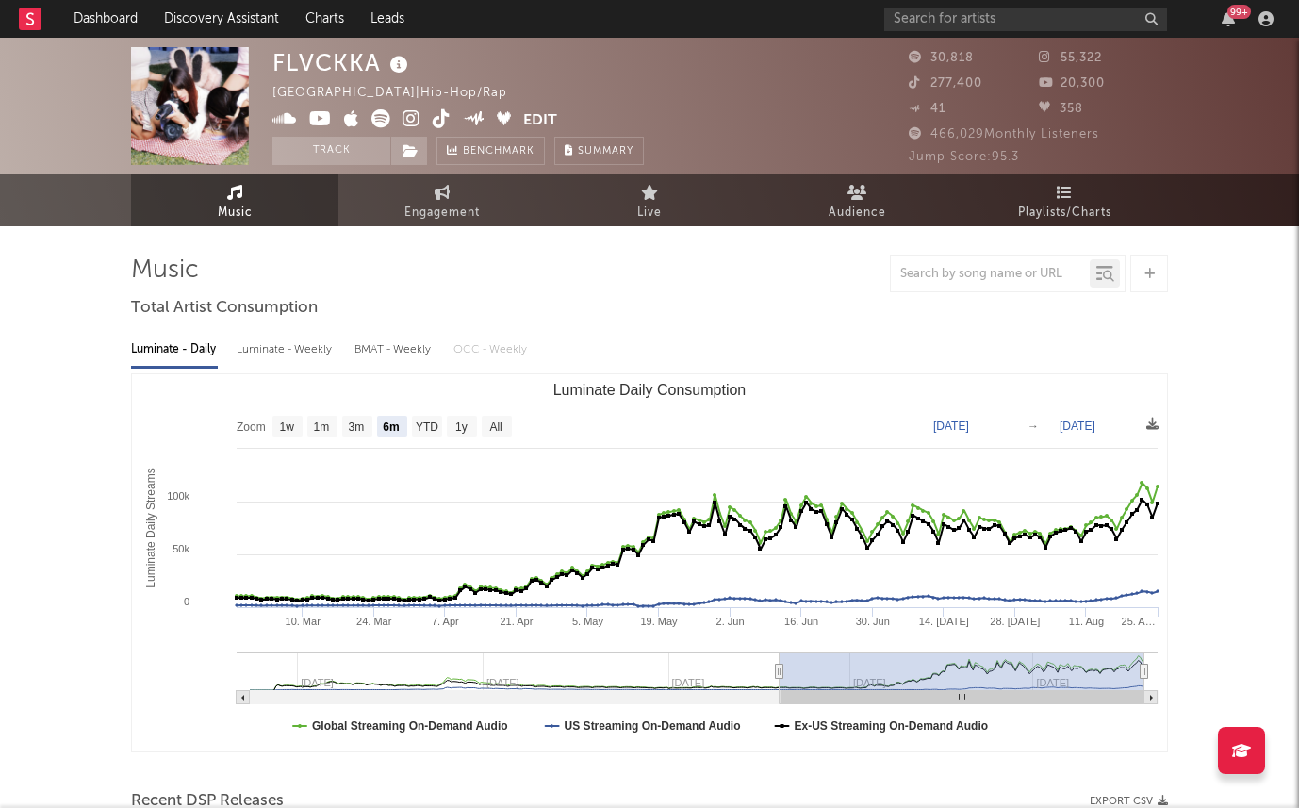
click at [276, 353] on div "Luminate - Weekly" at bounding box center [286, 350] width 99 height 32
select select "6m"
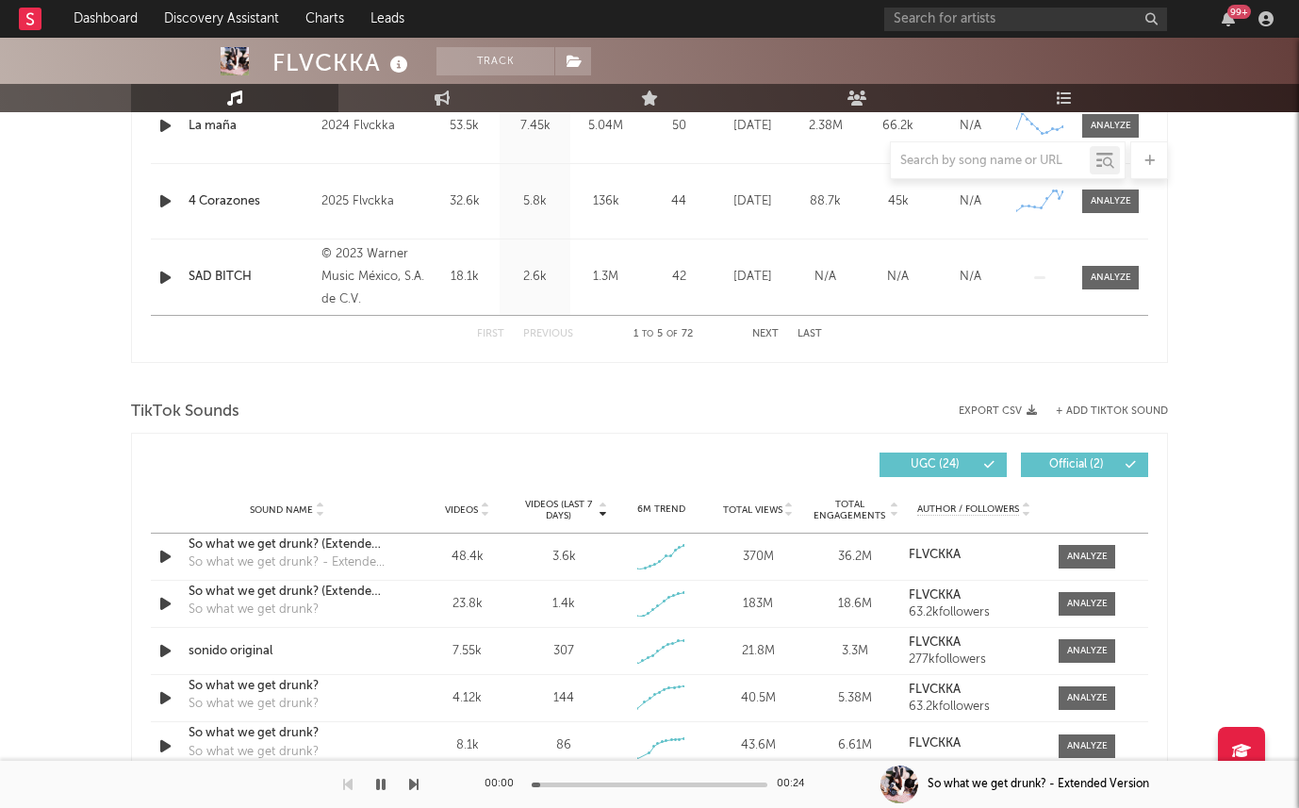
scroll to position [672, 0]
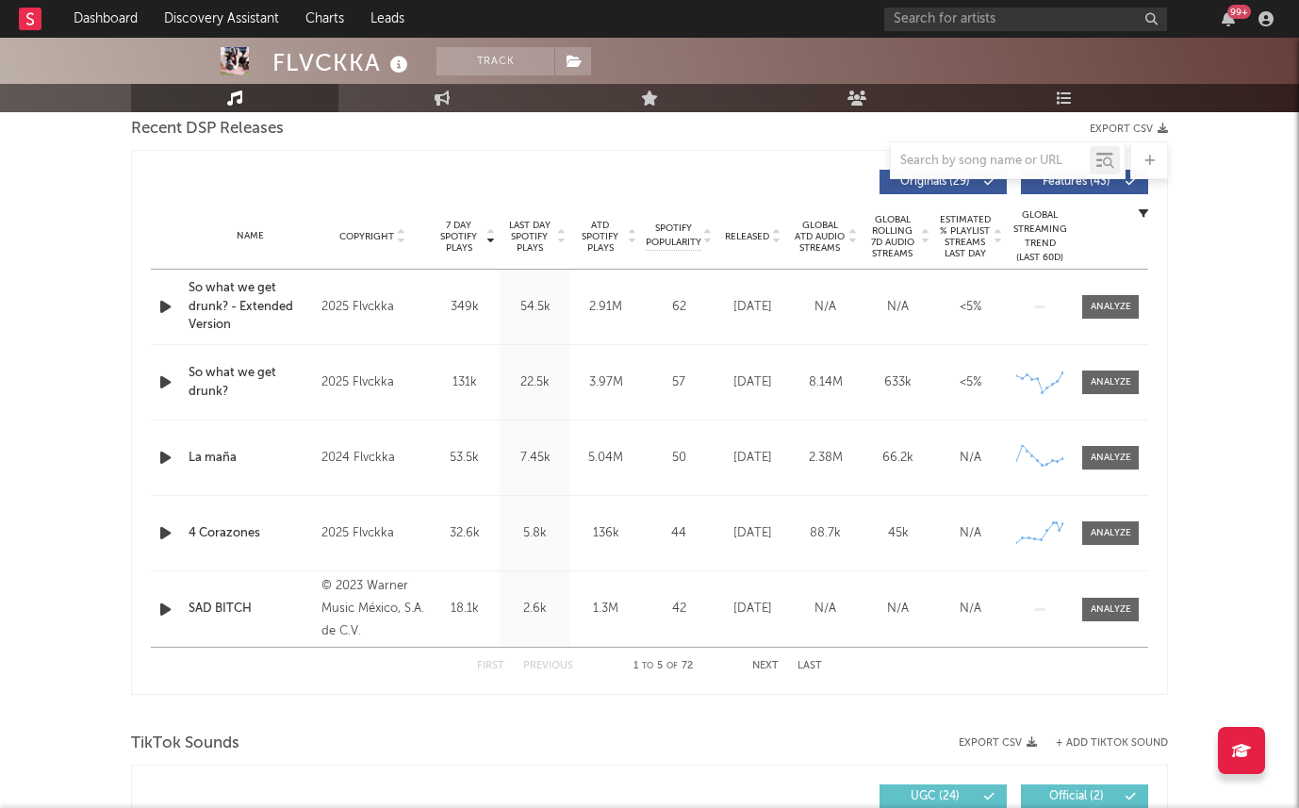
click at [749, 234] on span "Released" at bounding box center [747, 236] width 44 height 11
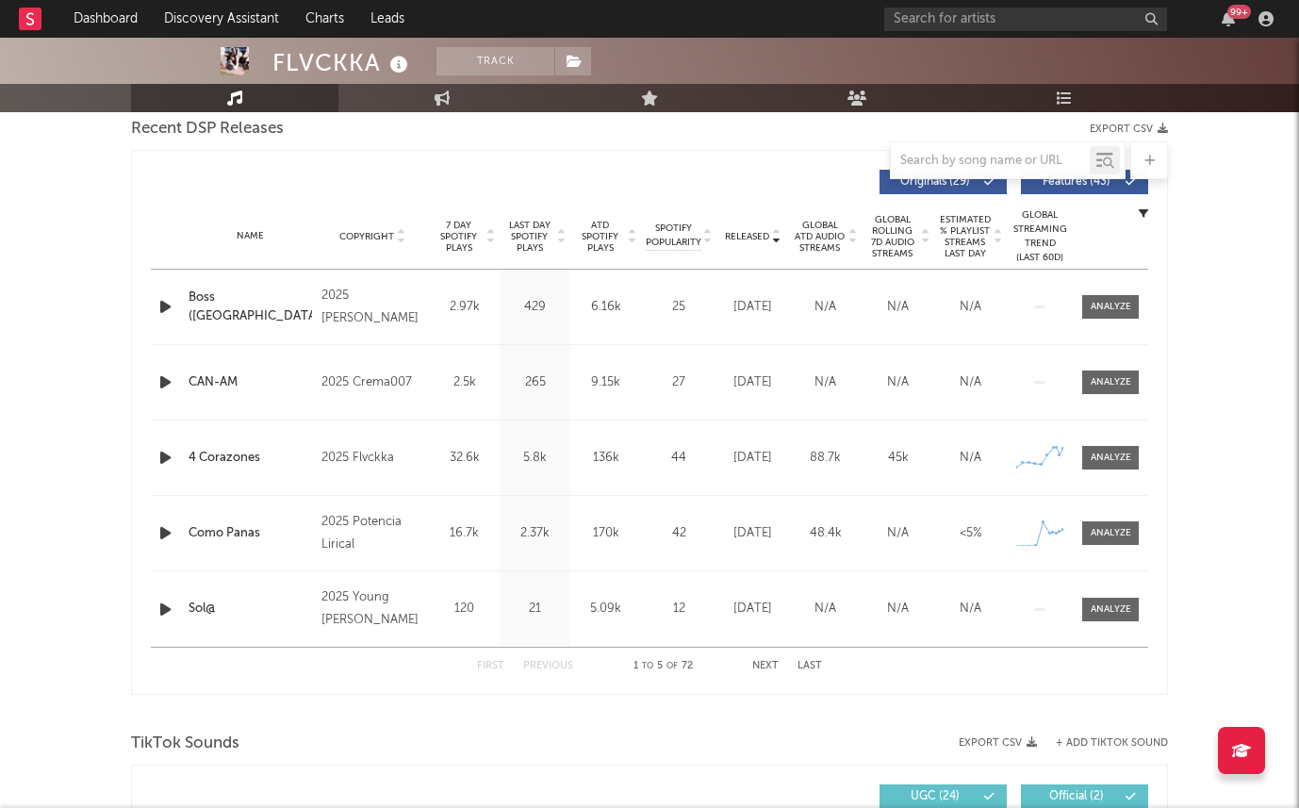
click at [457, 238] on span "7 Day Spotify Plays" at bounding box center [459, 237] width 50 height 34
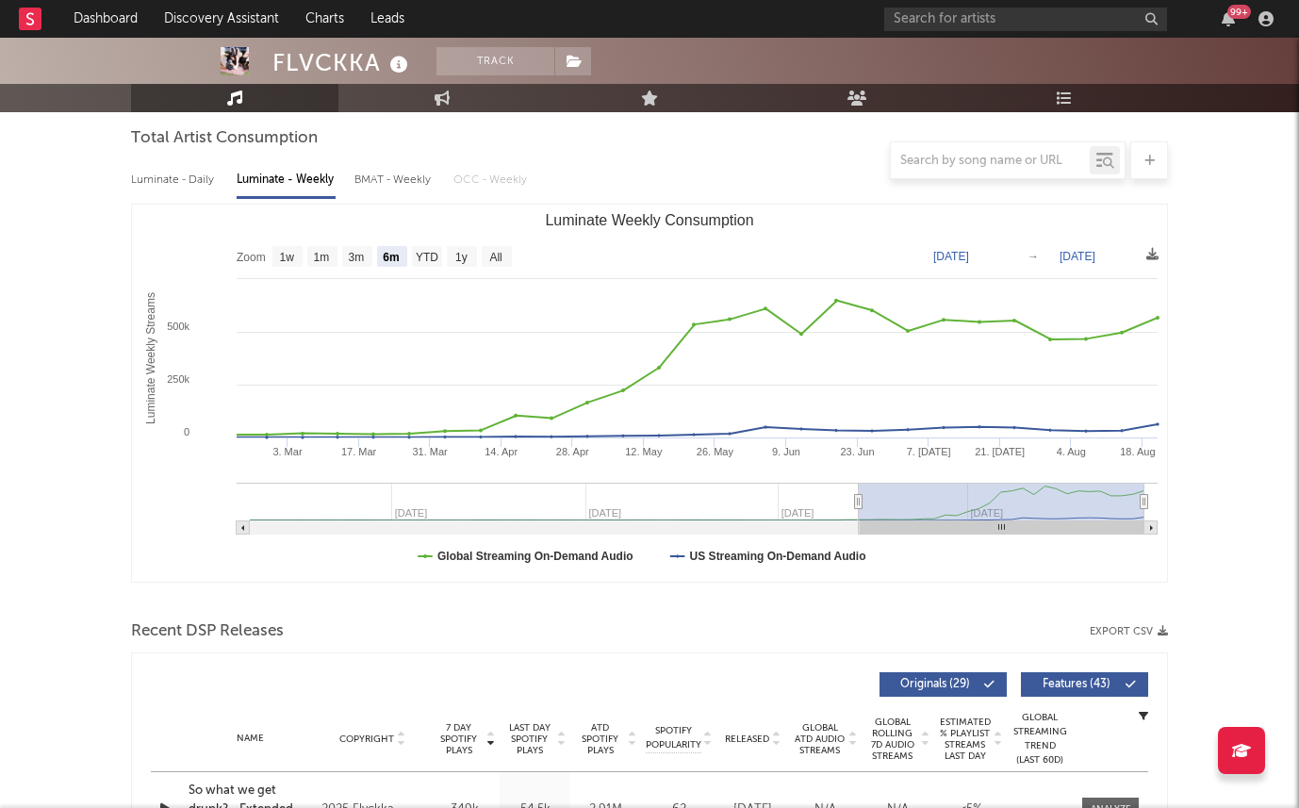
scroll to position [0, 0]
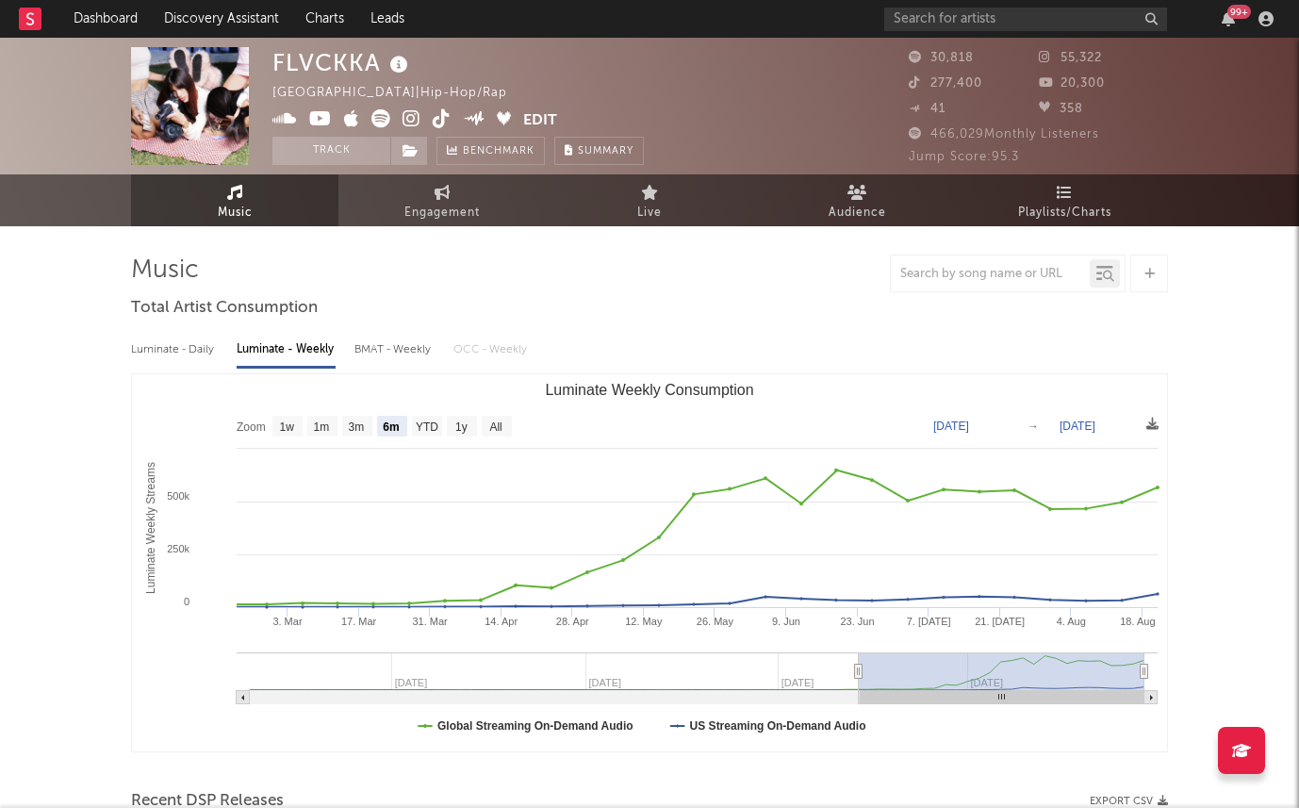
click at [404, 120] on icon at bounding box center [411, 118] width 18 height 19
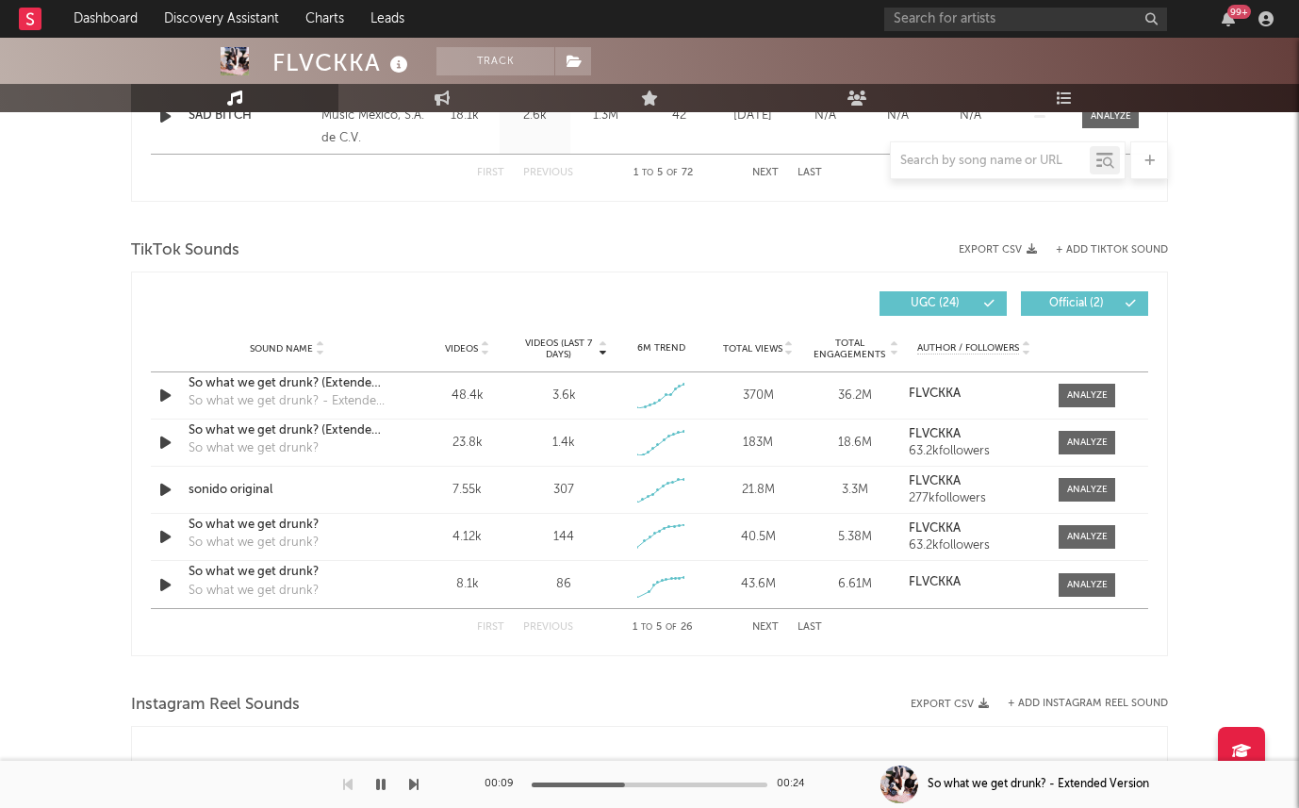
scroll to position [1148, 0]
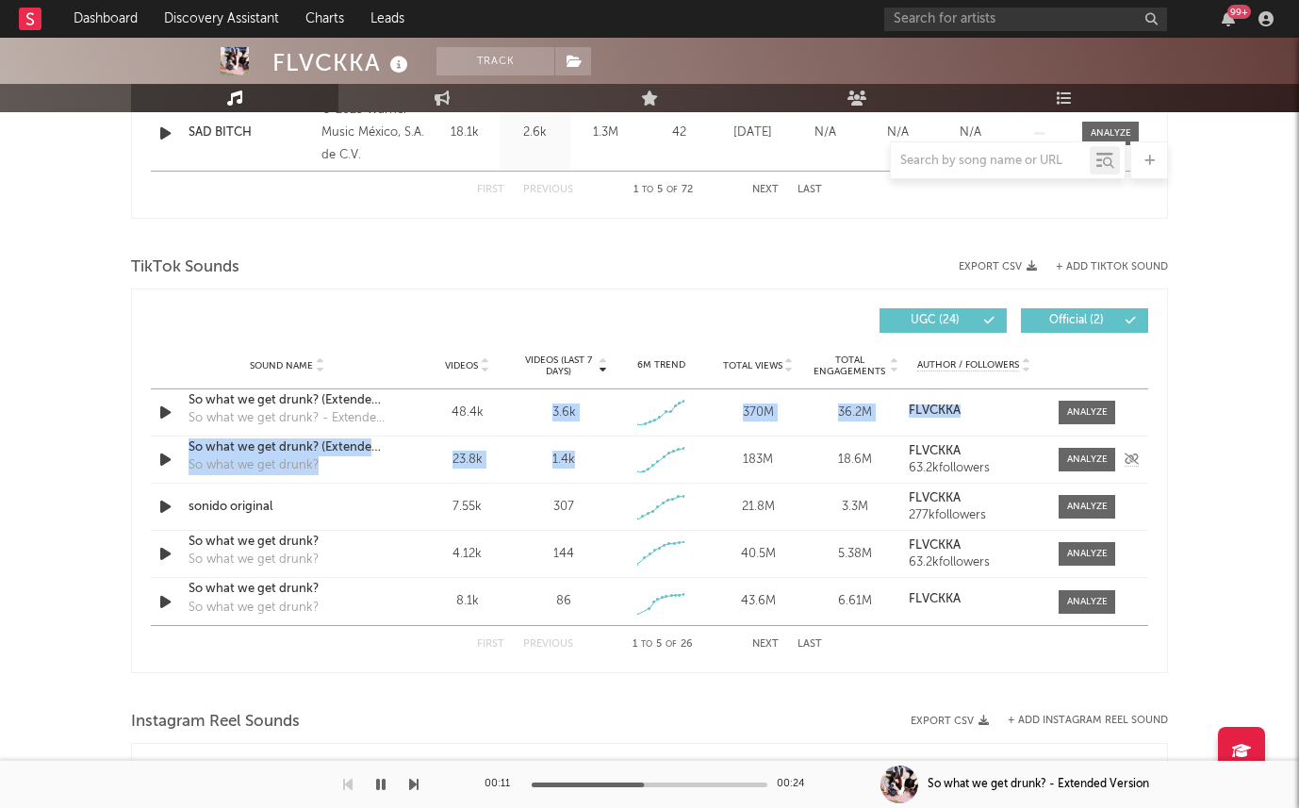
drag, startPoint x: 544, startPoint y: 407, endPoint x: 587, endPoint y: 471, distance: 77.4
click at [587, 471] on div "Sound Name So what we get drunk? (Extended Version) So what we get drunk? - Ext…" at bounding box center [649, 507] width 997 height 236
click at [592, 468] on div "1.4k" at bounding box center [564, 460] width 88 height 19
drag, startPoint x: 592, startPoint y: 468, endPoint x: 534, endPoint y: 412, distance: 80.0
click at [534, 412] on div "Sound Name So what we get drunk? (Extended Version) So what we get drunk? - Ext…" at bounding box center [649, 507] width 997 height 236
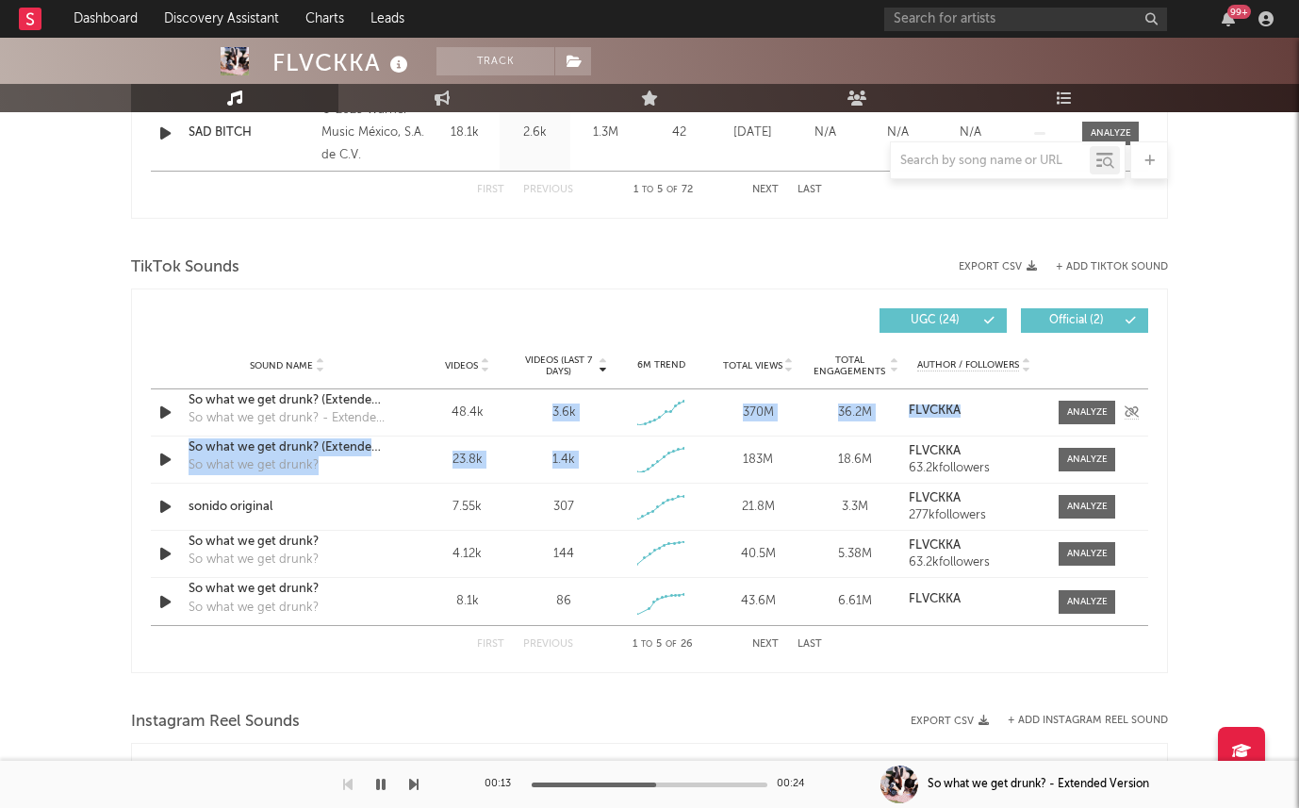
click at [534, 412] on div "3.6k" at bounding box center [564, 412] width 88 height 19
drag, startPoint x: 534, startPoint y: 412, endPoint x: 606, endPoint y: 473, distance: 94.3
click at [606, 473] on div "Sound Name So what we get drunk? (Extended Version) So what we get drunk? - Ext…" at bounding box center [649, 507] width 997 height 236
drag, startPoint x: 606, startPoint y: 473, endPoint x: 542, endPoint y: 405, distance: 93.4
click at [542, 405] on div "Sound Name So what we get drunk? (Extended Version) So what we get drunk? - Ext…" at bounding box center [649, 507] width 997 height 236
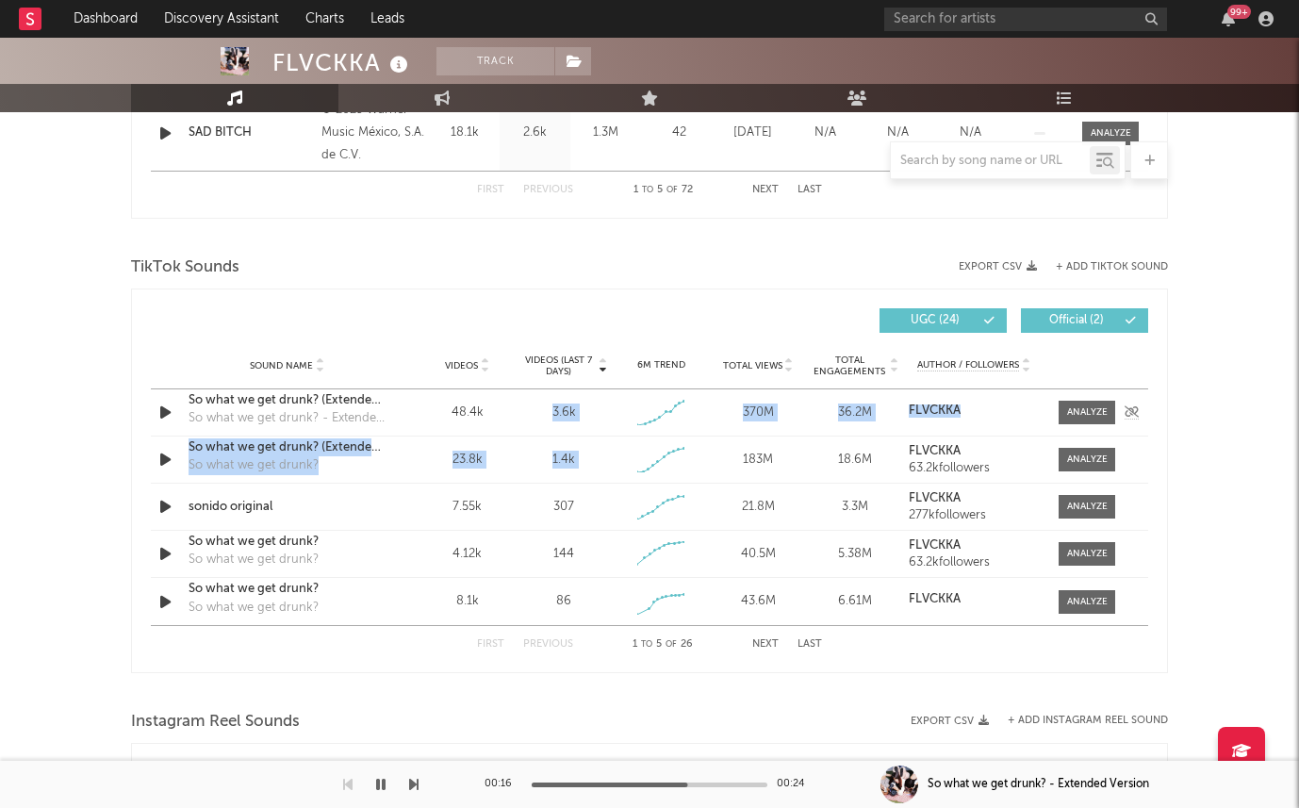
click at [542, 405] on div "3.6k" at bounding box center [564, 412] width 88 height 19
drag, startPoint x: 542, startPoint y: 405, endPoint x: 586, endPoint y: 465, distance: 74.1
click at [586, 465] on div "Sound Name So what we get drunk? (Extended Version) So what we get drunk? - Ext…" at bounding box center [649, 507] width 997 height 236
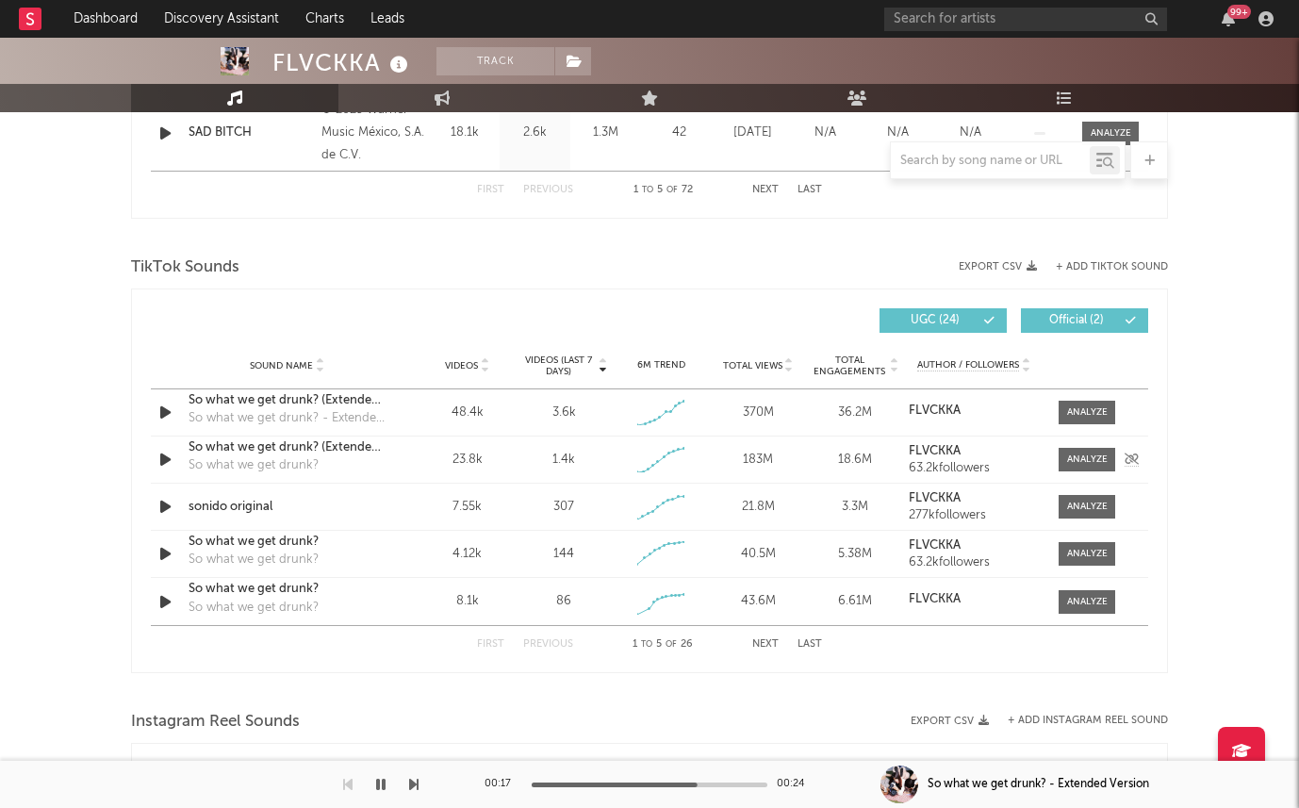
click at [586, 466] on div "1.4k" at bounding box center [564, 460] width 88 height 19
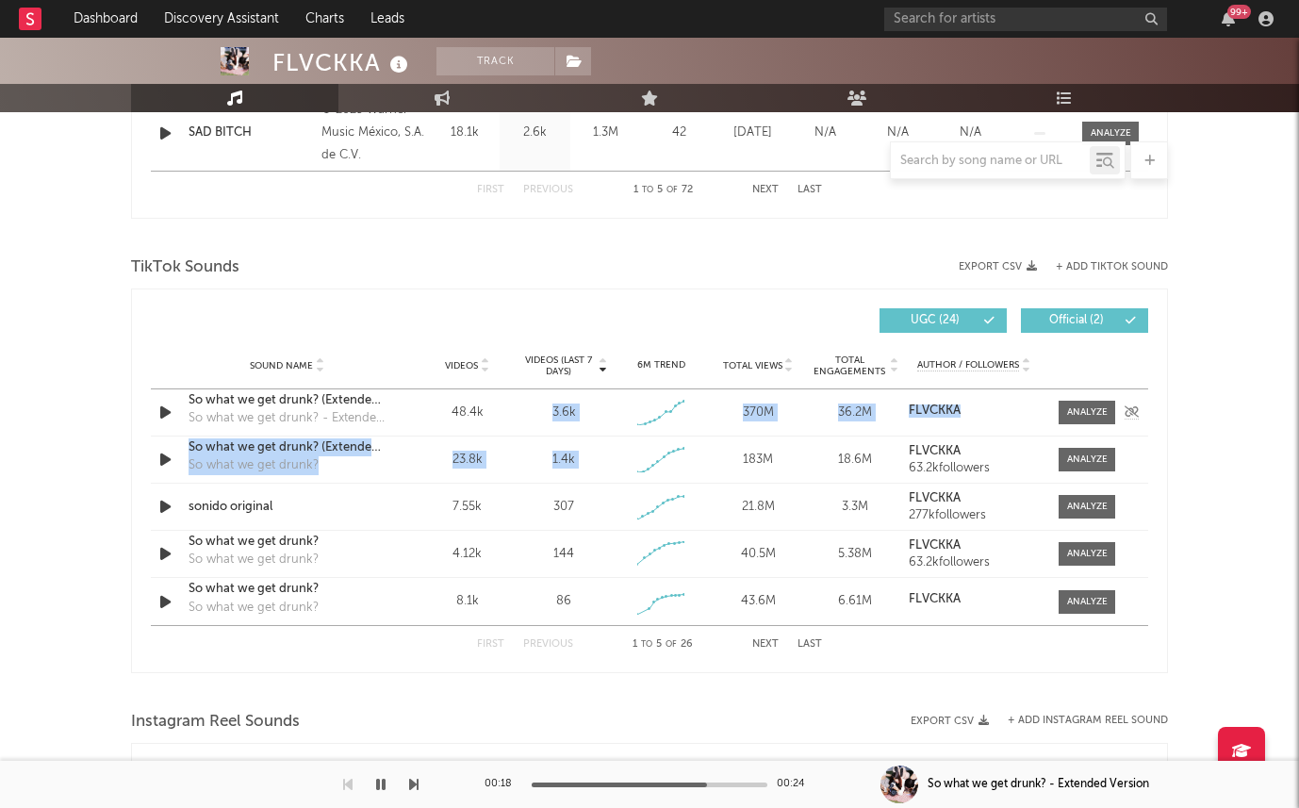
drag, startPoint x: 586, startPoint y: 466, endPoint x: 533, endPoint y: 409, distance: 78.0
click at [533, 409] on div "Sound Name So what we get drunk? (Extended Version) So what we get drunk? - Ext…" at bounding box center [649, 507] width 997 height 236
click at [533, 409] on div "3.6k" at bounding box center [564, 412] width 88 height 19
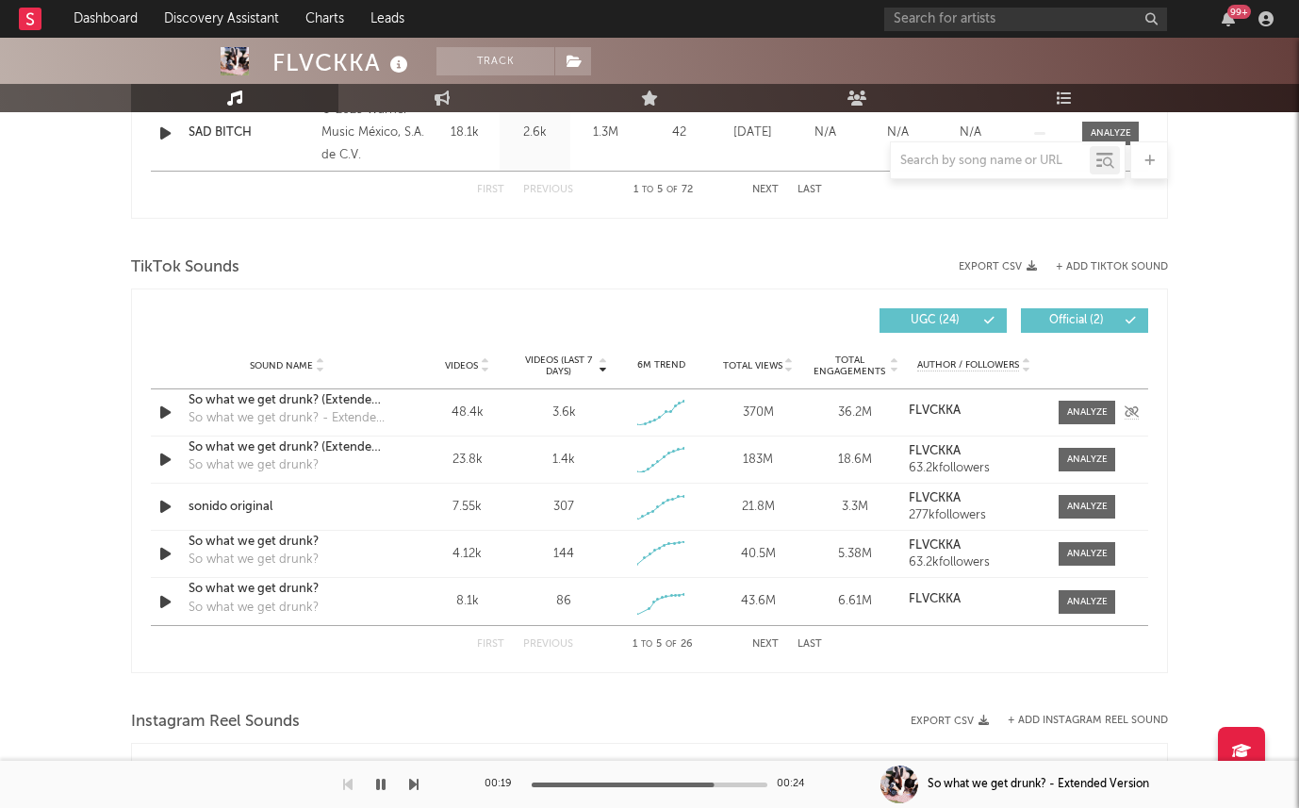
click at [533, 409] on div "3.6k" at bounding box center [564, 412] width 88 height 19
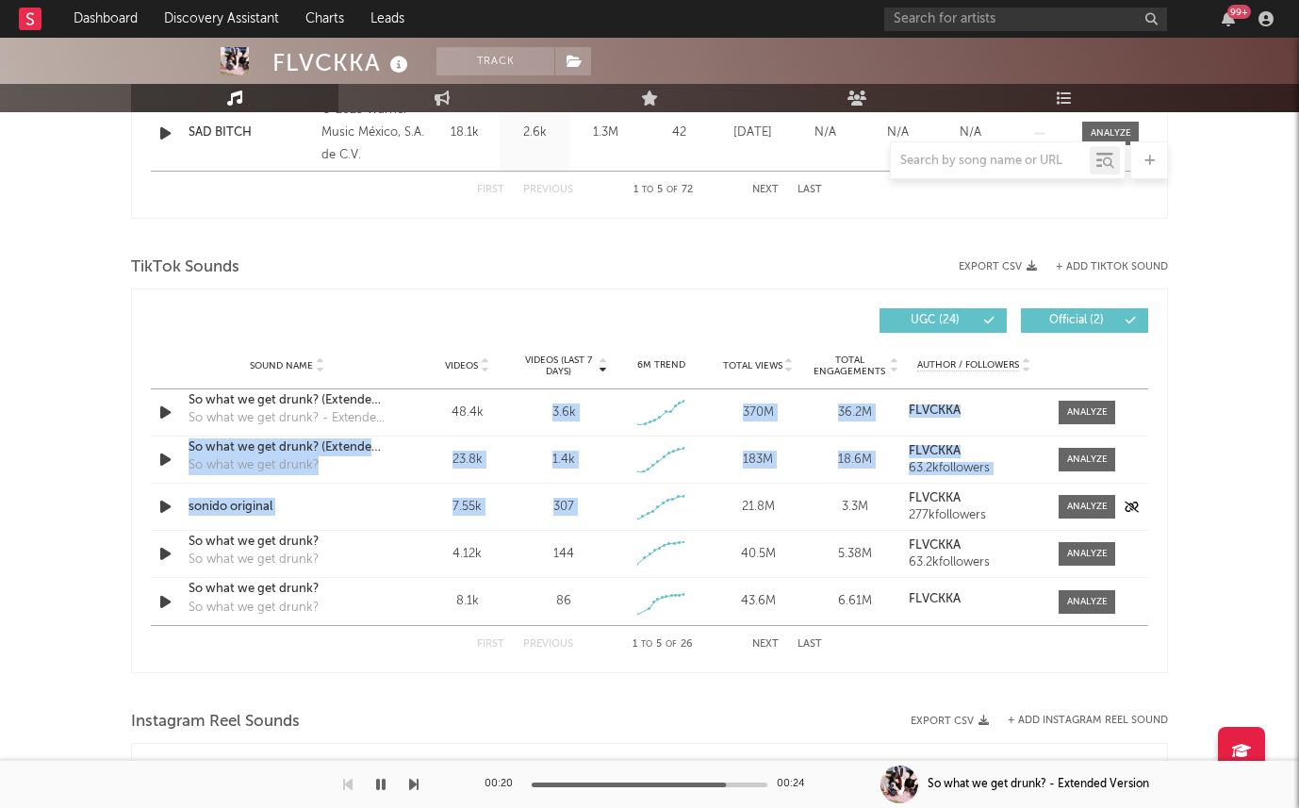
drag, startPoint x: 533, startPoint y: 409, endPoint x: 601, endPoint y: 497, distance: 111.4
click at [601, 501] on div "Sound Name So what we get drunk? (Extended Version) So what we get drunk? - Ext…" at bounding box center [649, 507] width 997 height 236
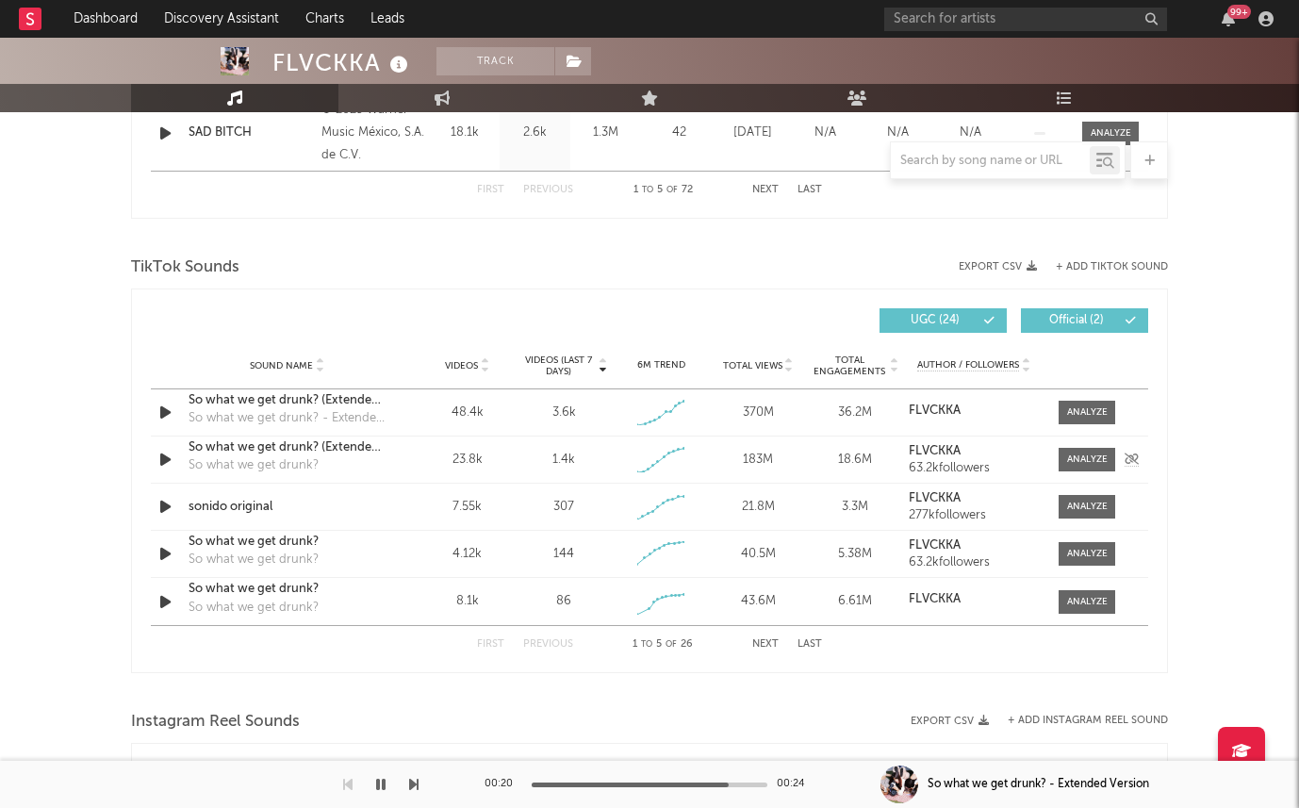
click at [605, 482] on div "Sound Name So what we get drunk? (Extended Version) So what we get drunk? Video…" at bounding box center [649, 459] width 997 height 46
drag, startPoint x: 526, startPoint y: 422, endPoint x: 543, endPoint y: 437, distance: 22.7
click at [547, 476] on div "Sound Name So what we get drunk? (Extended Version) So what we get drunk? - Ext…" at bounding box center [649, 507] width 997 height 236
click at [541, 434] on div "Sound Name So what we get drunk? (Extended Version) So what we get drunk? - Ext…" at bounding box center [649, 412] width 997 height 46
drag, startPoint x: 539, startPoint y: 421, endPoint x: 544, endPoint y: 445, distance: 24.0
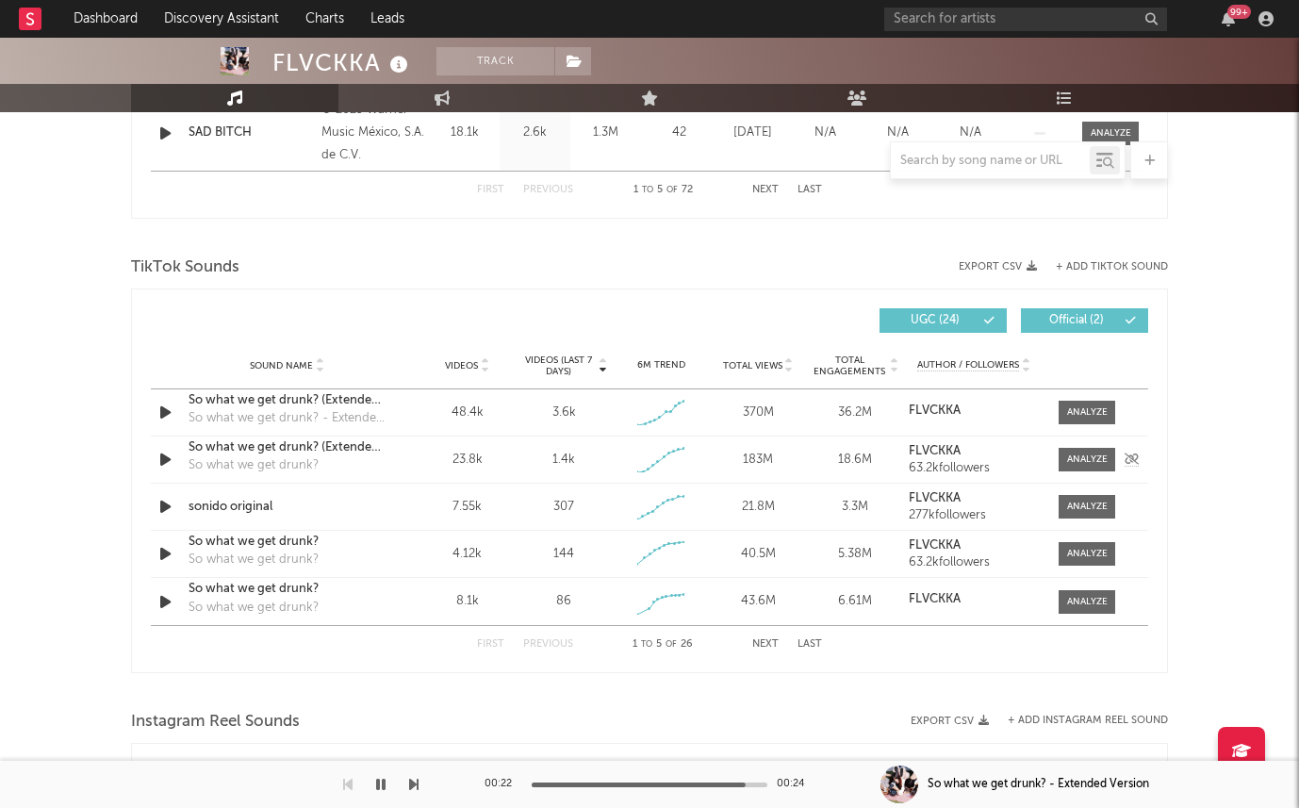
click at [544, 445] on div "Sound Name So what we get drunk? (Extended Version) So what we get drunk? - Ext…" at bounding box center [649, 507] width 997 height 236
click at [544, 435] on div "Sound Name So what we get drunk? (Extended Version) So what we get drunk? - Ext…" at bounding box center [649, 412] width 997 height 47
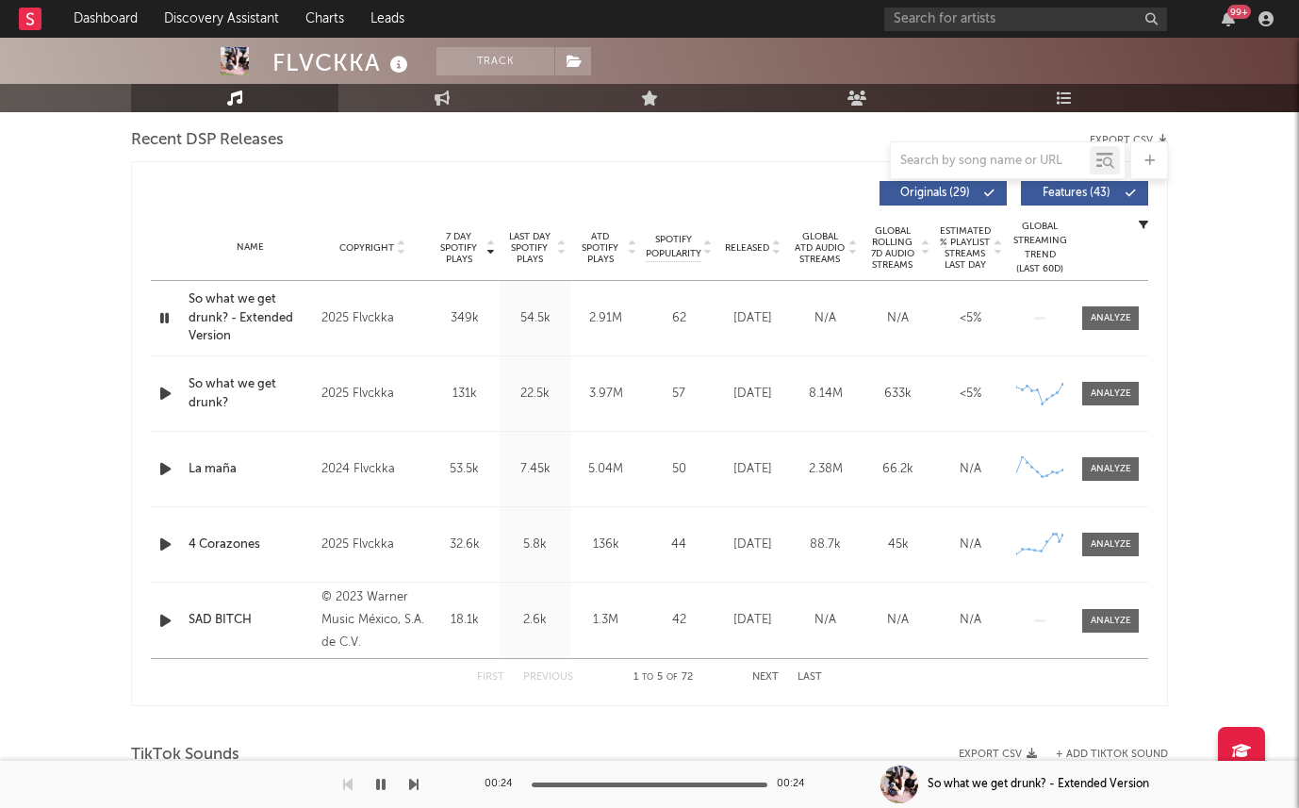
scroll to position [663, 0]
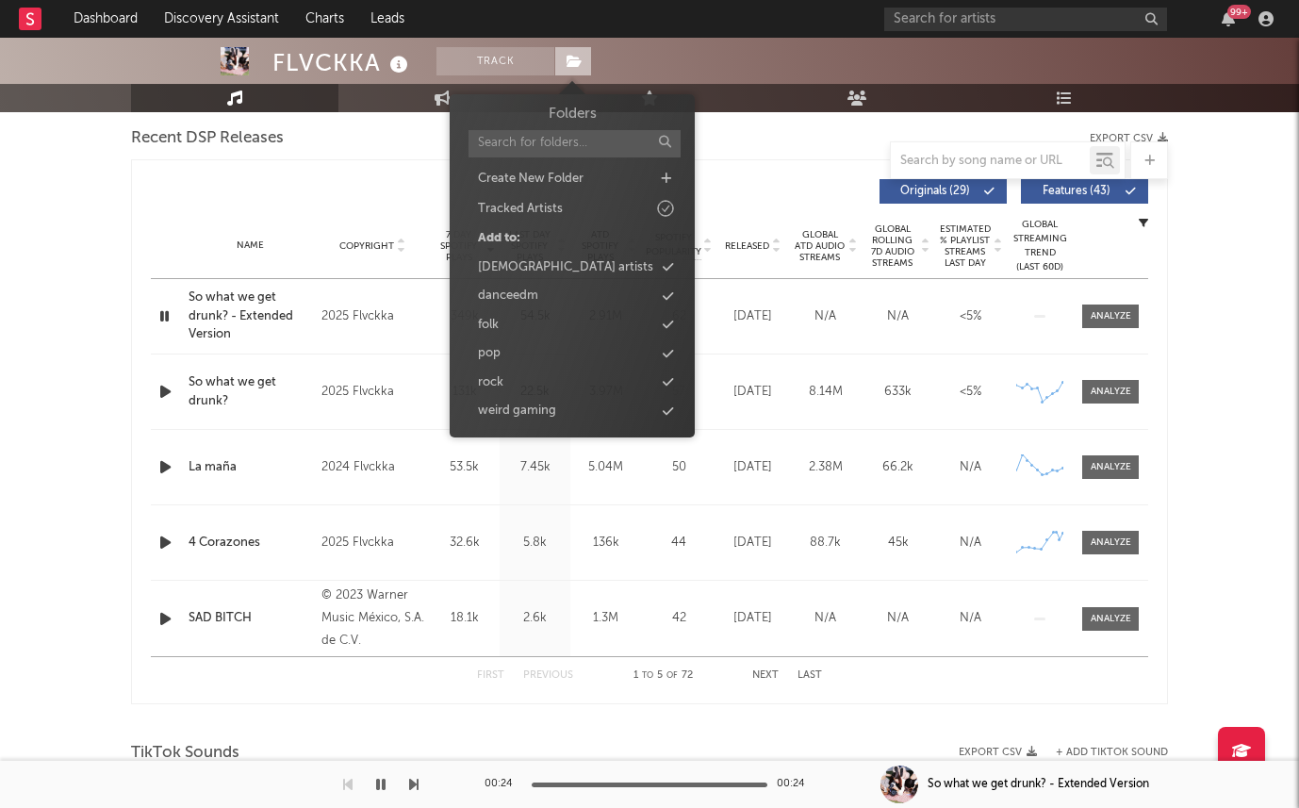
click at [587, 63] on span at bounding box center [573, 61] width 38 height 28
click at [665, 205] on icon at bounding box center [665, 208] width 21 height 21
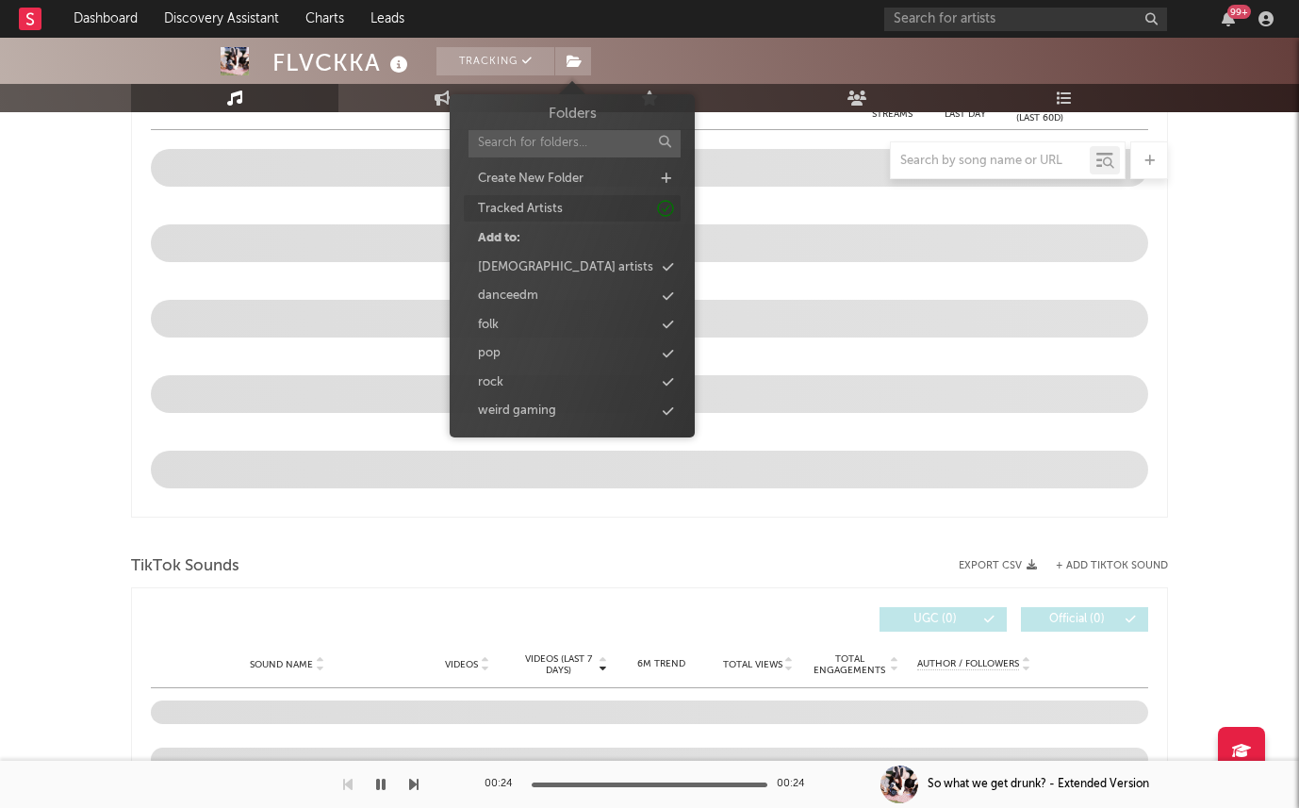
scroll to position [514, 0]
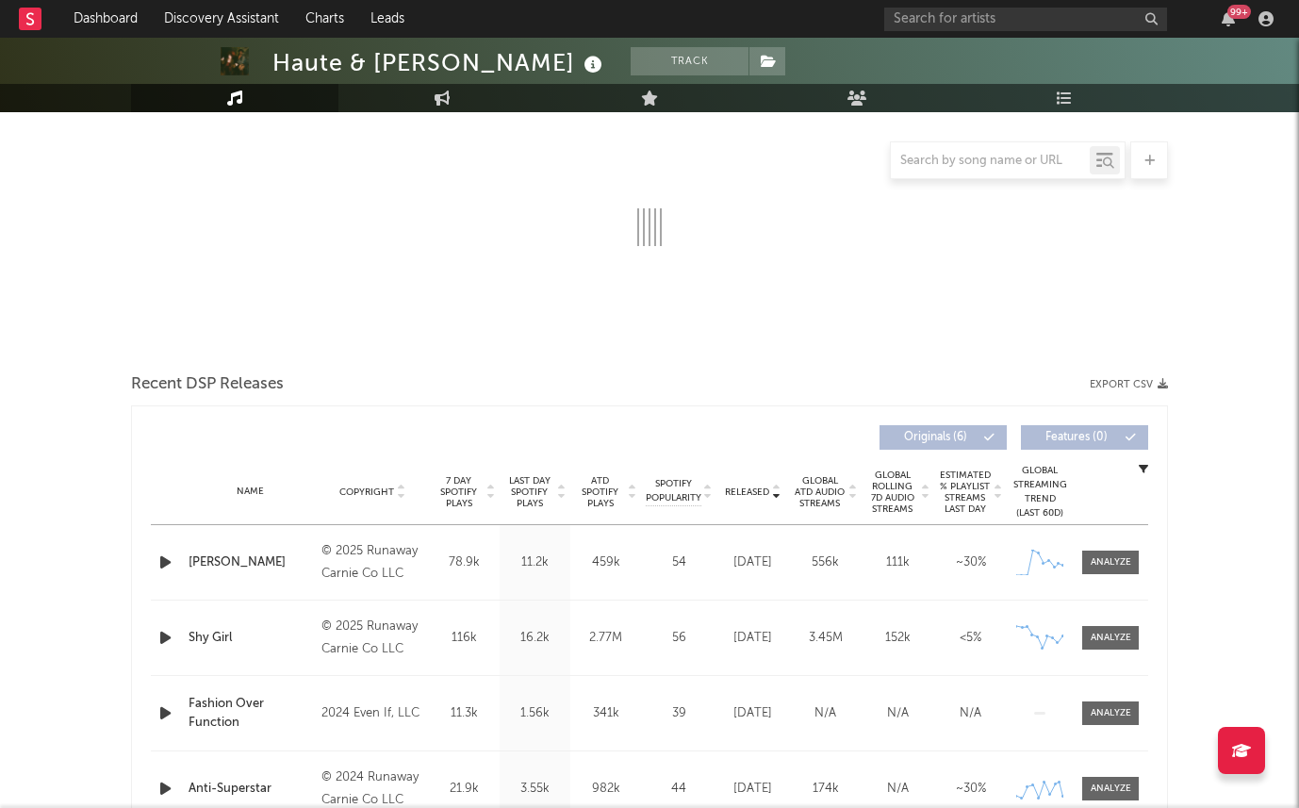
scroll to position [270, 0]
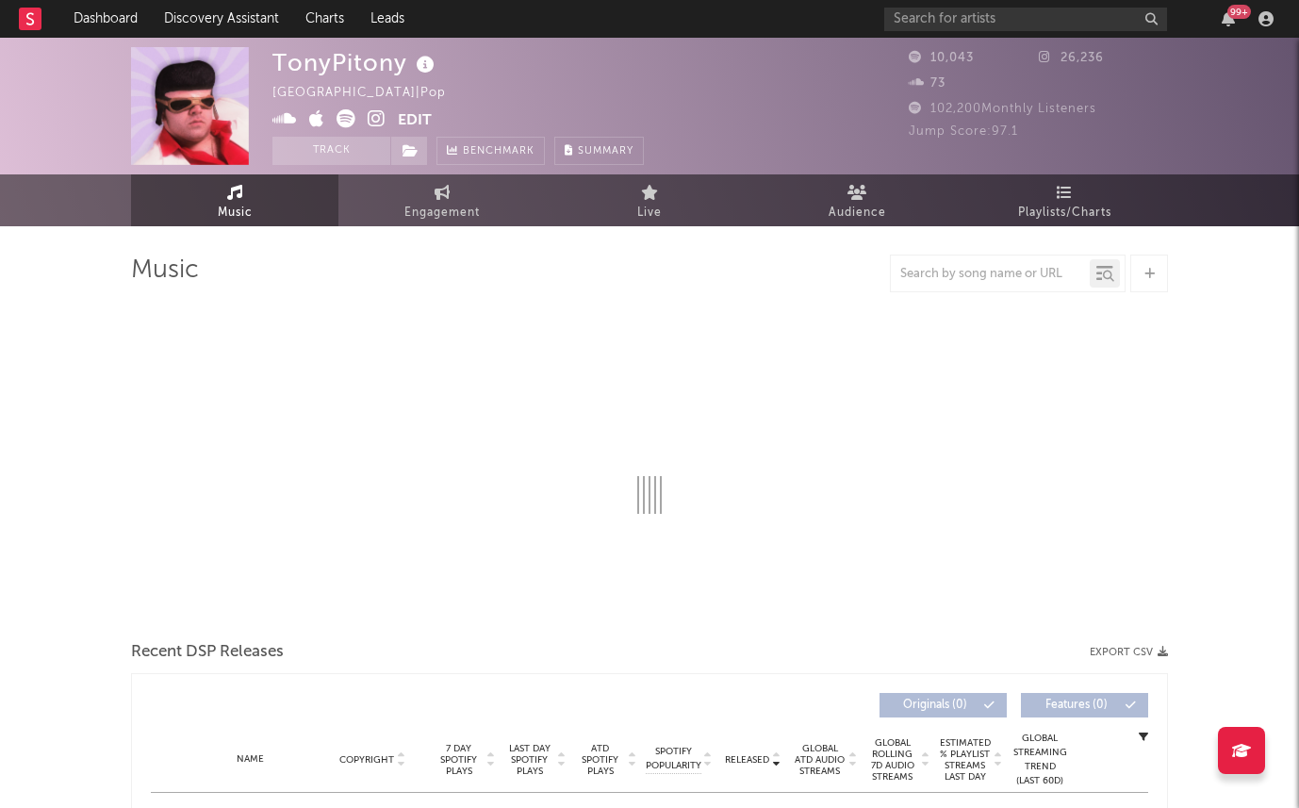
select select "1w"
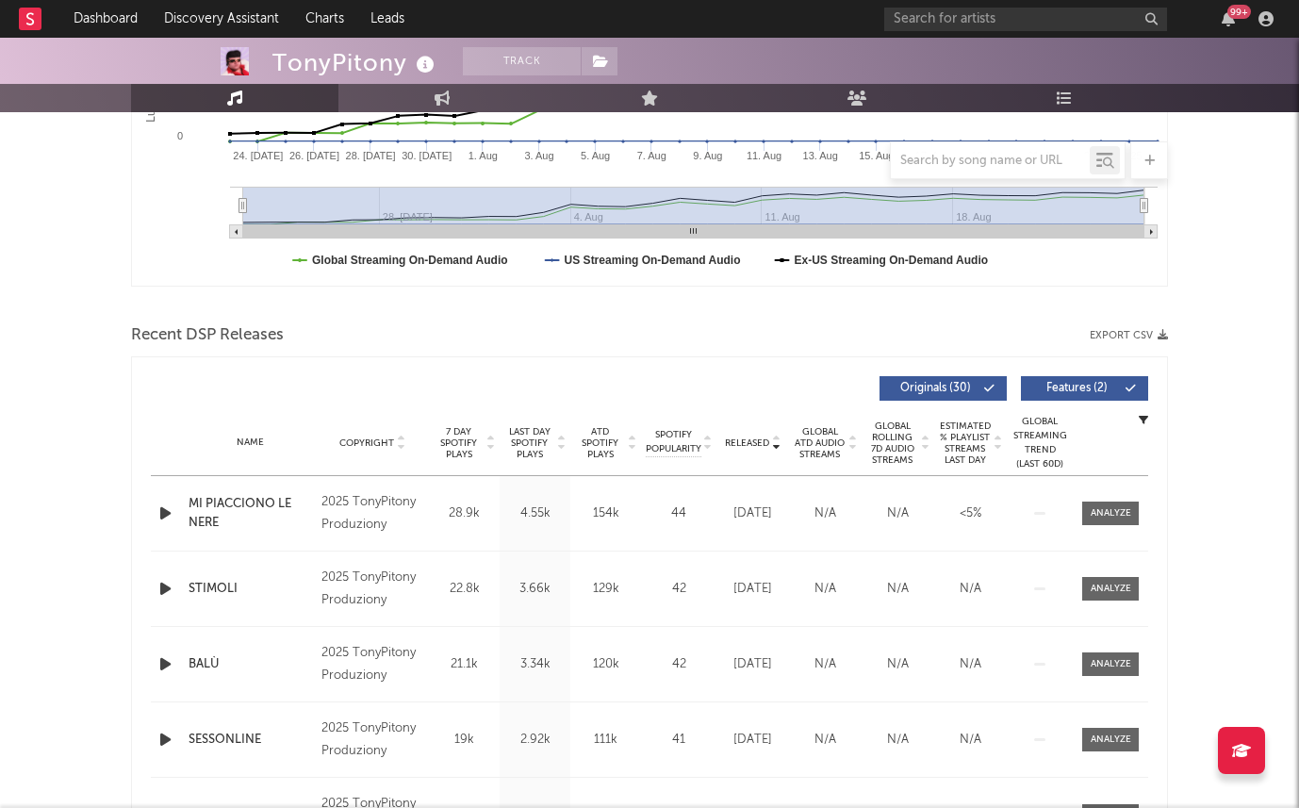
scroll to position [468, 0]
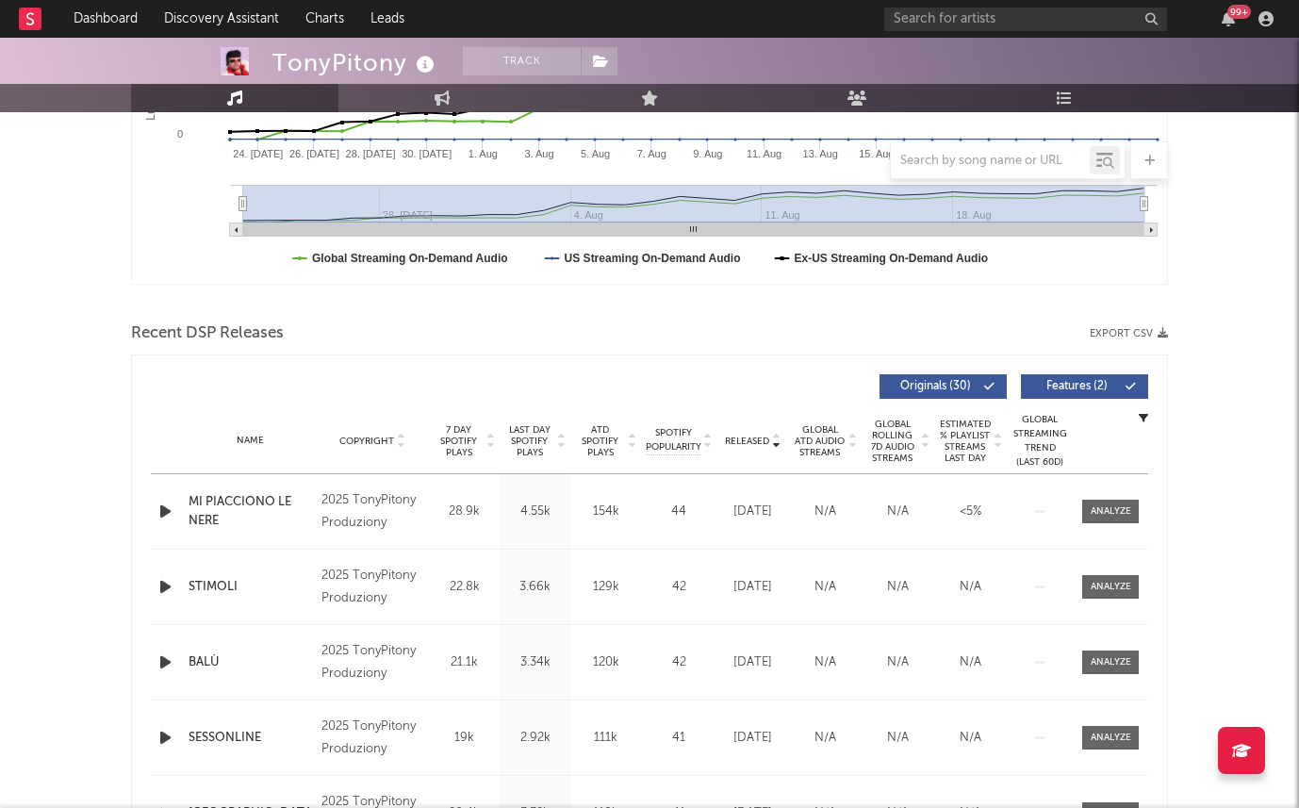
click at [465, 436] on span "7 Day Spotify Plays" at bounding box center [459, 441] width 50 height 34
click at [170, 516] on icon "button" at bounding box center [166, 512] width 20 height 24
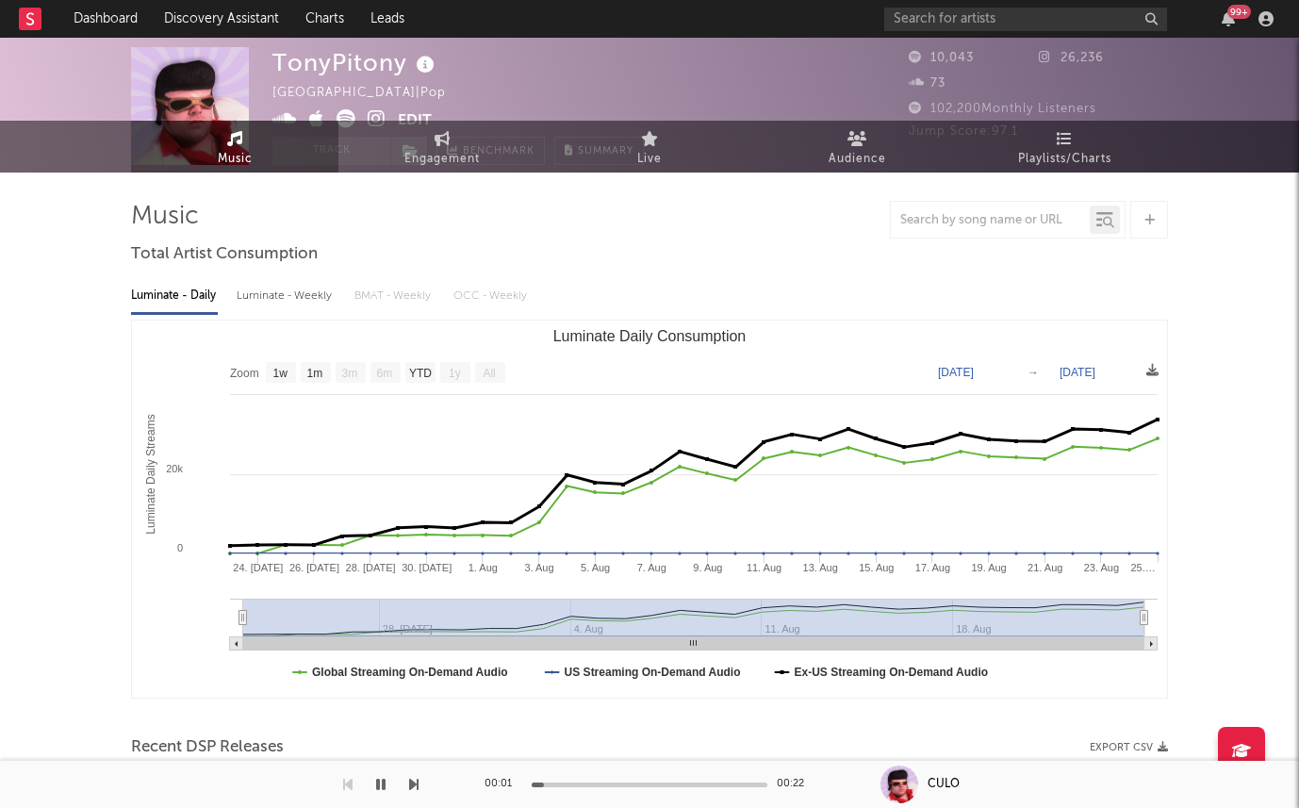
scroll to position [0, 0]
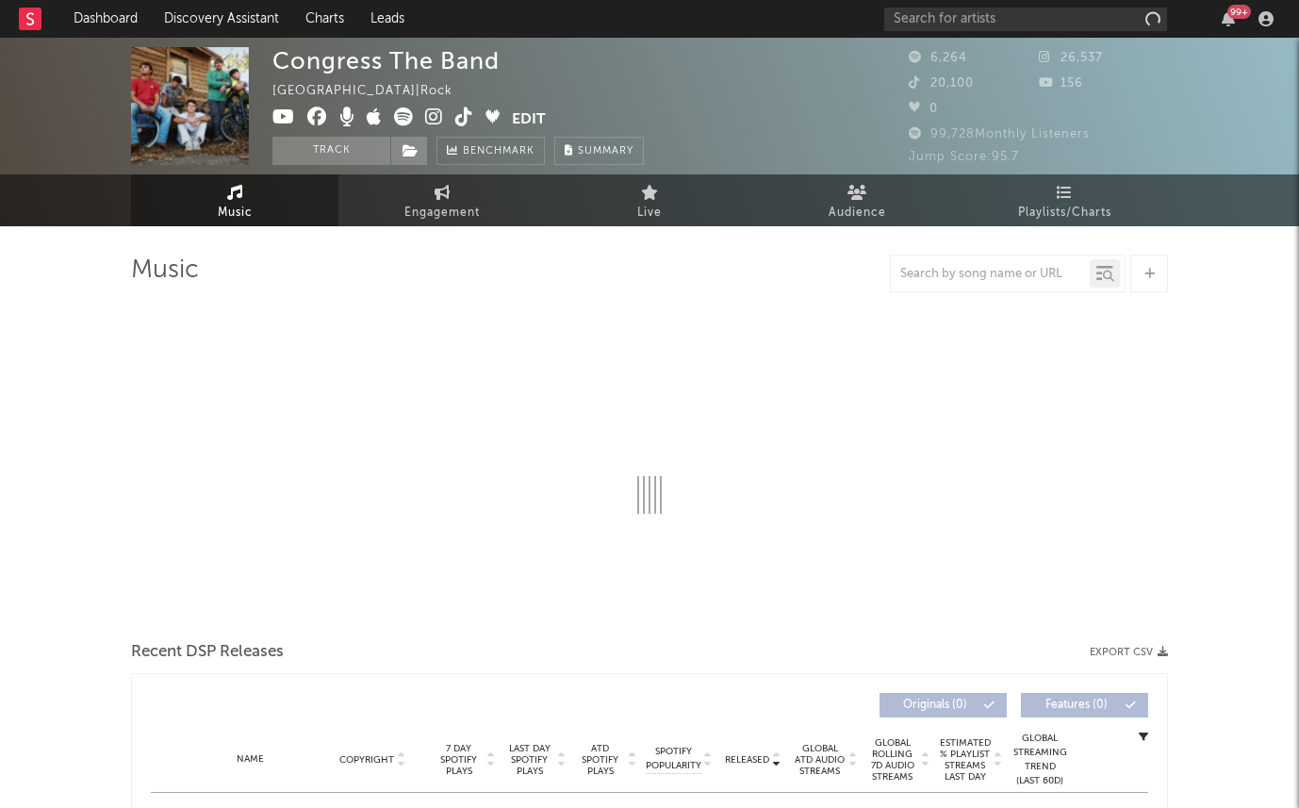
select select "6m"
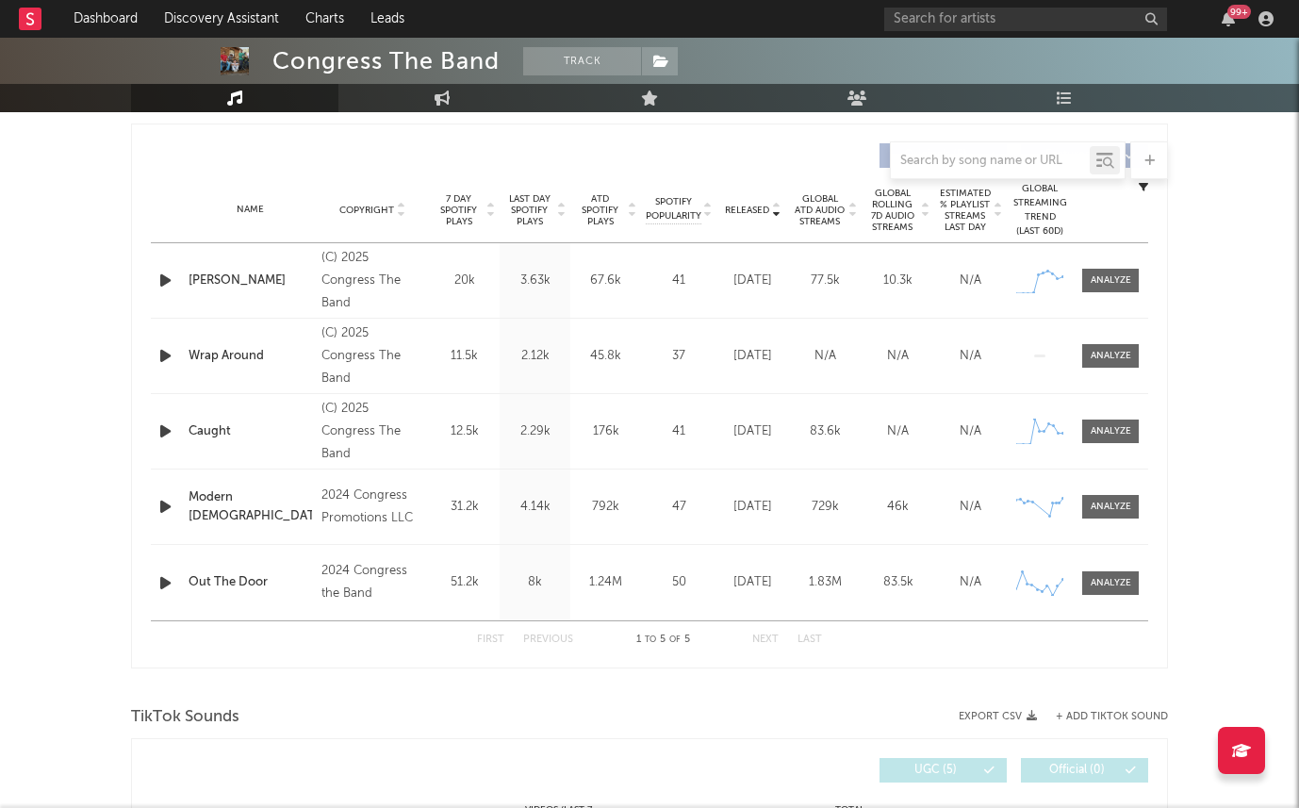
scroll to position [682, 0]
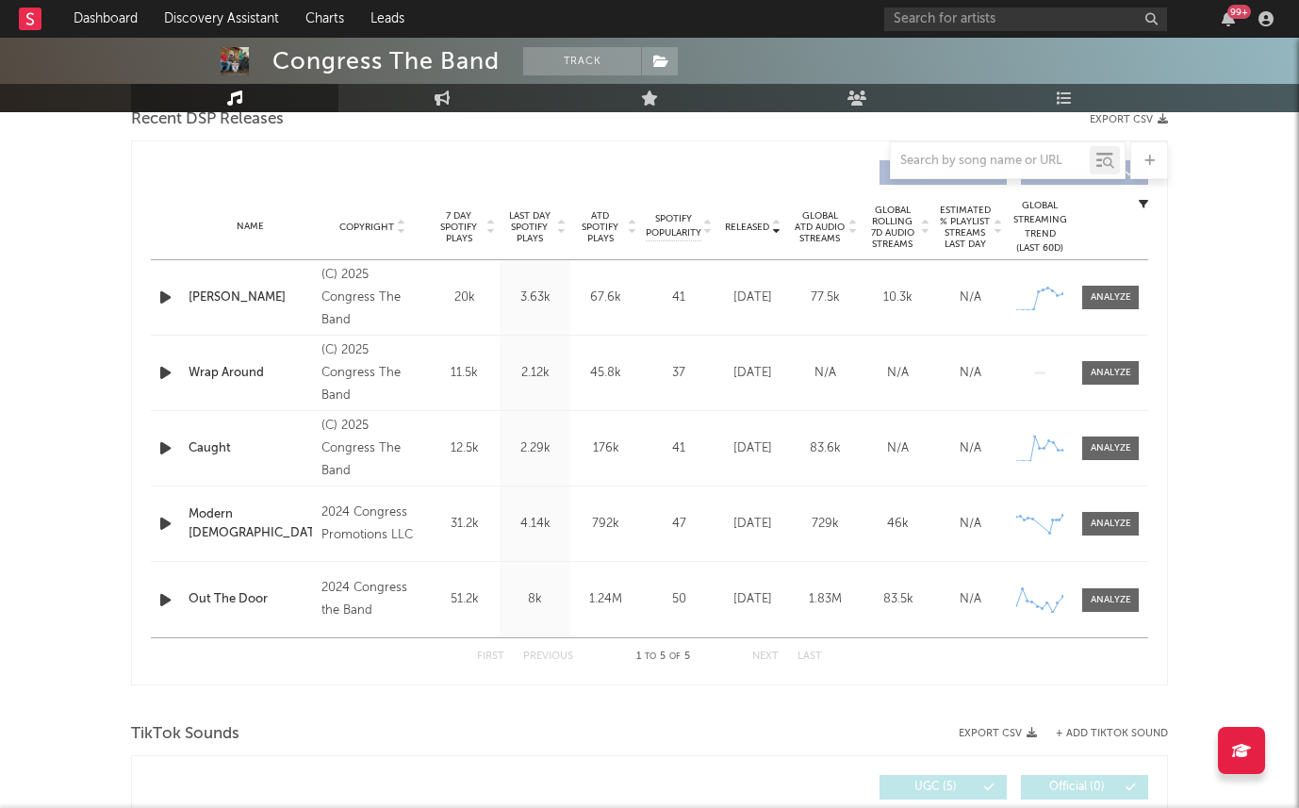
click at [531, 228] on span "Last Day Spotify Plays" at bounding box center [529, 227] width 50 height 34
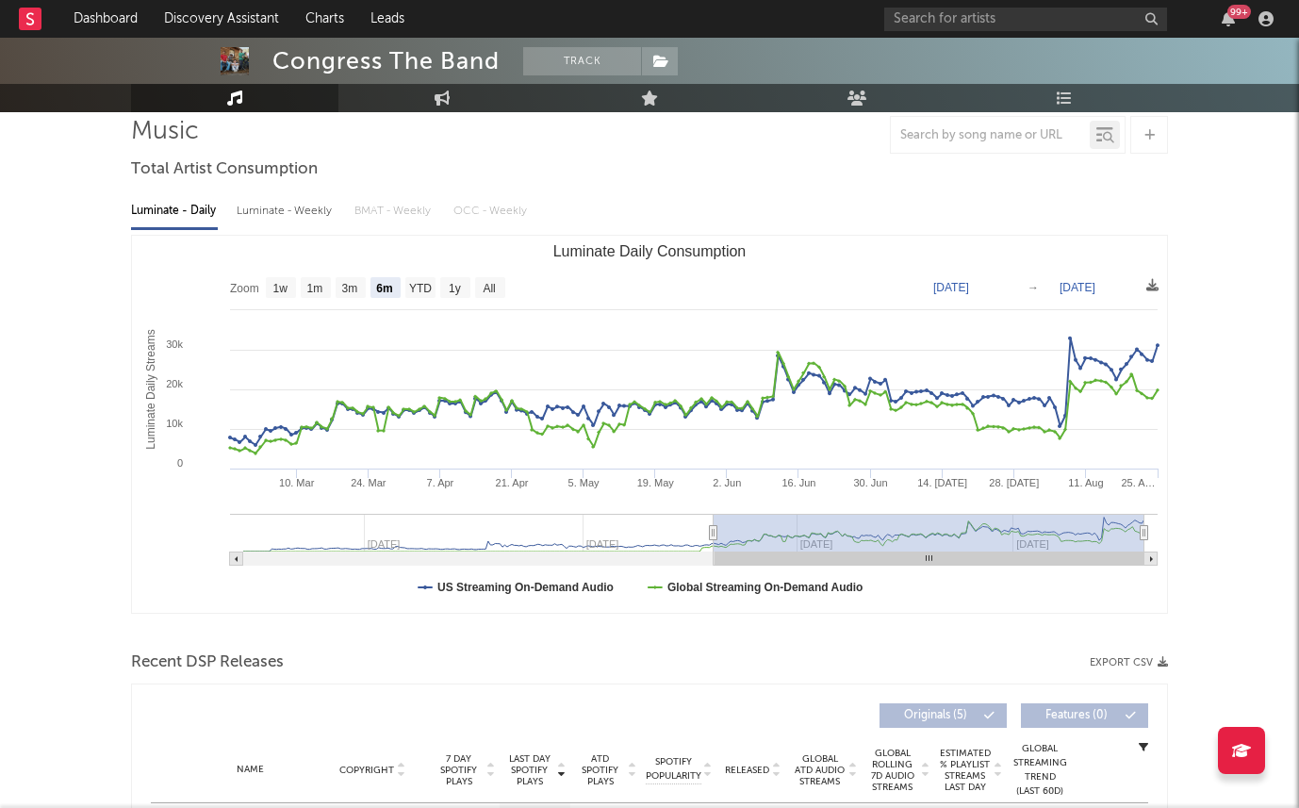
scroll to position [0, 0]
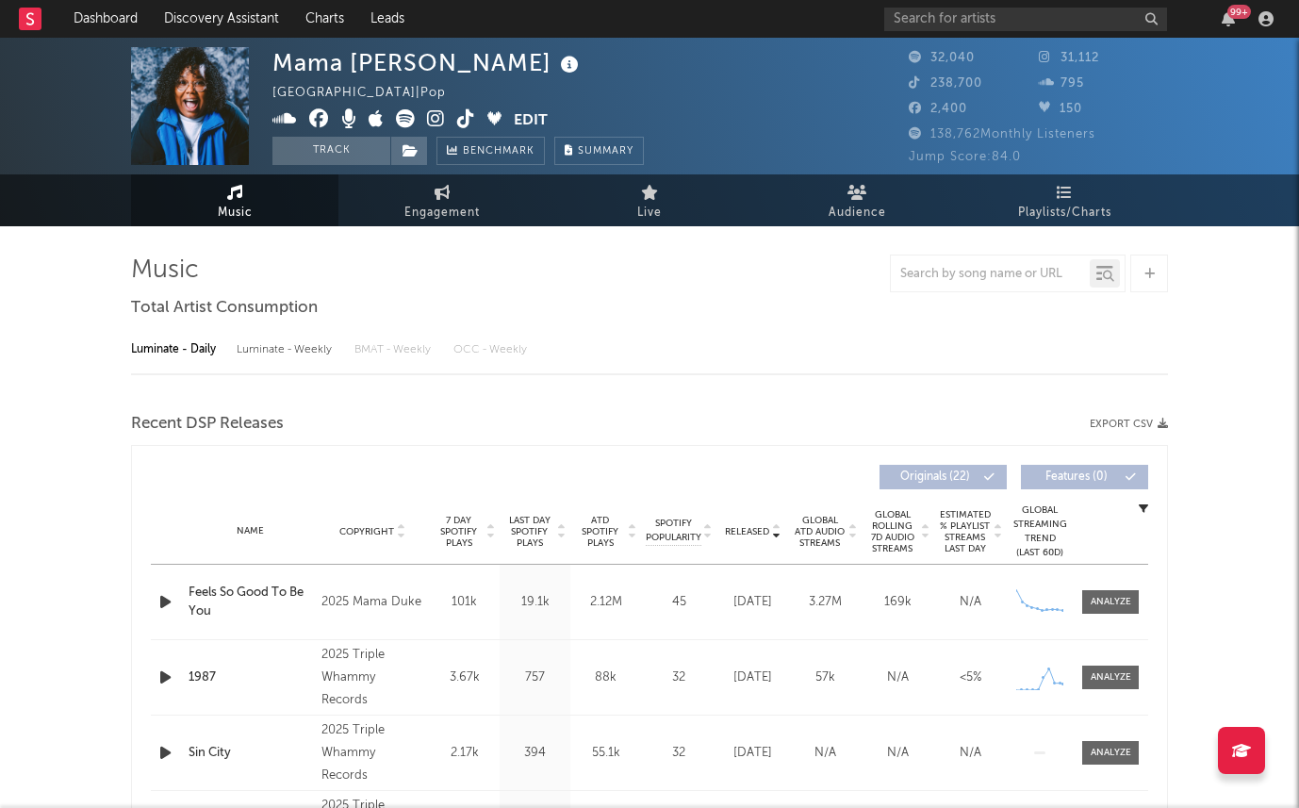
select select "1w"
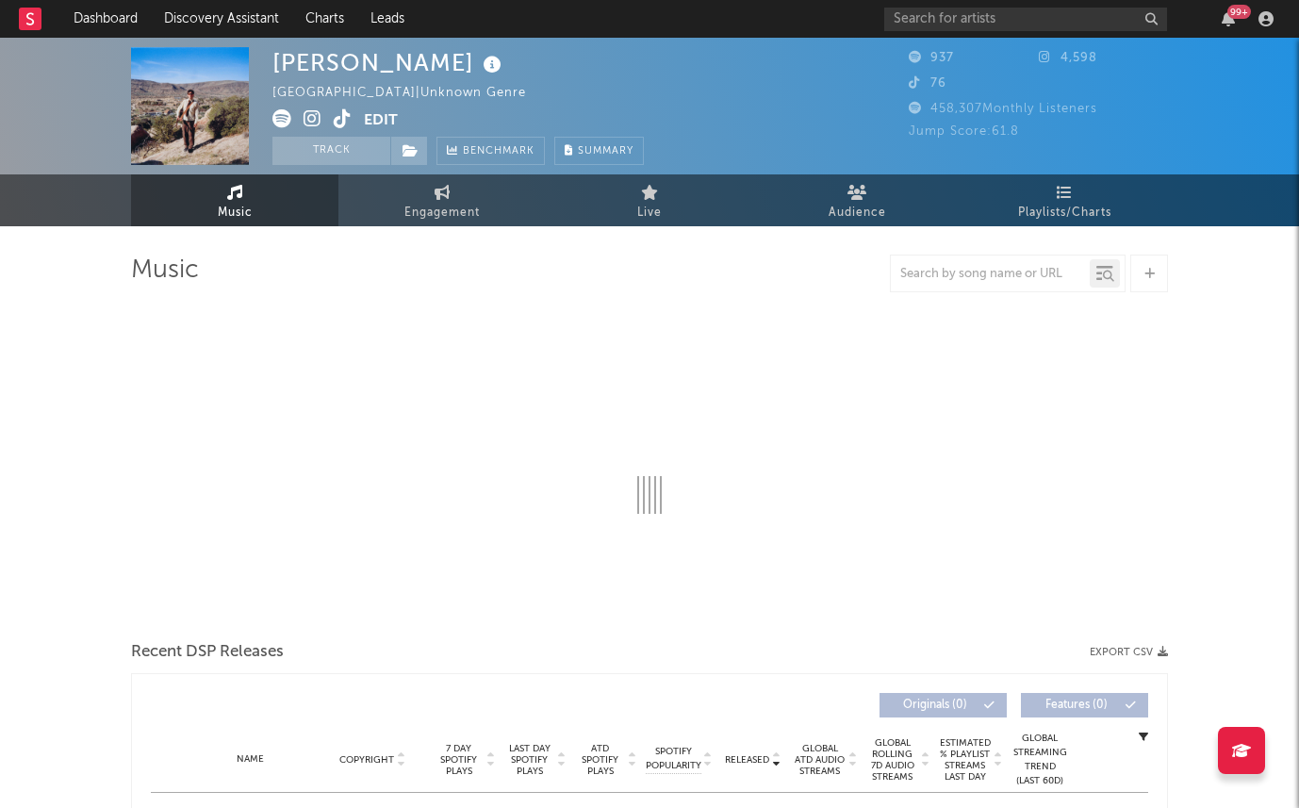
select select "1w"
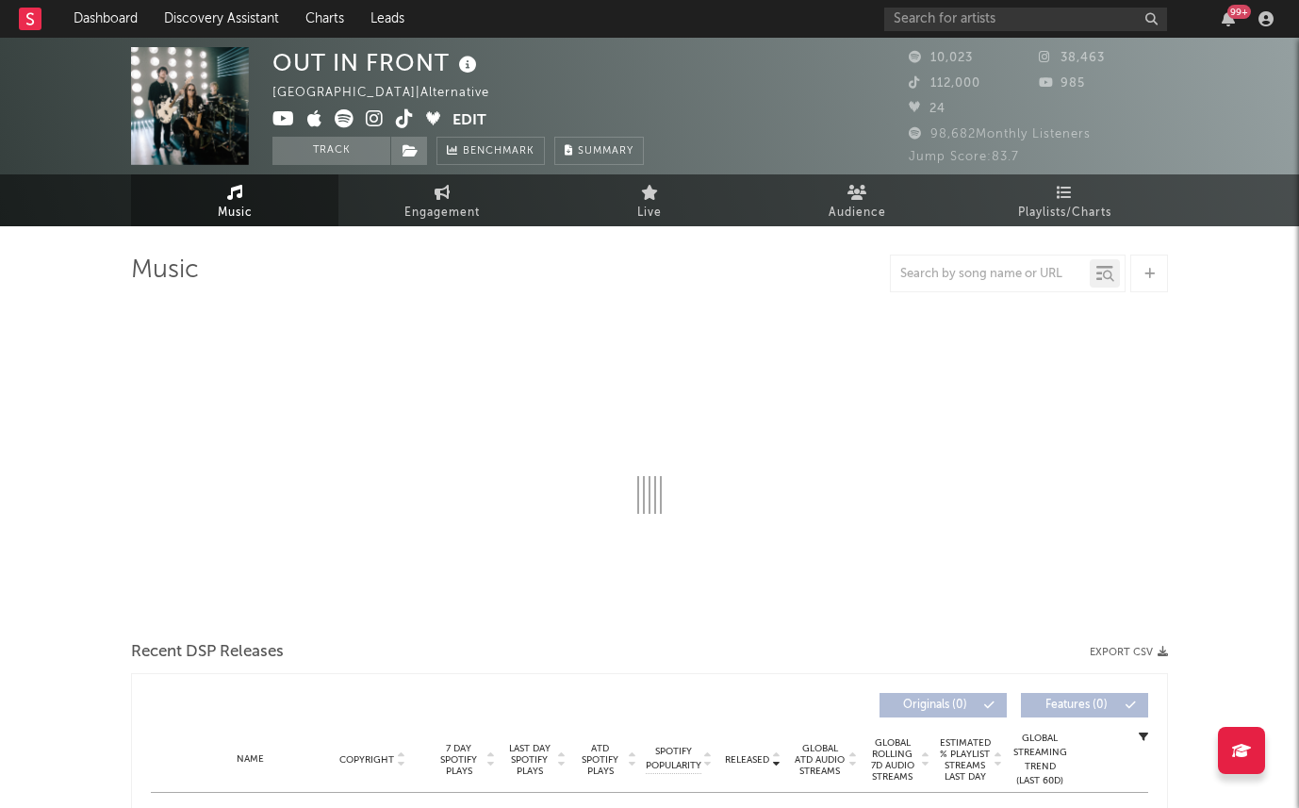
select select "6m"
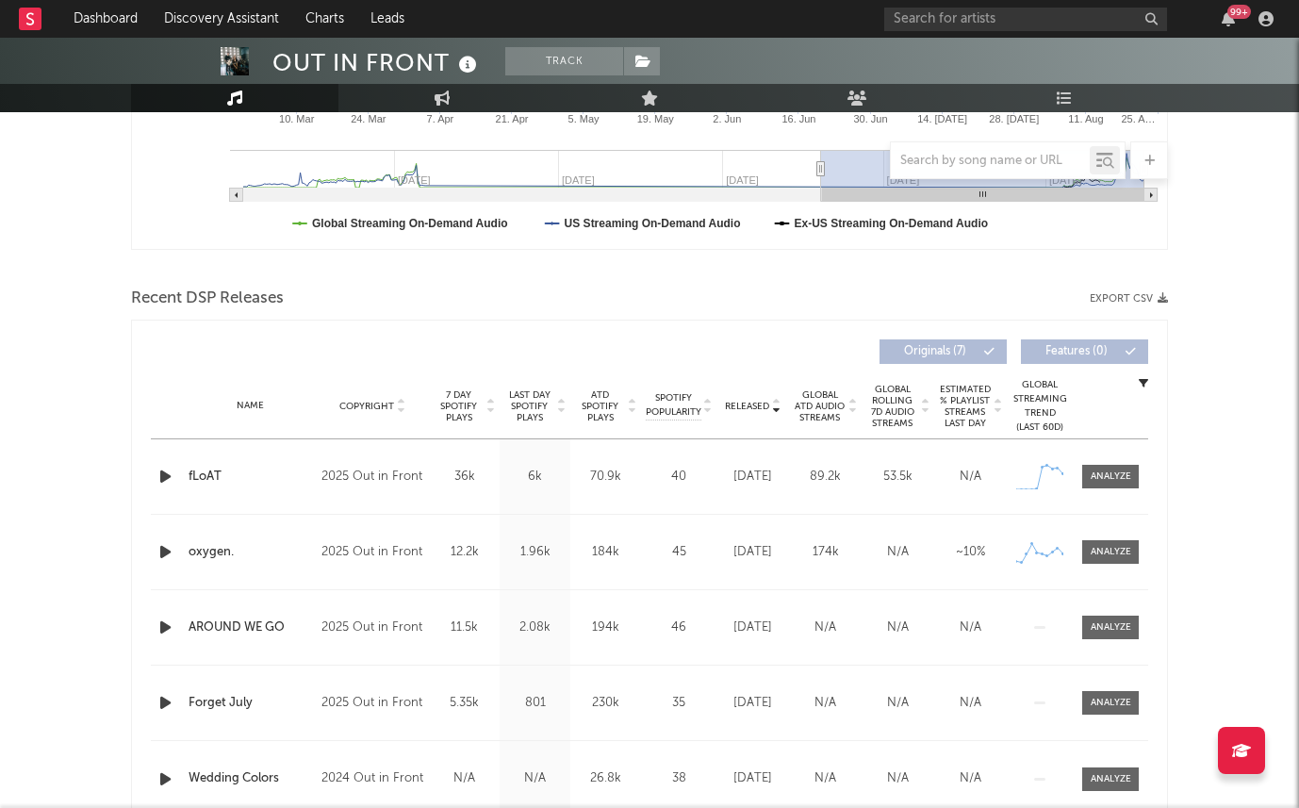
scroll to position [509, 0]
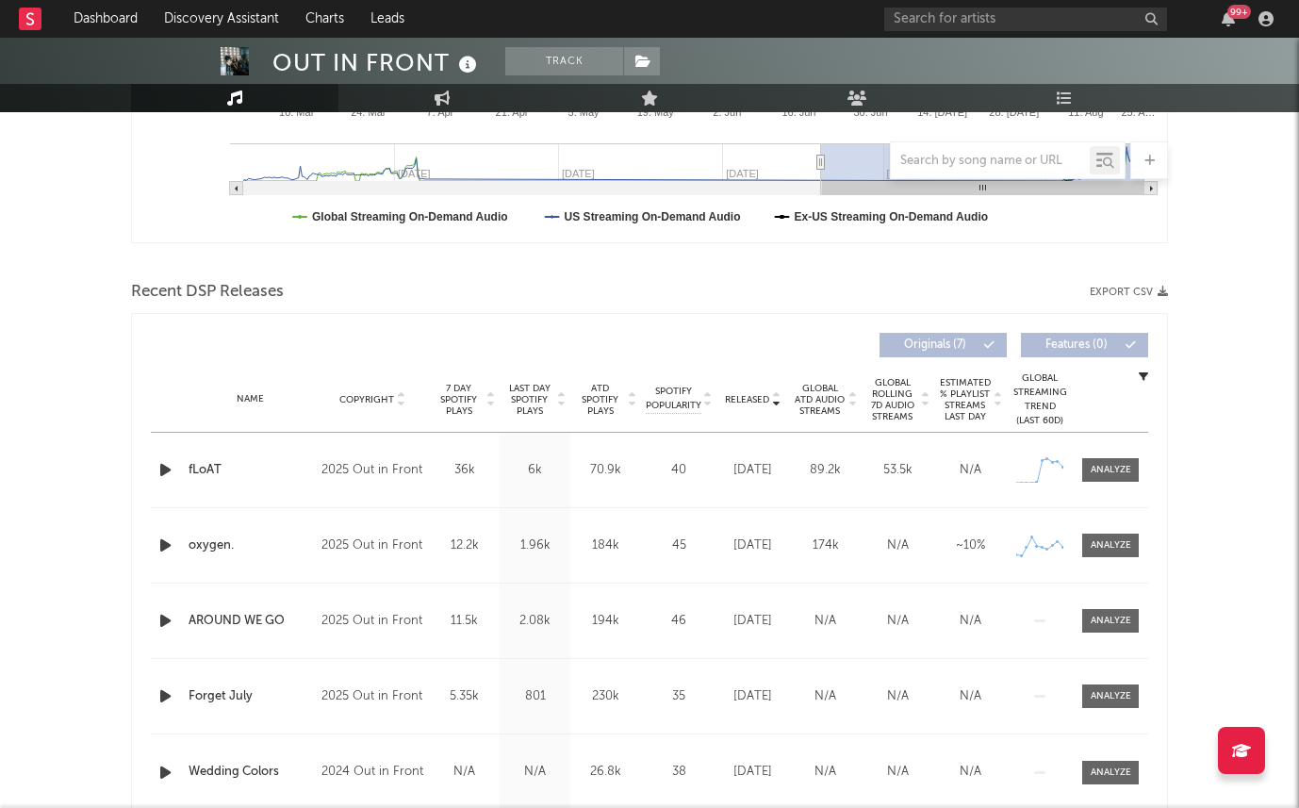
click at [167, 469] on icon "button" at bounding box center [166, 470] width 20 height 24
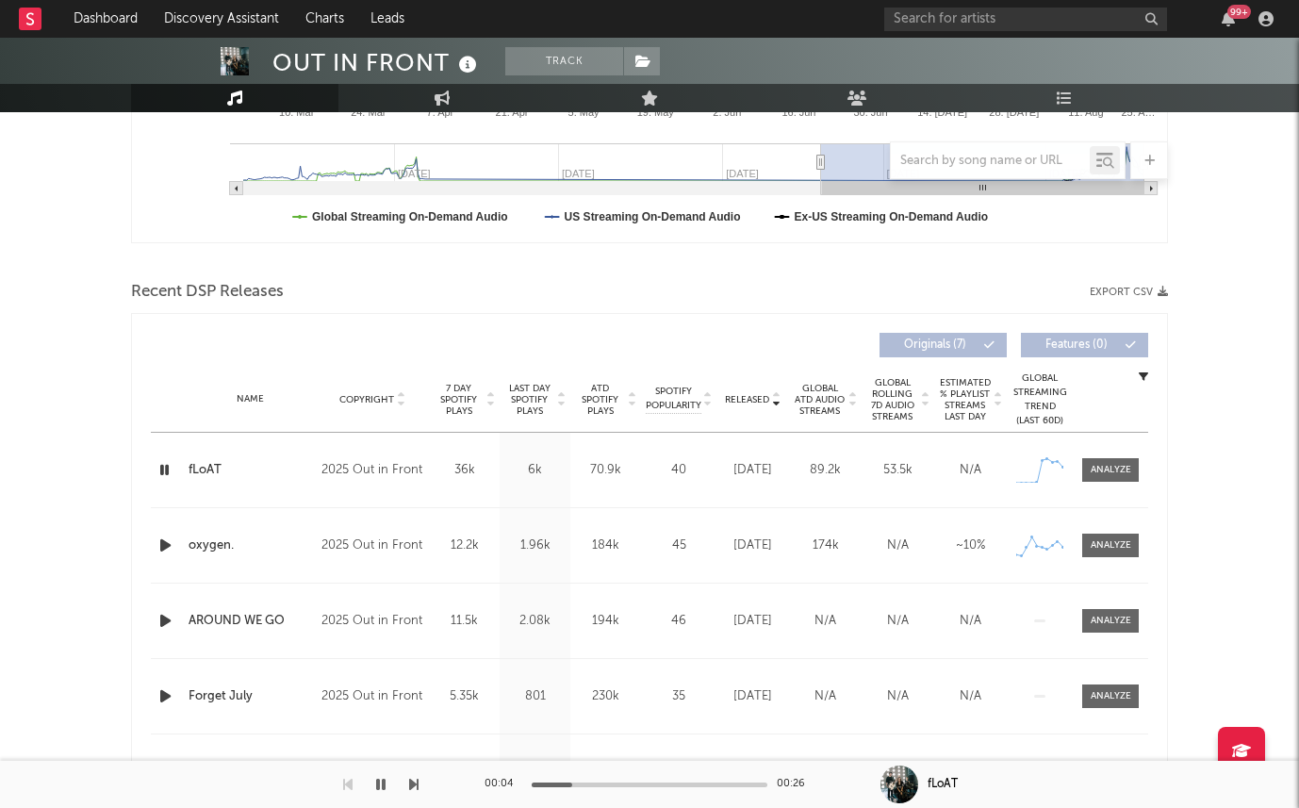
click at [537, 401] on span "Last Day Spotify Plays" at bounding box center [529, 400] width 50 height 34
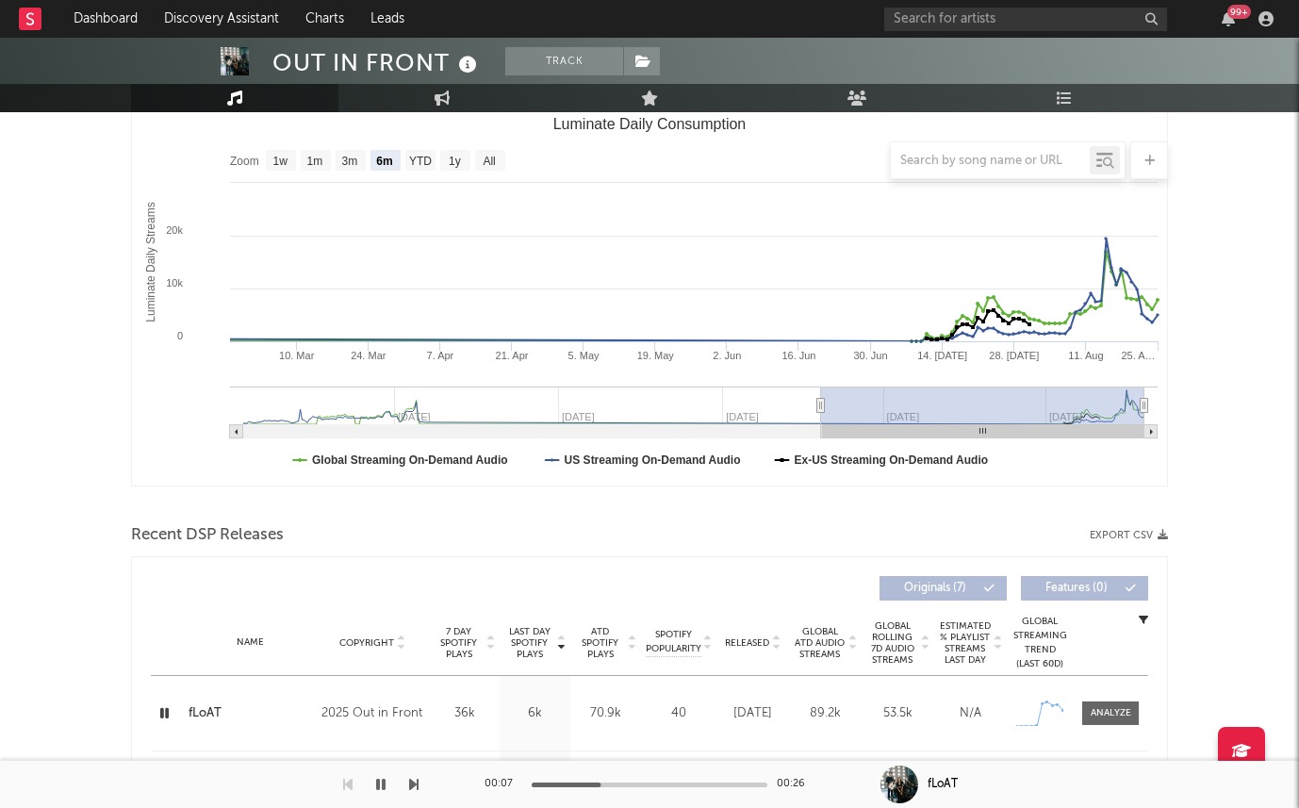
scroll to position [104, 0]
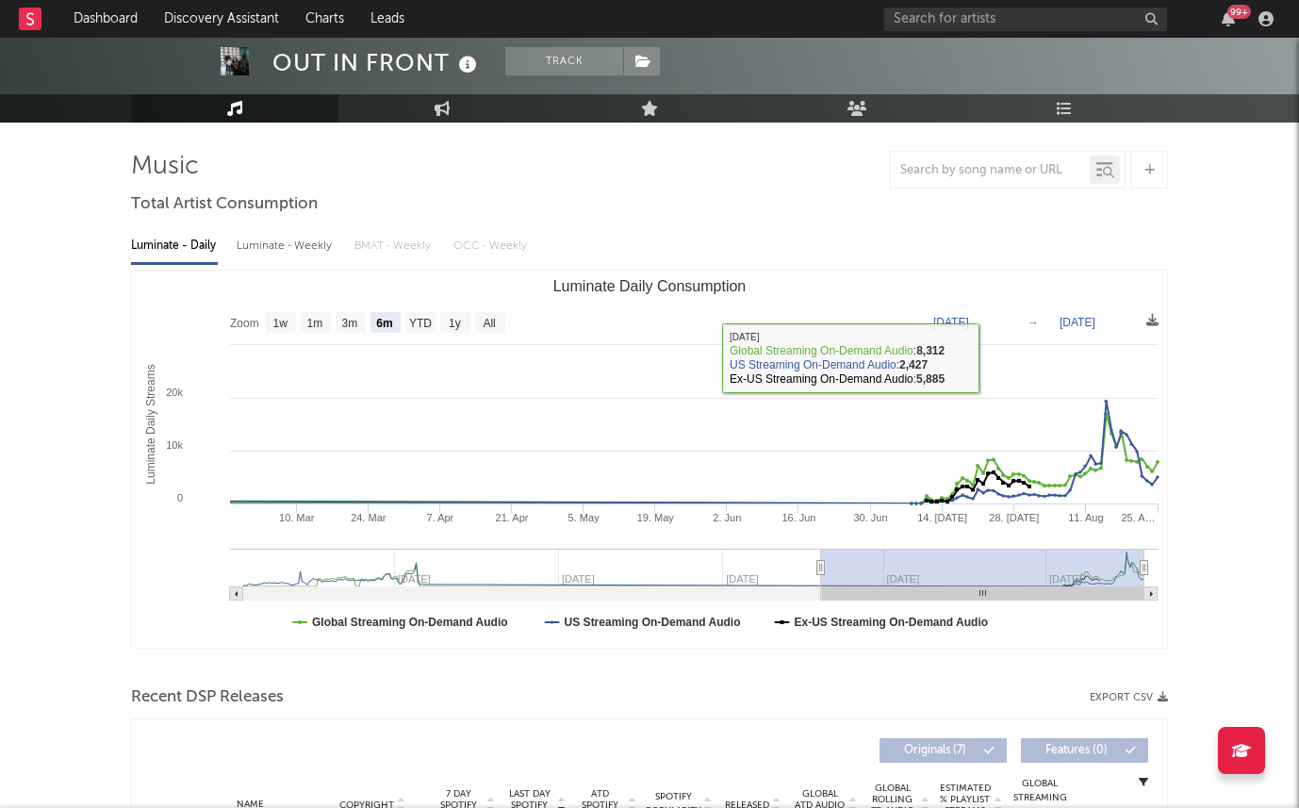
click at [277, 241] on div "Luminate - Weekly" at bounding box center [286, 246] width 99 height 32
select select "6m"
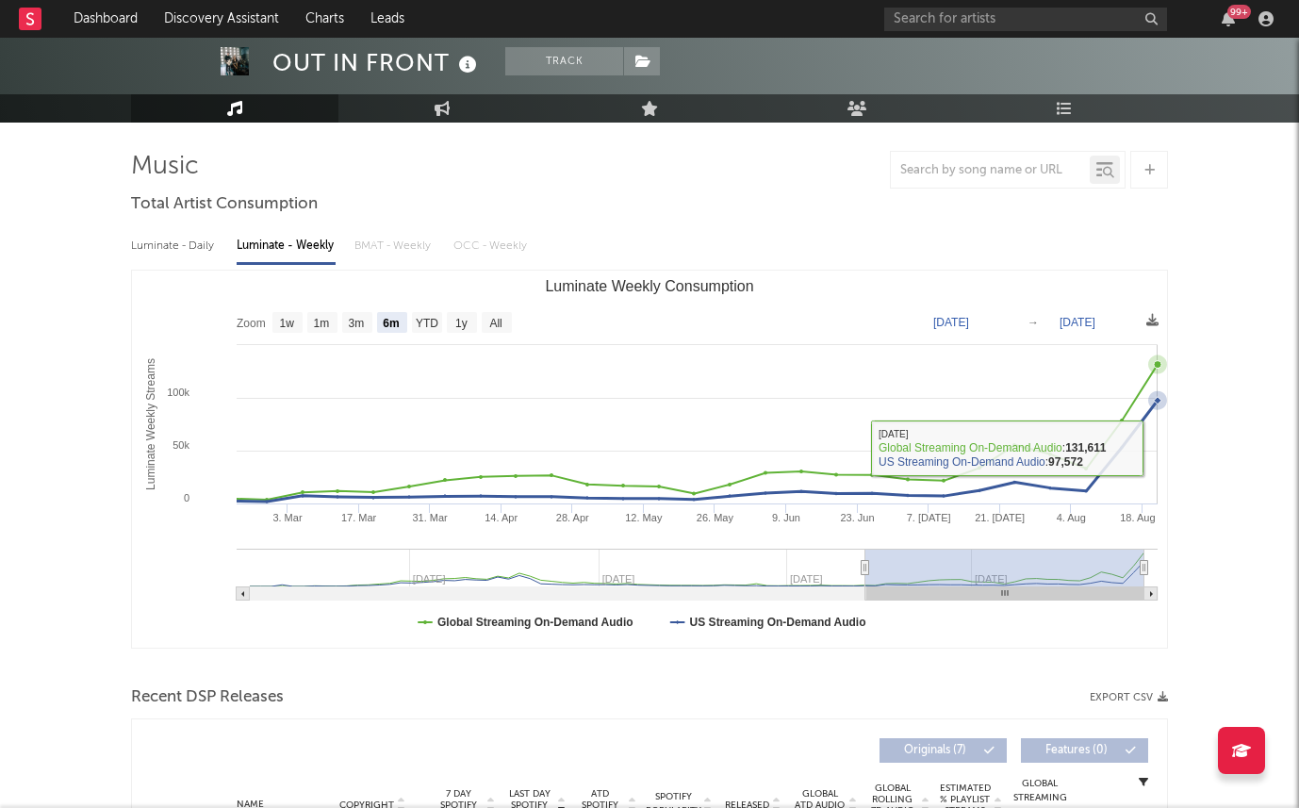
scroll to position [0, 0]
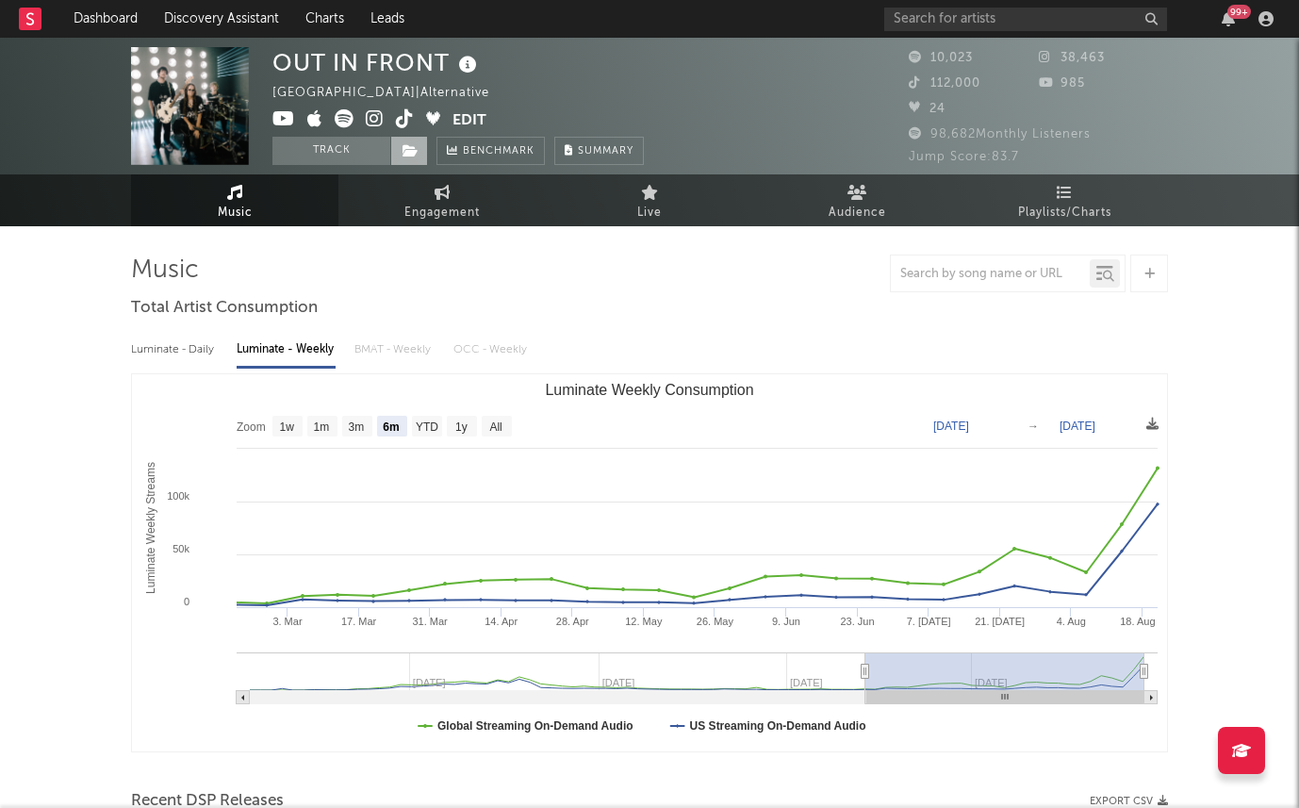
click at [407, 146] on icon at bounding box center [410, 150] width 16 height 13
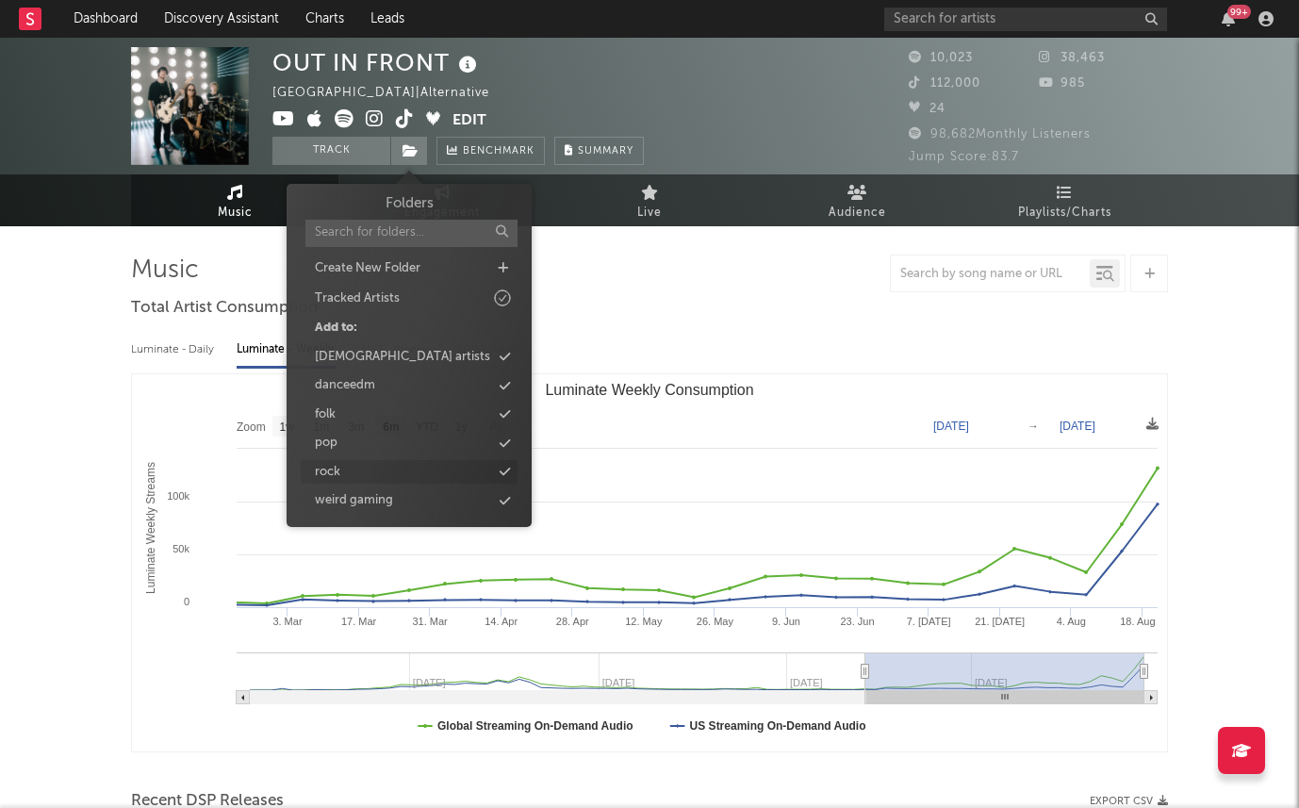
click at [510, 468] on div "rock" at bounding box center [409, 472] width 217 height 25
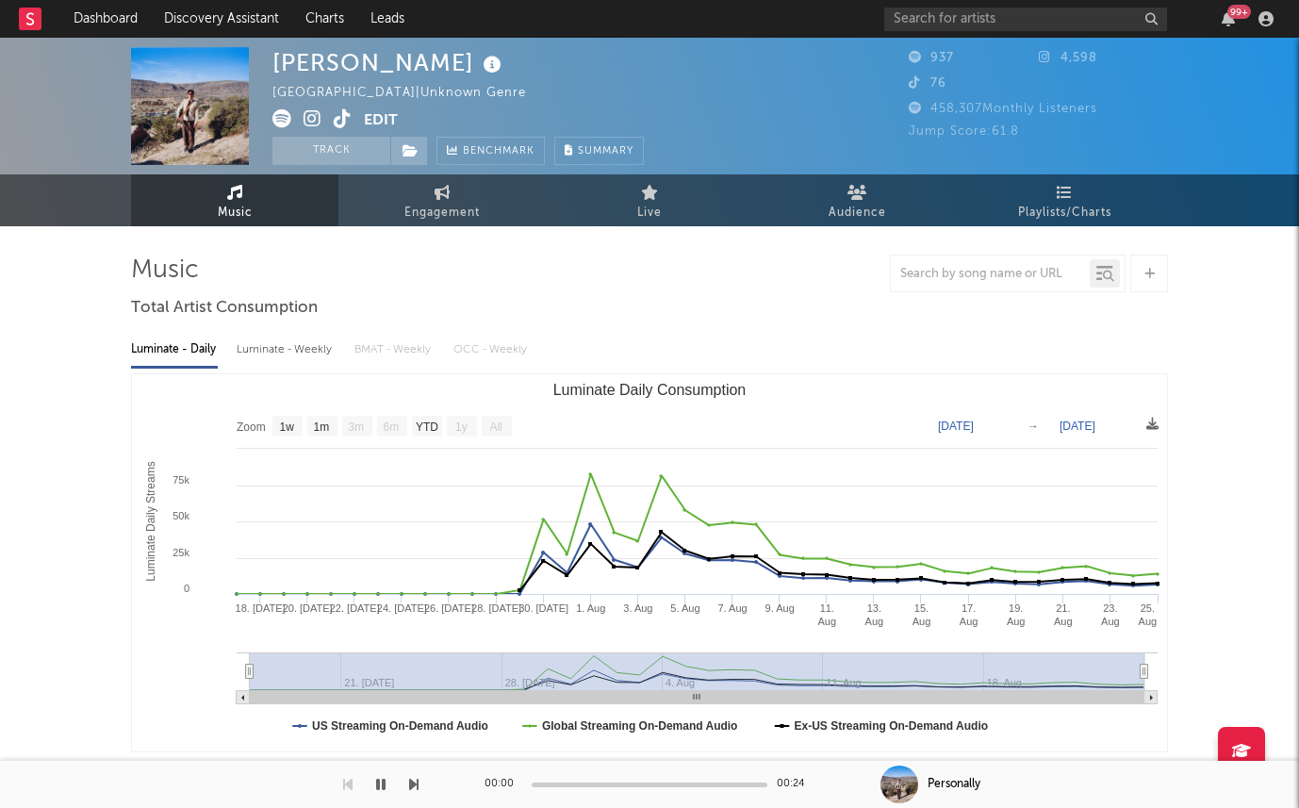
select select "1w"
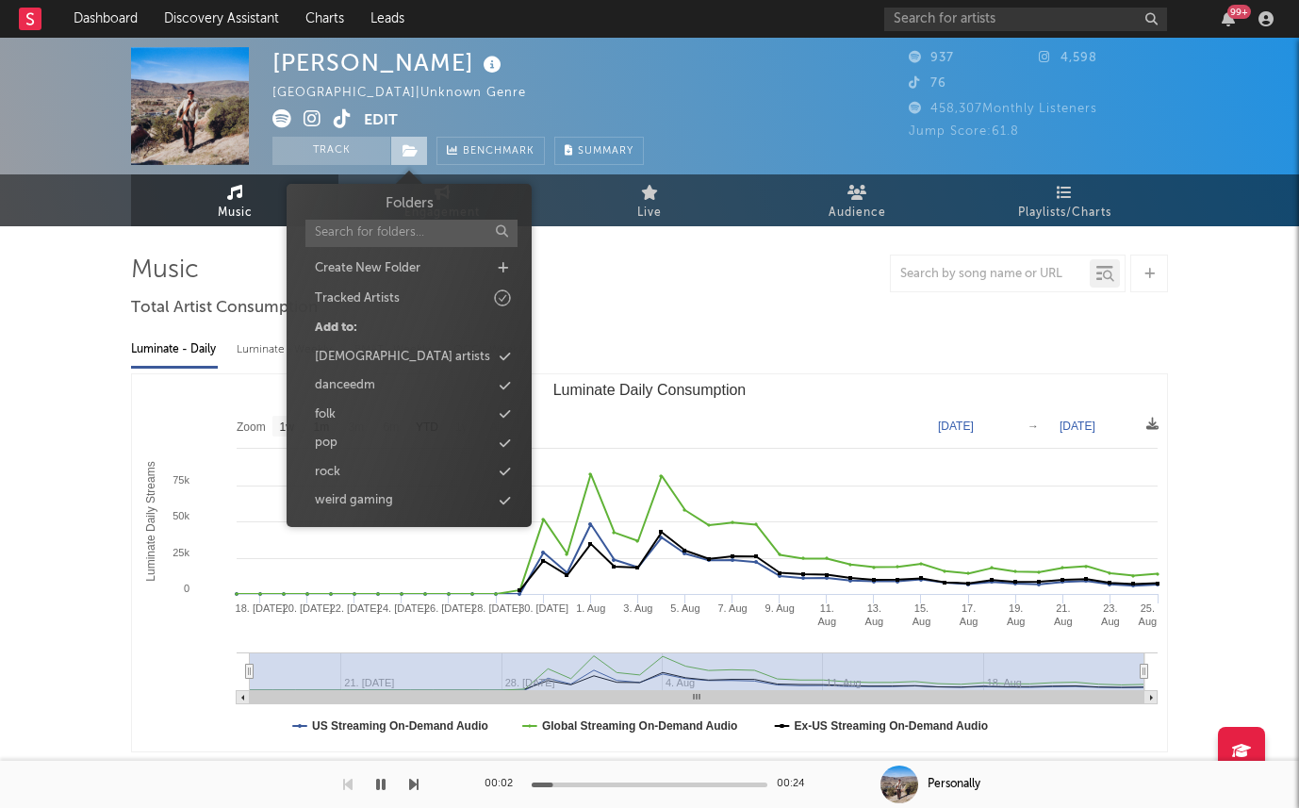
click at [413, 155] on icon at bounding box center [410, 150] width 16 height 13
click at [506, 443] on icon at bounding box center [505, 443] width 10 height 12
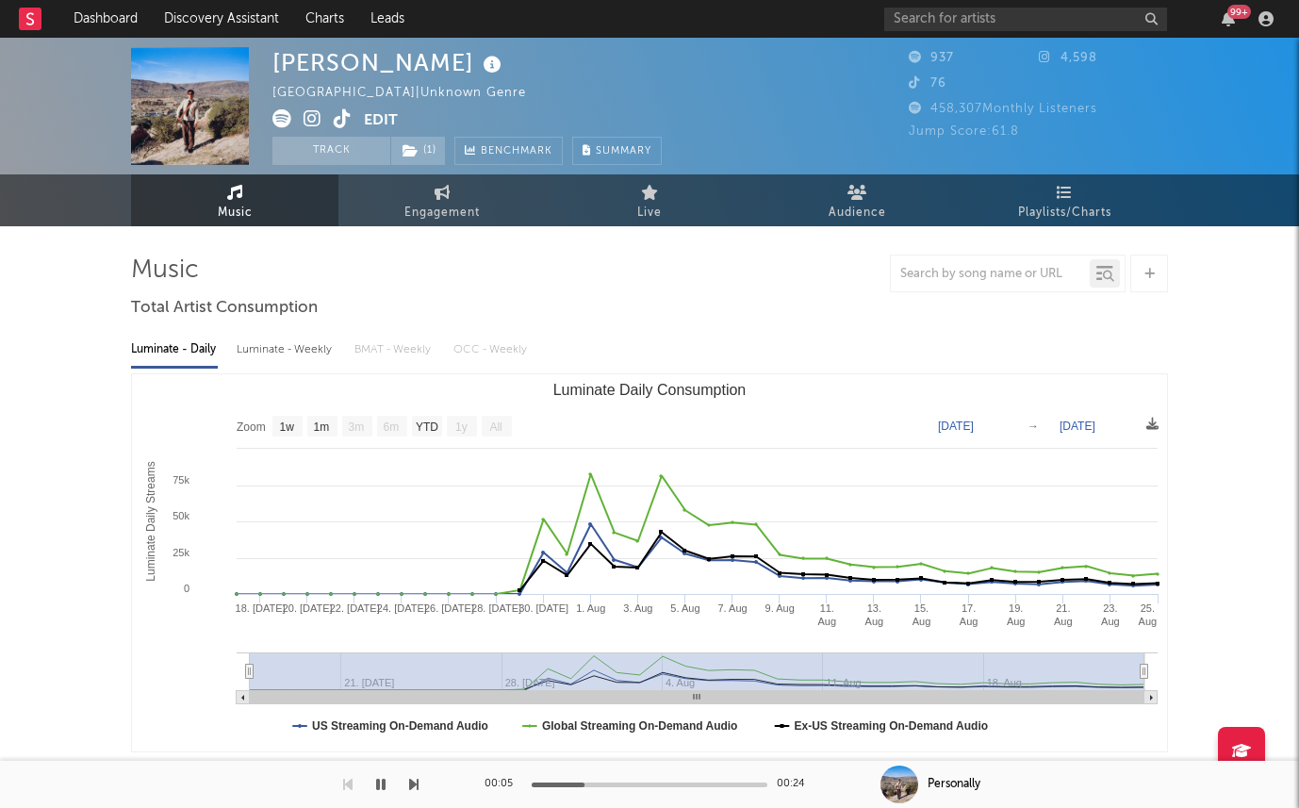
click at [638, 352] on div "Luminate - Daily Luminate - Weekly BMAT - Weekly OCC - Weekly" at bounding box center [649, 350] width 1037 height 32
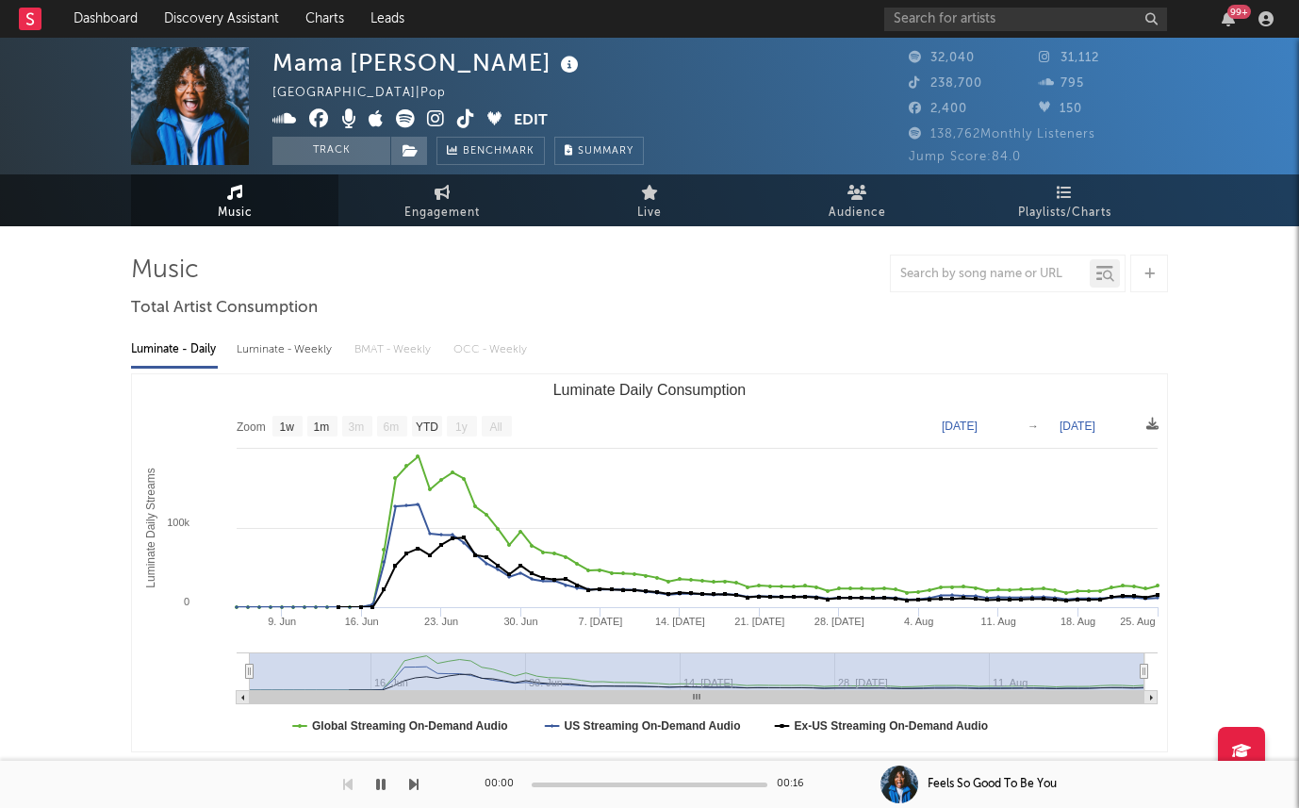
select select "1w"
click at [311, 335] on div "Luminate - Weekly" at bounding box center [286, 350] width 99 height 32
select select "1w"
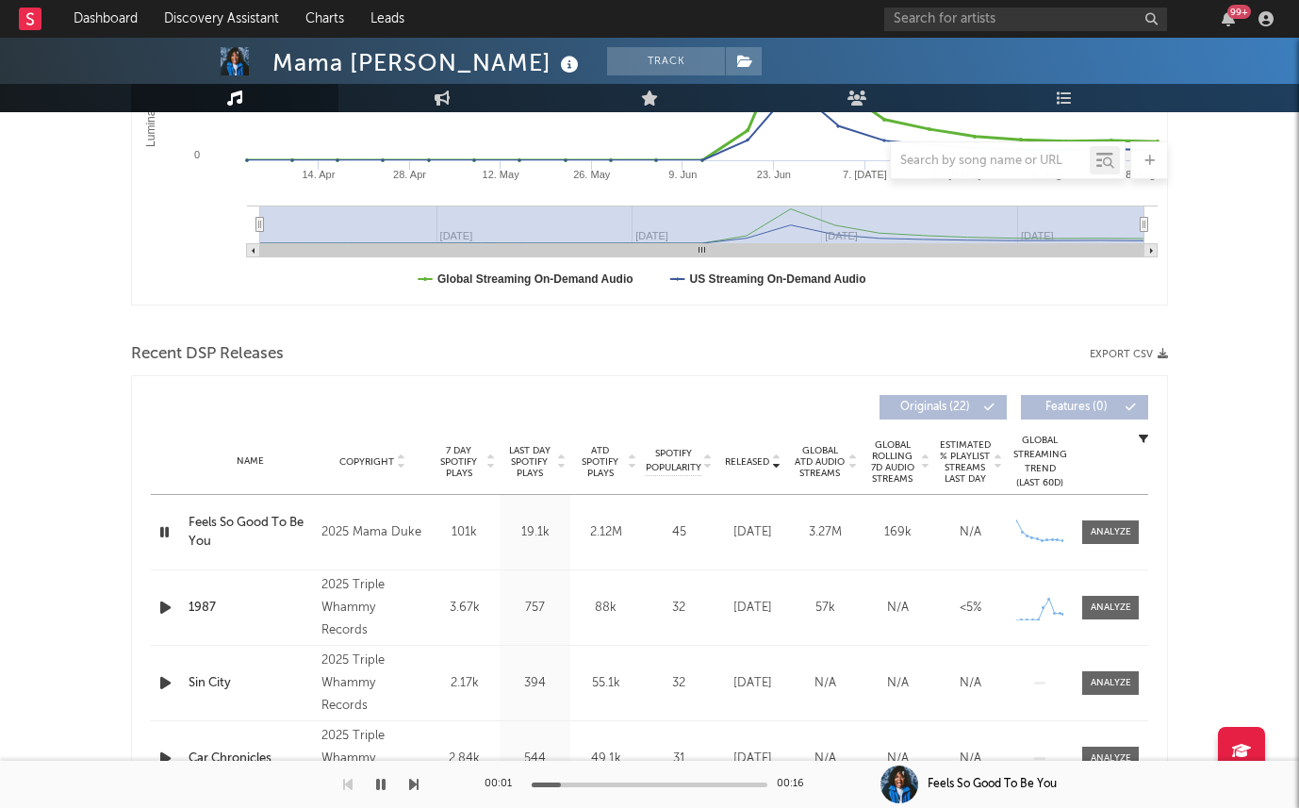
scroll to position [483, 0]
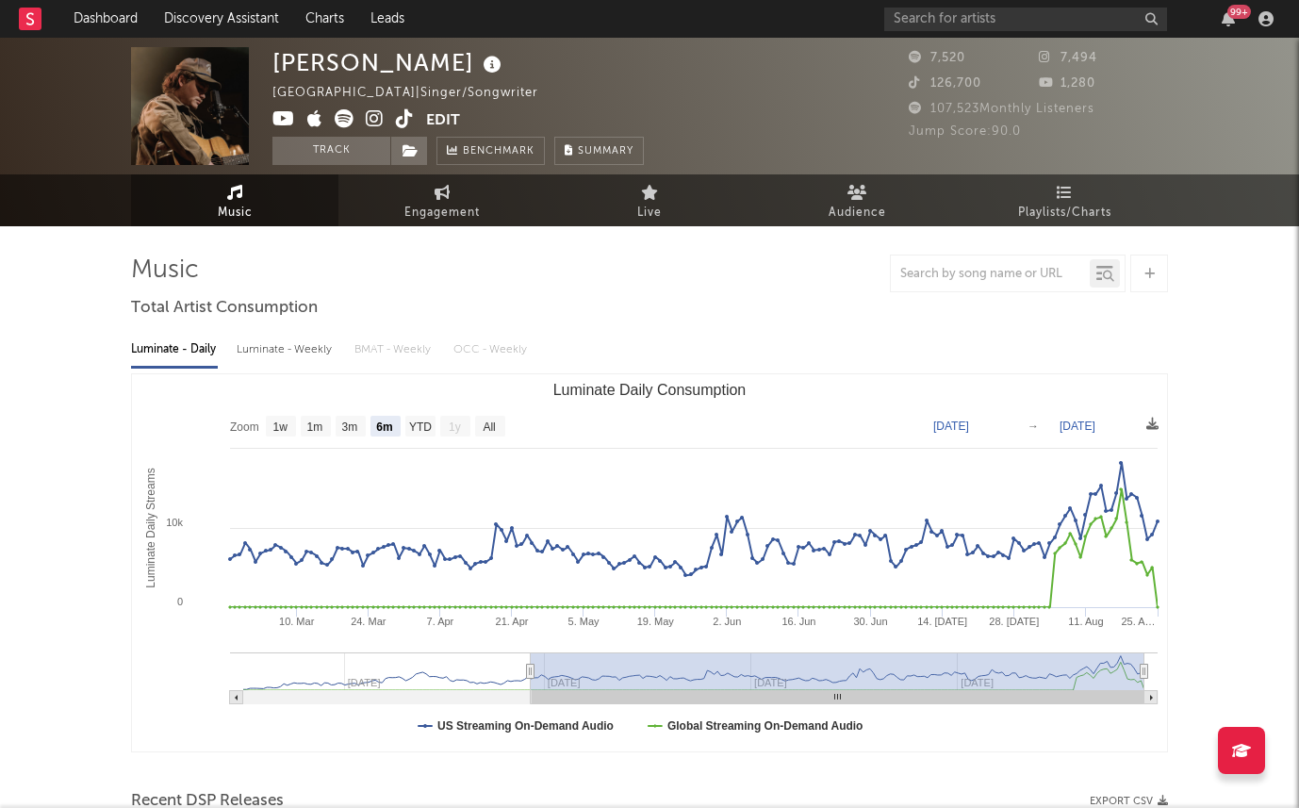
select select "6m"
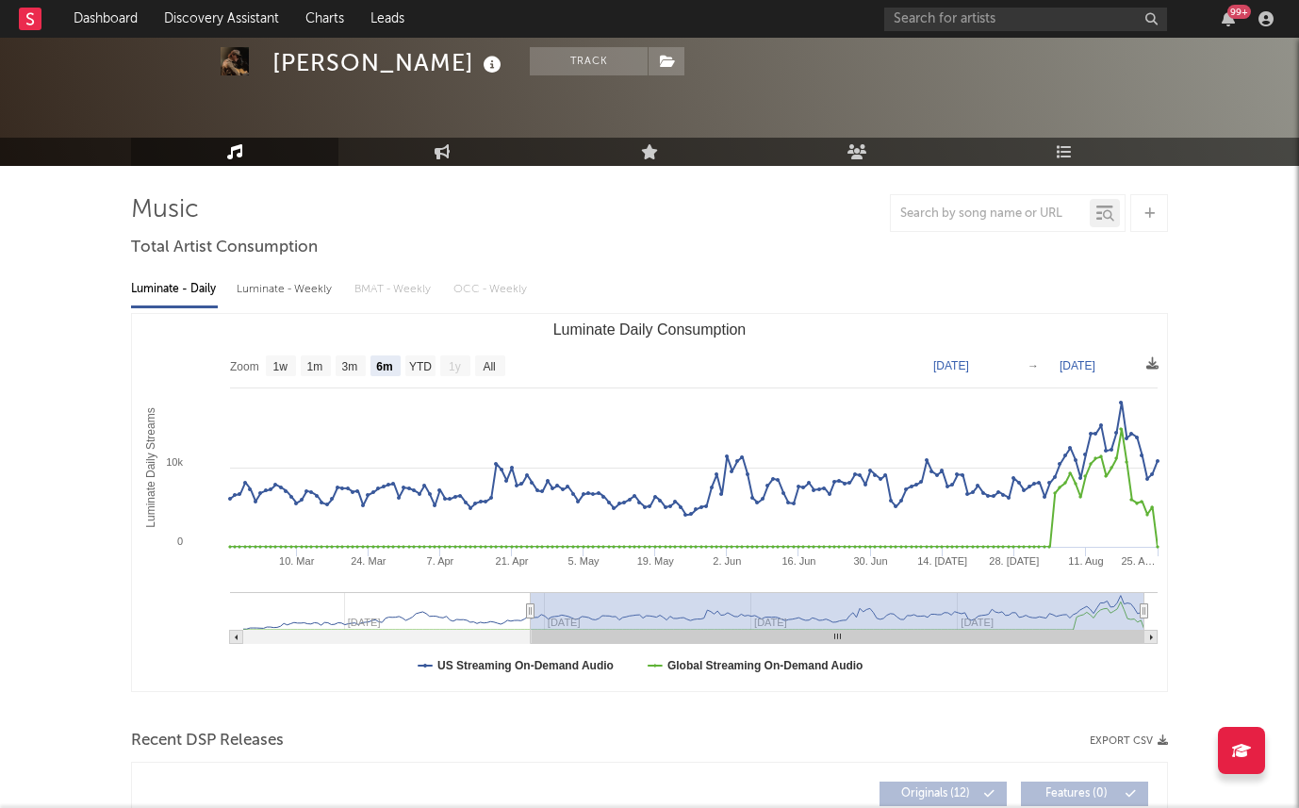
scroll to position [75, 0]
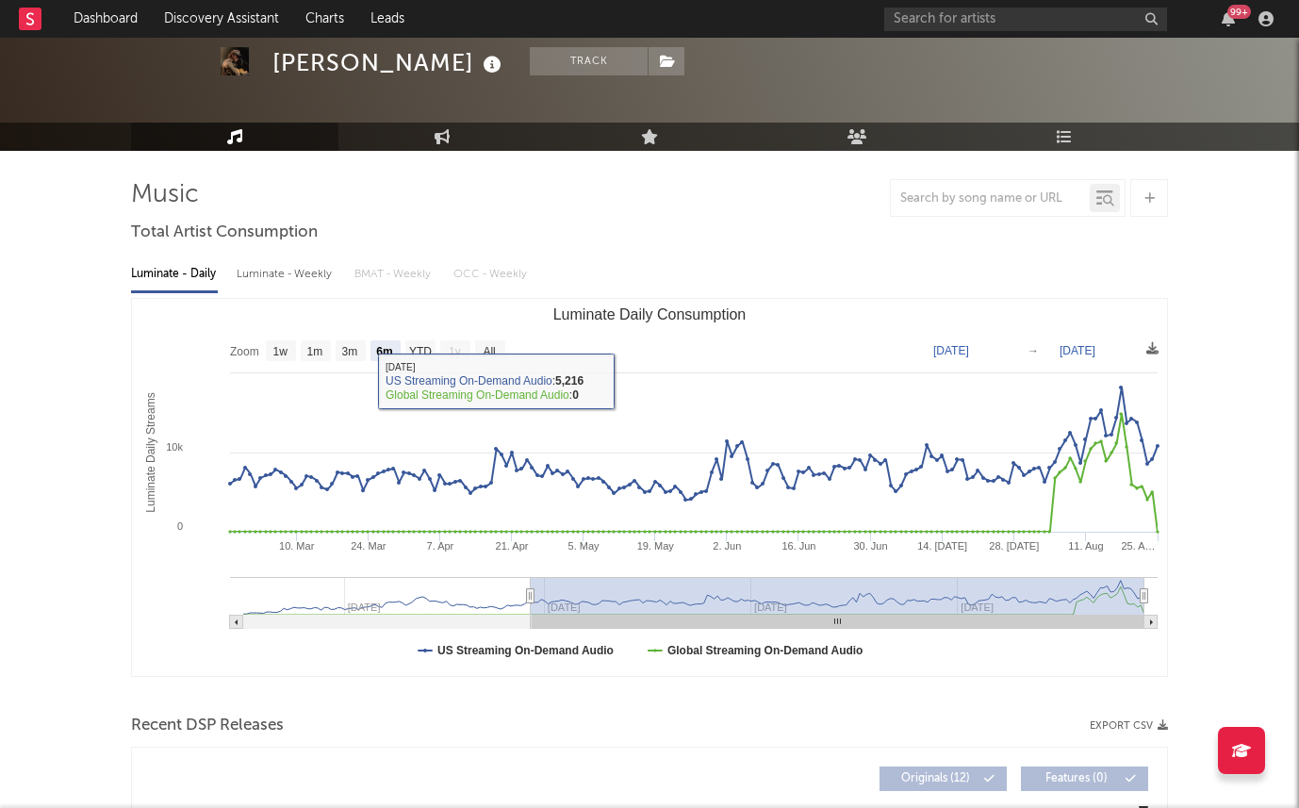
click at [289, 269] on div "Luminate - Weekly" at bounding box center [286, 274] width 99 height 32
select select "6m"
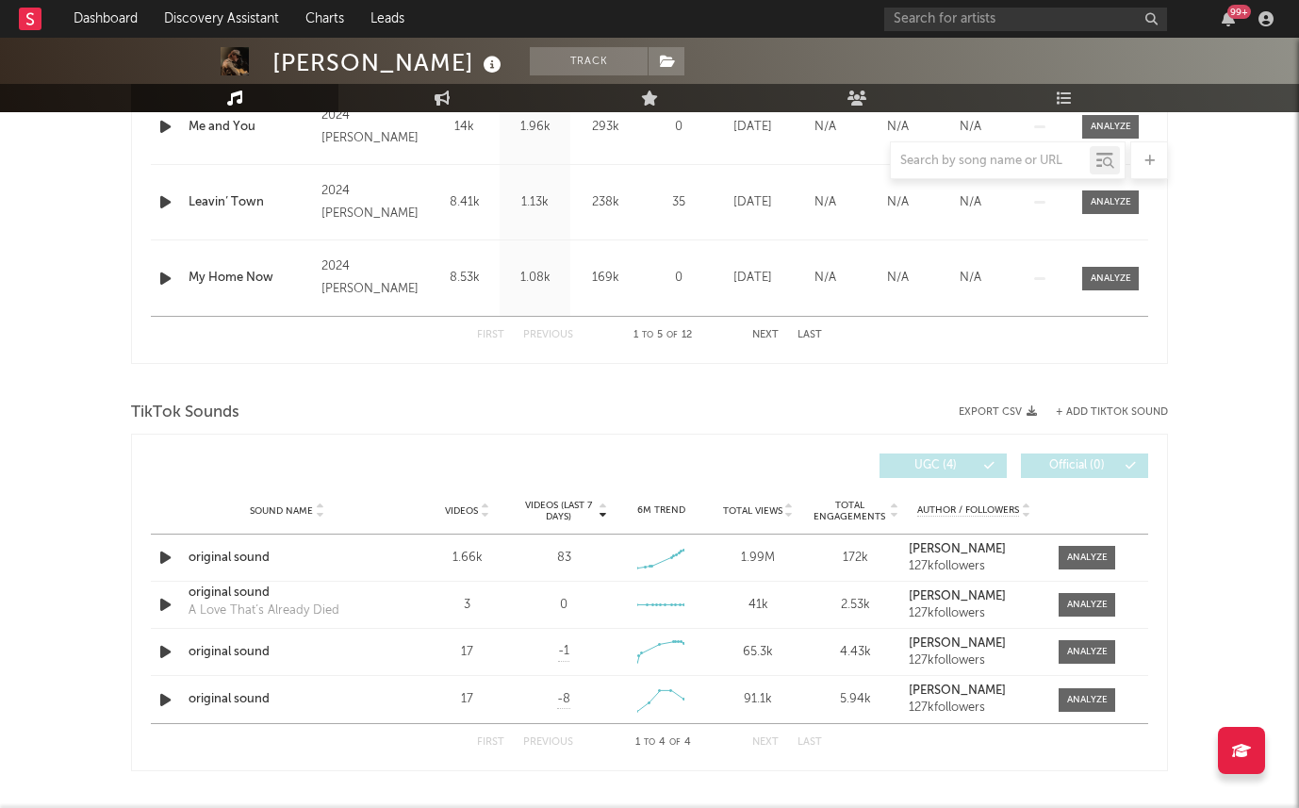
scroll to position [1033, 0]
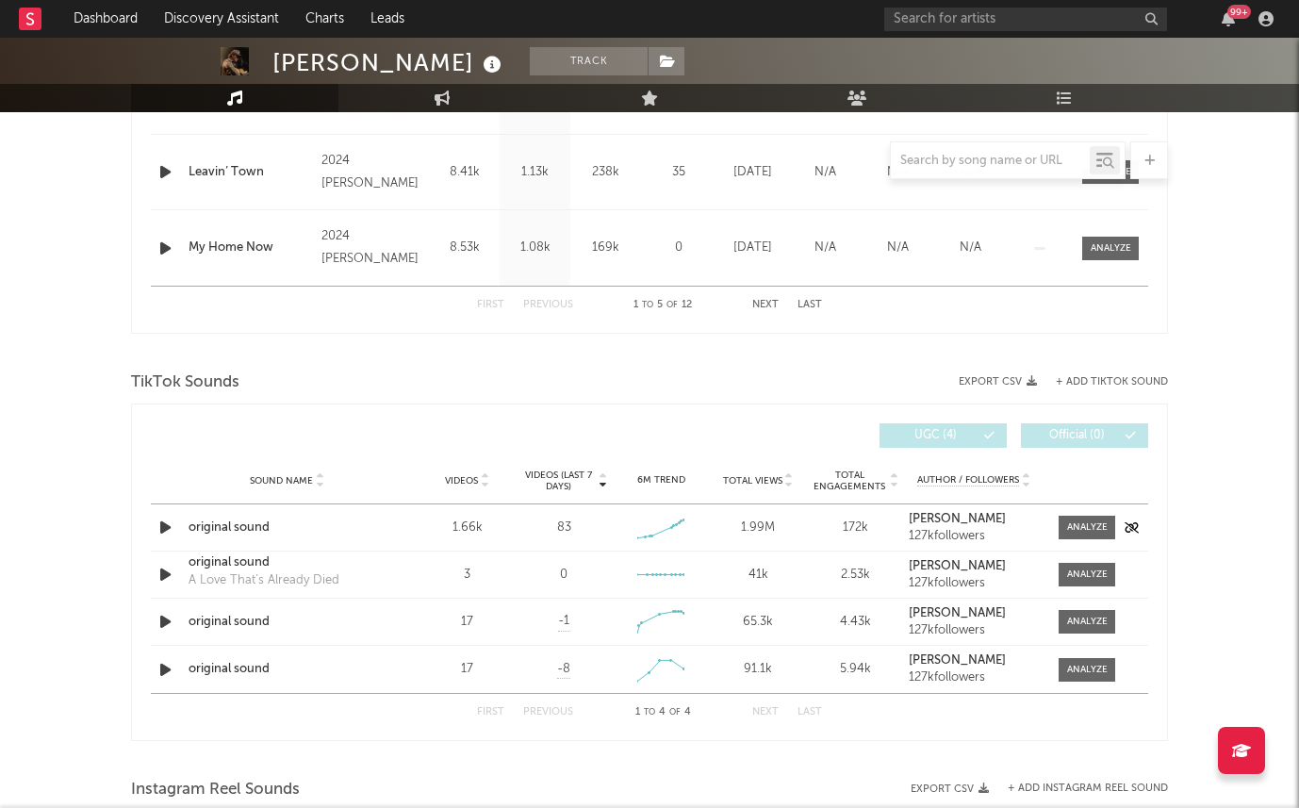
click at [163, 528] on icon "button" at bounding box center [166, 528] width 20 height 24
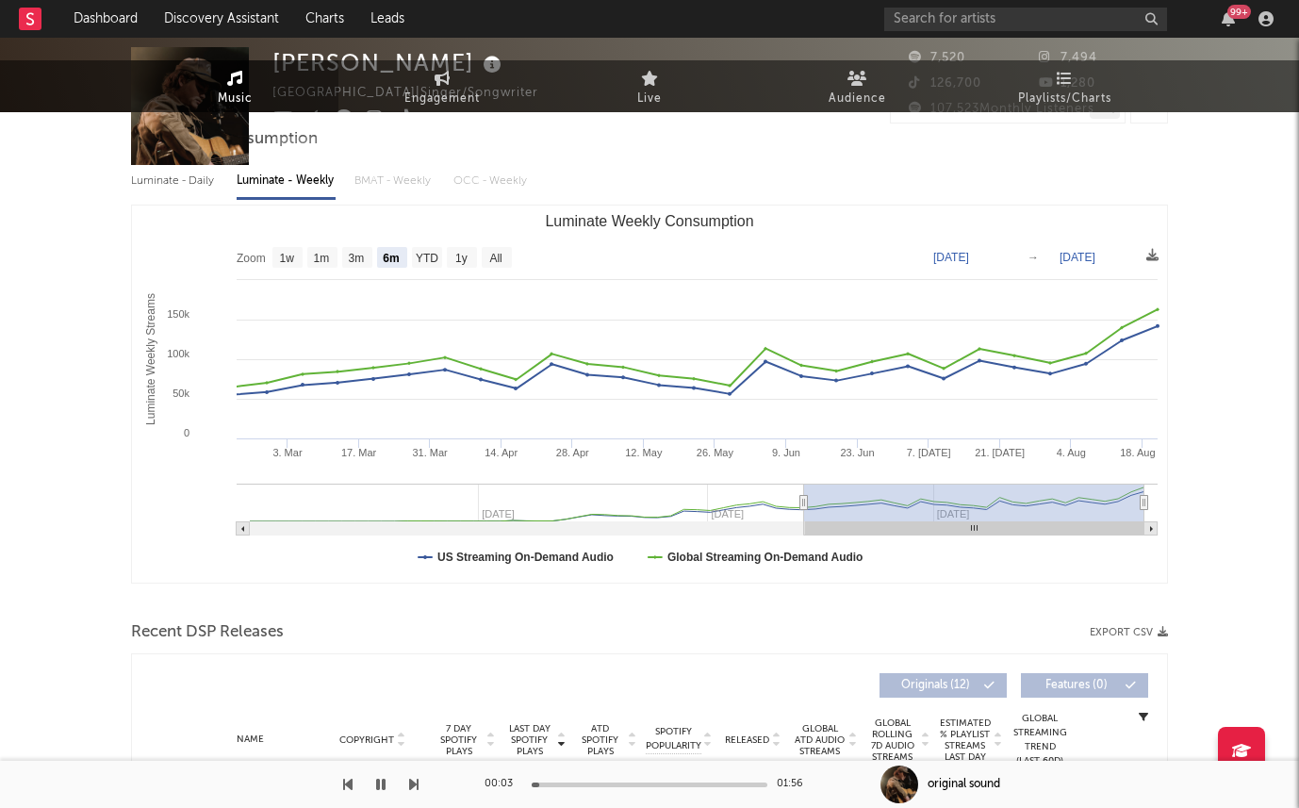
scroll to position [0, 0]
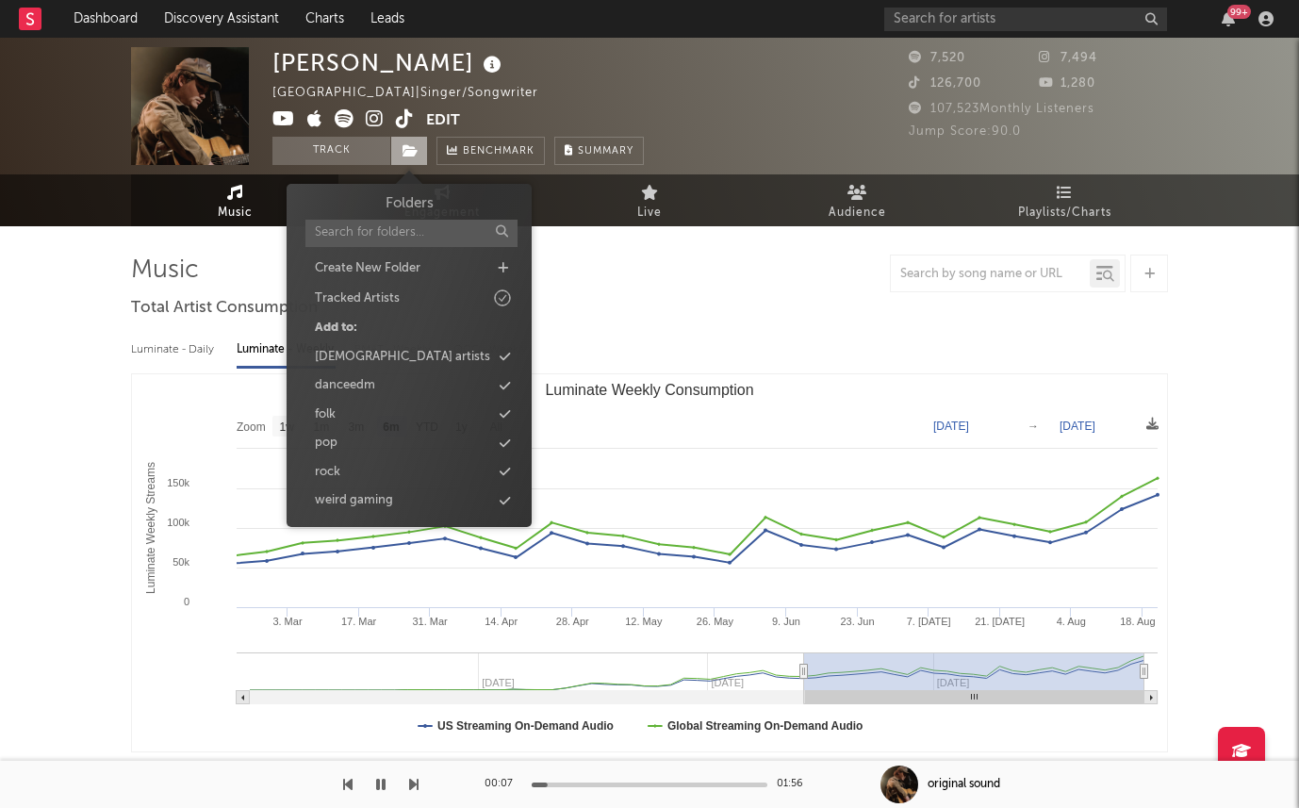
click at [410, 155] on icon at bounding box center [410, 150] width 16 height 13
click at [507, 264] on icon at bounding box center [503, 268] width 10 height 12
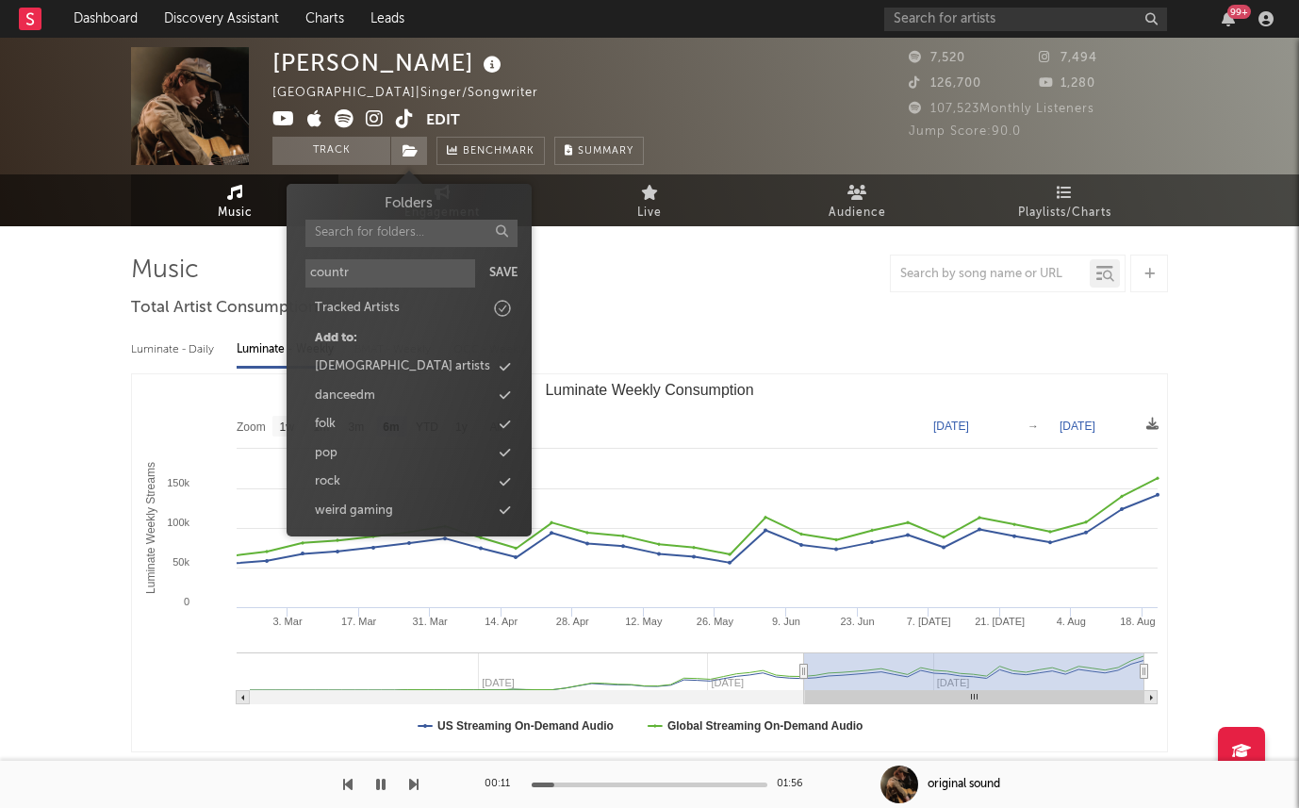
type input "country"
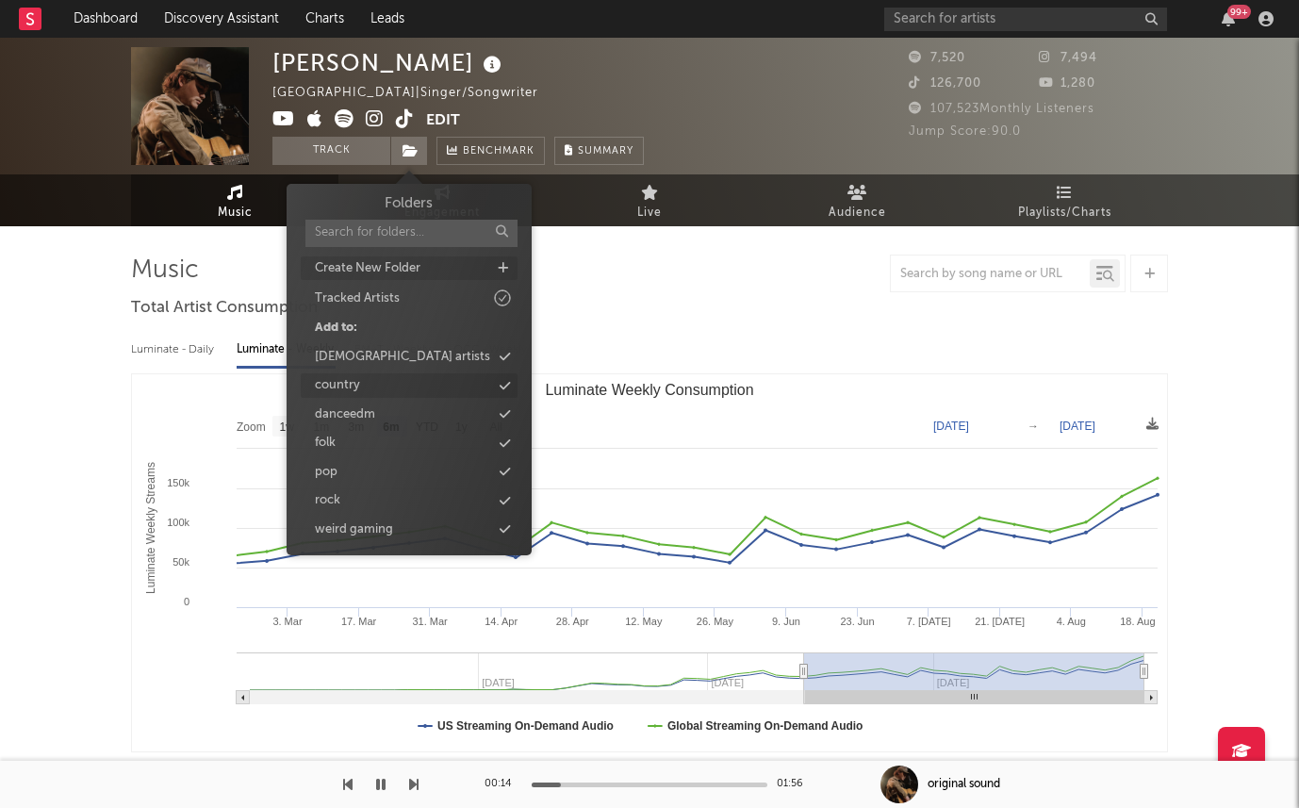
click at [501, 388] on icon at bounding box center [505, 386] width 10 height 12
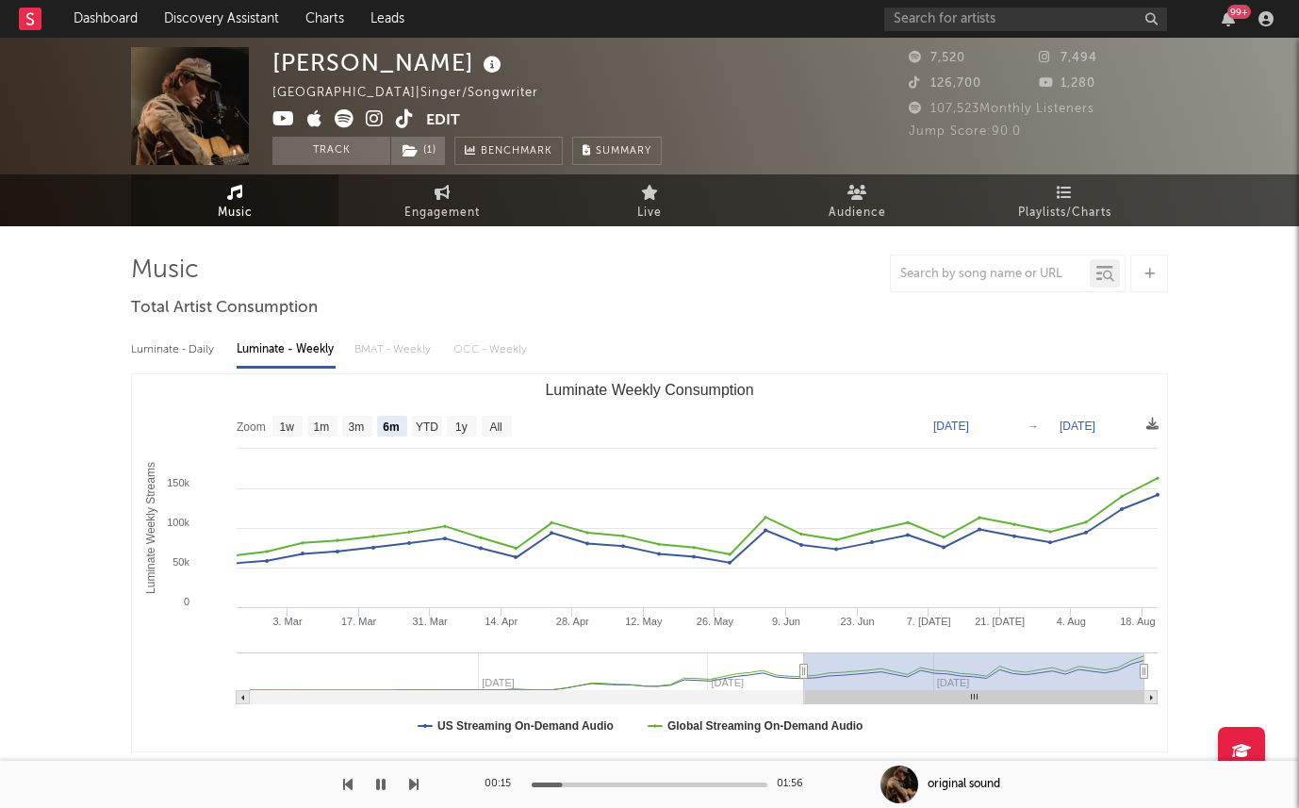
click at [665, 291] on div at bounding box center [649, 274] width 1037 height 38
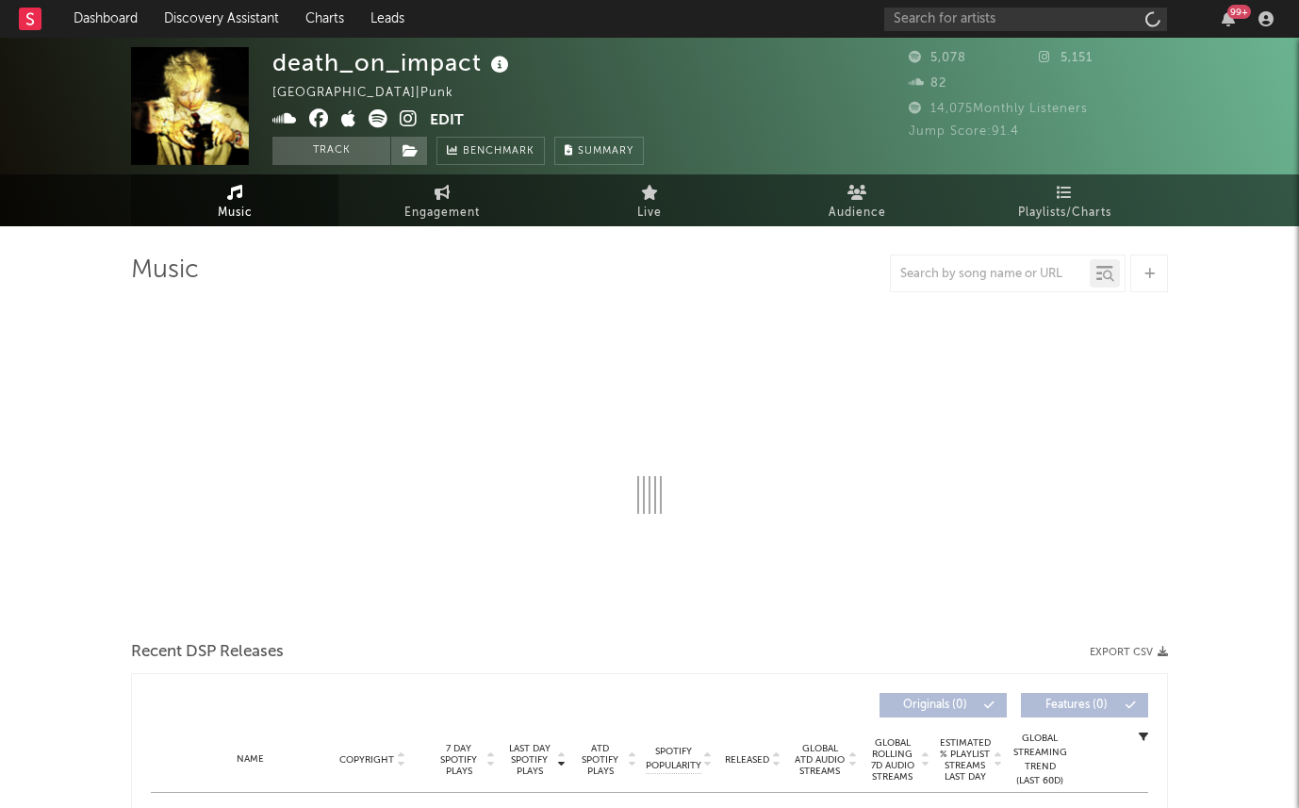
select select "1w"
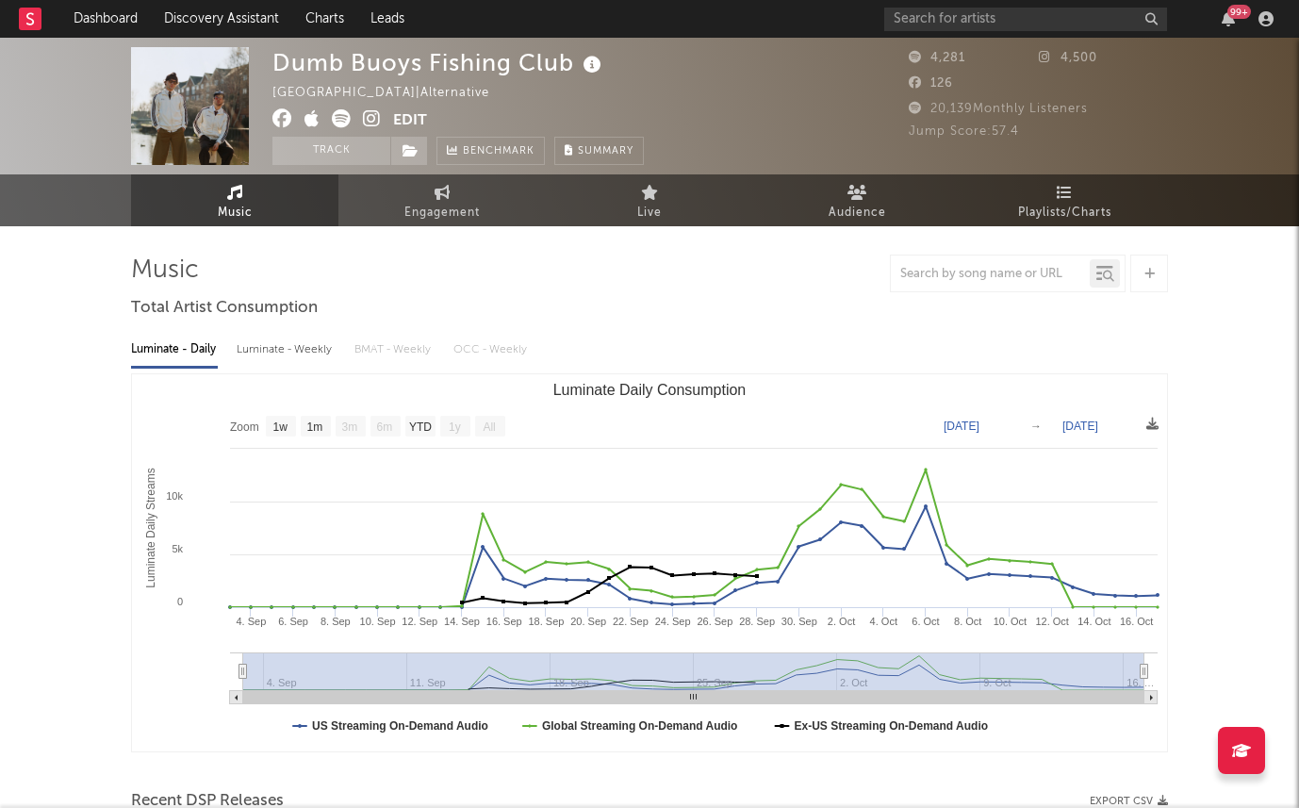
select select "1w"
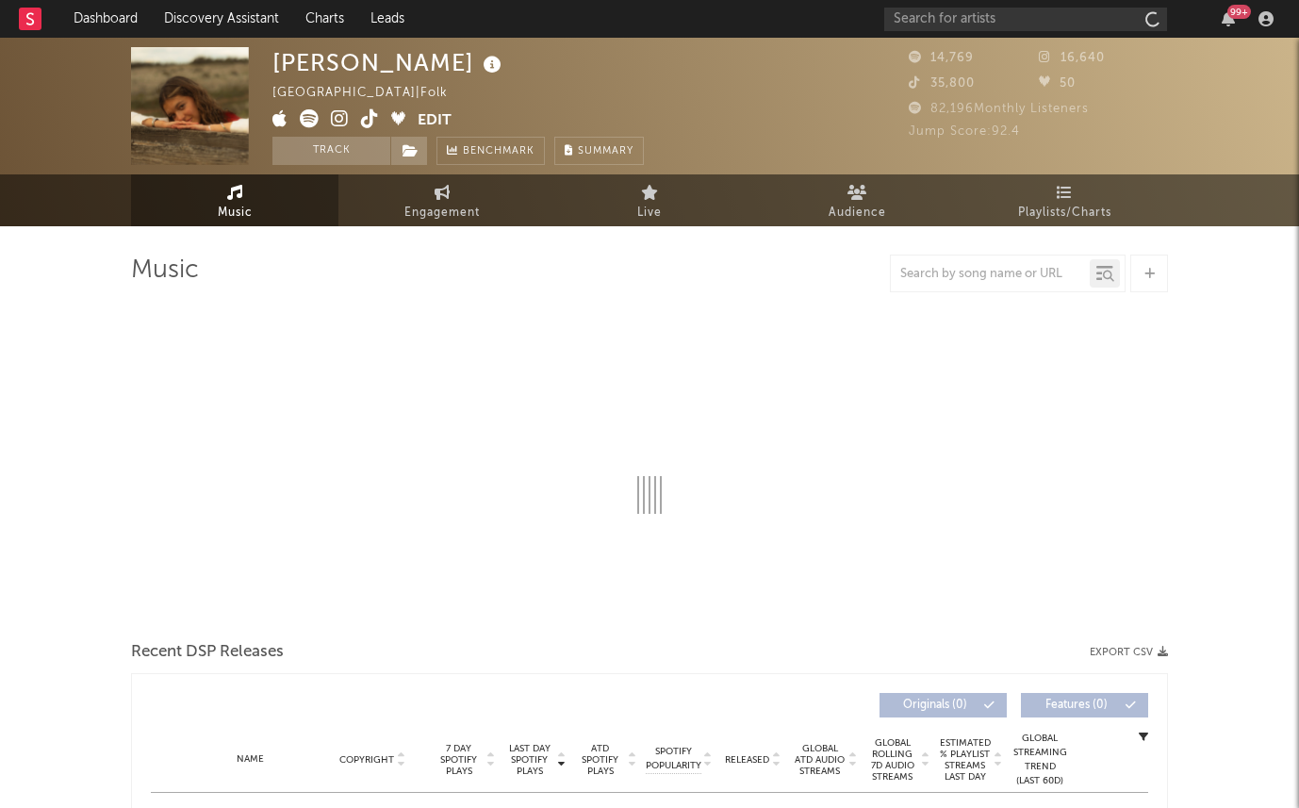
select select "6m"
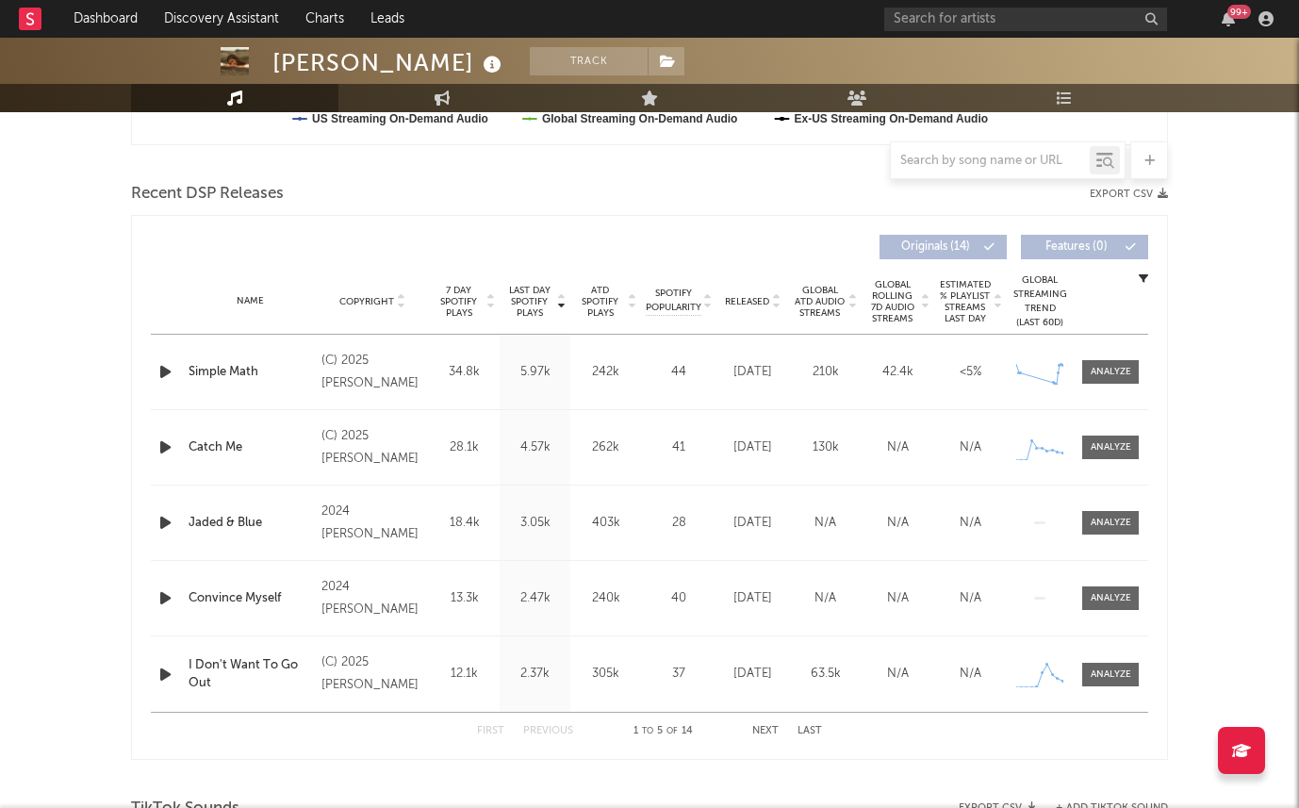
scroll to position [647, 0]
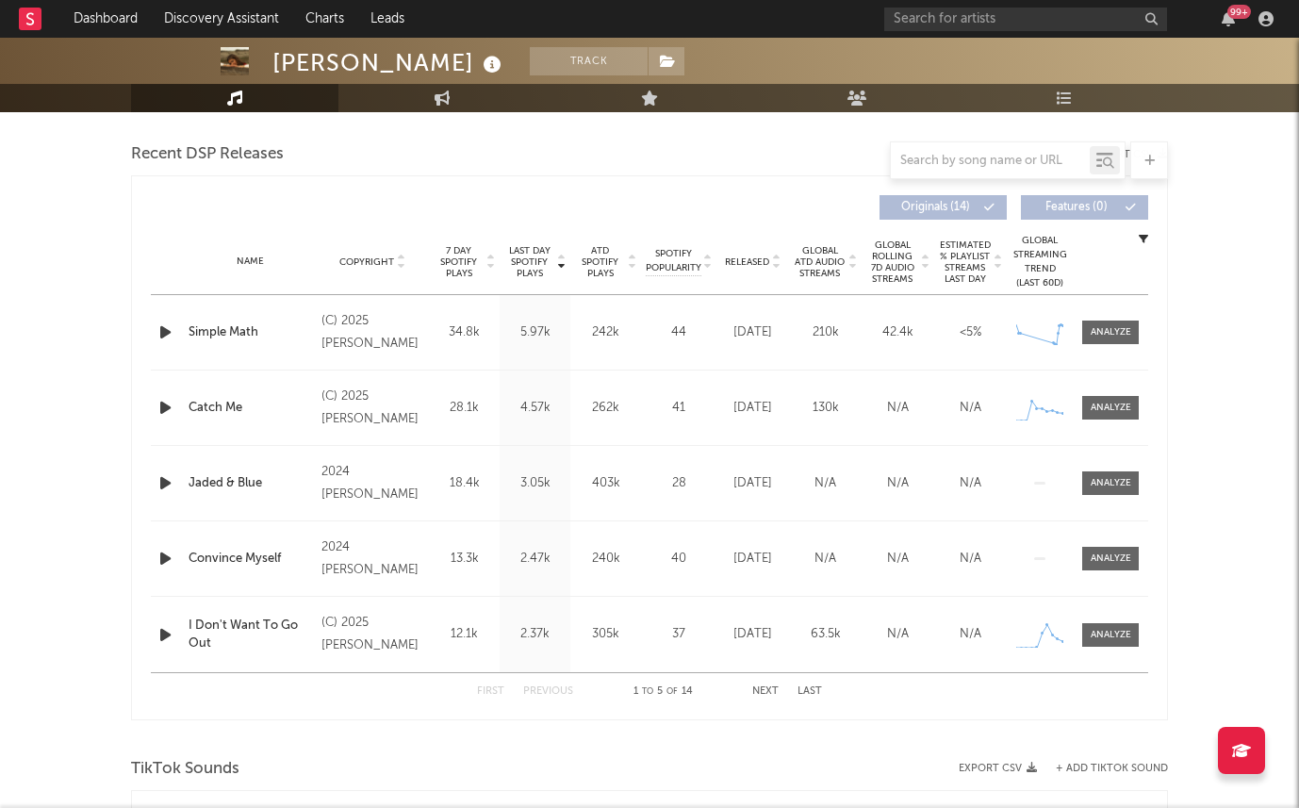
click at [732, 259] on span "Released" at bounding box center [747, 261] width 44 height 11
click at [461, 259] on span "7 Day Spotify Plays" at bounding box center [459, 262] width 50 height 34
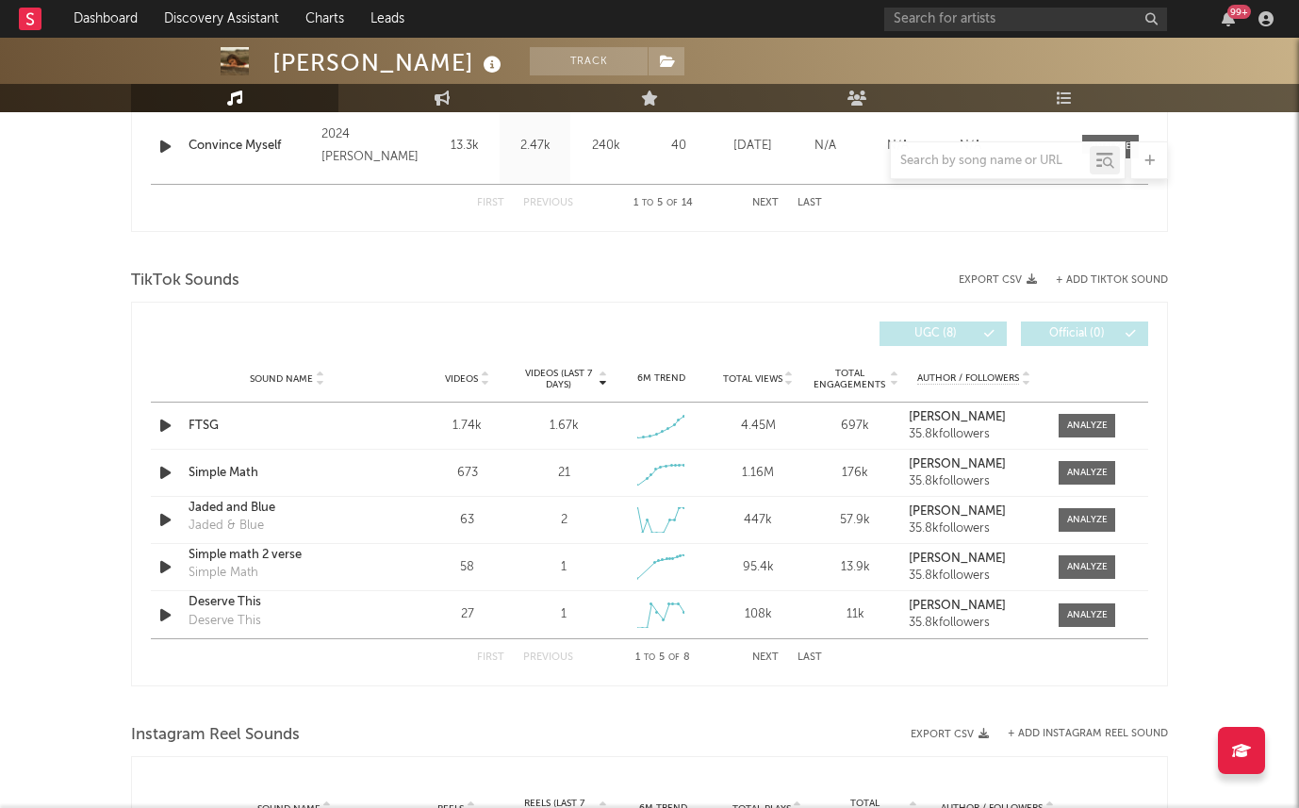
scroll to position [1235, 0]
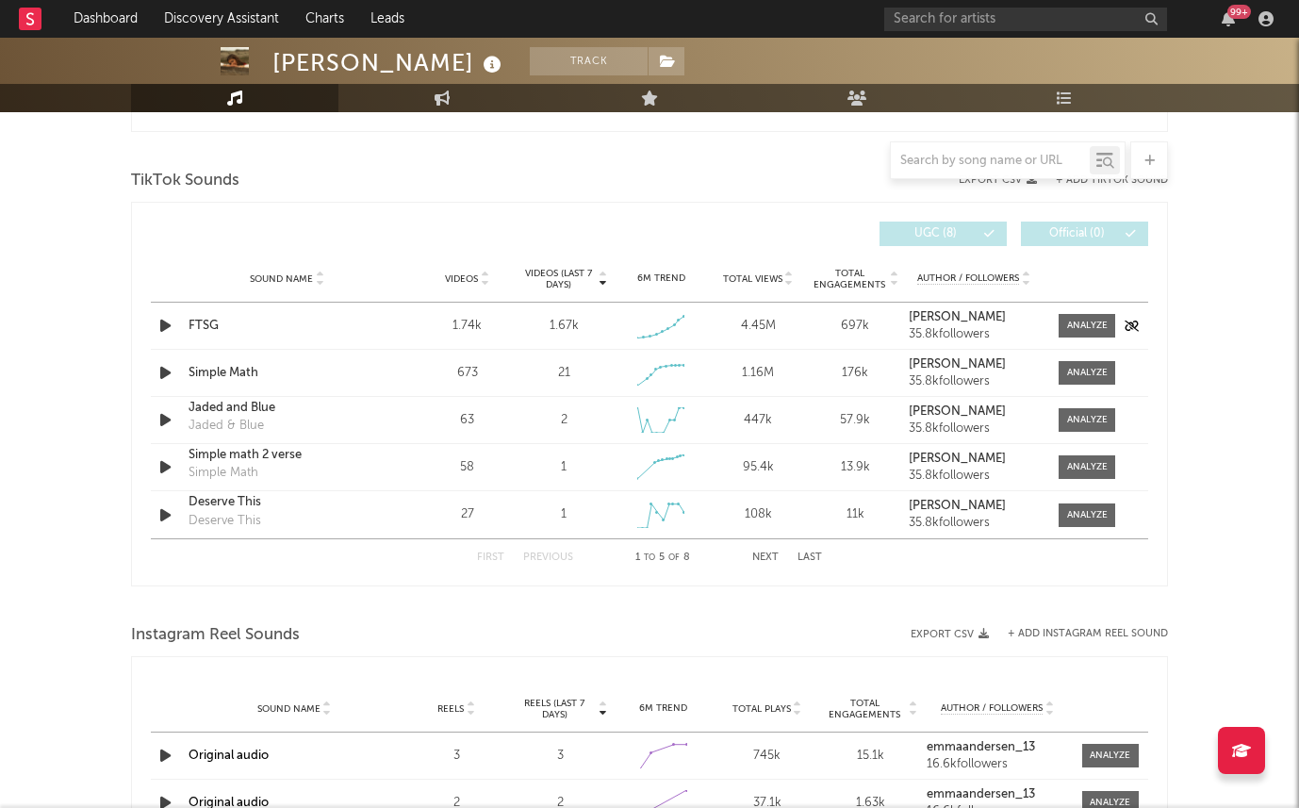
click at [165, 327] on icon "button" at bounding box center [166, 326] width 20 height 24
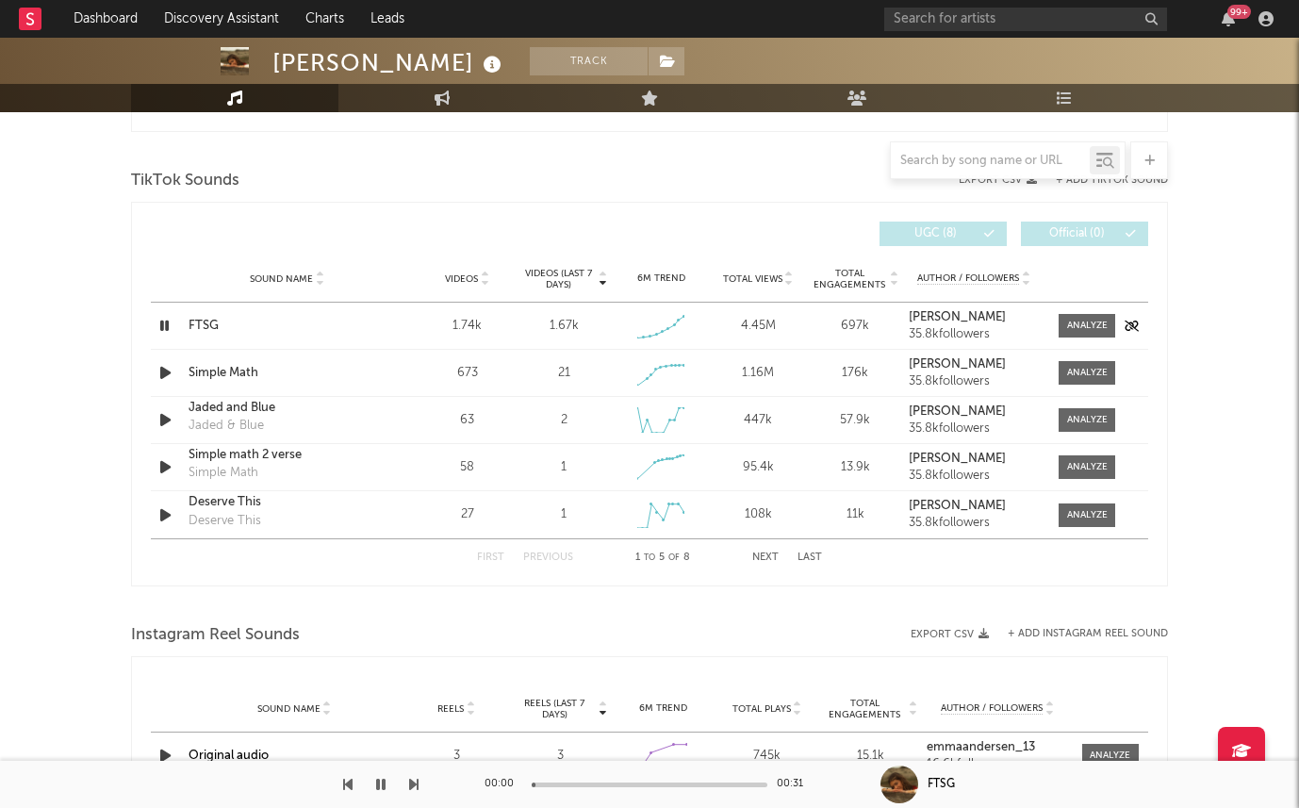
click at [938, 317] on strong "[PERSON_NAME]" at bounding box center [957, 317] width 97 height 12
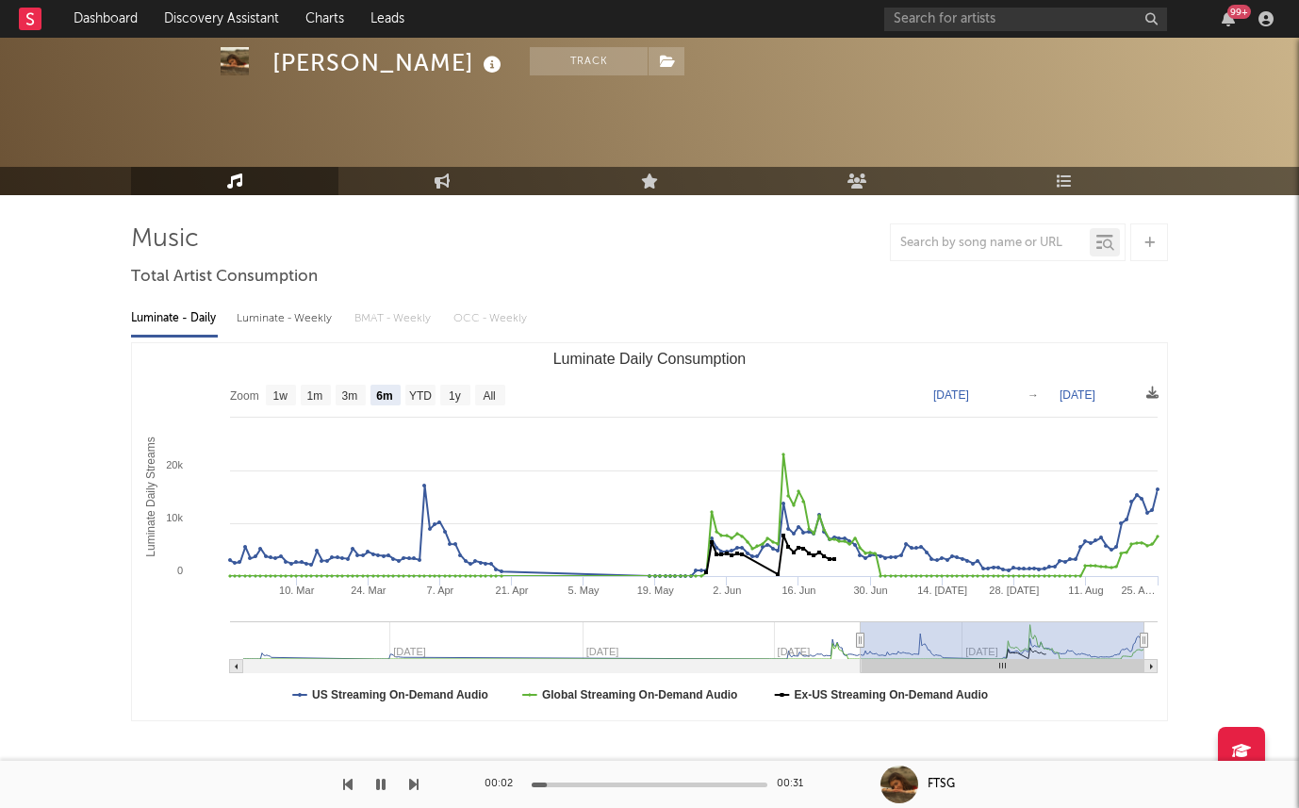
scroll to position [0, 0]
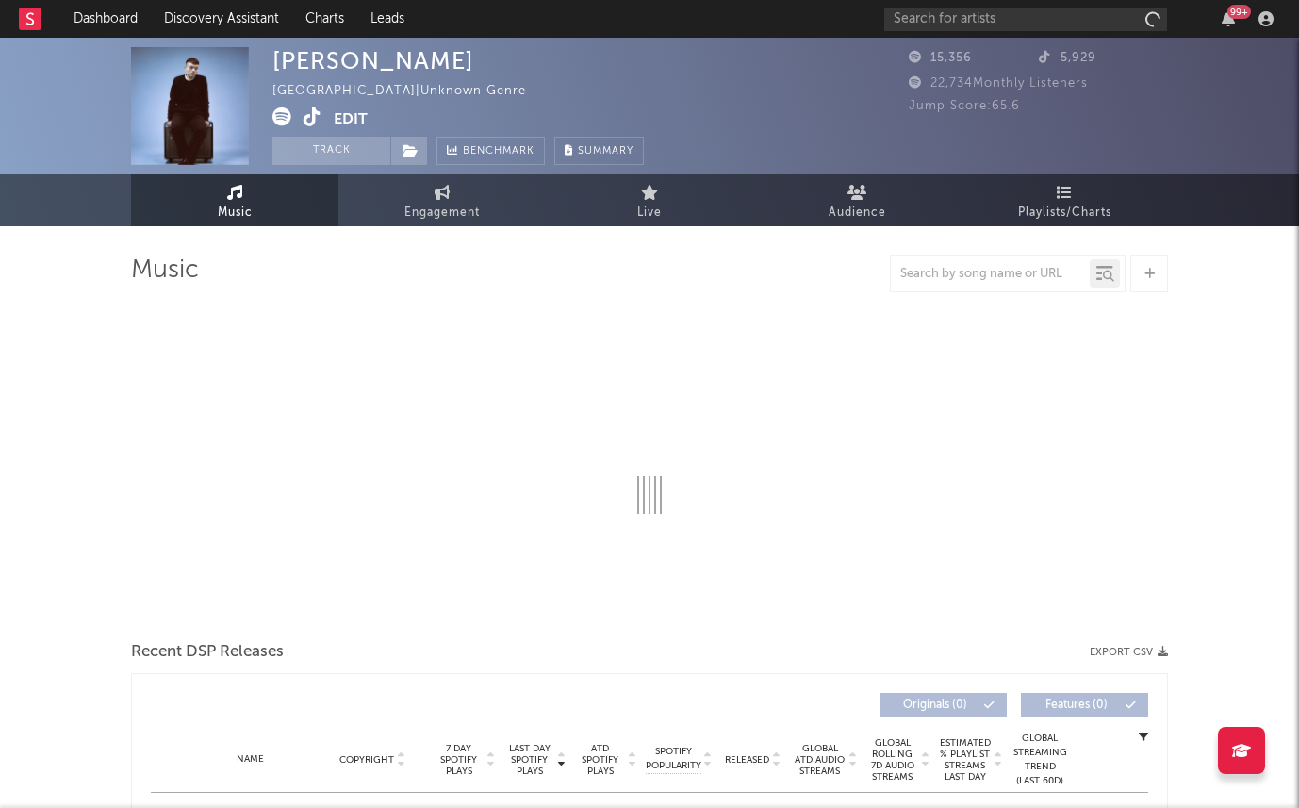
select select "6m"
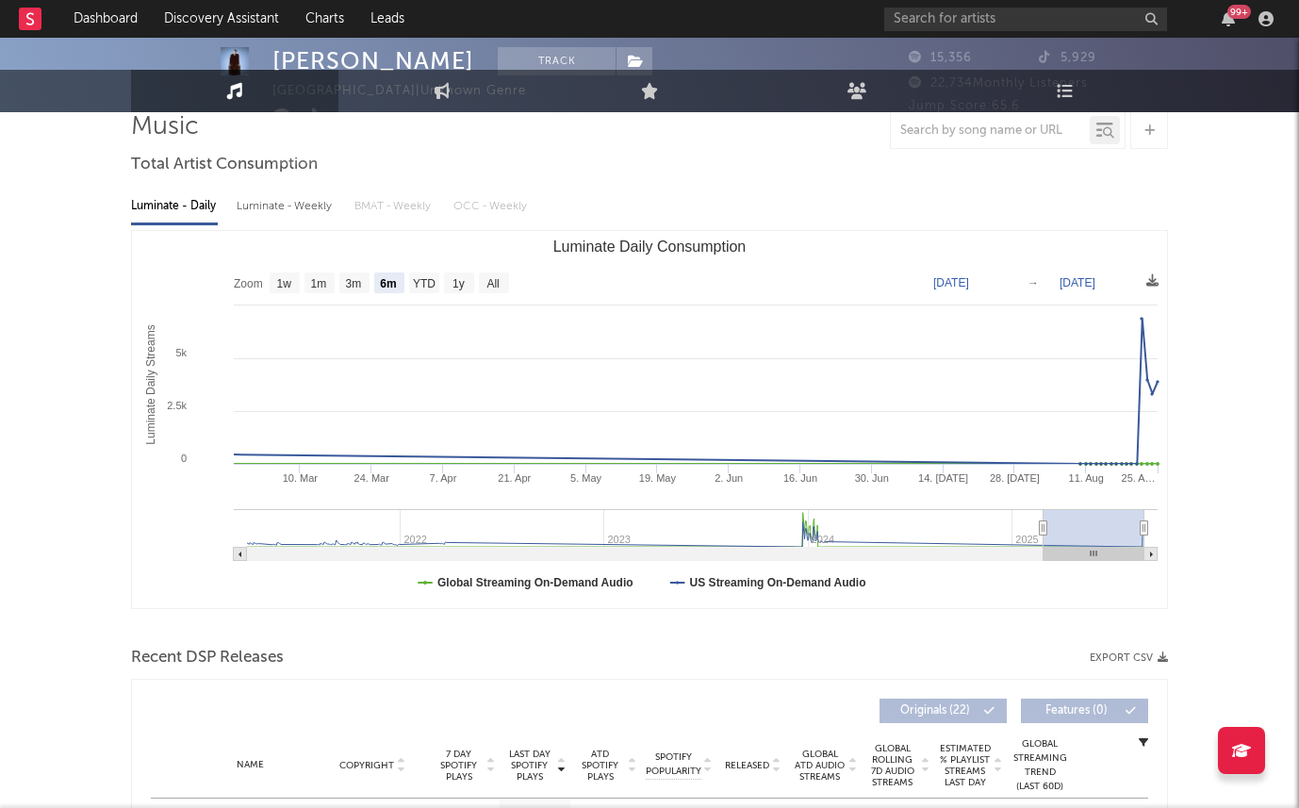
scroll to position [149, 0]
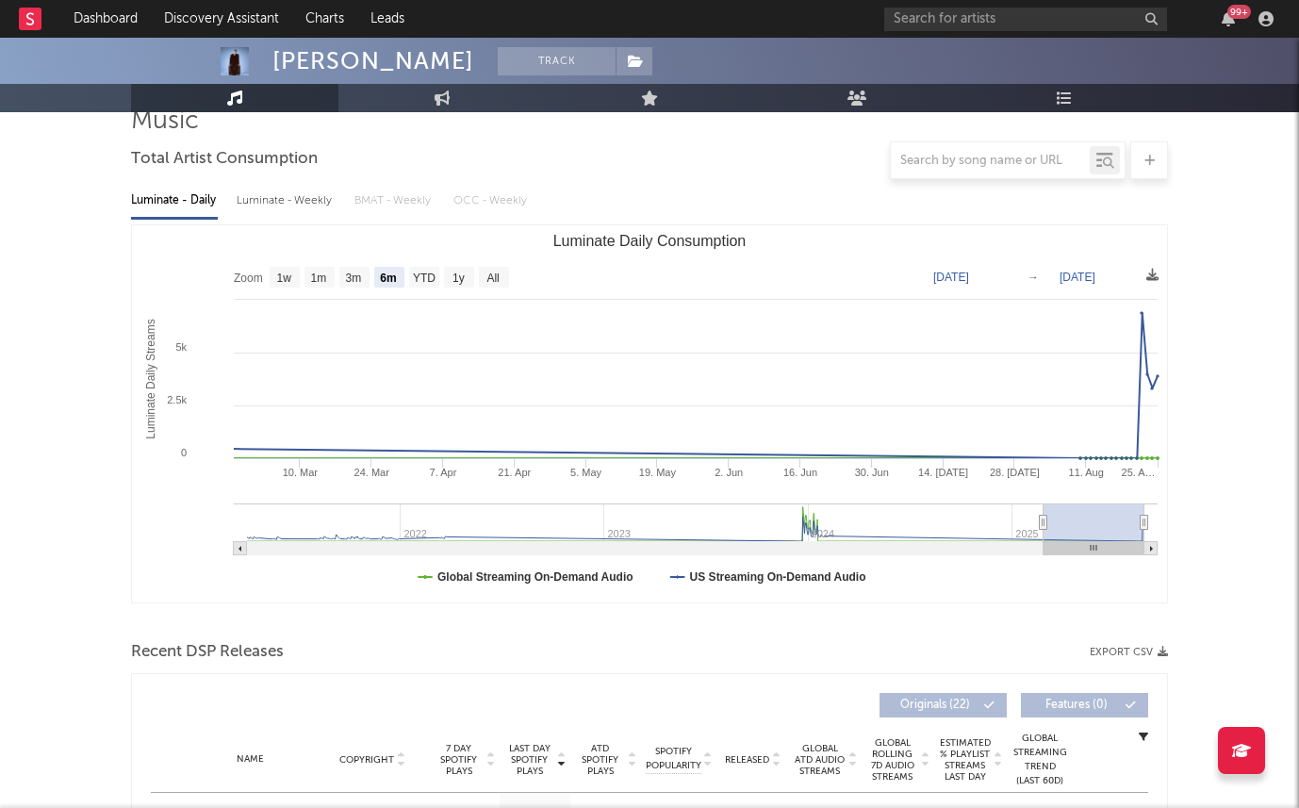
click at [297, 196] on div "Luminate - Weekly" at bounding box center [286, 201] width 99 height 32
select select "6m"
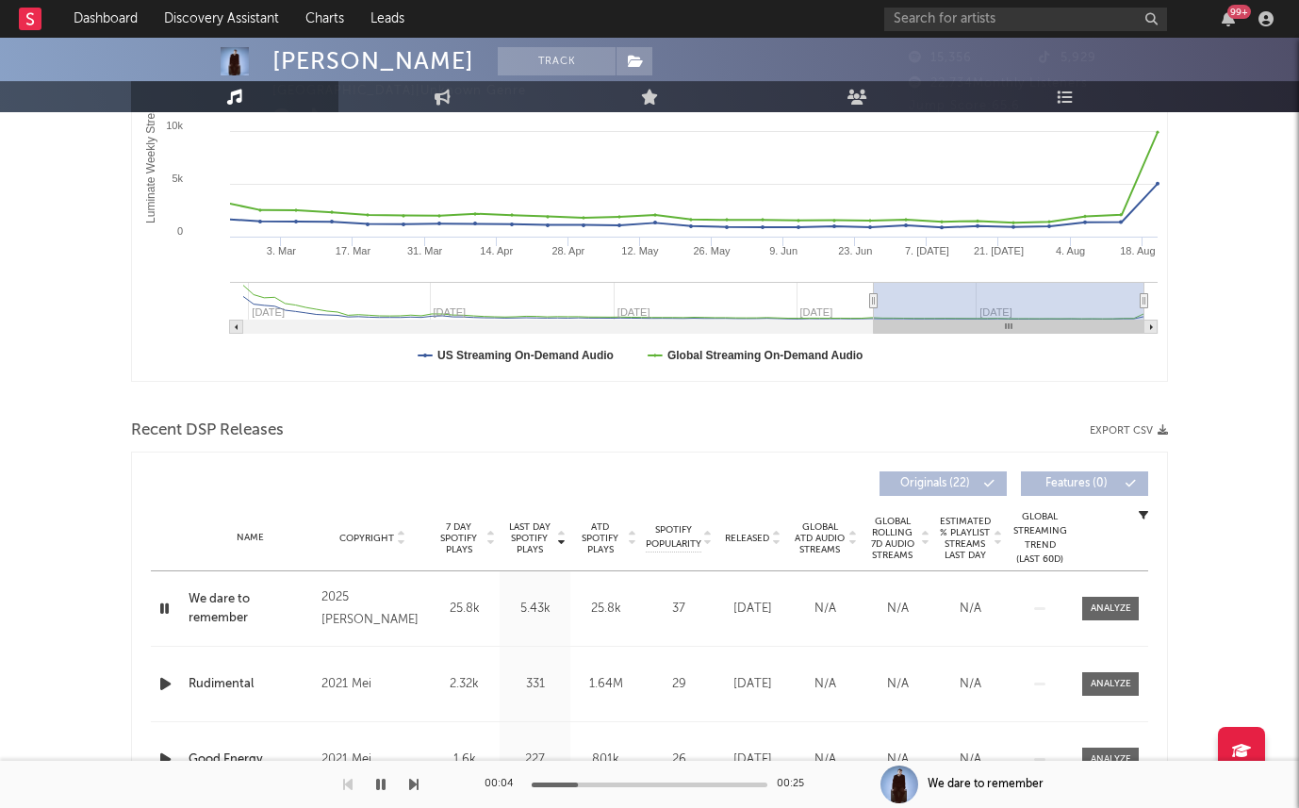
scroll to position [0, 0]
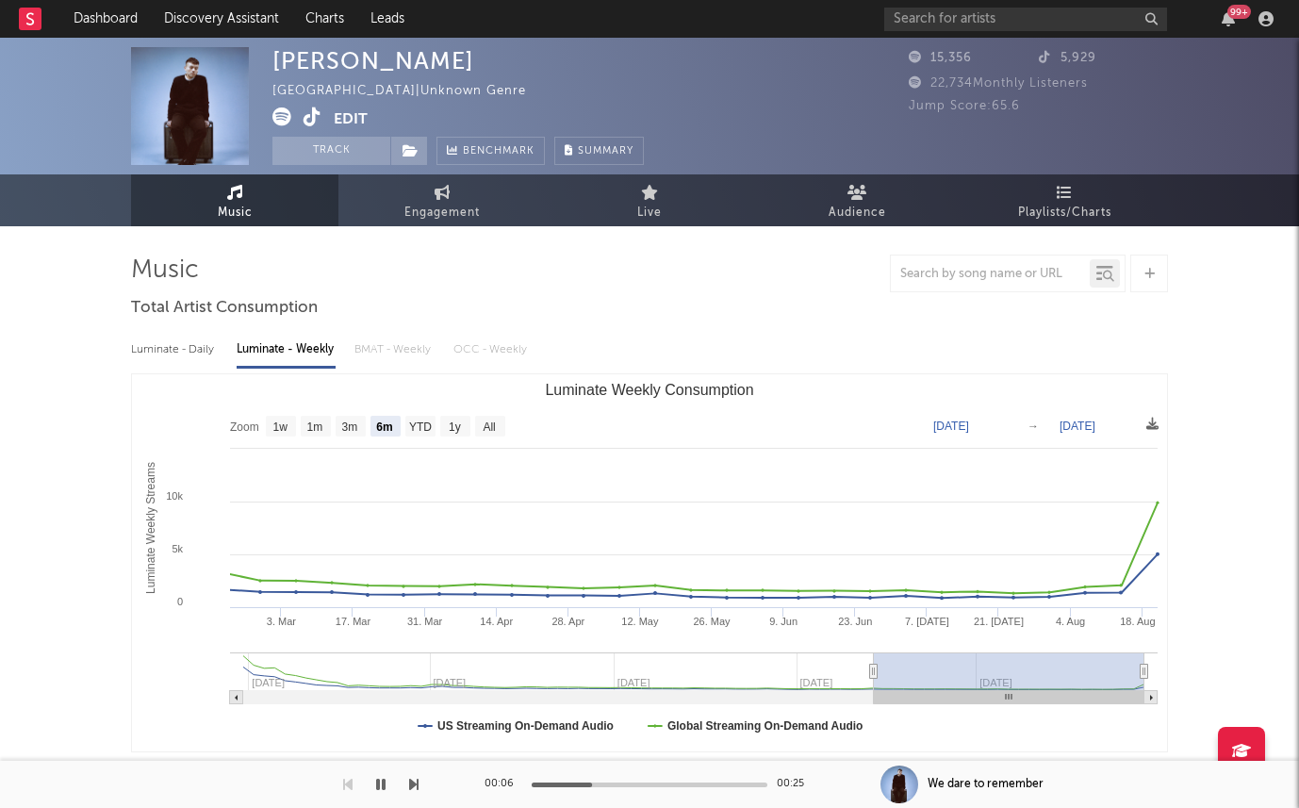
click at [286, 118] on icon at bounding box center [281, 116] width 19 height 19
click at [296, 113] on span at bounding box center [302, 119] width 61 height 24
click at [322, 113] on span at bounding box center [302, 119] width 61 height 24
click at [320, 113] on icon at bounding box center [313, 116] width 18 height 19
click at [317, 115] on icon at bounding box center [313, 116] width 18 height 19
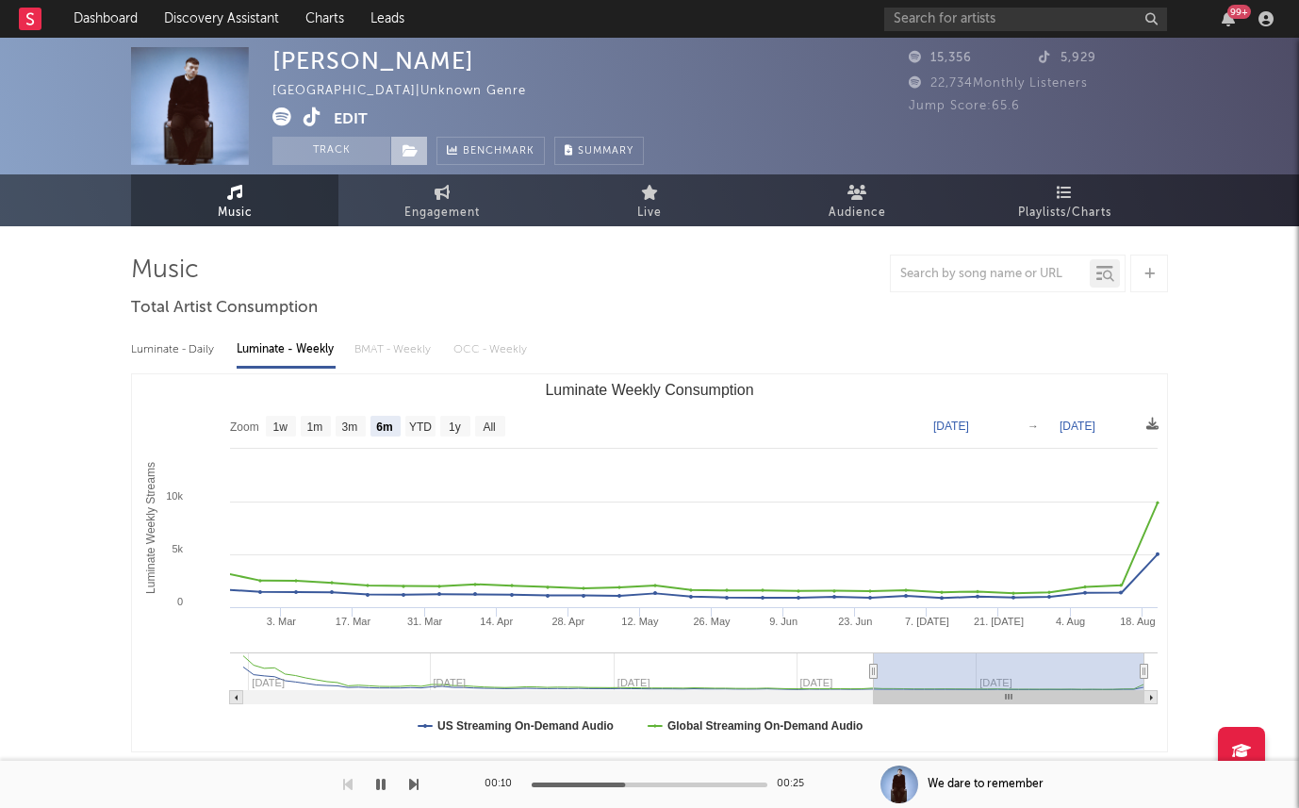
click at [408, 150] on icon at bounding box center [410, 150] width 16 height 13
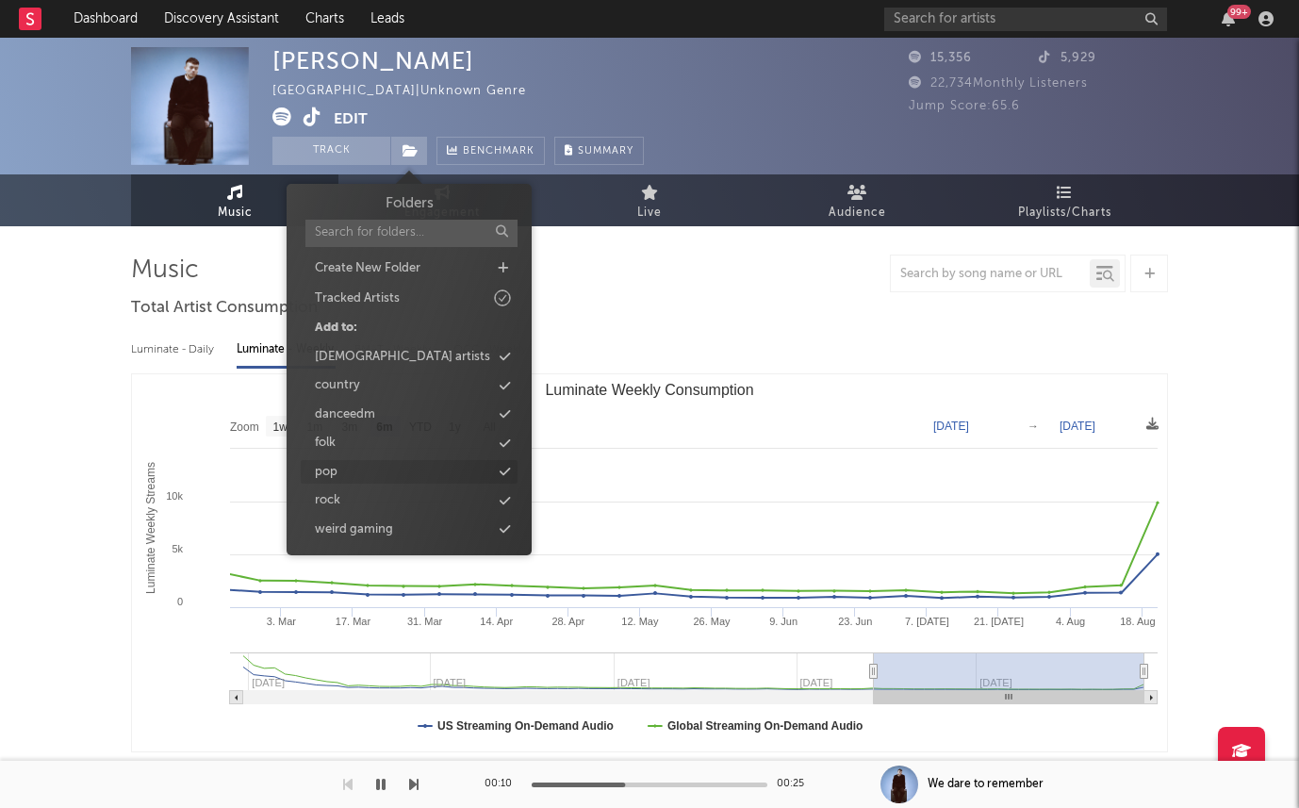
click at [505, 468] on icon at bounding box center [505, 472] width 10 height 12
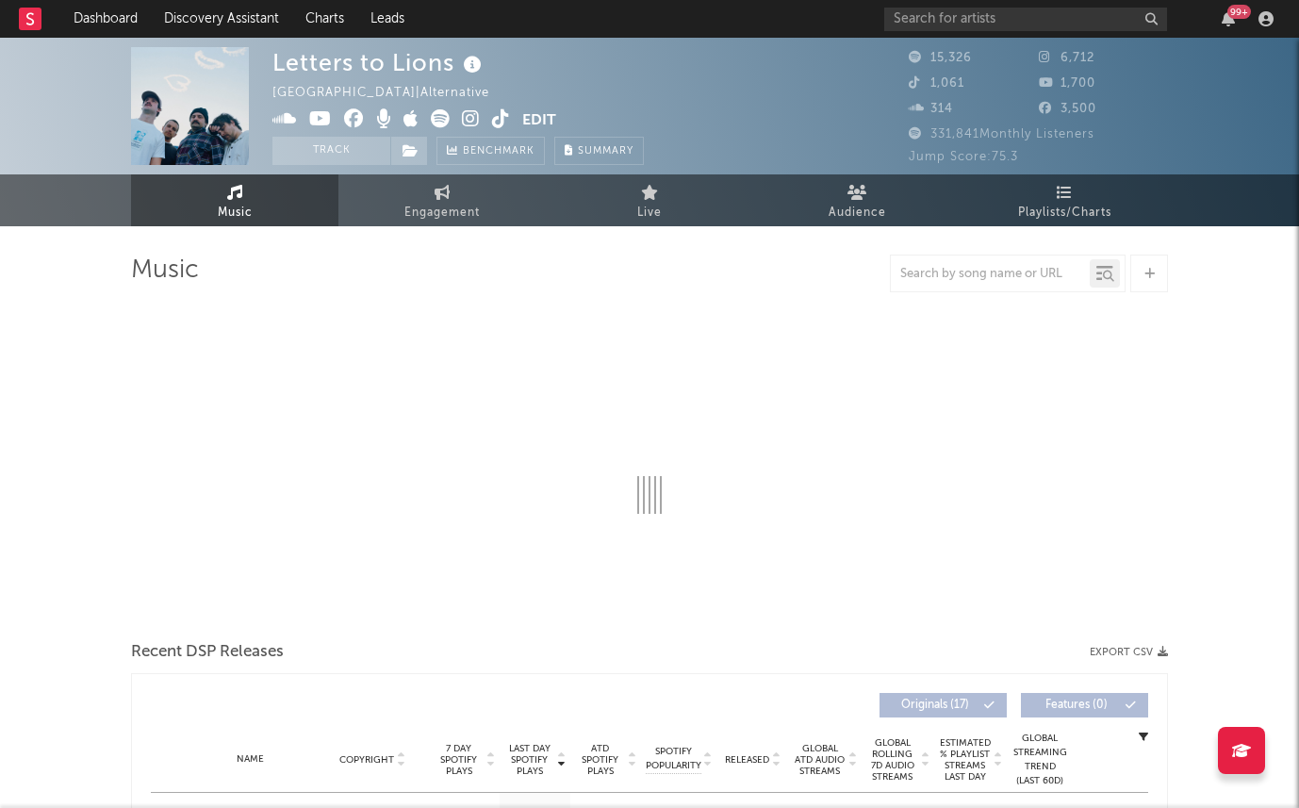
select select "6m"
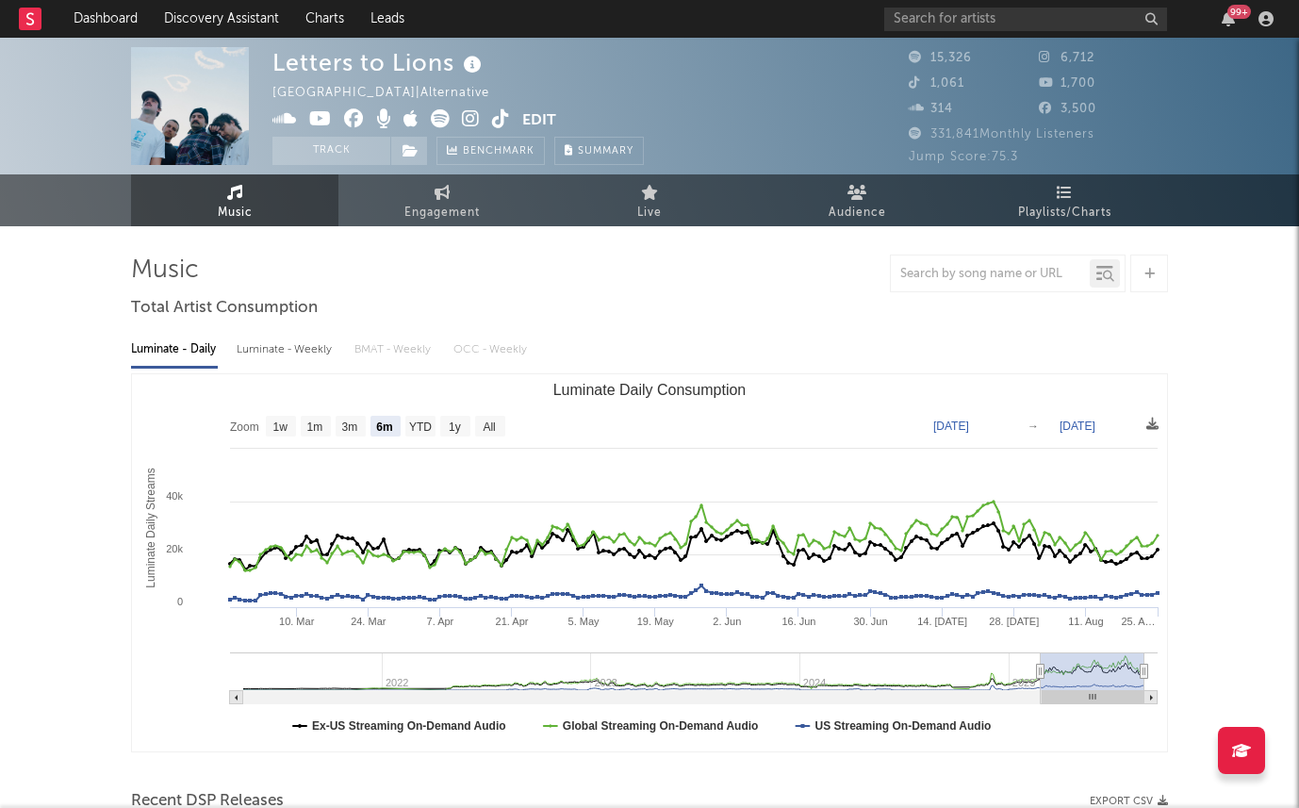
click at [495, 121] on icon at bounding box center [501, 118] width 18 height 19
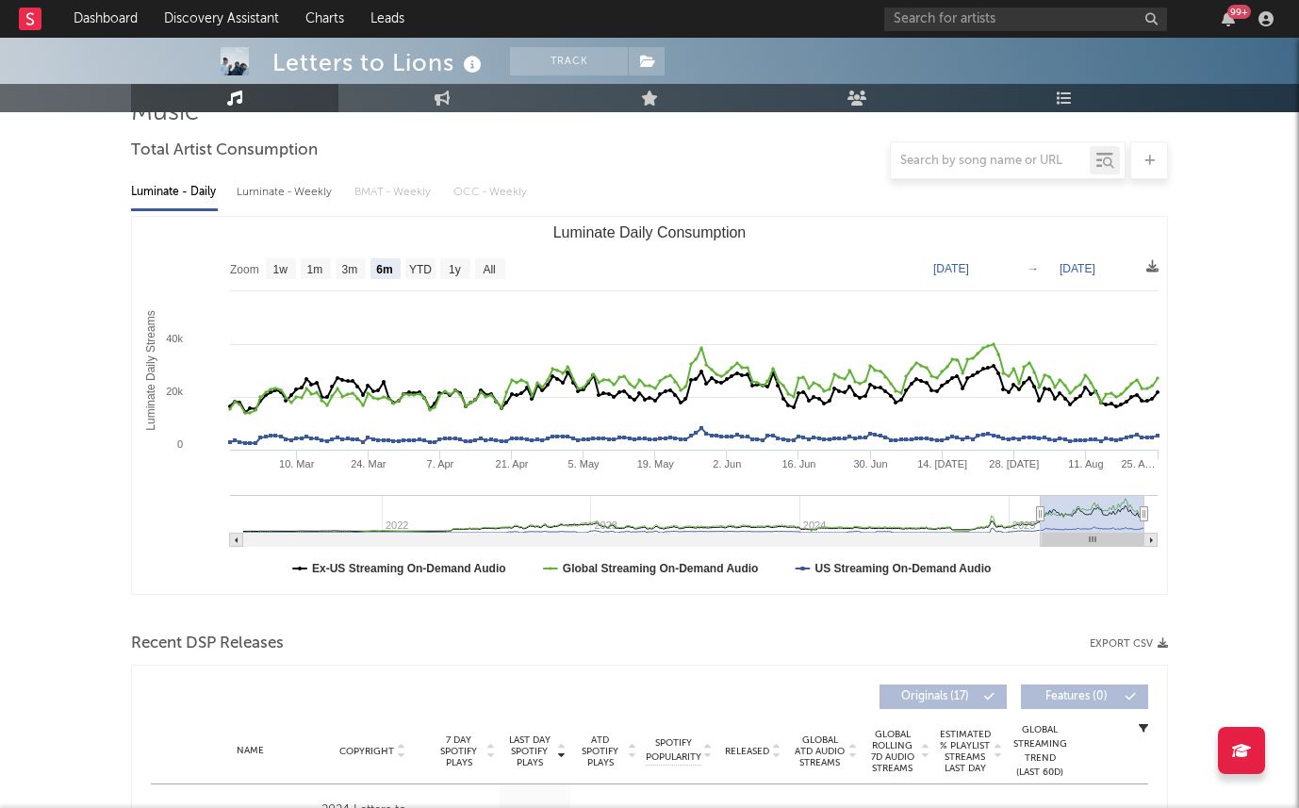
scroll to position [172, 0]
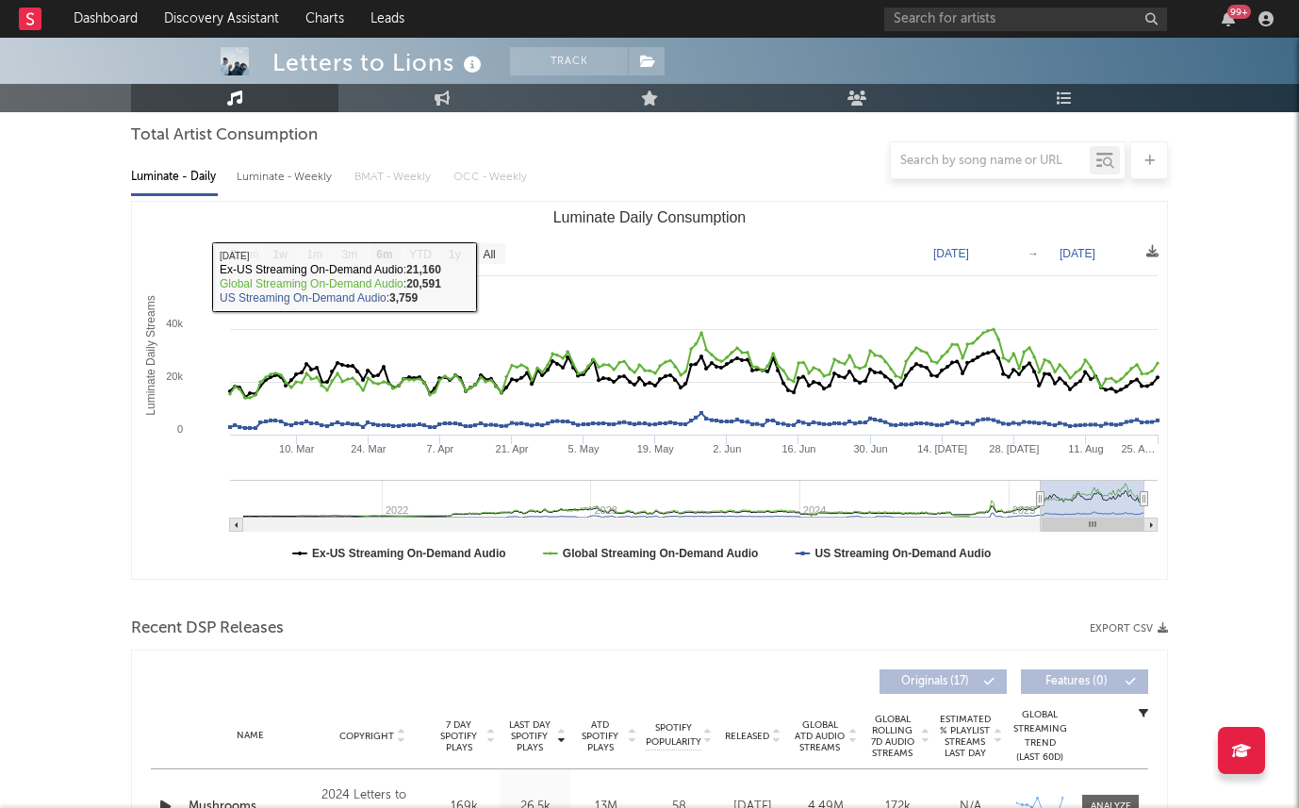
click at [272, 182] on div "Luminate - Weekly" at bounding box center [286, 177] width 99 height 32
select select "6m"
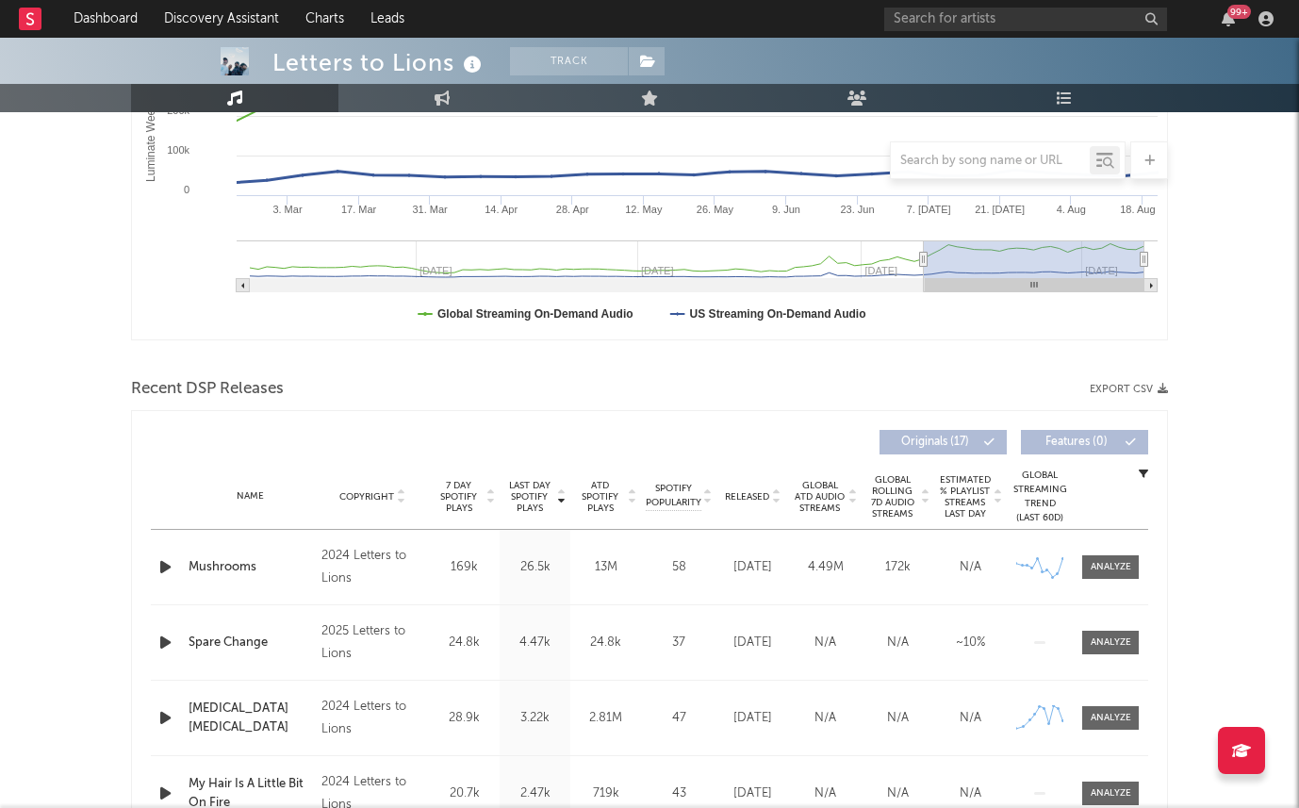
scroll to position [0, 0]
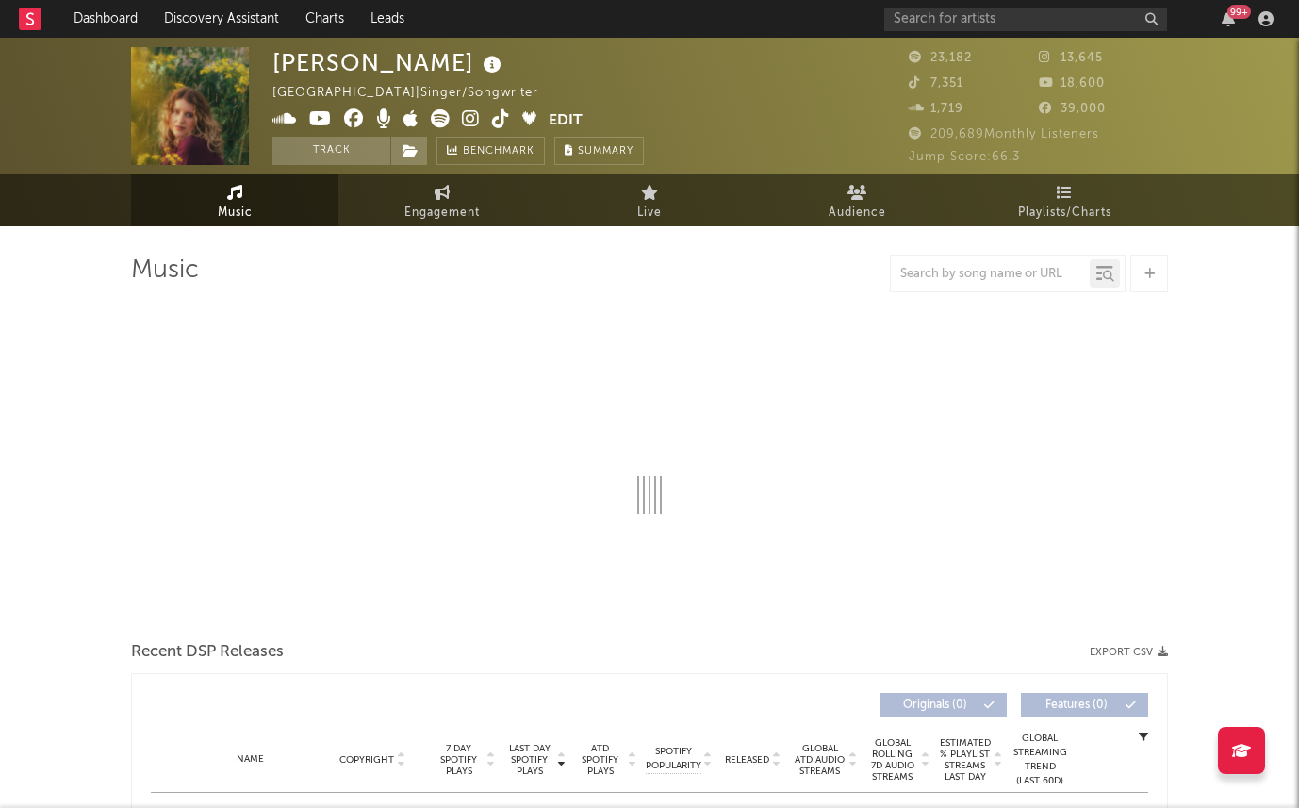
select select "6m"
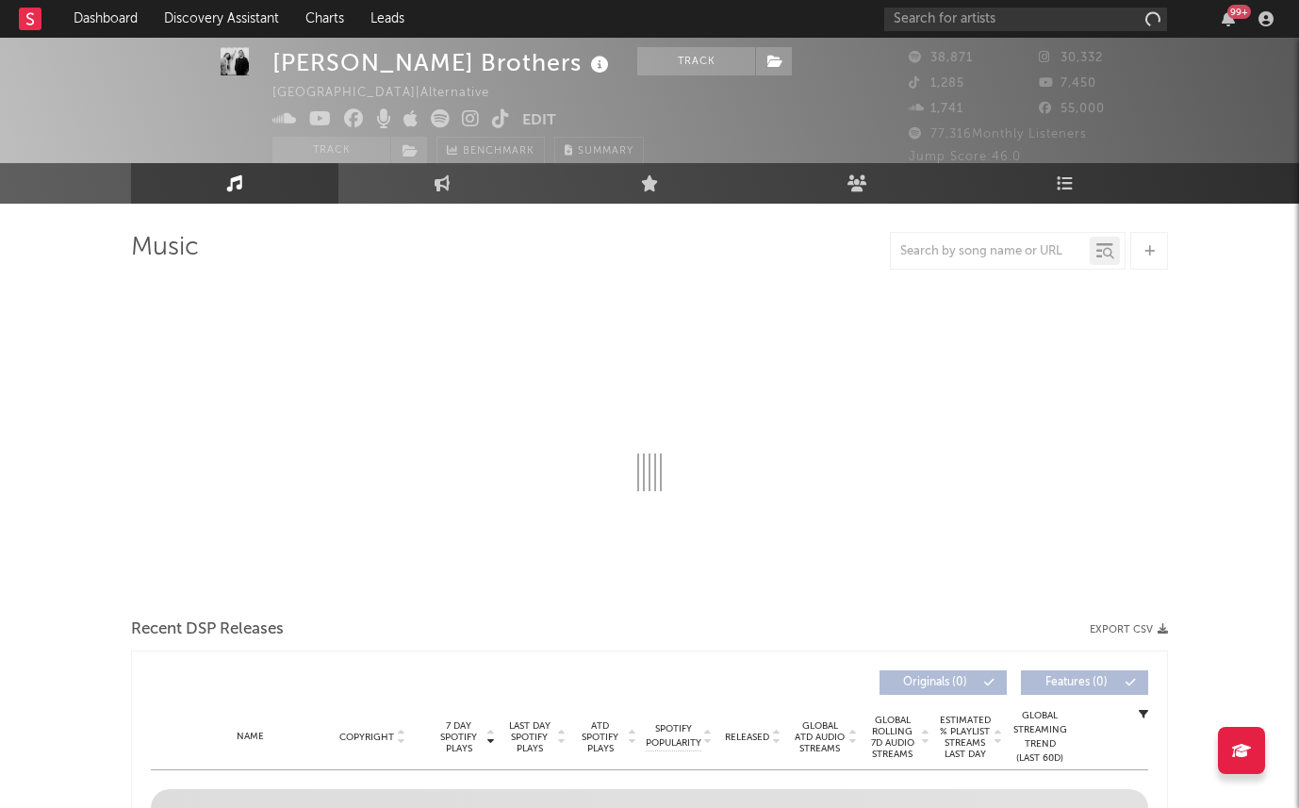
scroll to position [30, 0]
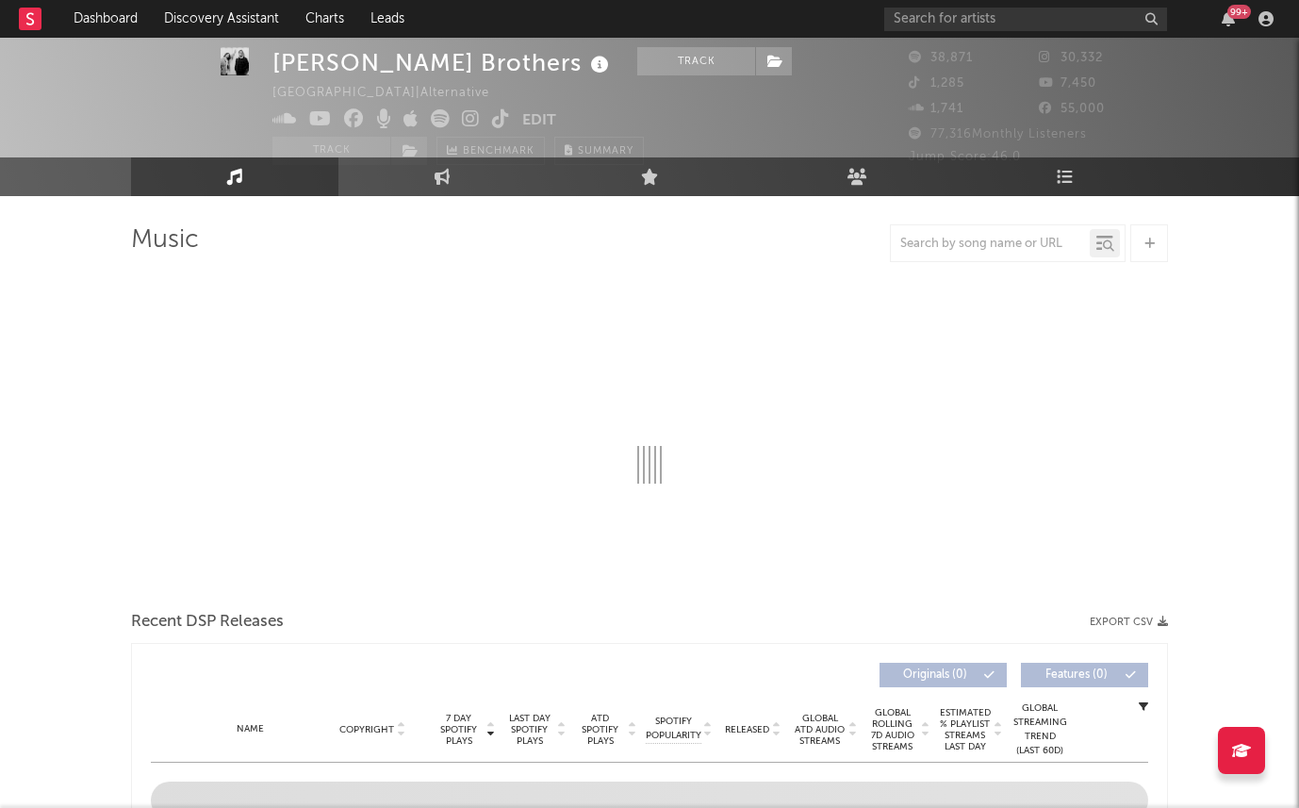
select select "6m"
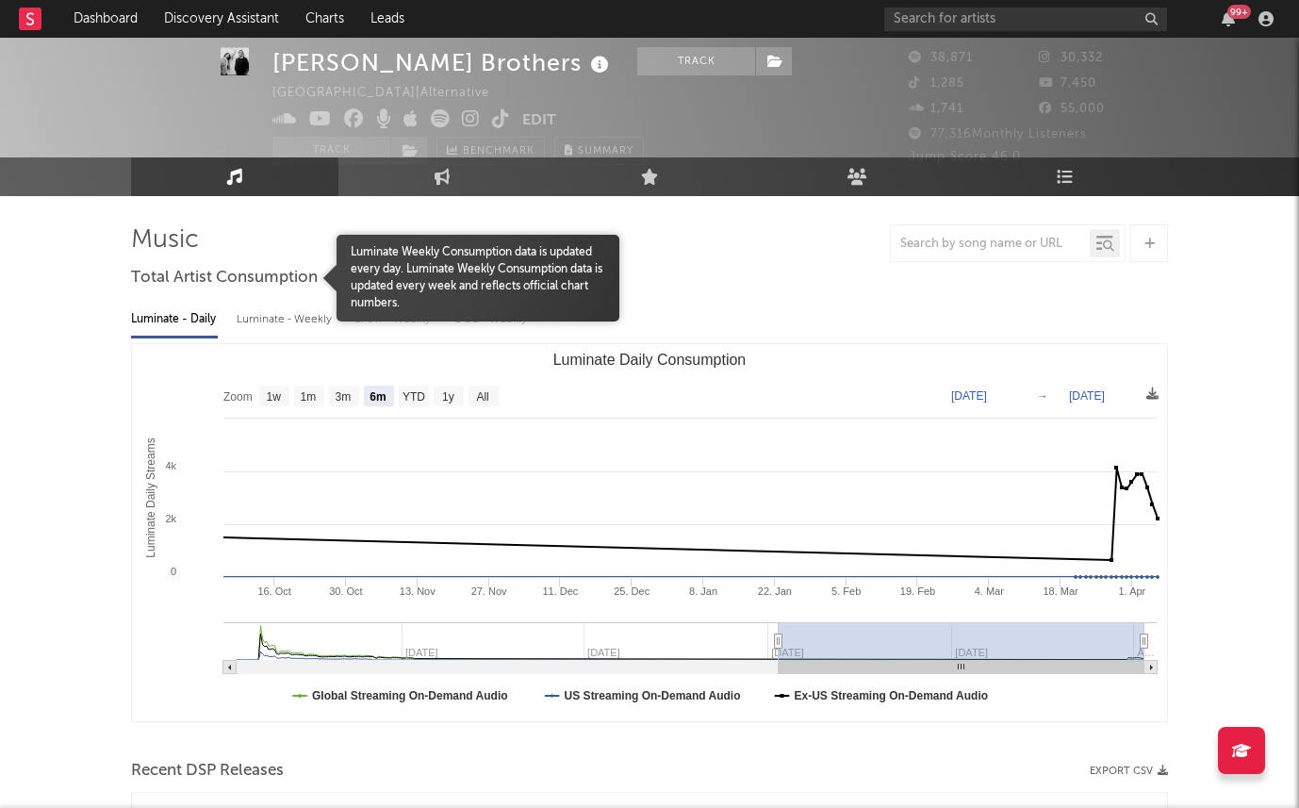
click at [277, 316] on div "Luminate - Weekly" at bounding box center [286, 320] width 99 height 32
select select "6m"
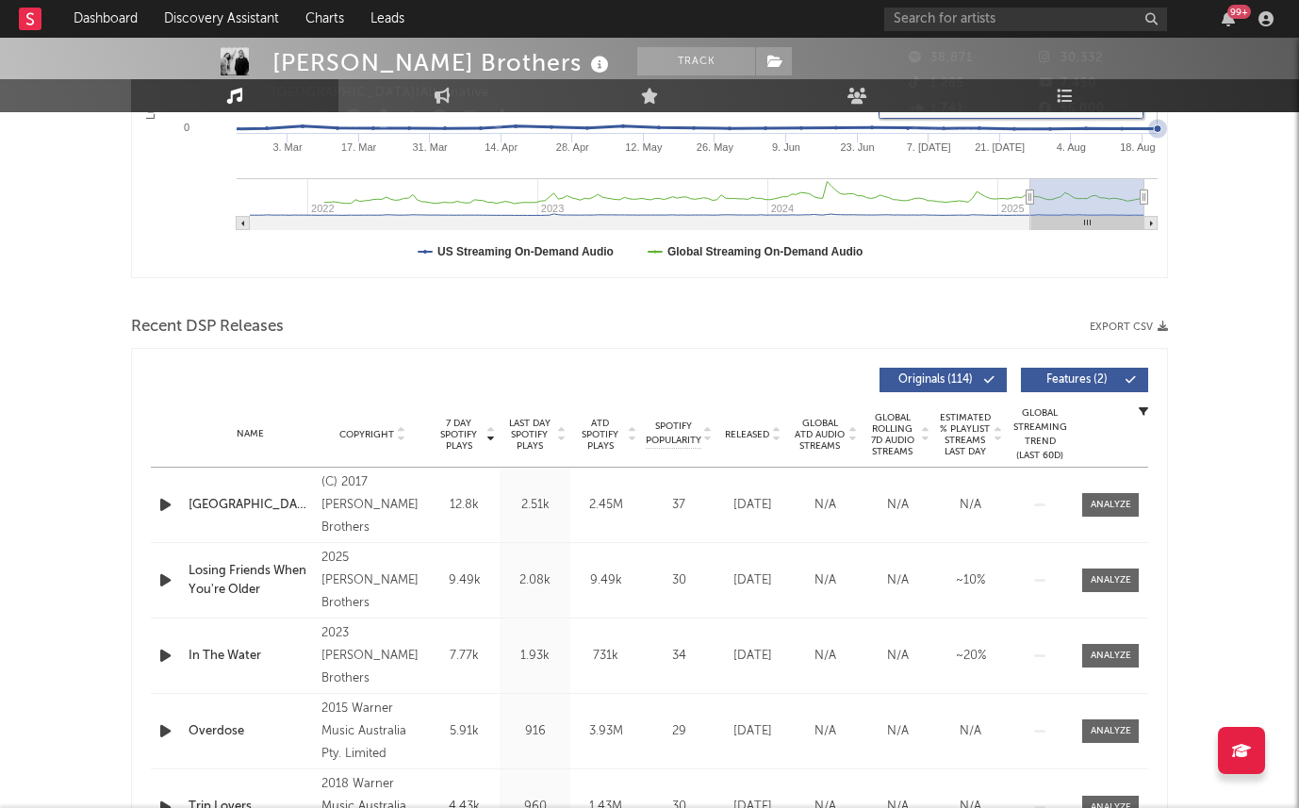
scroll to position [645, 0]
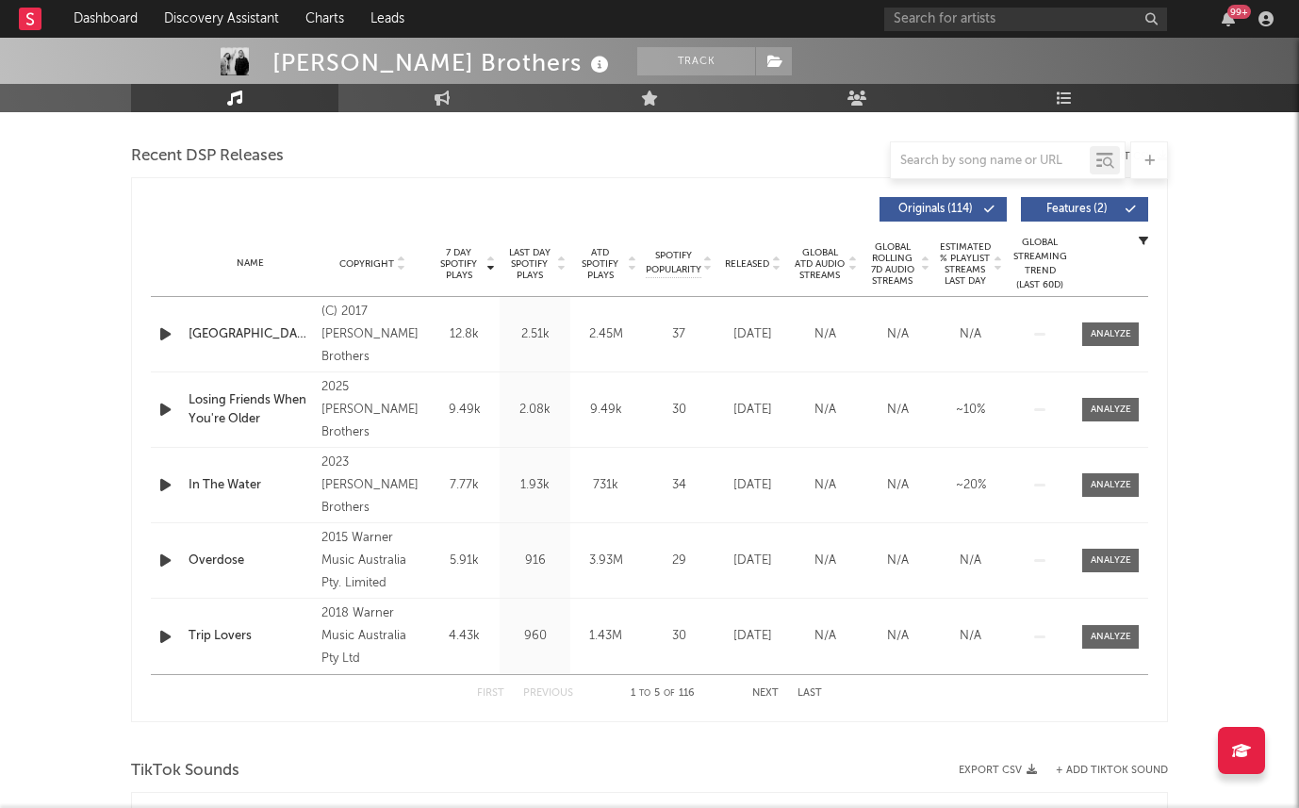
click at [156, 411] on icon "button" at bounding box center [166, 410] width 20 height 24
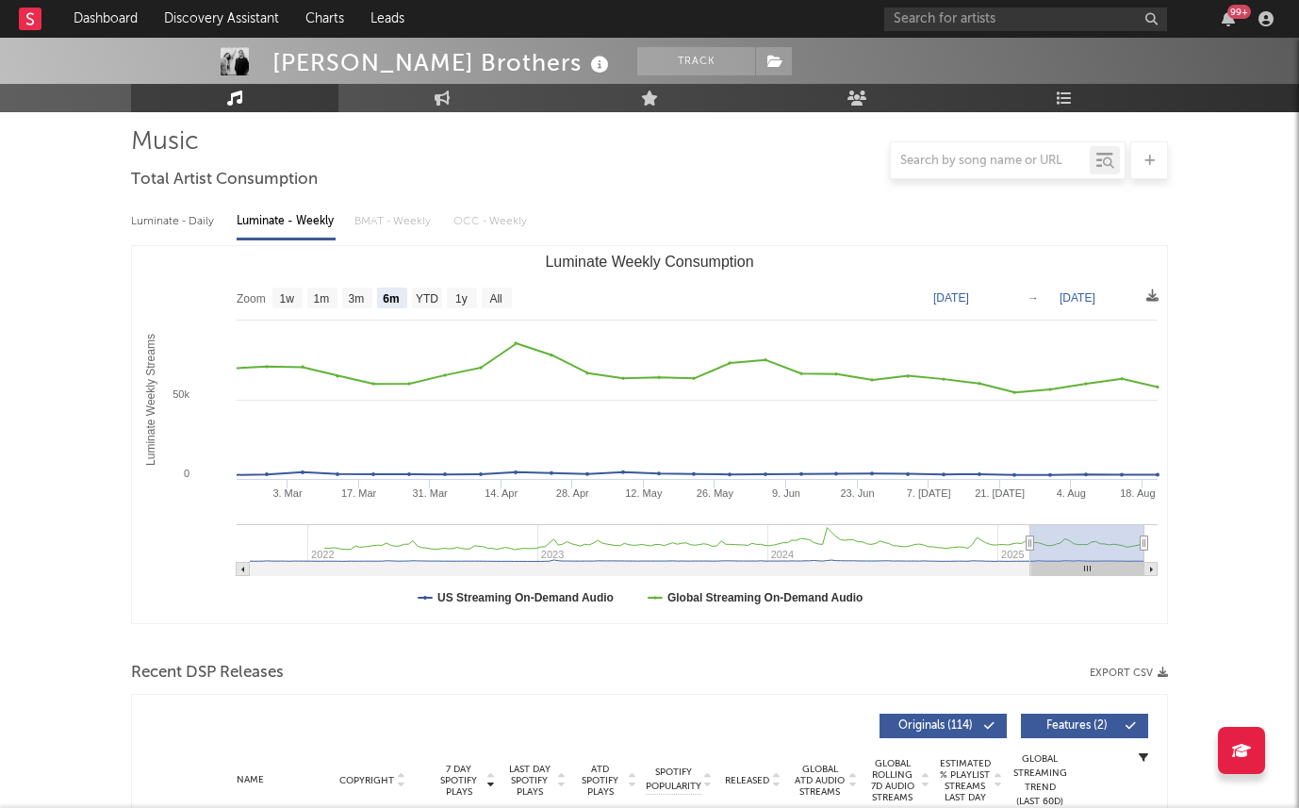
scroll to position [10, 0]
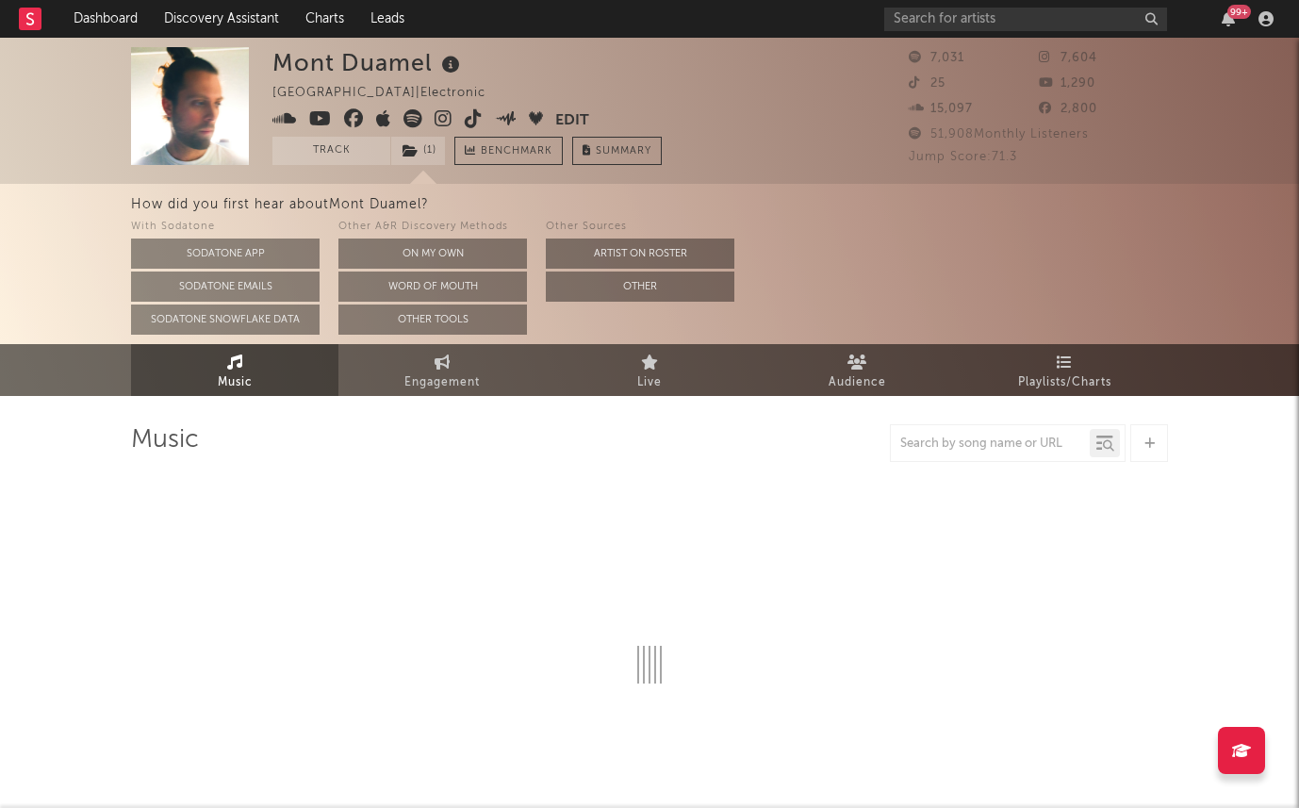
select select "6m"
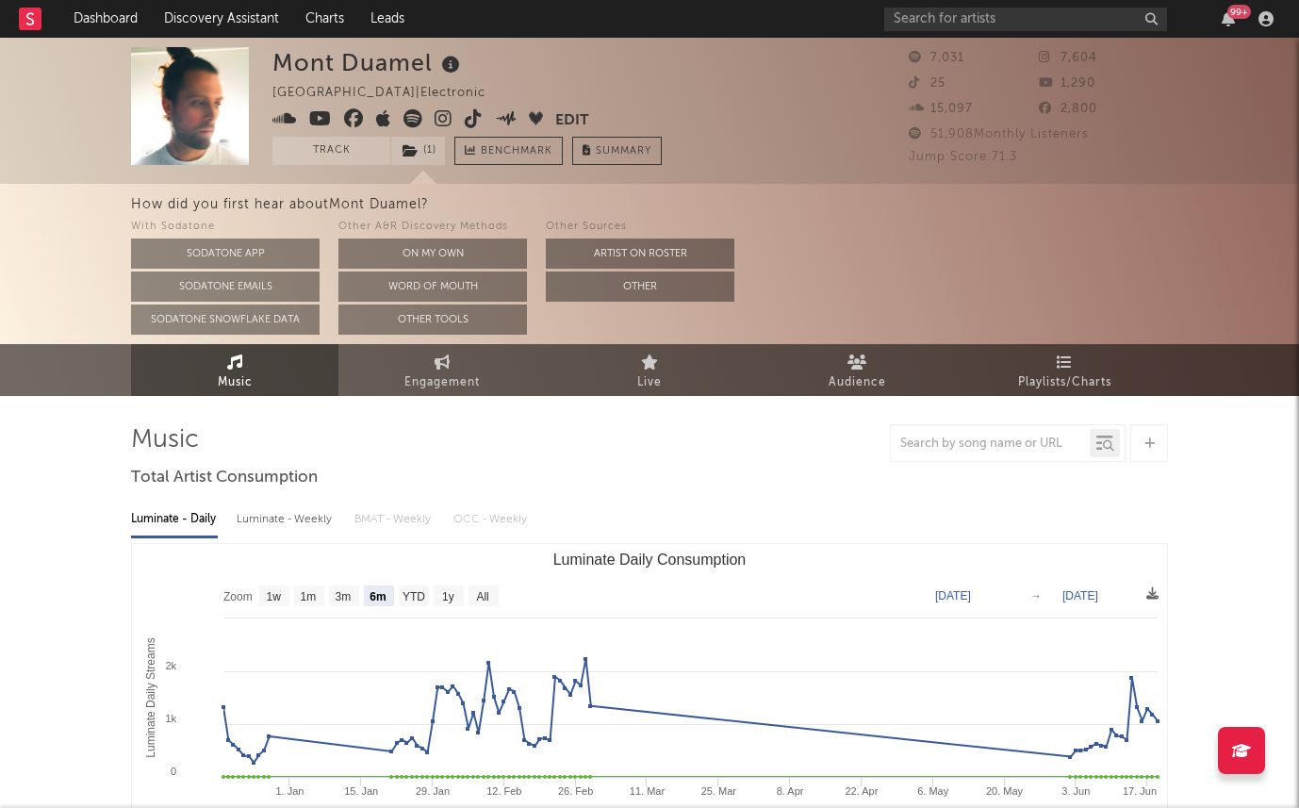
click at [446, 123] on icon at bounding box center [444, 118] width 18 height 19
click at [320, 120] on icon at bounding box center [320, 118] width 23 height 19
click at [456, 377] on span "Engagement" at bounding box center [441, 382] width 75 height 23
select select "1w"
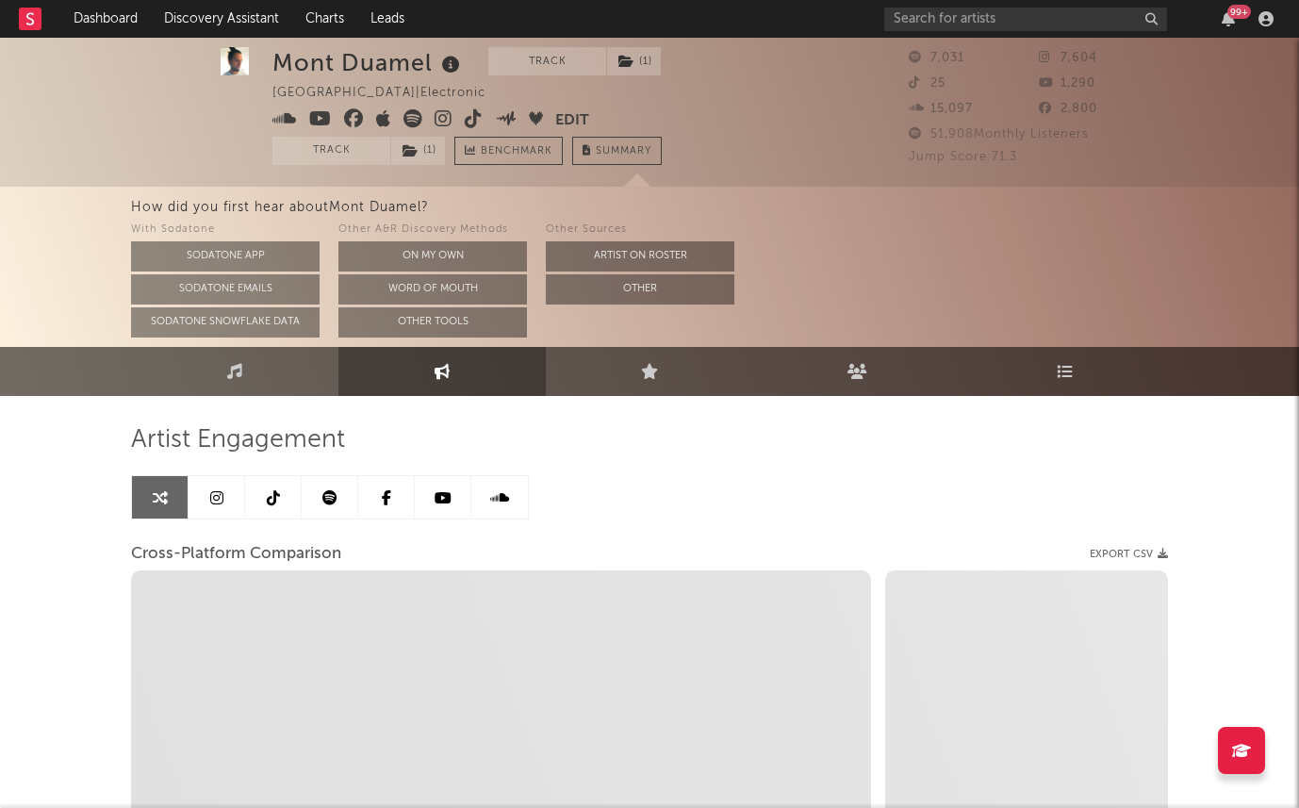
scroll to position [44, 0]
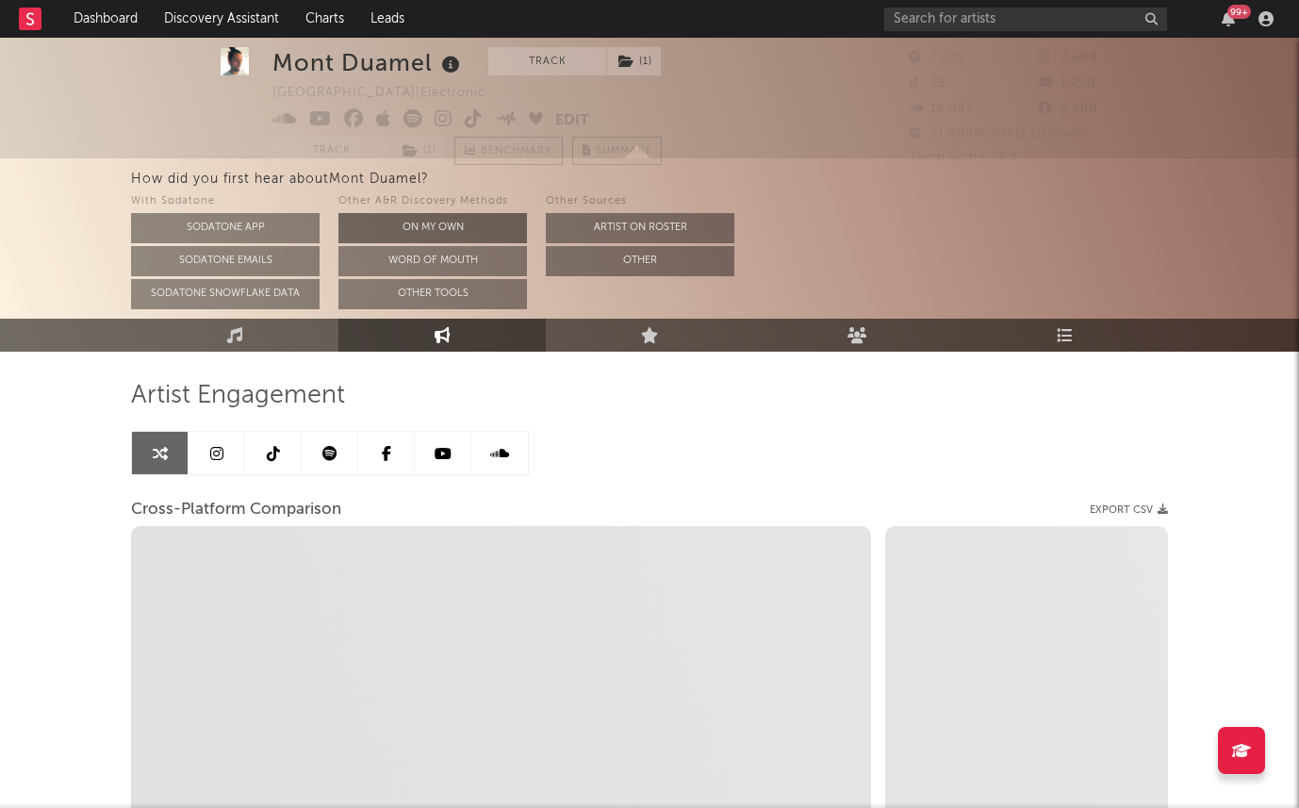
click at [387, 216] on button "On My Own" at bounding box center [432, 228] width 189 height 30
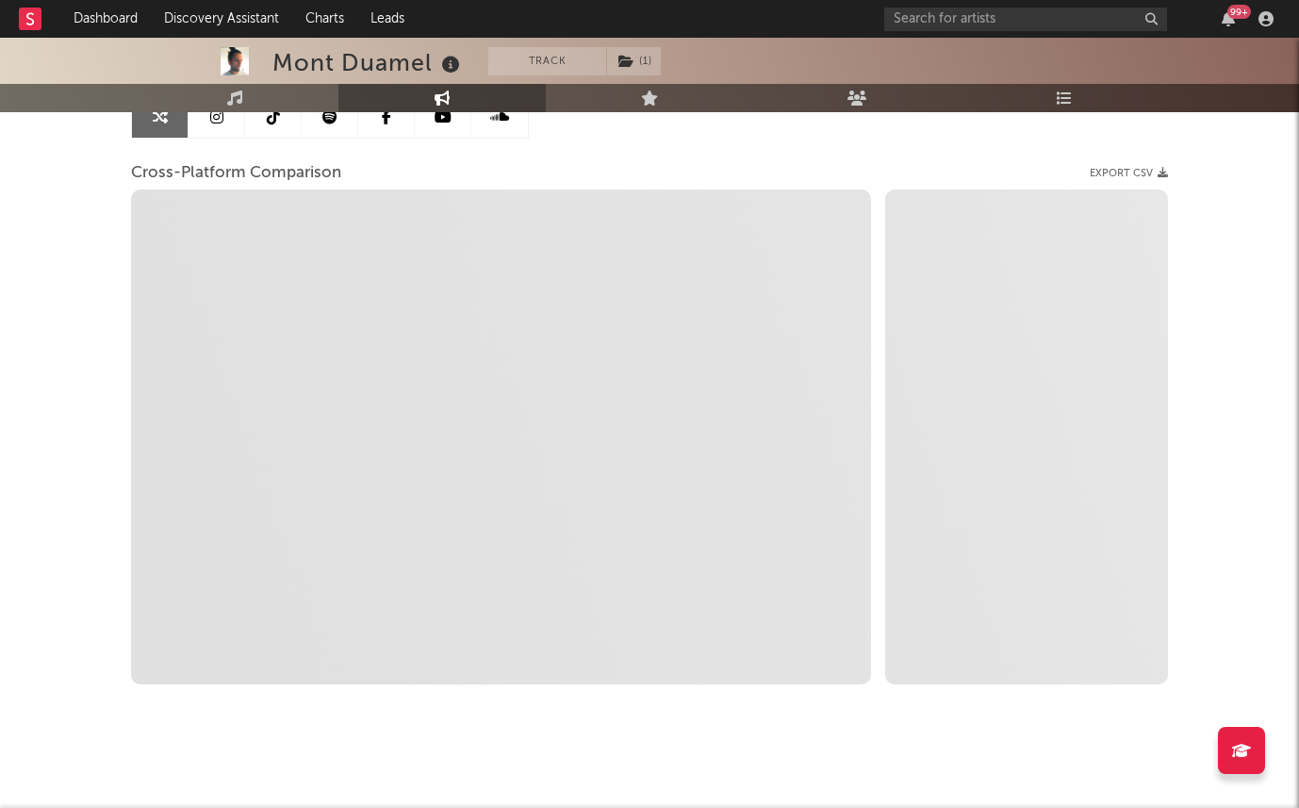
scroll to position [220, 0]
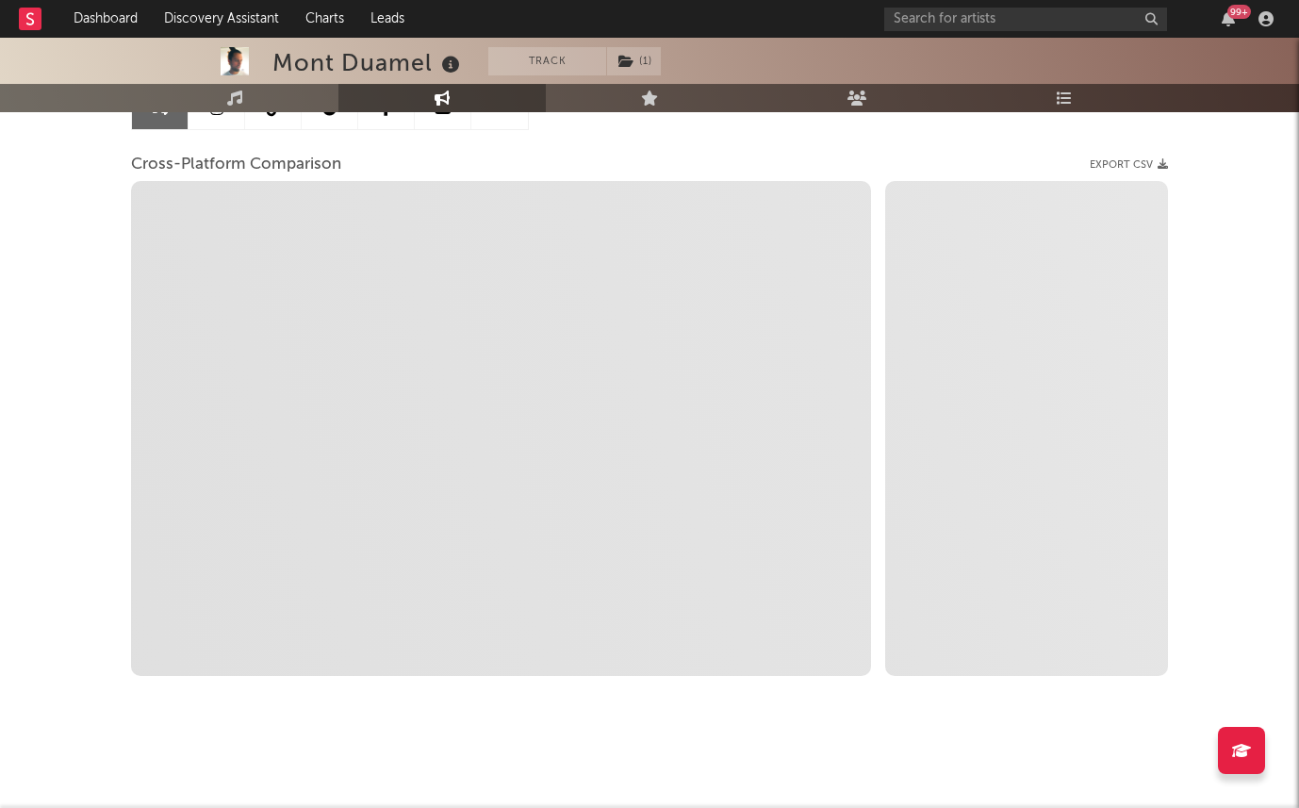
select select "1m"
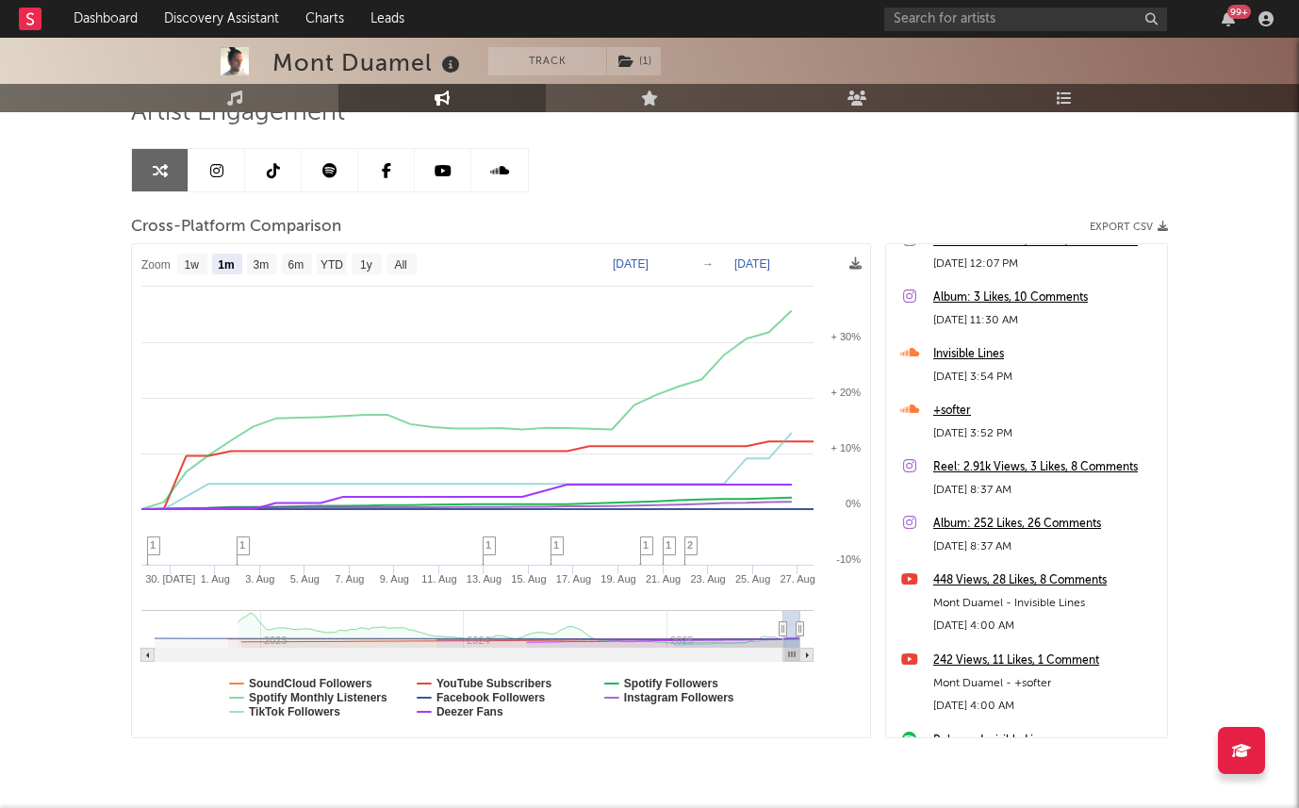
scroll to position [1023, 0]
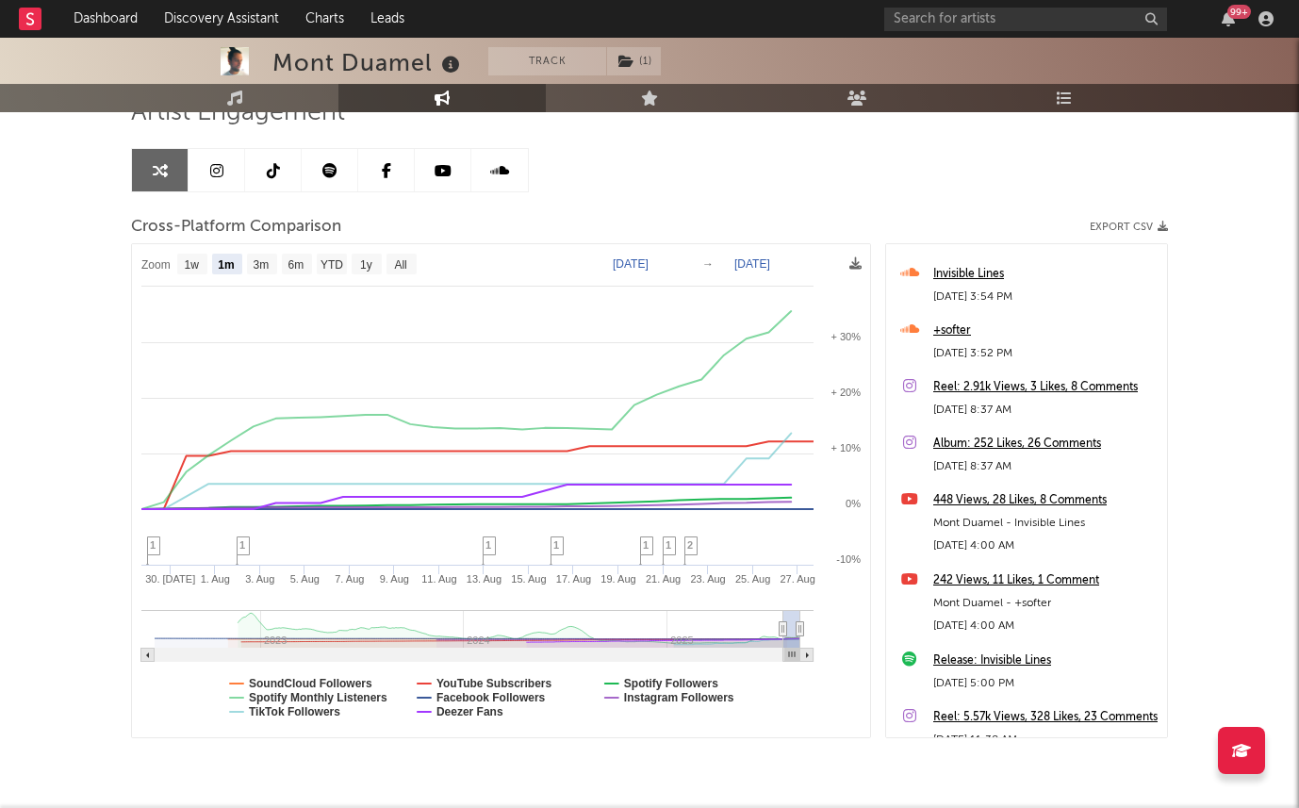
click at [955, 327] on div "+softer" at bounding box center [1045, 331] width 224 height 23
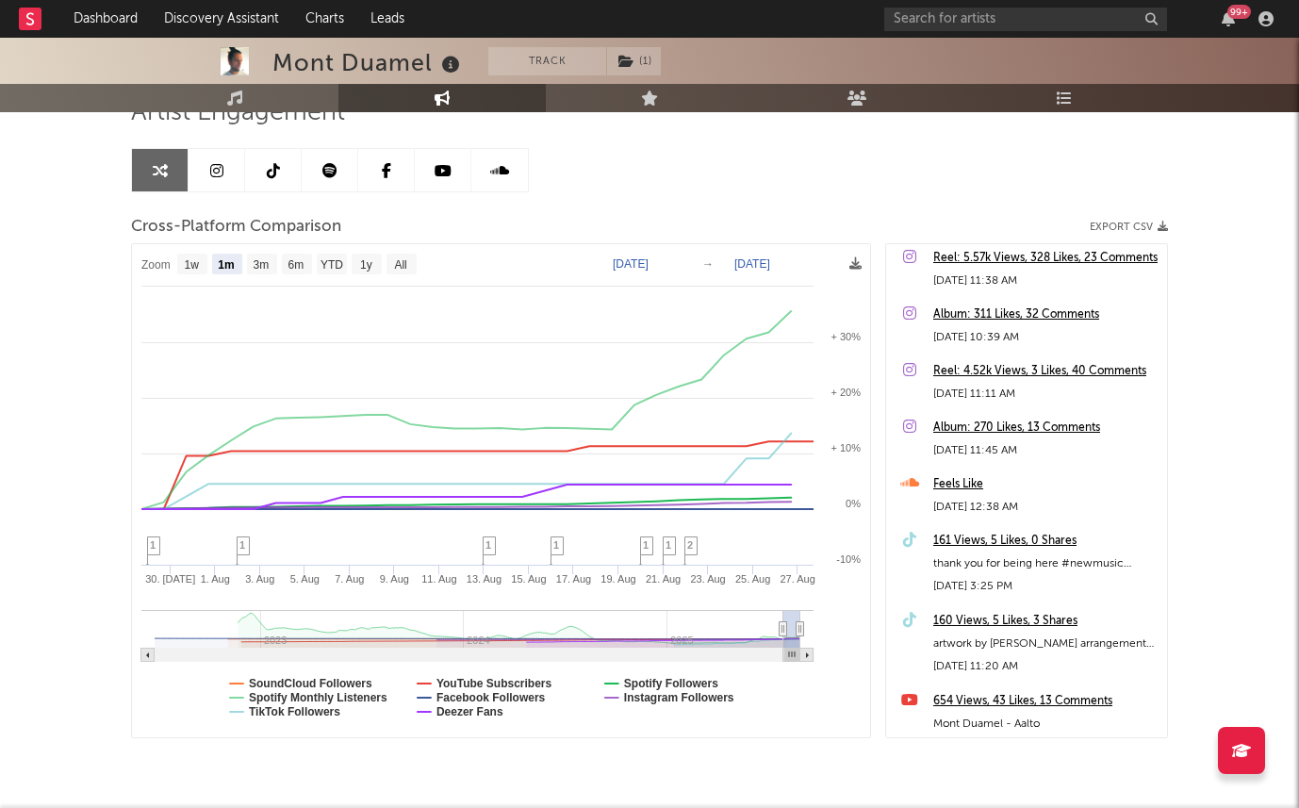
scroll to position [1582, 0]
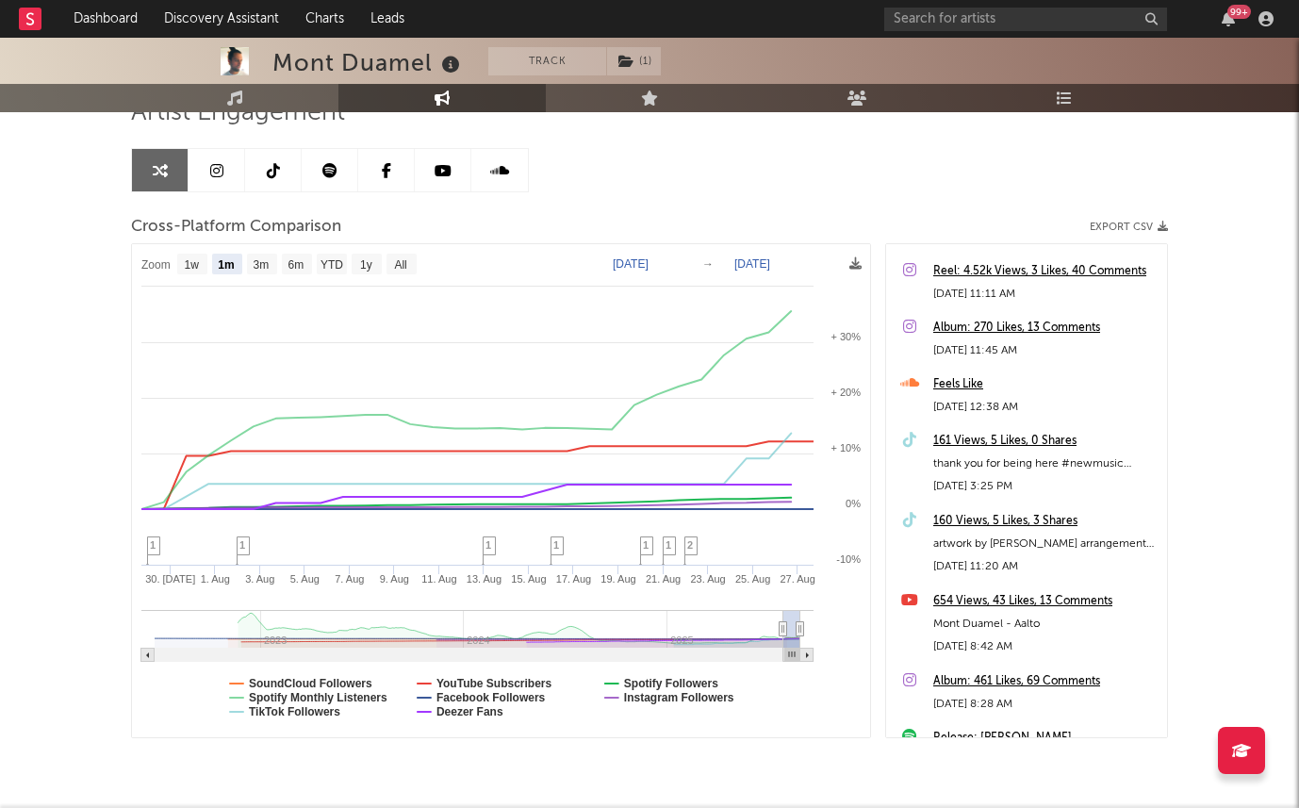
click at [320, 187] on link at bounding box center [330, 170] width 57 height 42
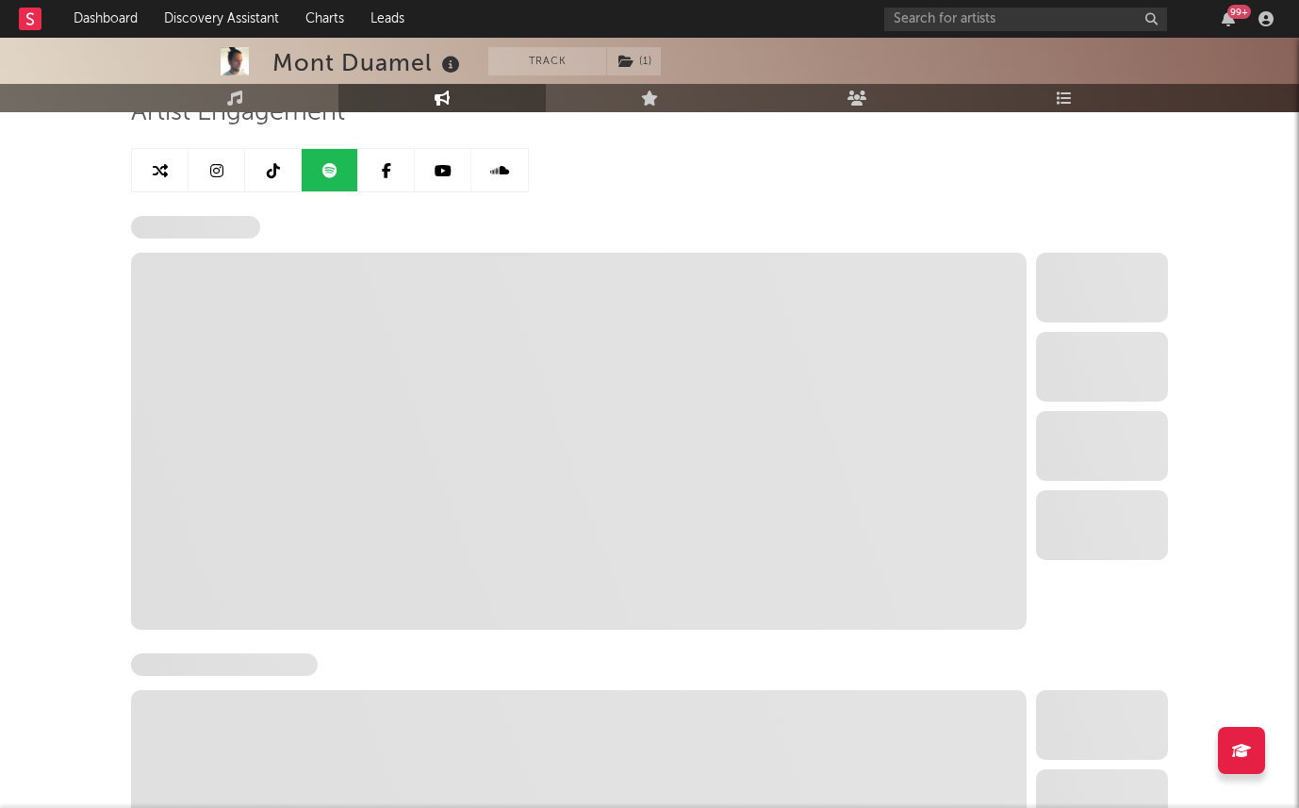
select select "6m"
select select "1w"
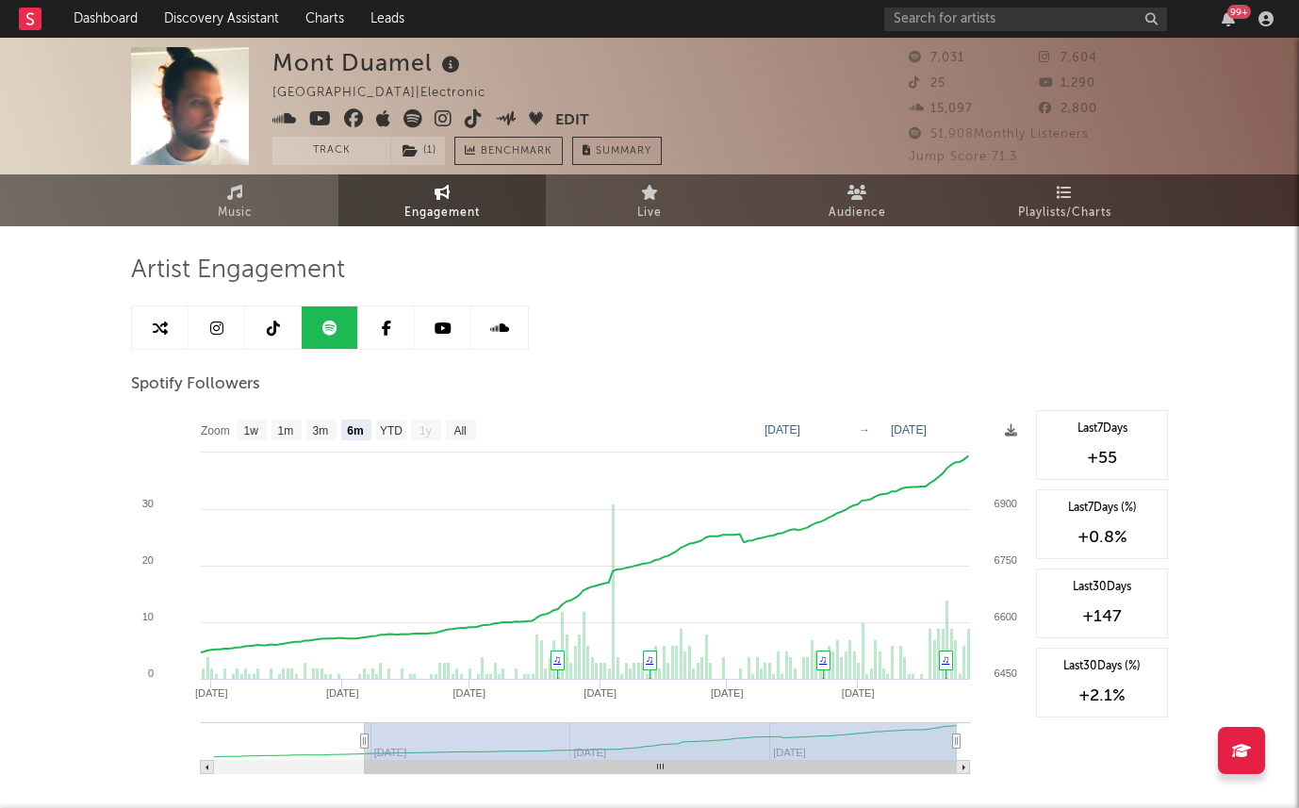
click at [503, 330] on icon at bounding box center [499, 327] width 19 height 15
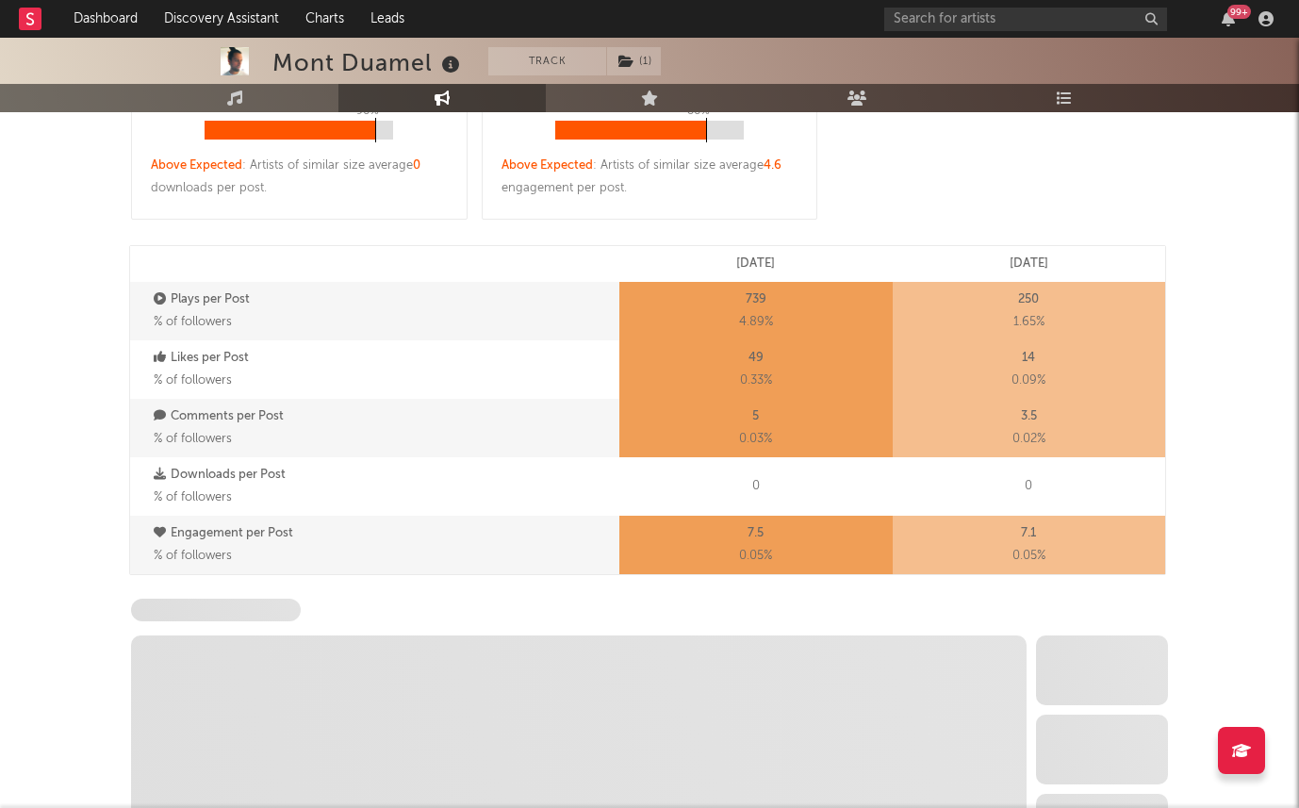
select select "6m"
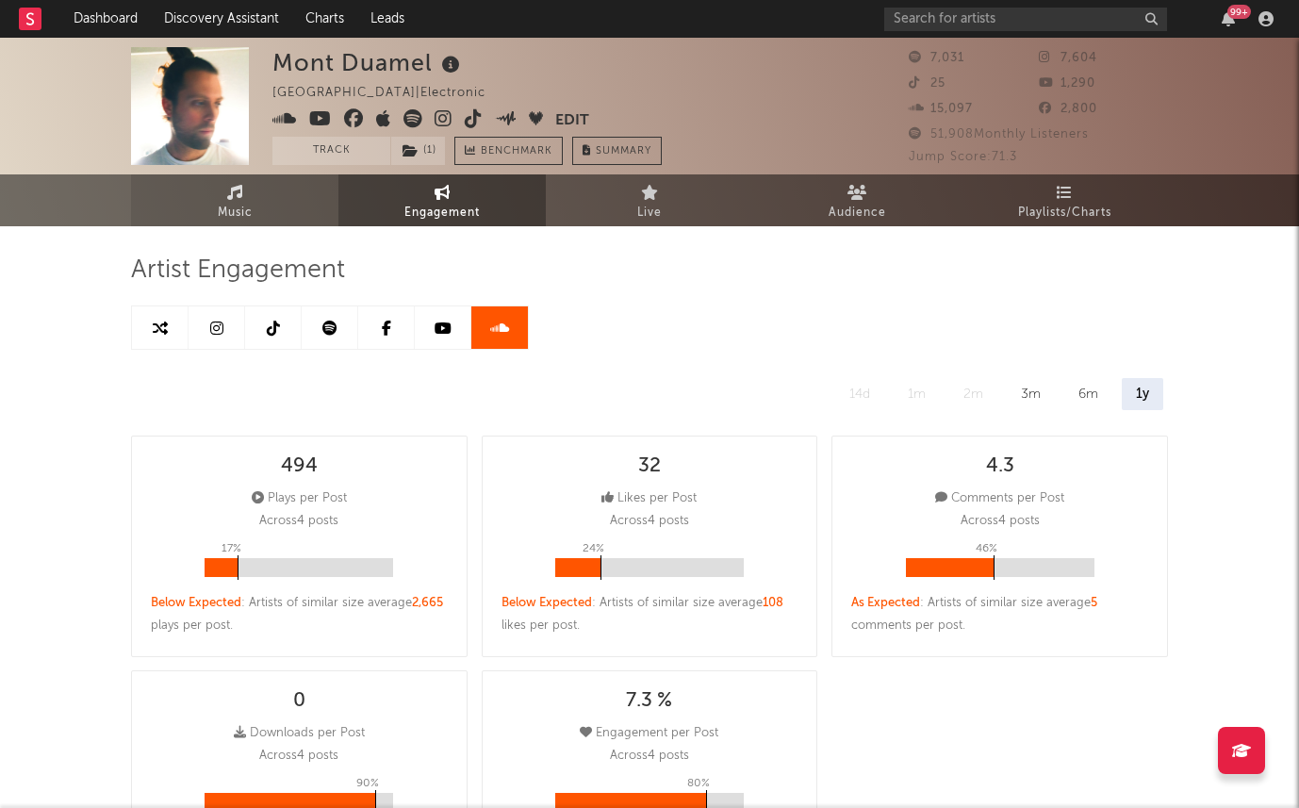
click at [269, 201] on link "Music" at bounding box center [234, 200] width 207 height 52
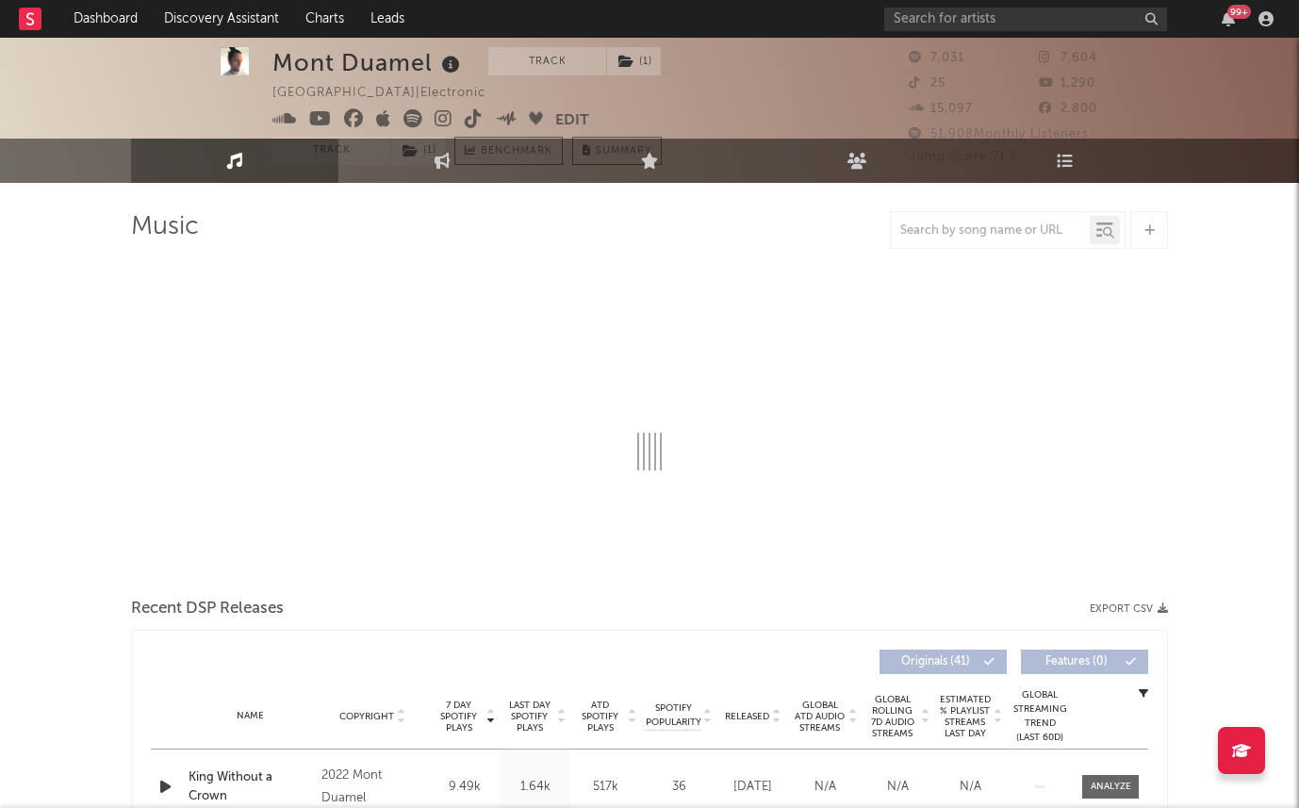
select select "6m"
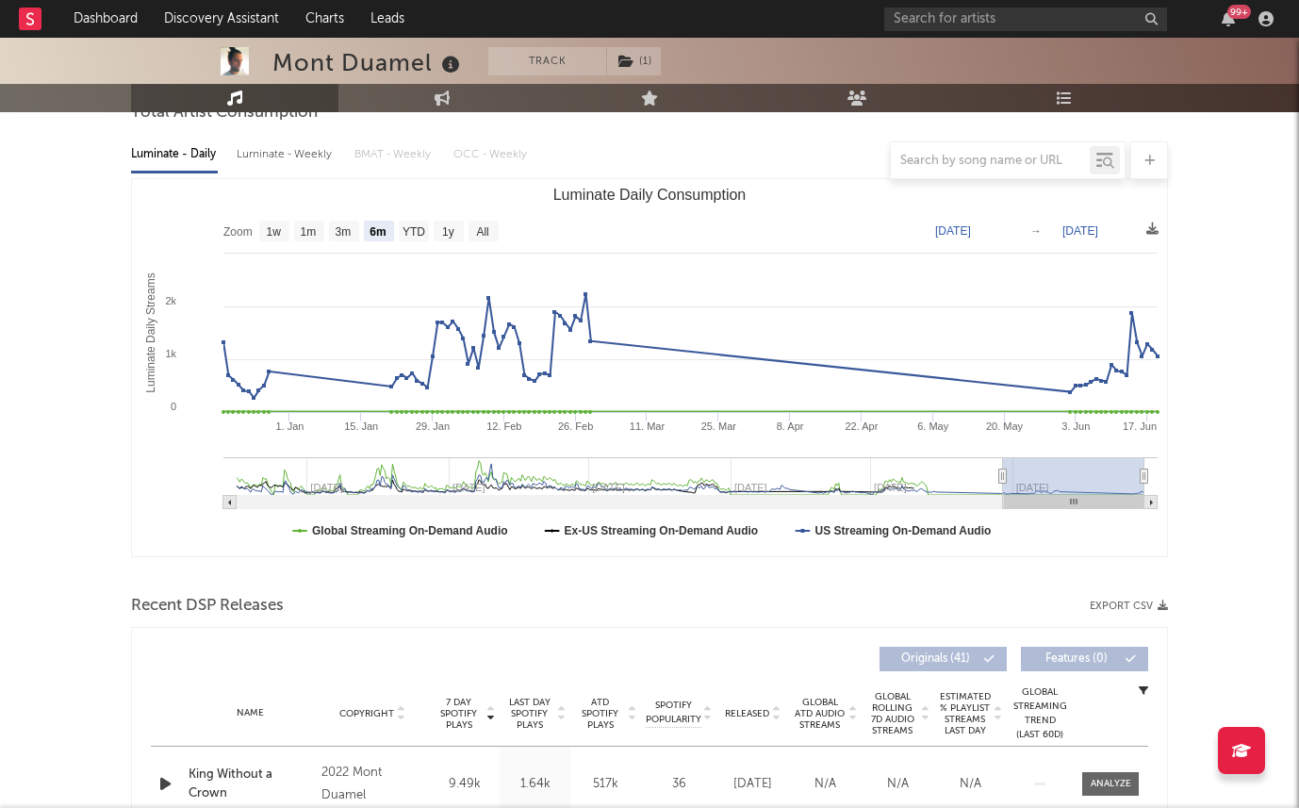
scroll to position [198, 0]
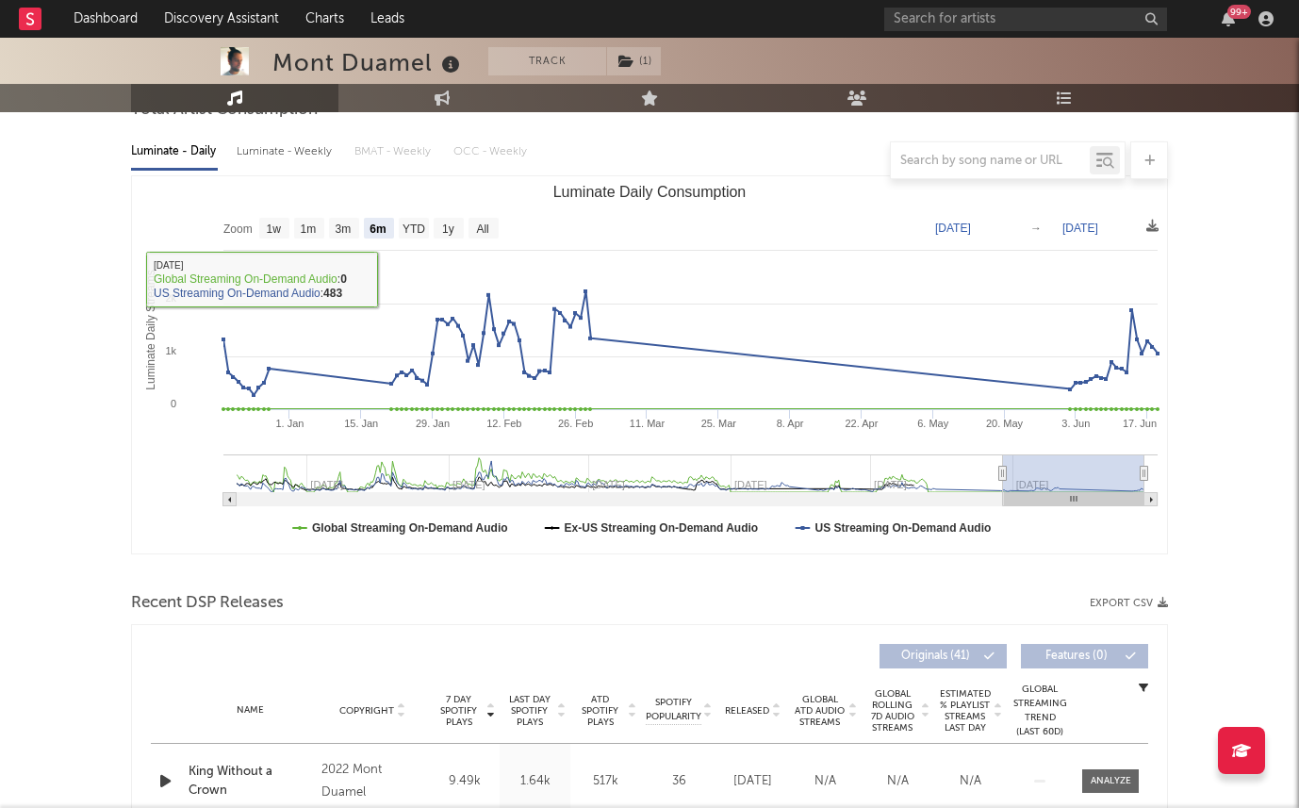
click at [292, 164] on div at bounding box center [649, 160] width 1037 height 38
click at [292, 157] on div at bounding box center [649, 160] width 1037 height 38
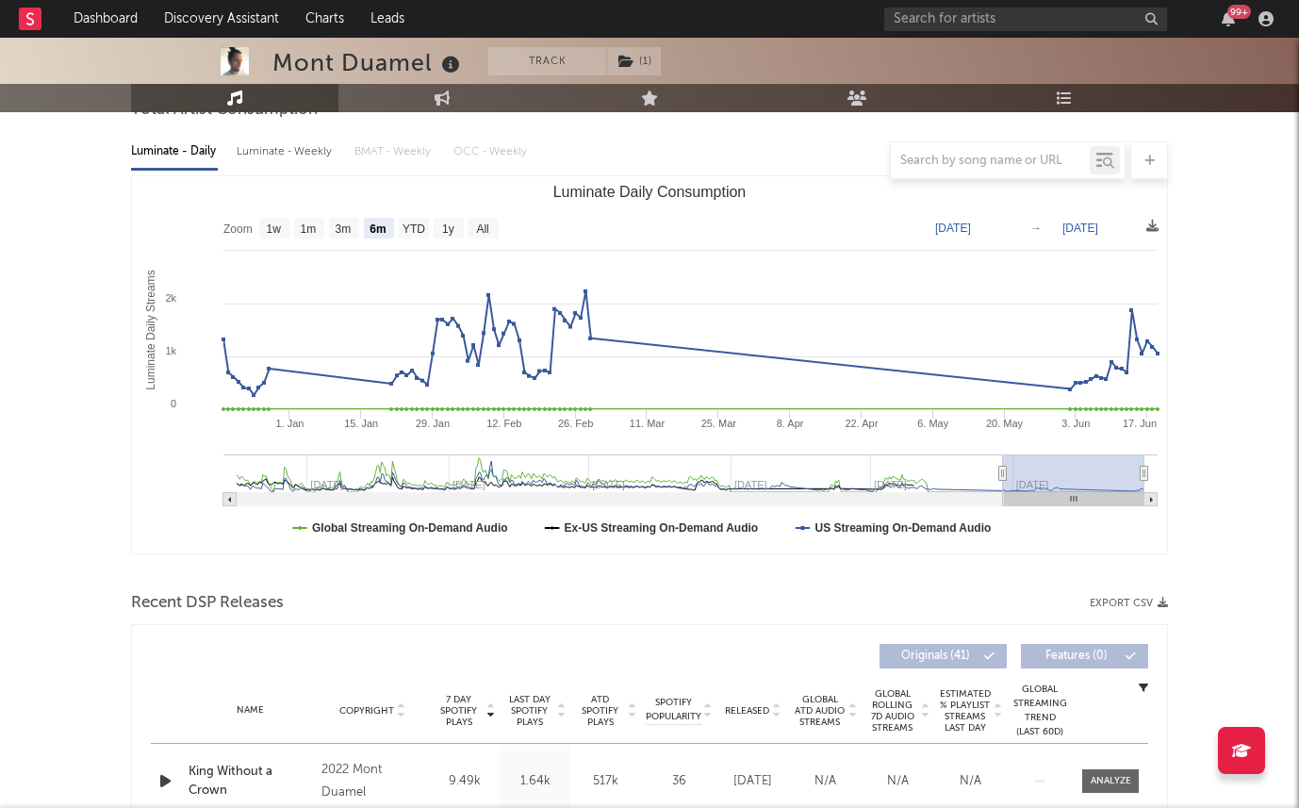
click at [292, 153] on div at bounding box center [649, 160] width 1037 height 38
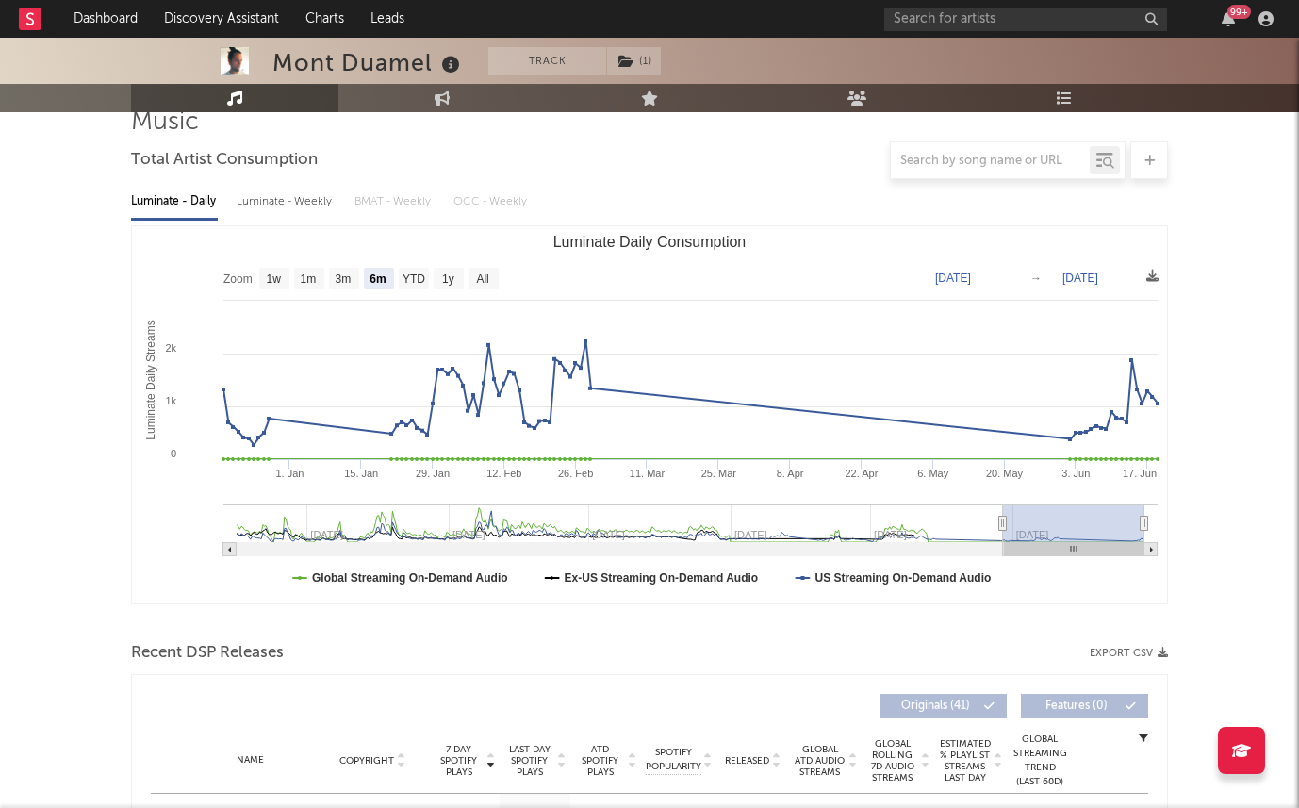
scroll to position [70, 0]
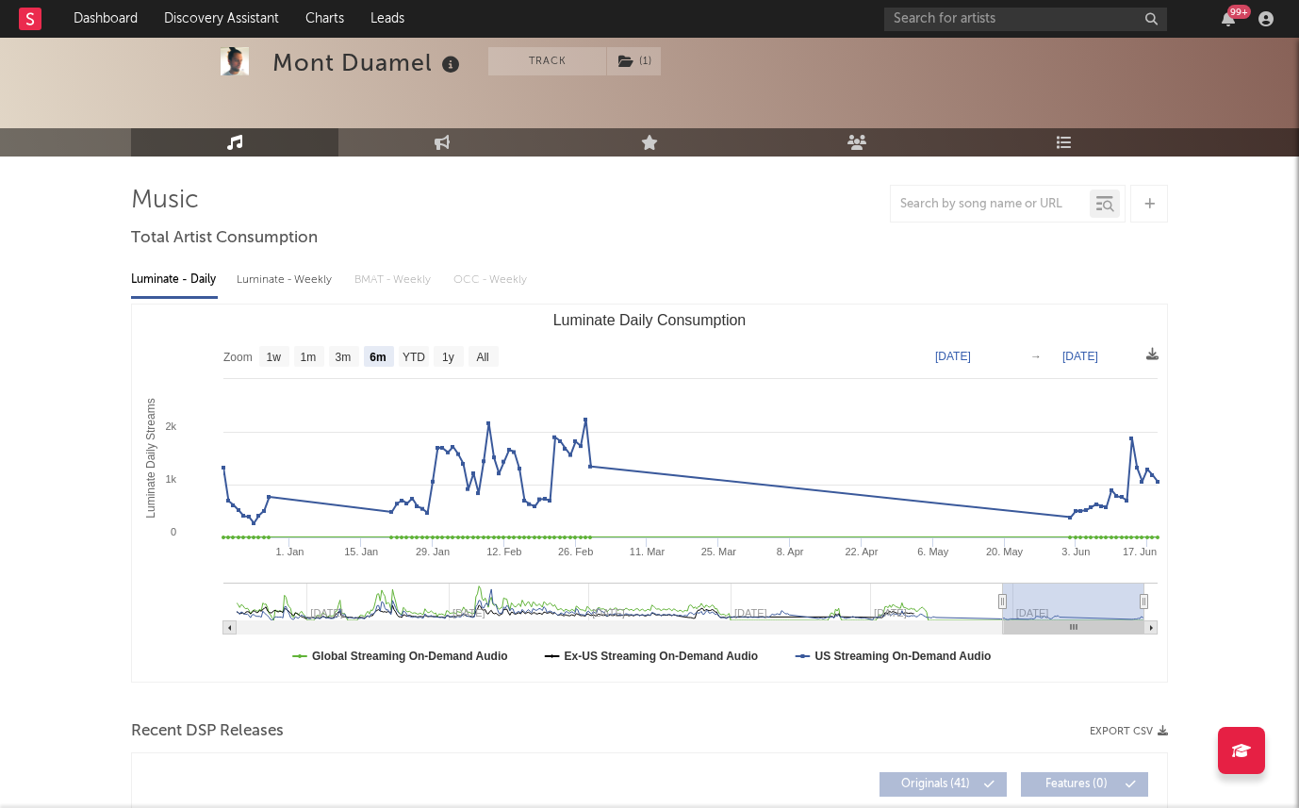
click at [278, 279] on div "Luminate - Weekly" at bounding box center [286, 280] width 99 height 32
select select "6m"
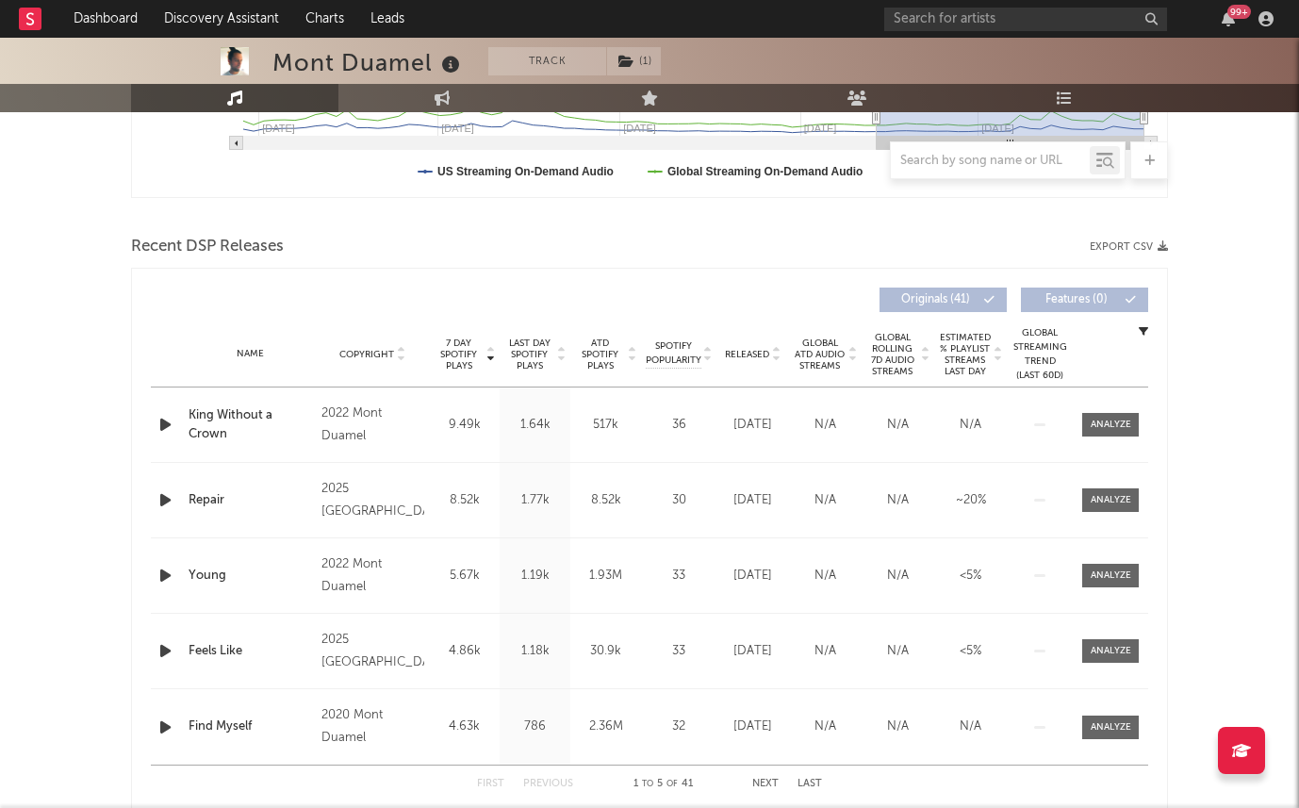
scroll to position [628, 0]
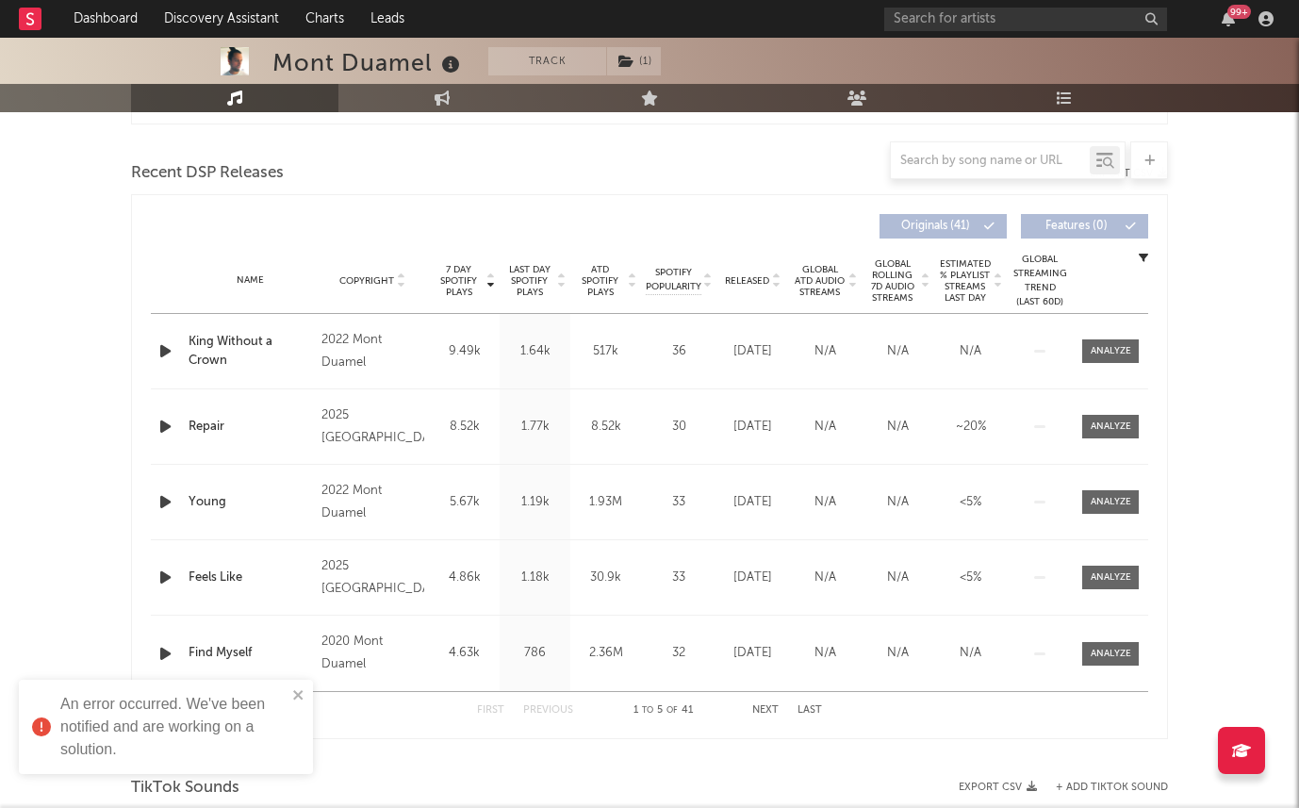
click at [283, 705] on div "An error occurred. We've been notified and are working on a solution." at bounding box center [173, 727] width 226 height 68
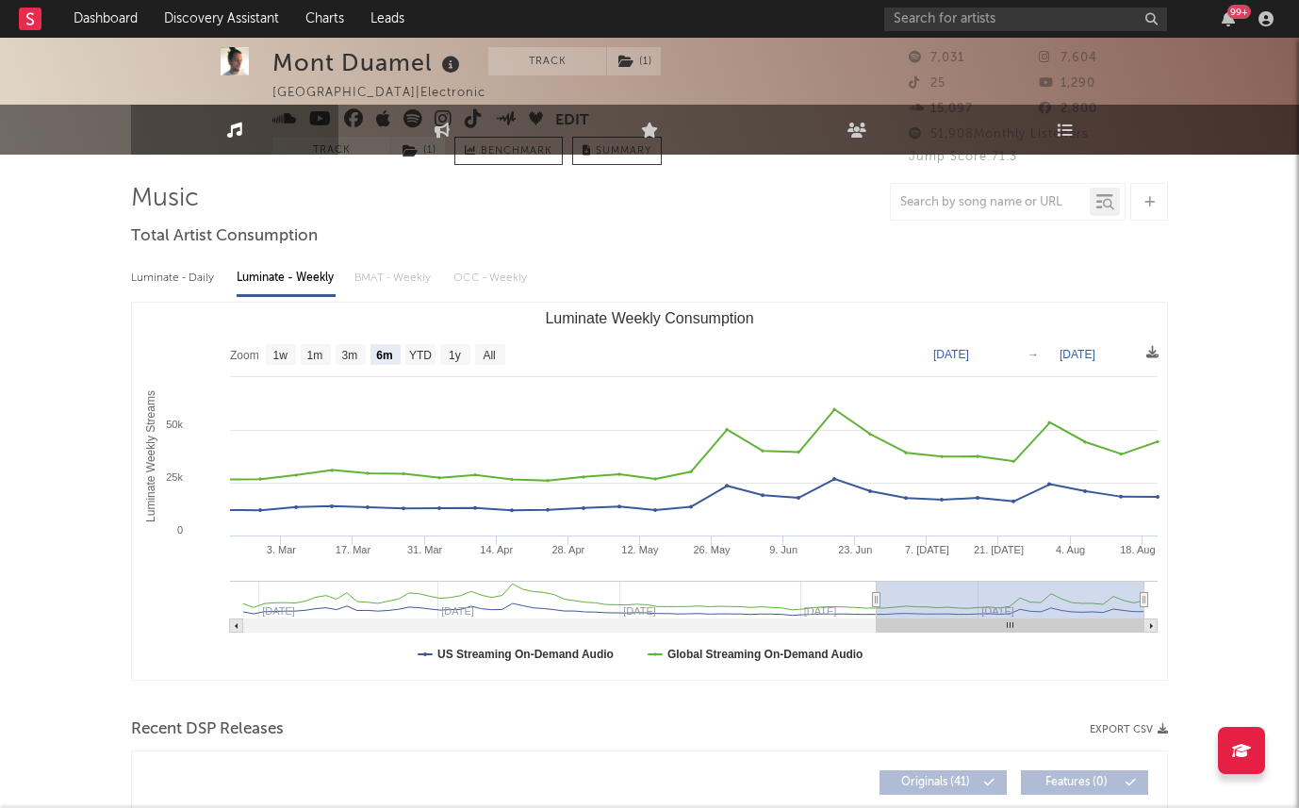
scroll to position [0, 0]
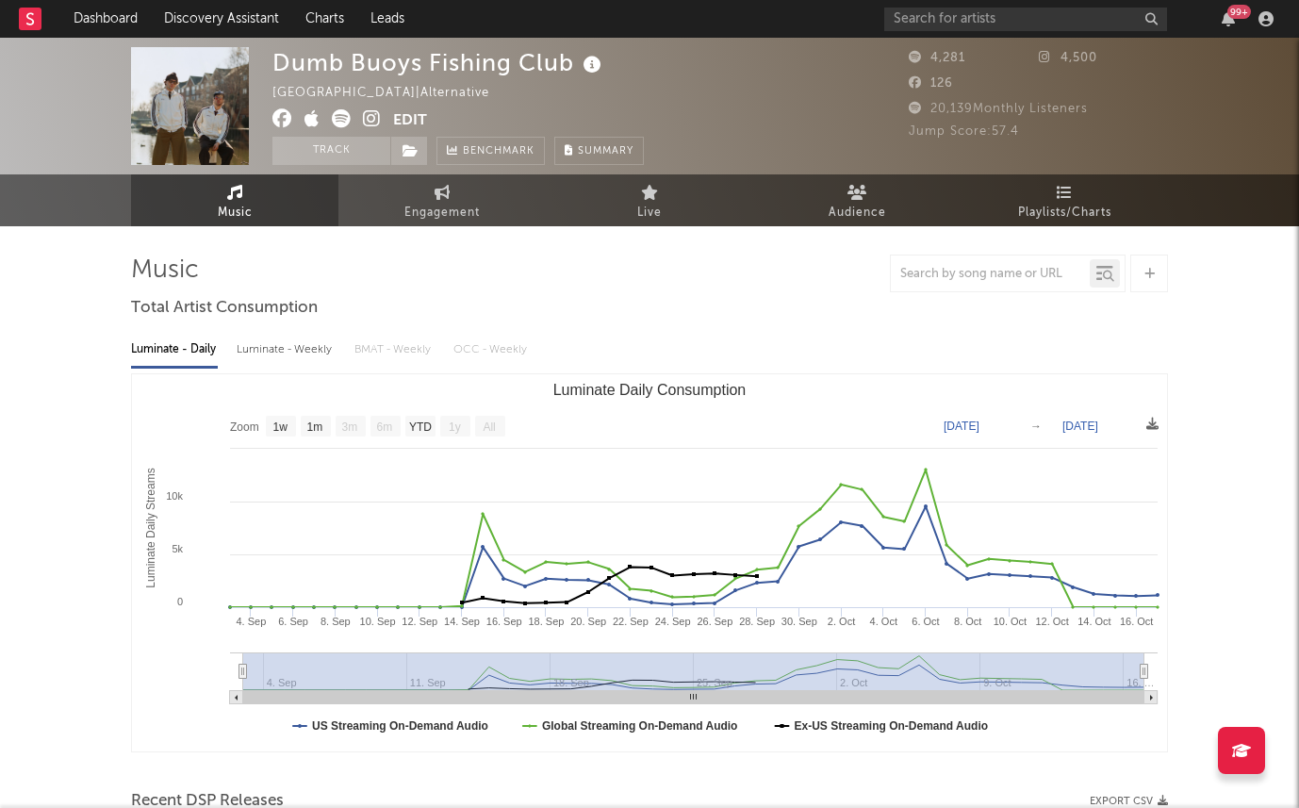
select select "1w"
